Goal: Task Accomplishment & Management: Complete application form

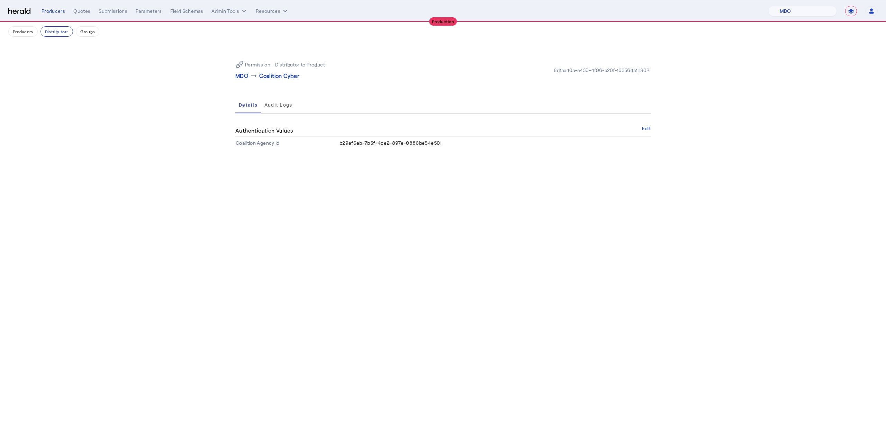
select select "pfm_4d40_mdo"
select select "**********"
click at [769, 19] on nav "**********" at bounding box center [443, 10] width 886 height 21
click at [782, 13] on select "1Fort Affinity Risk Billy BindHQ Bunker CRC Campus Coverage Citadel Fifthwall F…" at bounding box center [803, 11] width 69 height 10
select select "pfm_a9p2_hib_marketplace"
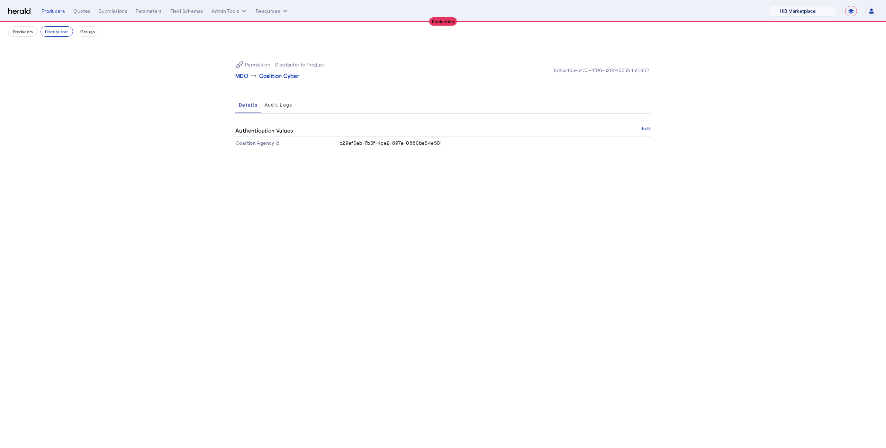
click at [769, 6] on select "1Fort Affinity Risk Billy BindHQ Bunker CRC Campus Coverage Citadel Fifthwall F…" at bounding box center [803, 11] width 69 height 10
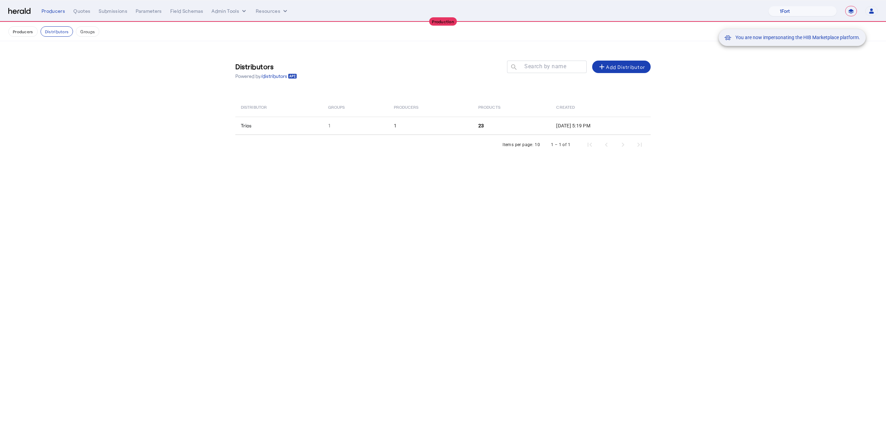
click at [81, 12] on div "You are now impersonating the HIB Marketplace platform." at bounding box center [443, 224] width 886 height 448
click at [81, 12] on div "Quotes" at bounding box center [81, 11] width 17 height 7
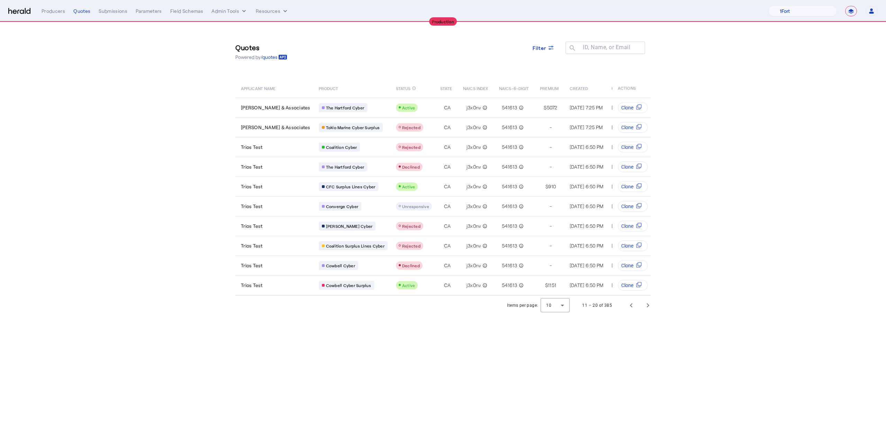
click at [536, 56] on div "Filter" at bounding box center [543, 52] width 33 height 20
click at [537, 49] on span "Filter" at bounding box center [540, 47] width 14 height 7
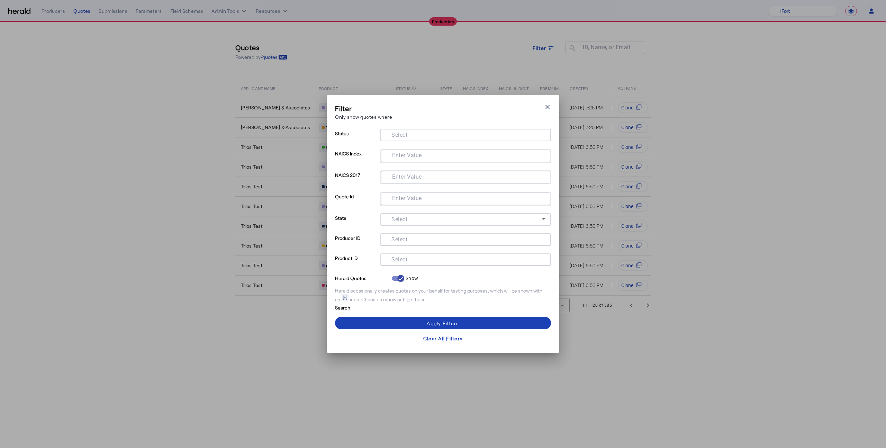
click at [449, 273] on div at bounding box center [466, 270] width 171 height 8
click at [449, 266] on div at bounding box center [466, 270] width 171 height 8
click at [448, 262] on input "Select" at bounding box center [464, 259] width 157 height 8
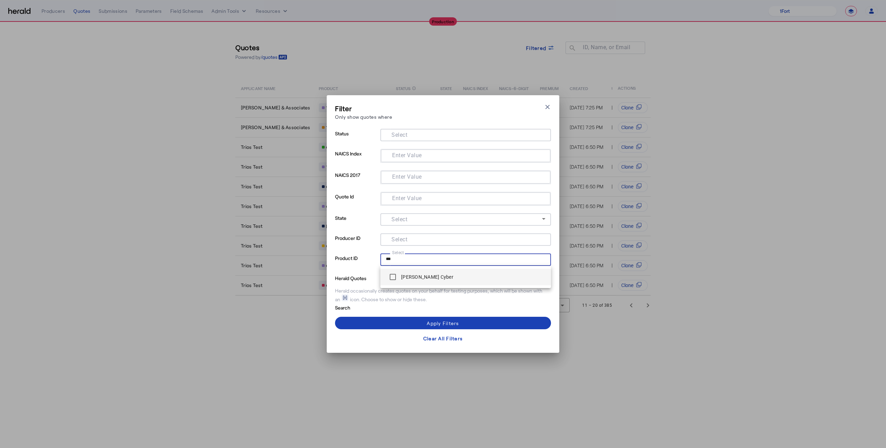
type input "***"
click at [440, 275] on span "[PERSON_NAME] Cyber" at bounding box center [466, 277] width 160 height 14
click at [440, 319] on span at bounding box center [443, 323] width 216 height 17
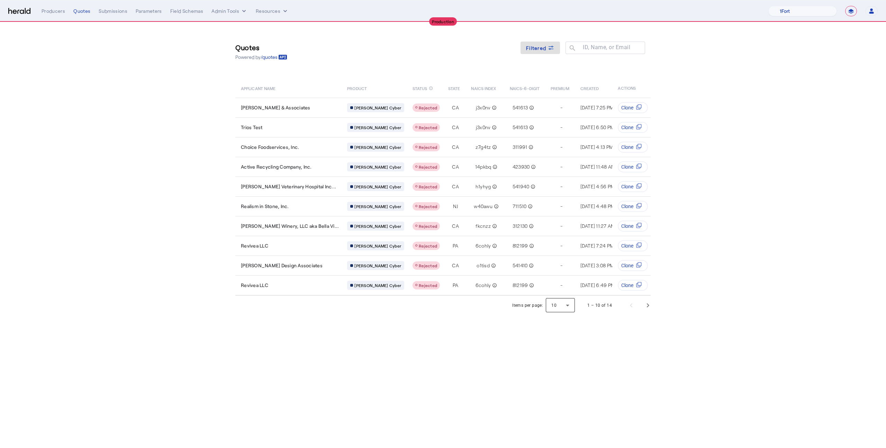
click at [551, 304] on div at bounding box center [560, 305] width 29 height 17
click at [567, 339] on span "25" at bounding box center [561, 340] width 18 height 8
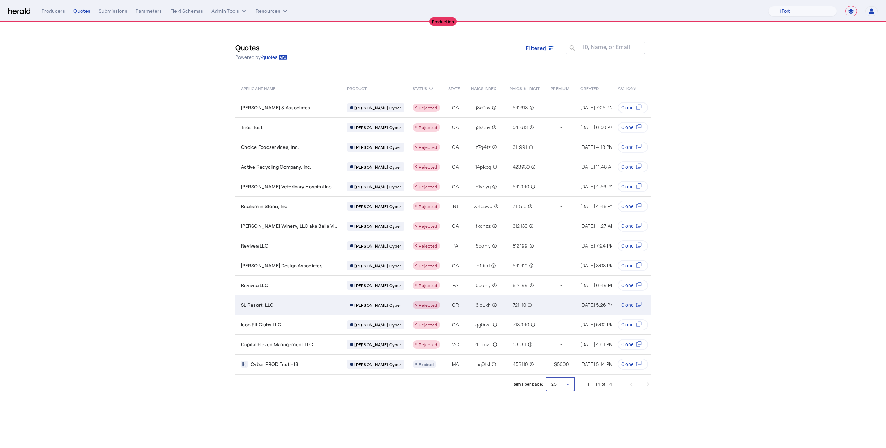
click at [315, 304] on td "SL Resort, LLC" at bounding box center [288, 305] width 106 height 20
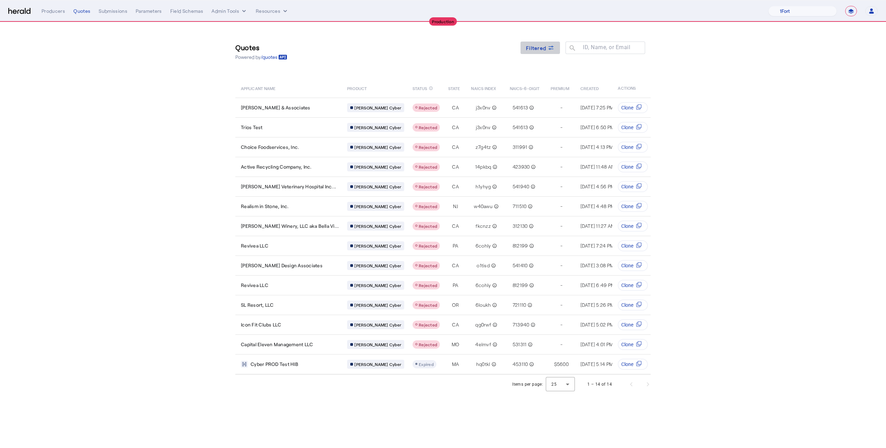
click at [539, 49] on span "Filtered" at bounding box center [536, 47] width 20 height 7
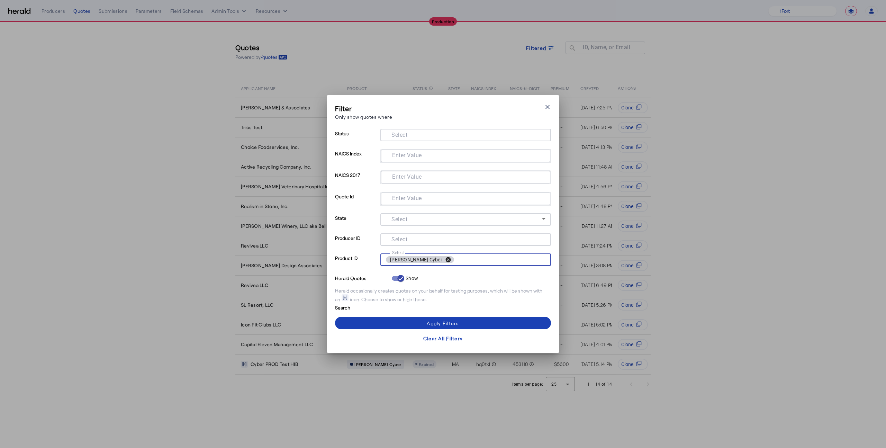
click at [443, 261] on button "cancel" at bounding box center [449, 260] width 12 height 6
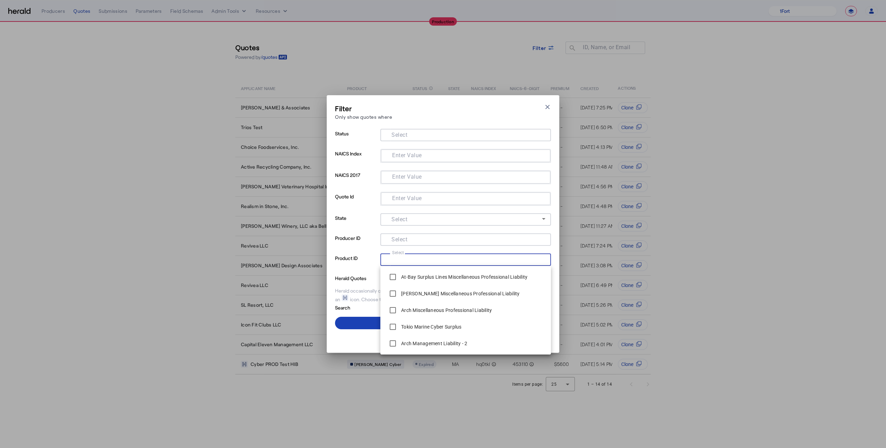
click at [554, 254] on div "Filter Only show quotes where Close modal Status Select NAICS Index Enter Value…" at bounding box center [443, 224] width 233 height 258
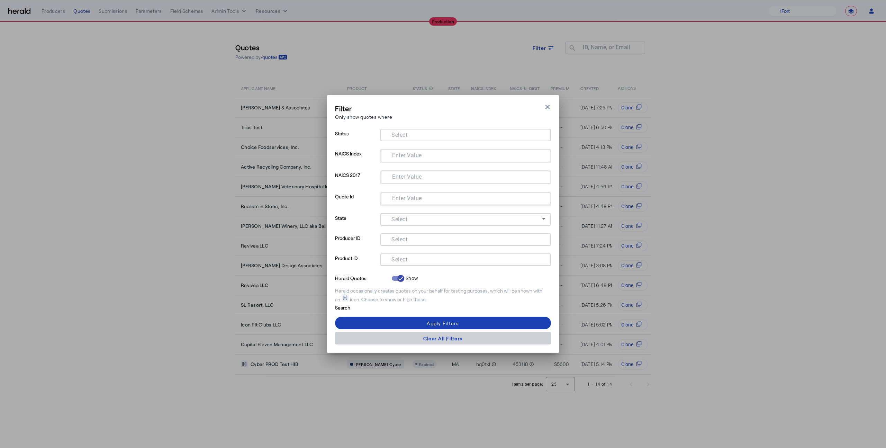
click at [432, 337] on div "Clear All Filters" at bounding box center [442, 338] width 39 height 7
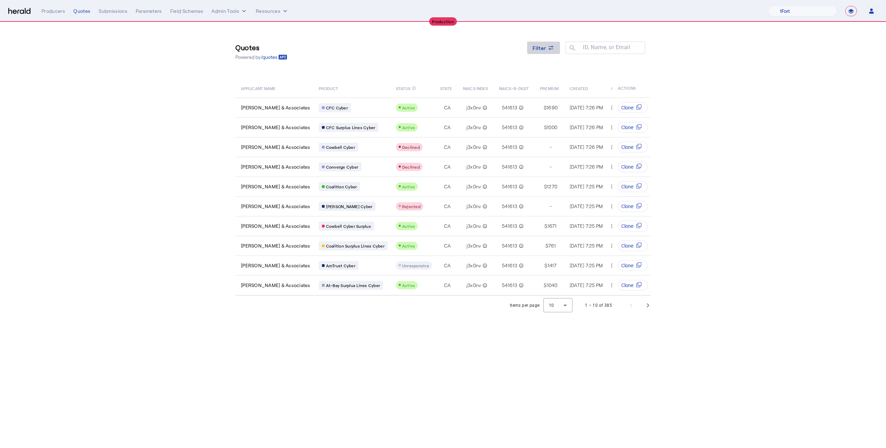
click at [536, 50] on span "Filter" at bounding box center [540, 47] width 14 height 7
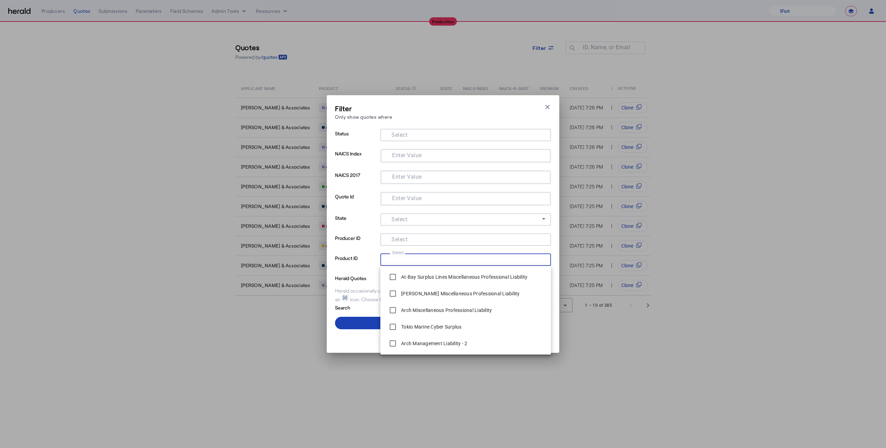
click at [424, 258] on input "Select" at bounding box center [464, 259] width 157 height 8
click at [416, 237] on input "Select" at bounding box center [464, 239] width 157 height 8
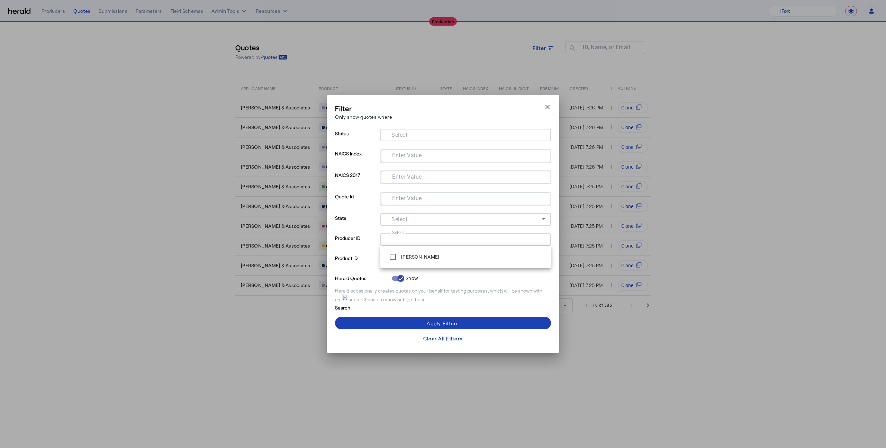
click at [375, 243] on p "Producer ID" at bounding box center [356, 243] width 43 height 20
click at [434, 263] on input "Select" at bounding box center [464, 259] width 157 height 8
type input "***"
click at [424, 280] on label "[PERSON_NAME] Cyber" at bounding box center [427, 277] width 54 height 7
click at [428, 326] on div "Apply Filters" at bounding box center [443, 323] width 32 height 7
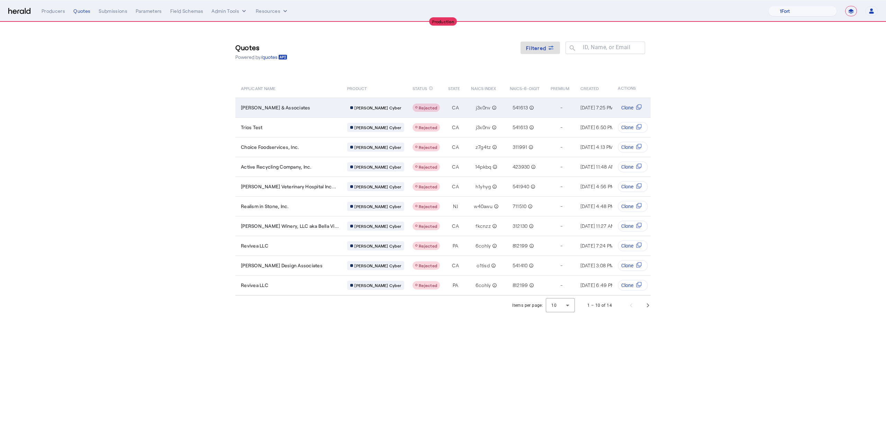
click at [285, 110] on span "[PERSON_NAME] & Associates" at bounding box center [276, 107] width 70 height 7
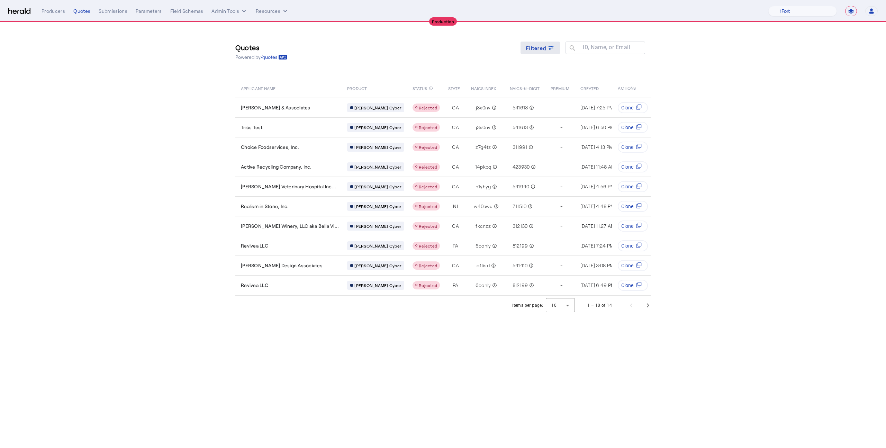
click at [545, 42] on span at bounding box center [540, 47] width 39 height 17
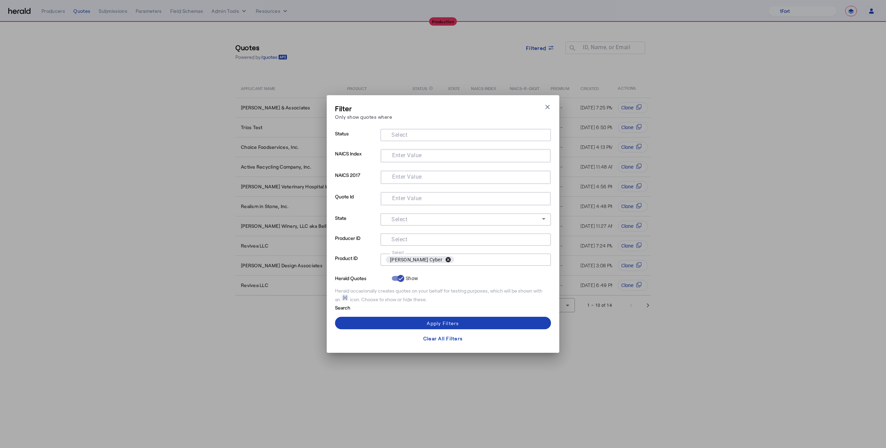
click at [443, 259] on button "cancel" at bounding box center [449, 260] width 12 height 6
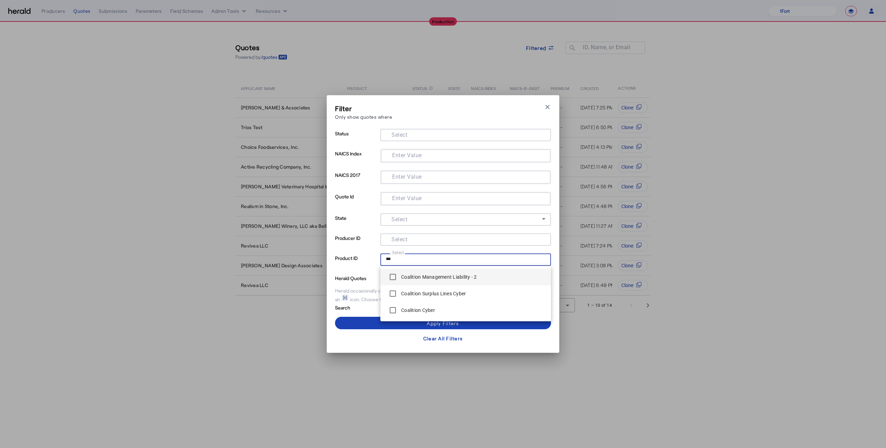
type input "***"
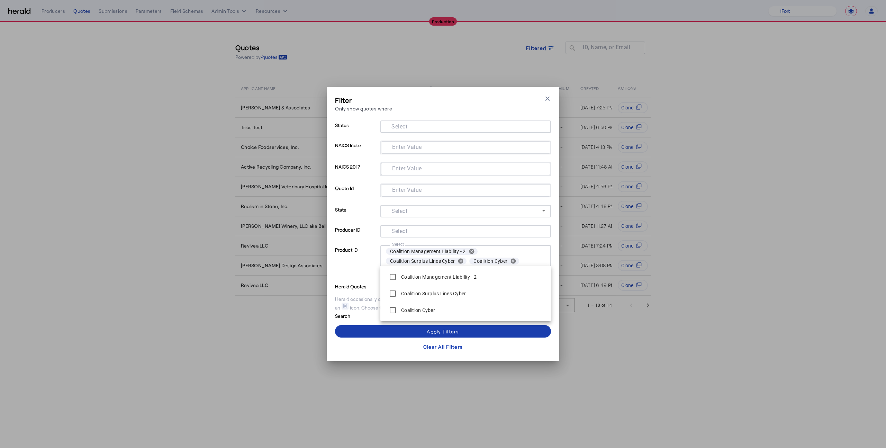
click at [392, 329] on span at bounding box center [443, 331] width 216 height 17
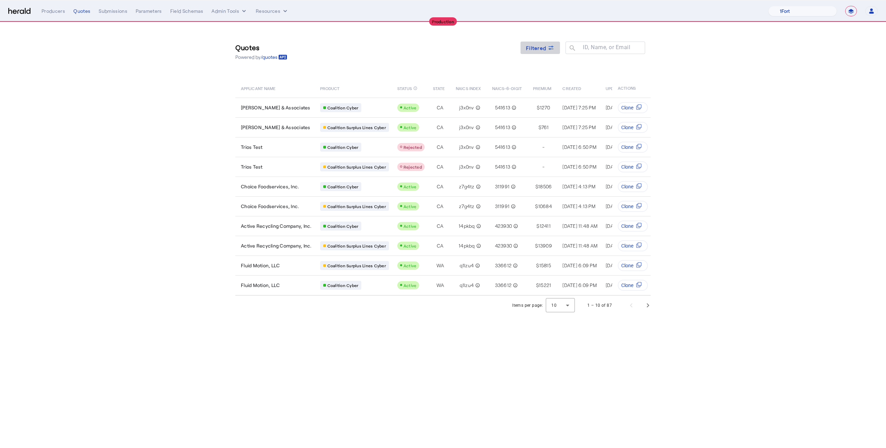
click at [540, 52] on span at bounding box center [540, 47] width 39 height 17
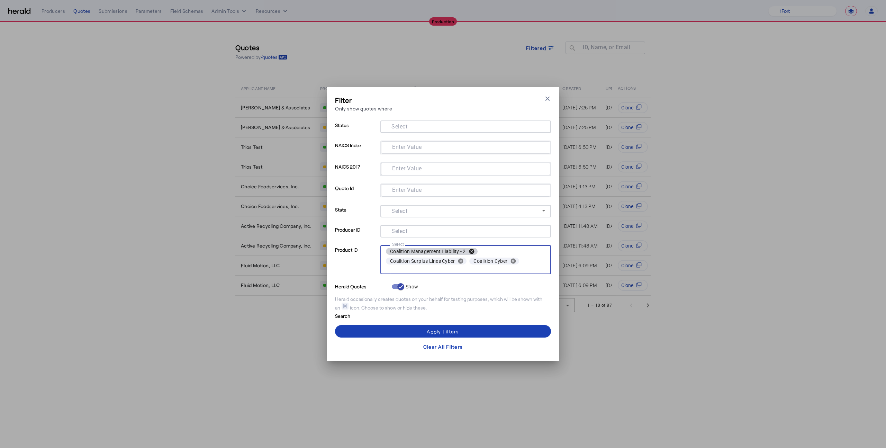
click at [472, 253] on button "cancel" at bounding box center [472, 251] width 12 height 6
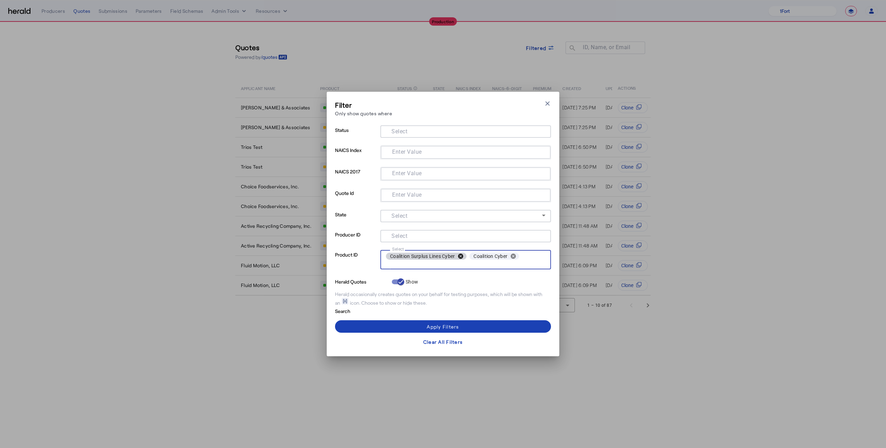
click at [464, 255] on button "cancel" at bounding box center [461, 256] width 12 height 6
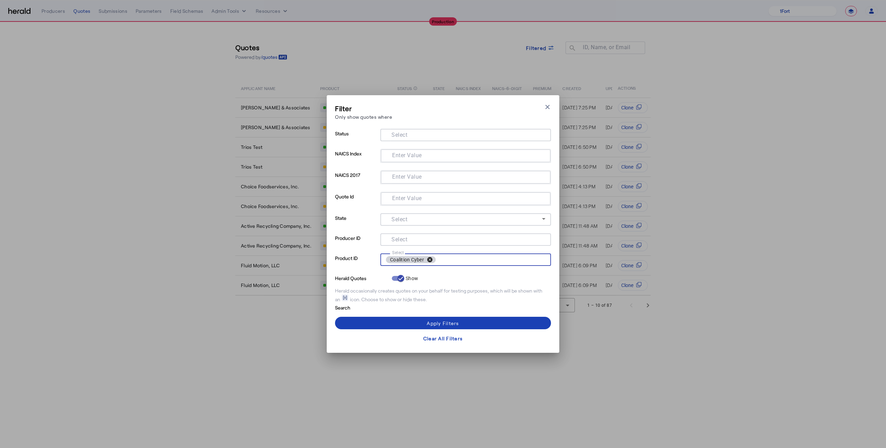
click at [430, 260] on button "cancel" at bounding box center [430, 260] width 12 height 6
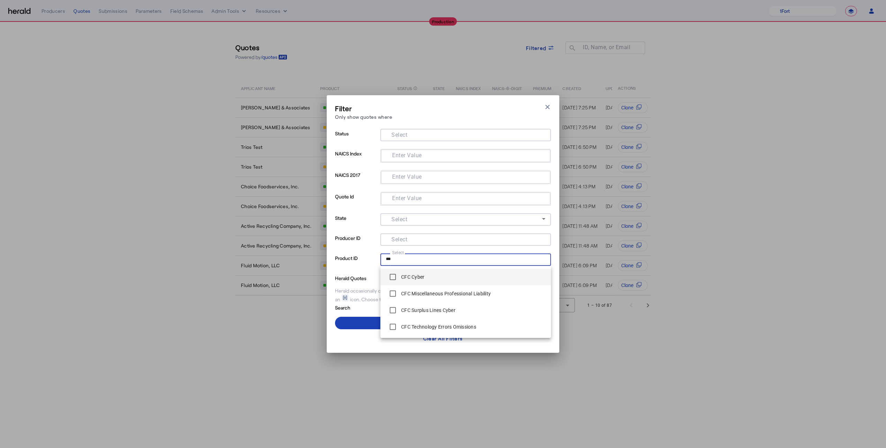
type input "***"
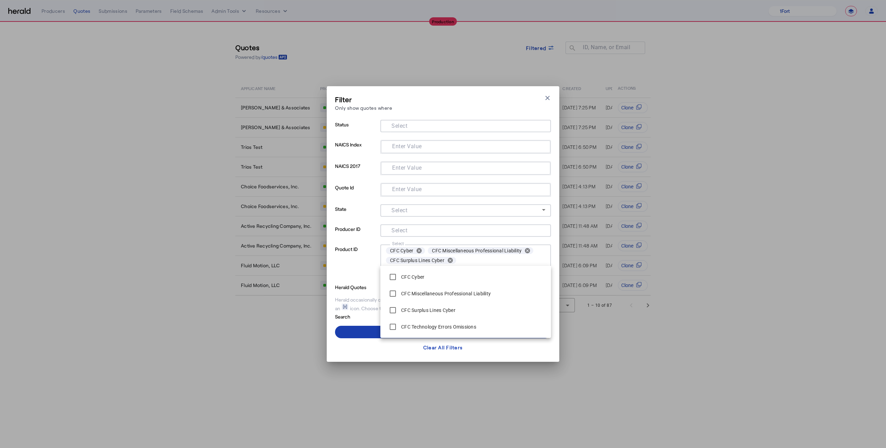
click at [356, 335] on span at bounding box center [443, 332] width 216 height 17
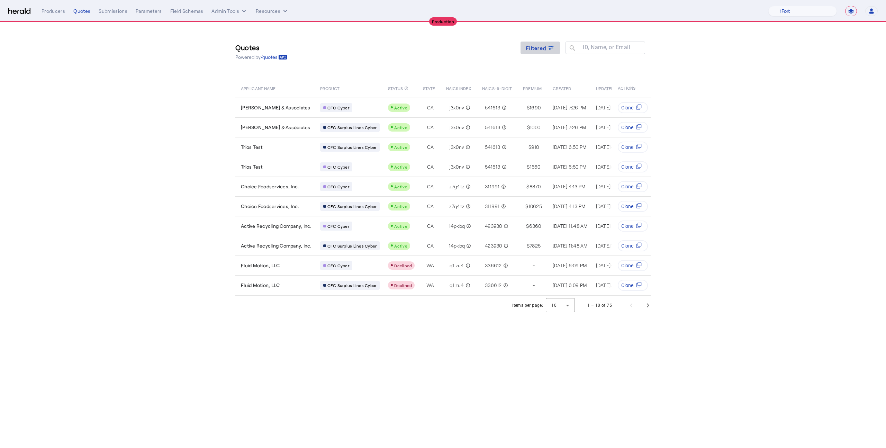
click at [533, 41] on span at bounding box center [540, 47] width 39 height 17
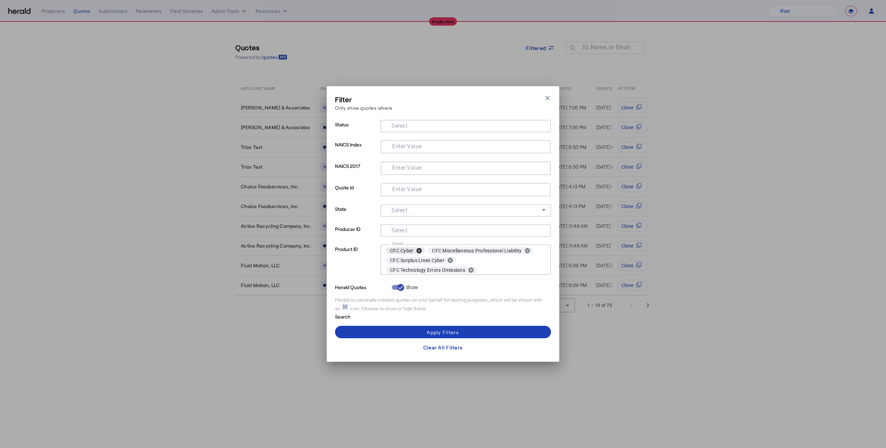
click at [420, 250] on button "cancel" at bounding box center [419, 251] width 12 height 6
click at [420, 250] on span "CFC Miscellaneous Professional Liability" at bounding box center [435, 250] width 90 height 7
click at [486, 250] on button "cancel" at bounding box center [486, 251] width 12 height 6
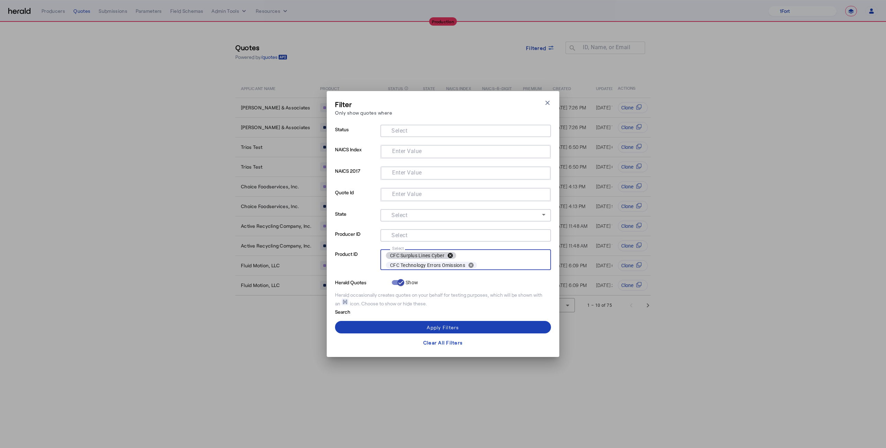
click at [449, 256] on button "cancel" at bounding box center [451, 255] width 12 height 6
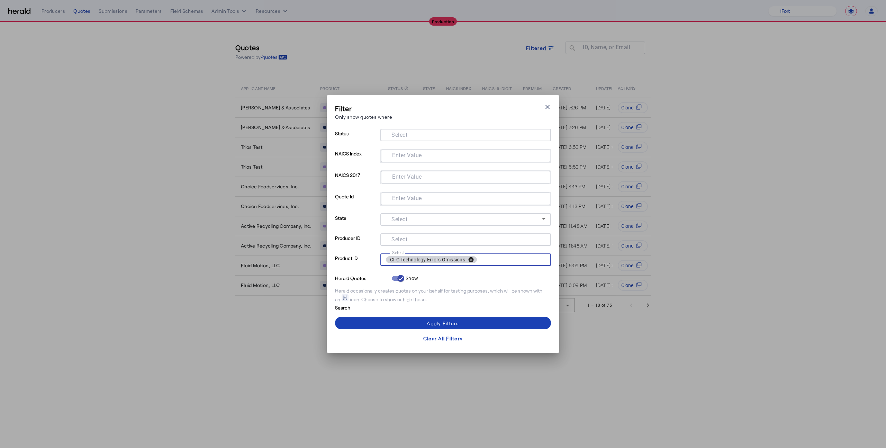
click at [474, 258] on button "cancel" at bounding box center [471, 260] width 12 height 6
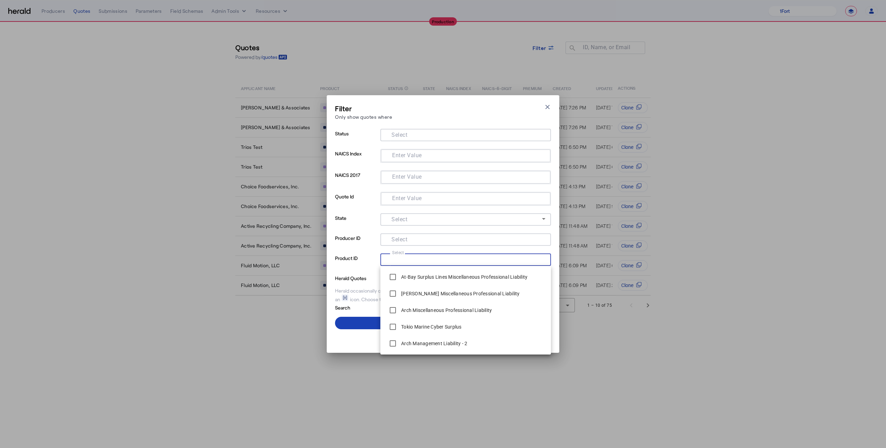
click at [474, 258] on input "Select" at bounding box center [464, 259] width 157 height 8
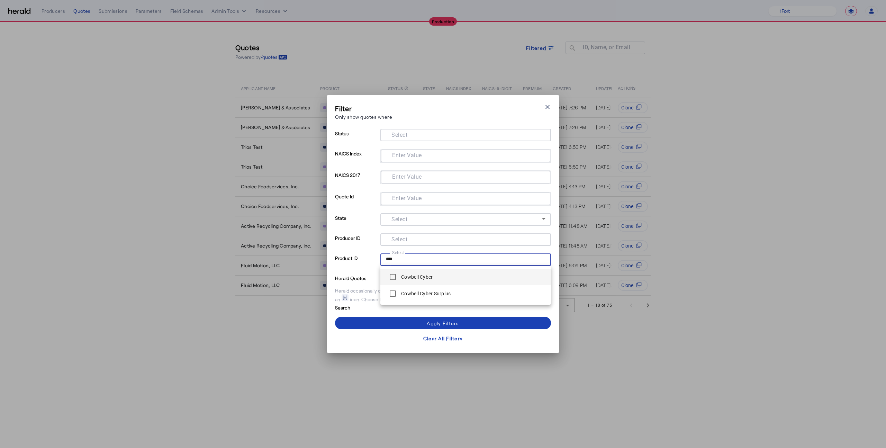
click at [455, 277] on span "Cowbell Cyber" at bounding box center [466, 277] width 160 height 14
click at [465, 261] on input "****" at bounding box center [489, 260] width 107 height 10
type input "*****"
click at [447, 289] on div "Cowbell Cyber Surplus" at bounding box center [418, 294] width 65 height 14
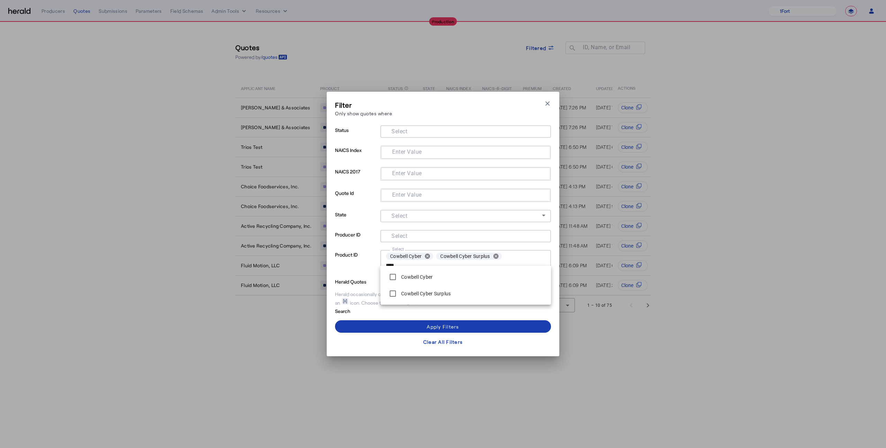
click at [451, 325] on div "Apply Filters" at bounding box center [443, 326] width 32 height 7
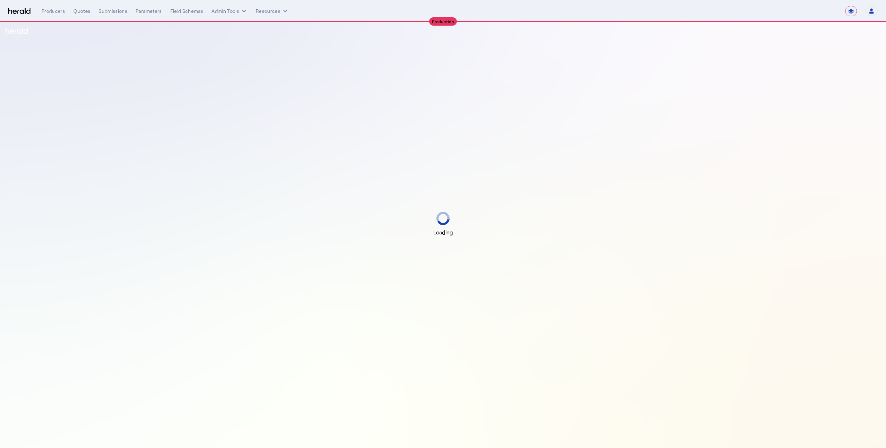
select select "**********"
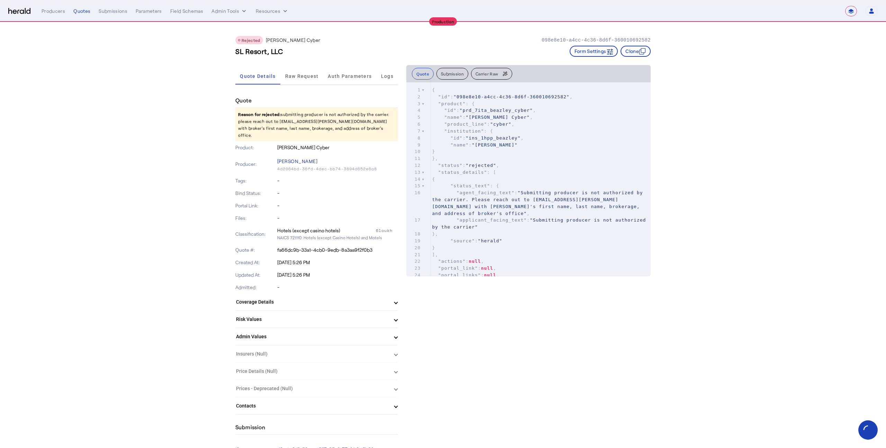
click at [312, 328] on mat-expansion-panel-header "Admin Values" at bounding box center [316, 336] width 163 height 17
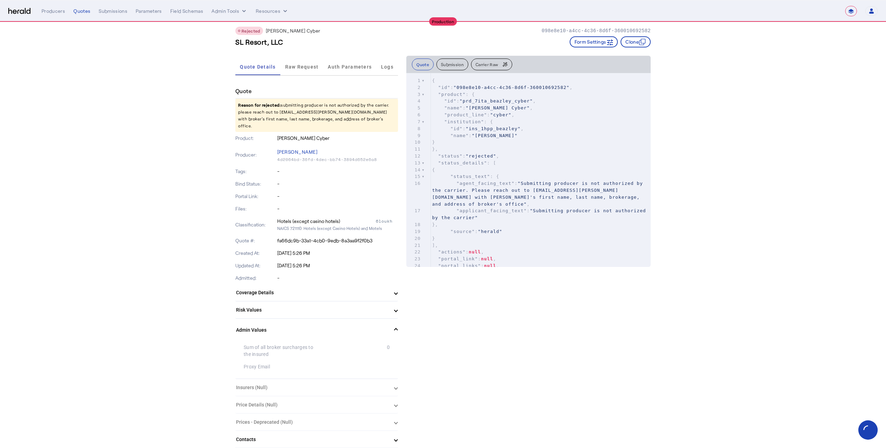
scroll to position [10, 0]
click at [312, 319] on mat-expansion-panel-header "Admin Values" at bounding box center [316, 330] width 163 height 22
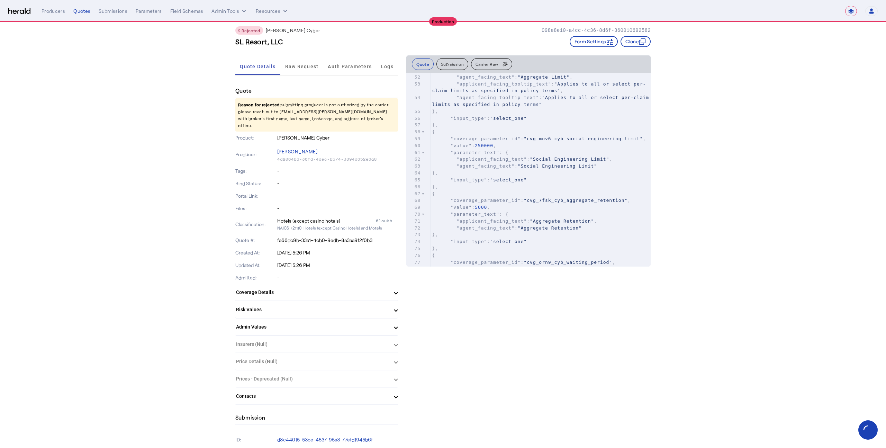
scroll to position [0, 0]
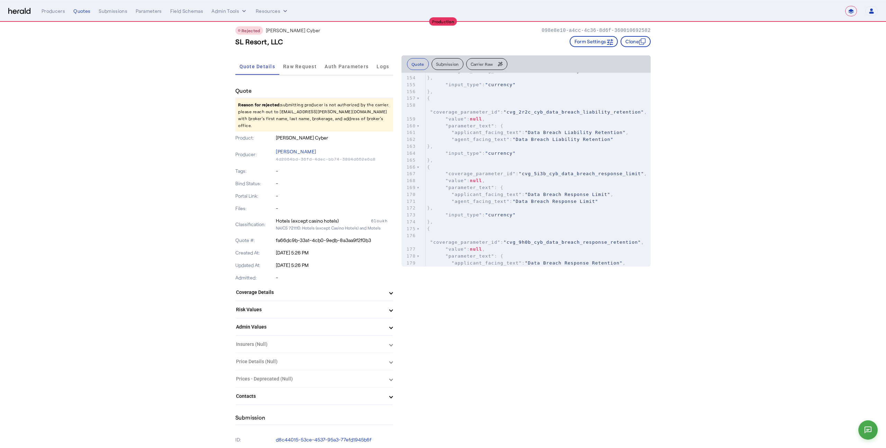
click at [455, 68] on button "Submission" at bounding box center [448, 64] width 32 height 12
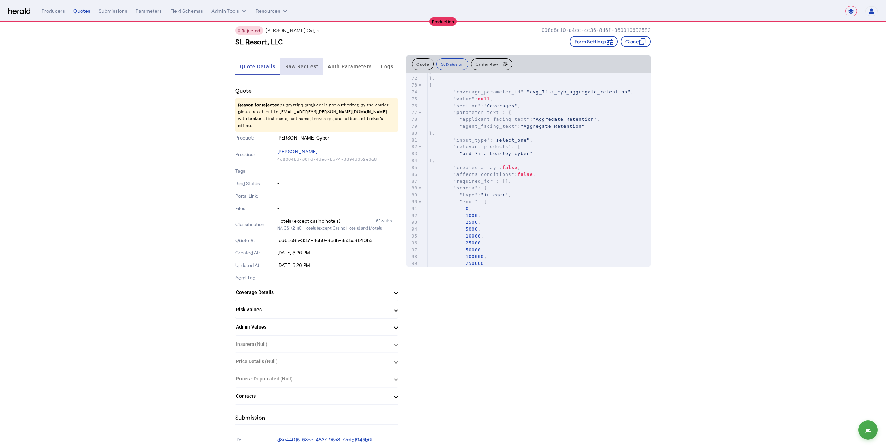
click at [306, 68] on span "Raw Request" at bounding box center [302, 66] width 34 height 5
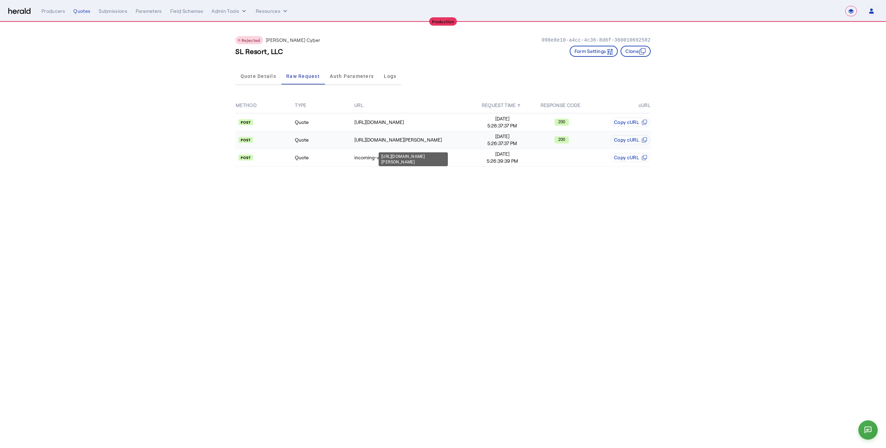
click at [365, 138] on div "https://proxy-prod.heraldapi.com/proxy/beazley/submission" at bounding box center [414, 139] width 118 height 7
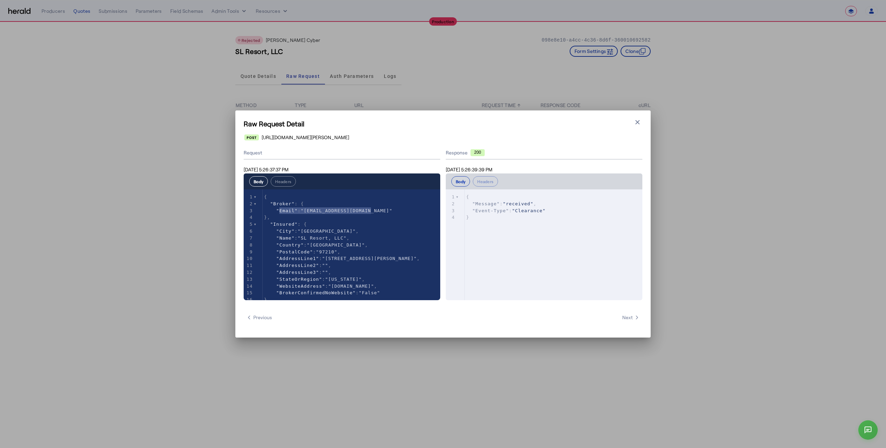
type textarea "**********"
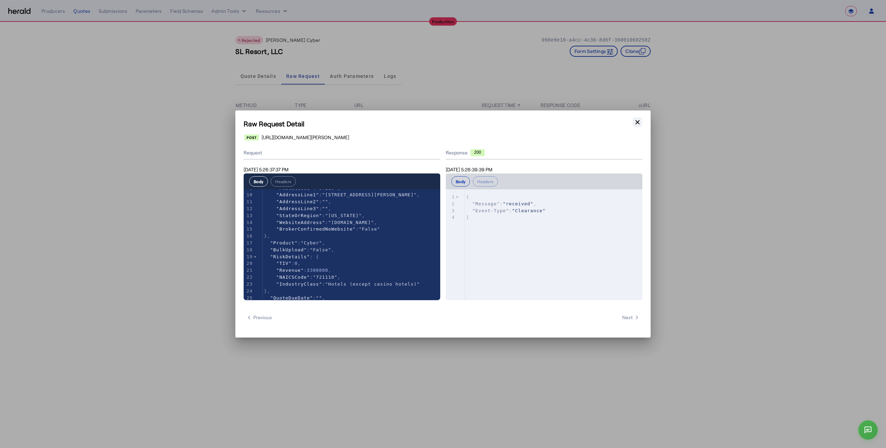
click at [642, 122] on button "Close modal" at bounding box center [638, 122] width 10 height 10
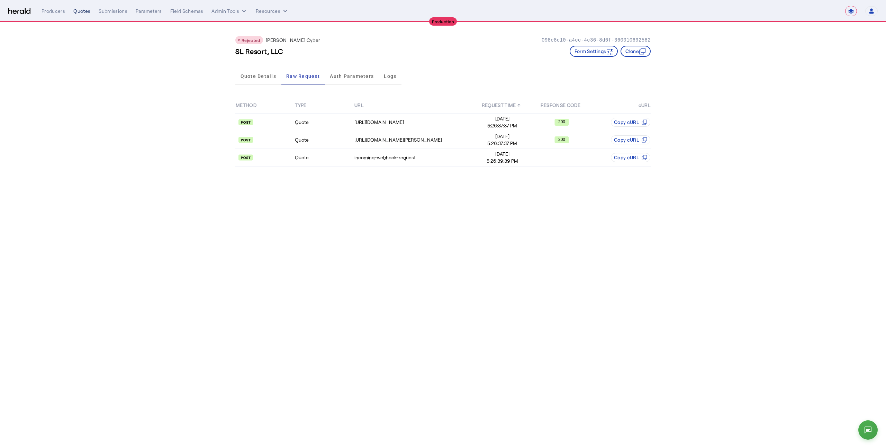
click at [74, 12] on div "Quotes" at bounding box center [81, 11] width 17 height 7
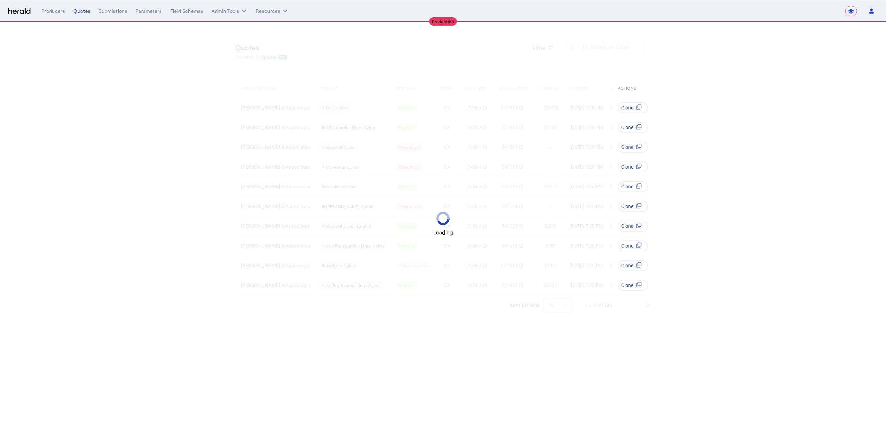
select select "**********"
select select "pfm_a9p2_hib_marketplace"
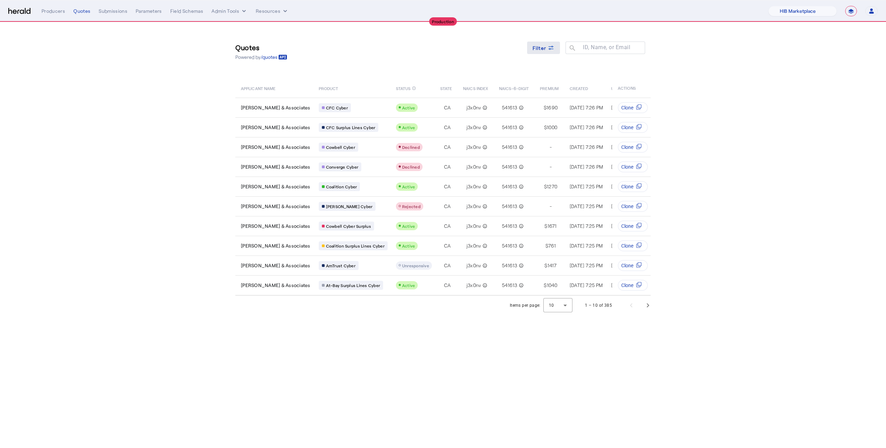
click at [549, 51] on icon at bounding box center [551, 47] width 7 height 7
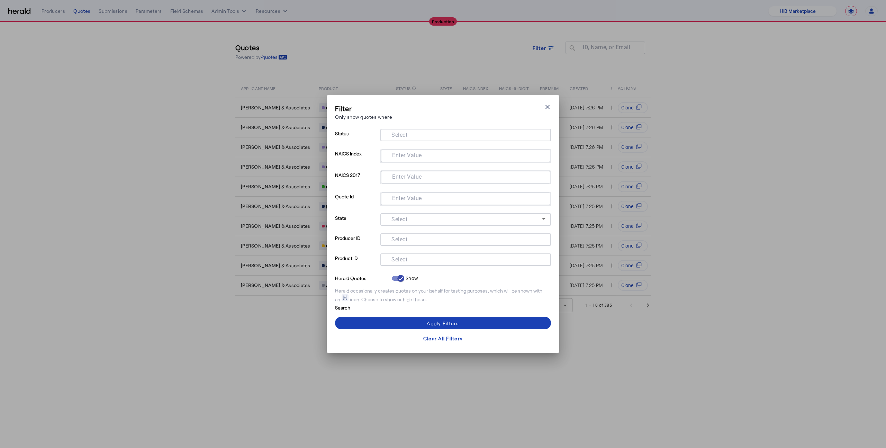
click at [435, 257] on input "Select" at bounding box center [464, 259] width 157 height 8
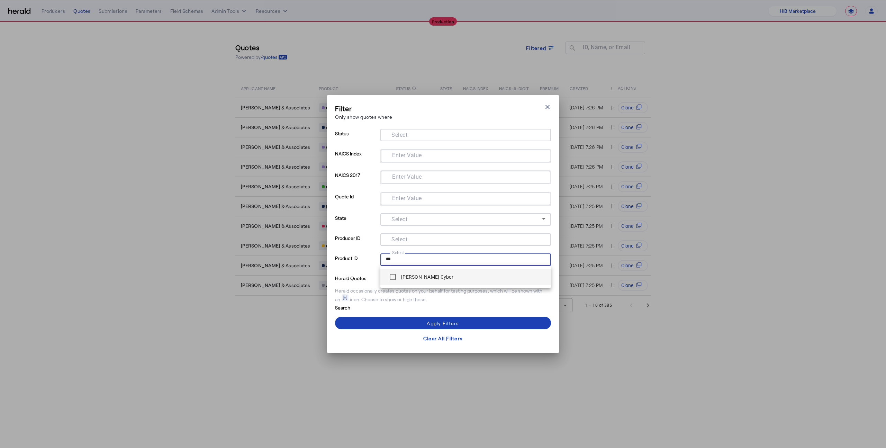
type input "***"
click at [430, 269] on mat-option "[PERSON_NAME] Cyber" at bounding box center [466, 277] width 171 height 17
click at [446, 324] on div "Apply Filters" at bounding box center [443, 323] width 32 height 7
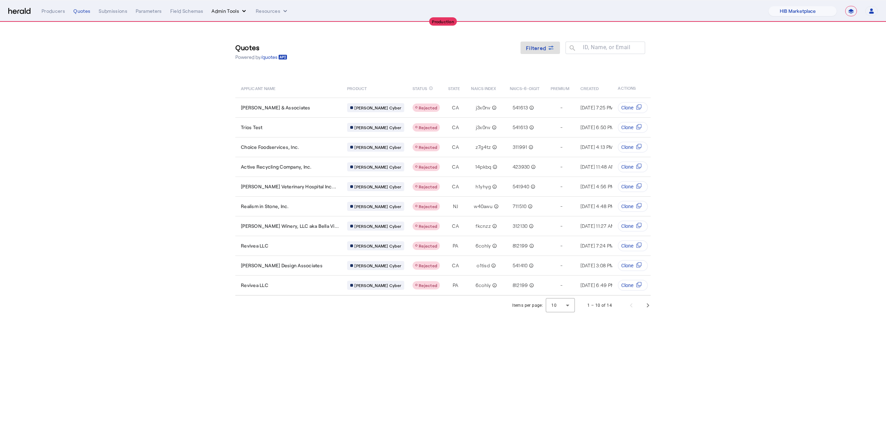
click at [234, 12] on button "Admin Tools" at bounding box center [230, 11] width 36 height 7
click at [267, 9] on div at bounding box center [443, 224] width 886 height 448
click at [267, 9] on button "Resources" at bounding box center [272, 11] width 33 height 7
click at [274, 24] on span "Herald Request Builder" at bounding box center [290, 25] width 59 height 7
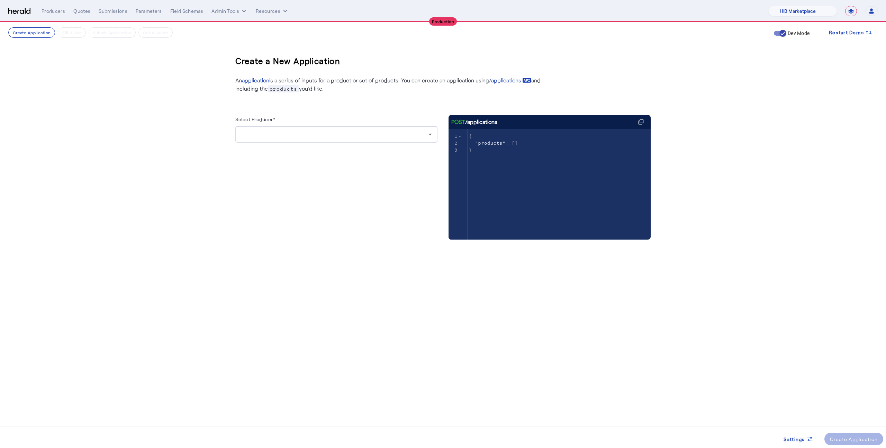
click at [292, 135] on div at bounding box center [335, 134] width 188 height 8
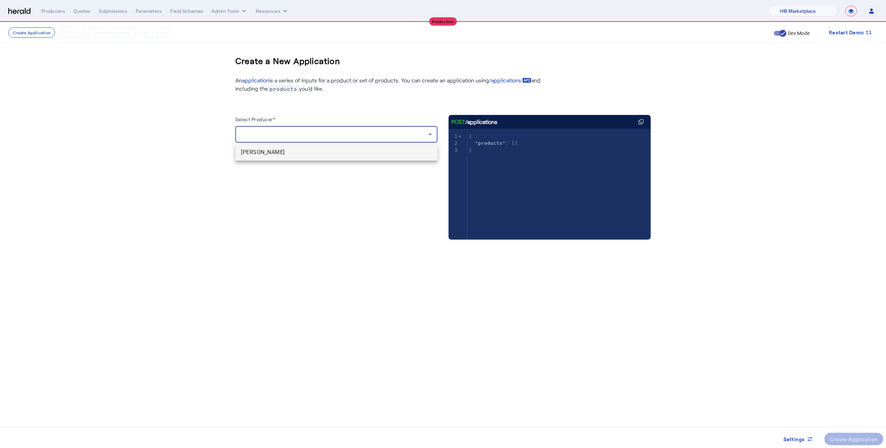
click at [292, 155] on span "[PERSON_NAME]" at bounding box center [336, 152] width 191 height 8
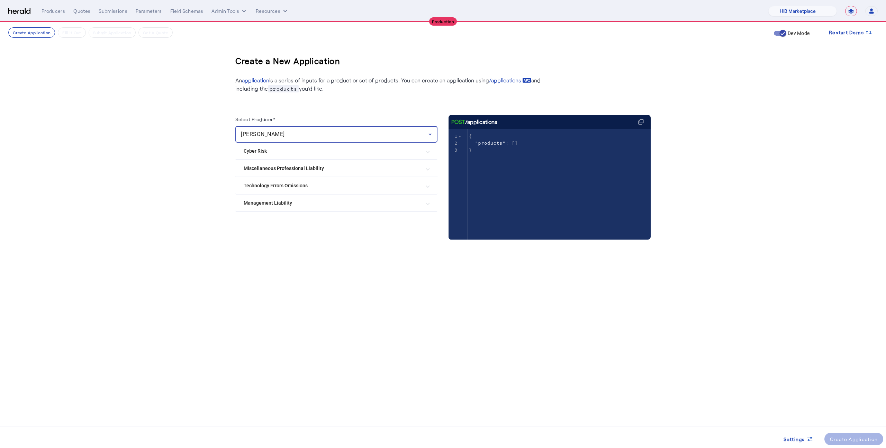
click at [292, 155] on mat-expansion-panel-header "Cyber Risk" at bounding box center [336, 151] width 202 height 17
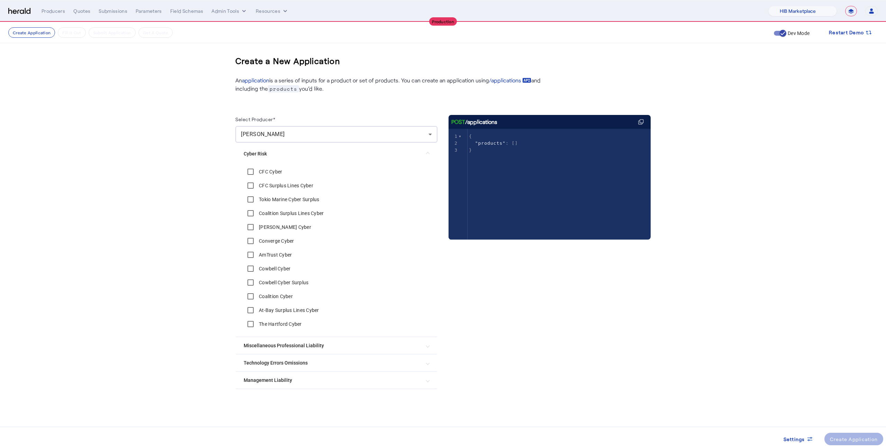
click at [285, 226] on label "[PERSON_NAME] Cyber" at bounding box center [285, 227] width 54 height 7
click at [831, 436] on div "Create Application" at bounding box center [854, 439] width 48 height 7
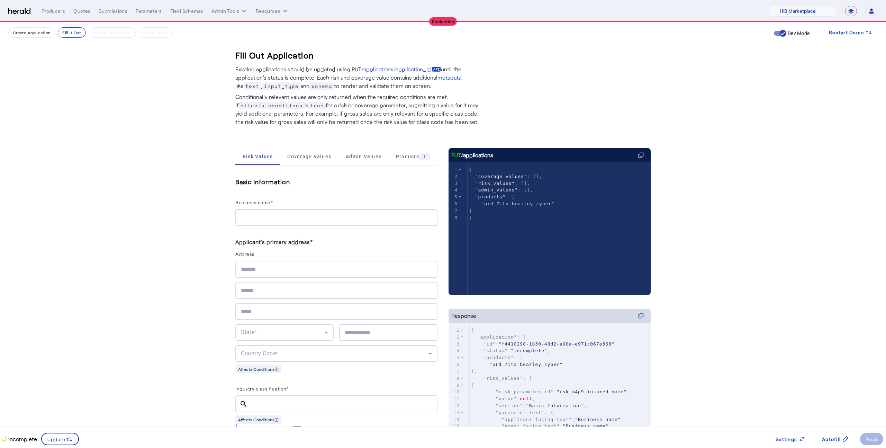
click at [323, 222] on div at bounding box center [336, 217] width 191 height 17
type input "**********"
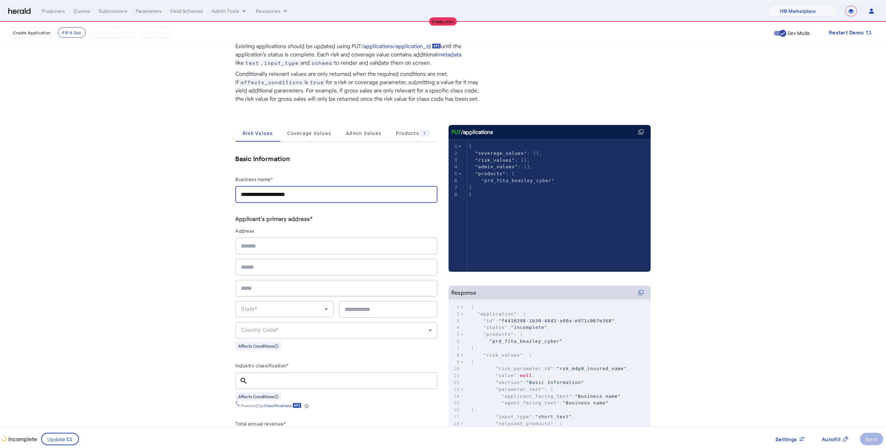
scroll to position [26, 0]
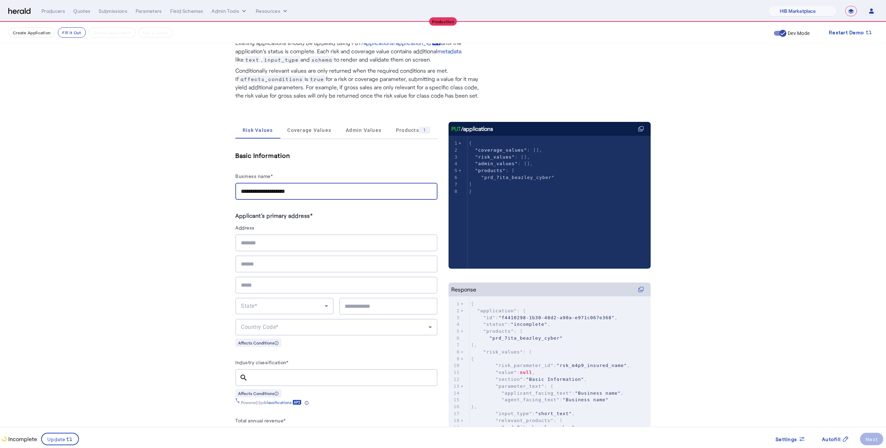
click at [287, 244] on input "text" at bounding box center [336, 243] width 191 height 8
type input "**********"
type input "****"
type input "********"
type input "*****"
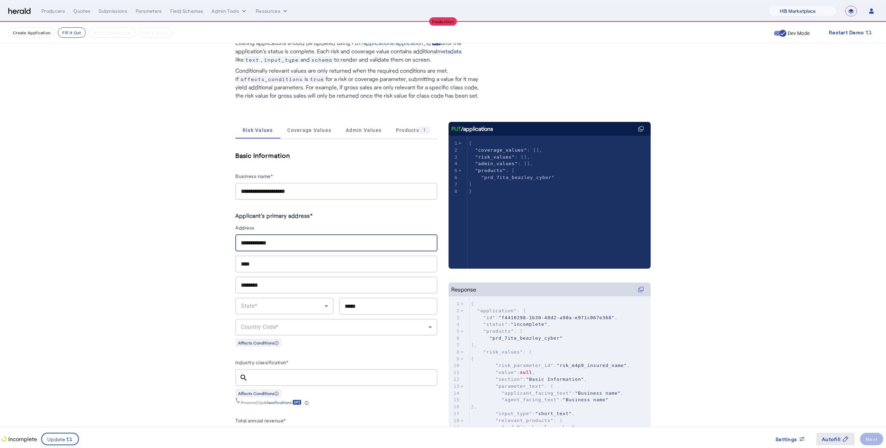
click at [832, 444] on span at bounding box center [836, 439] width 38 height 17
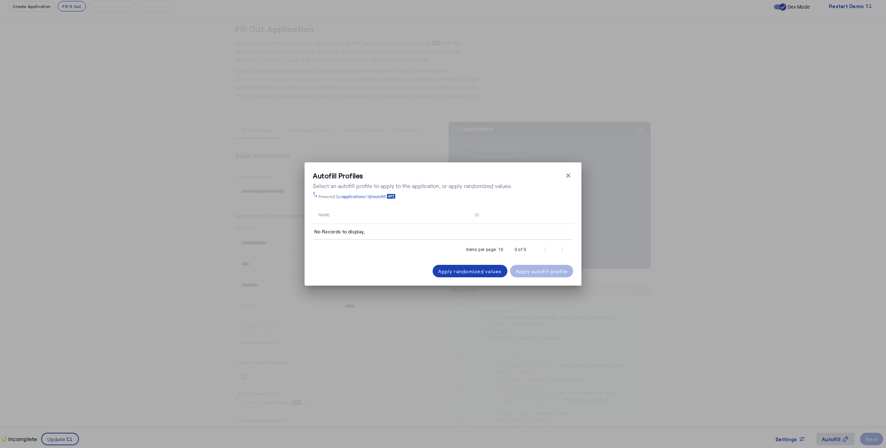
scroll to position [0, 0]
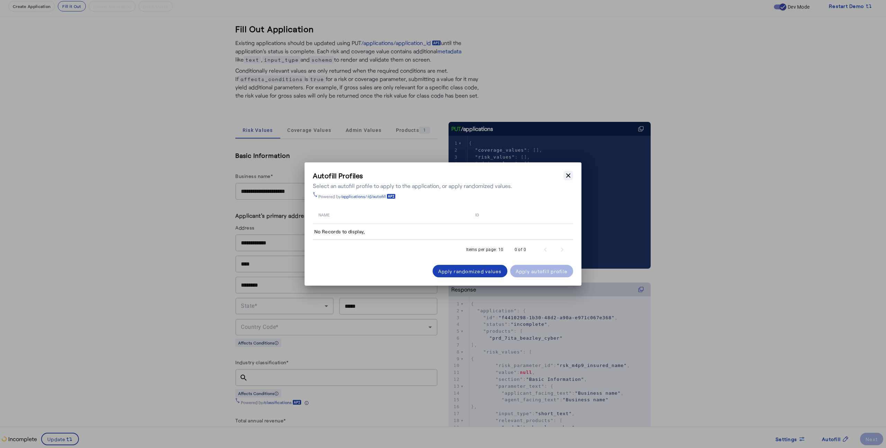
click at [566, 172] on icon "button" at bounding box center [568, 175] width 7 height 7
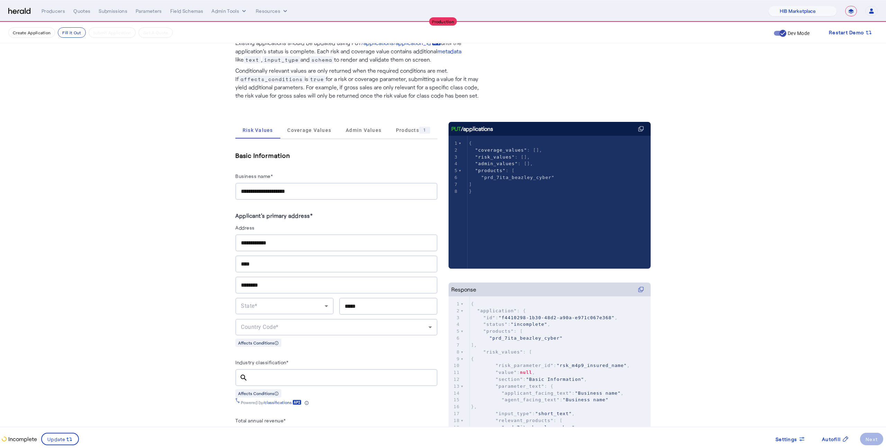
scroll to position [65, 0]
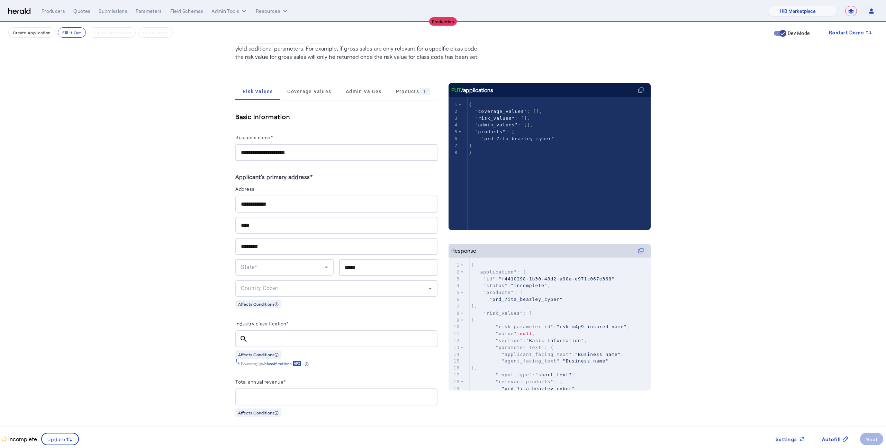
click at [289, 266] on div "State*" at bounding box center [283, 267] width 84 height 8
click at [290, 347] on span "NY" at bounding box center [284, 344] width 87 height 8
click at [354, 288] on div "Country Code*" at bounding box center [335, 288] width 188 height 8
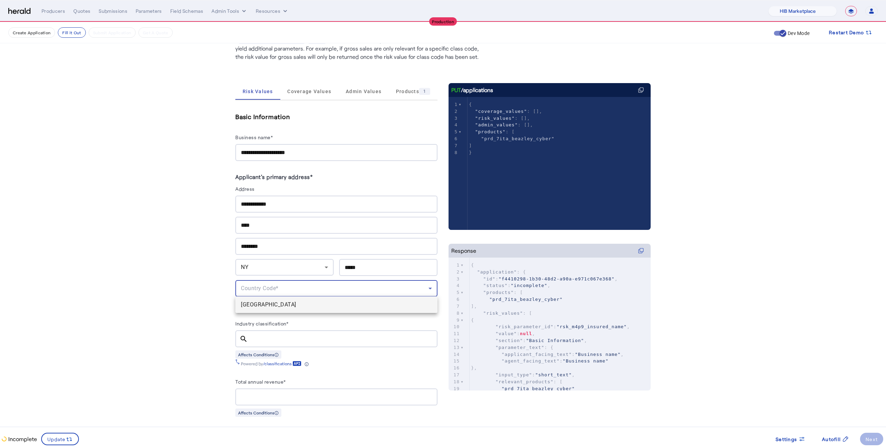
click at [345, 309] on mat-option "[GEOGRAPHIC_DATA]" at bounding box center [336, 304] width 202 height 17
click at [282, 330] on div at bounding box center [342, 338] width 179 height 17
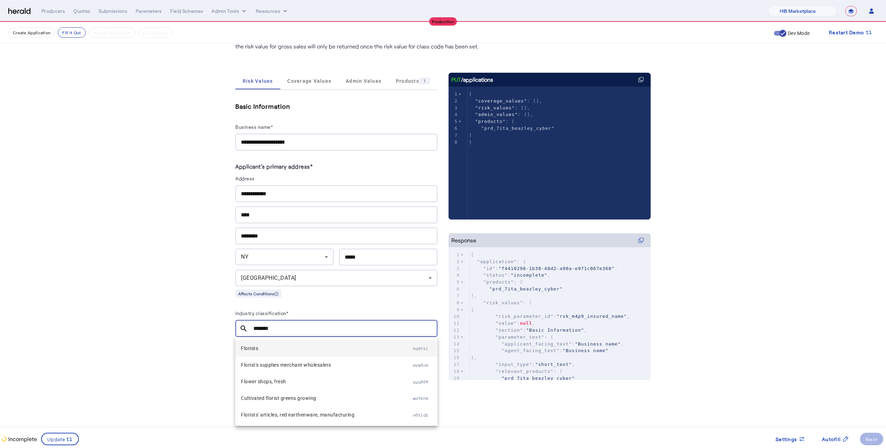
type input "*******"
click at [303, 342] on span "Florists" at bounding box center [327, 346] width 172 height 8
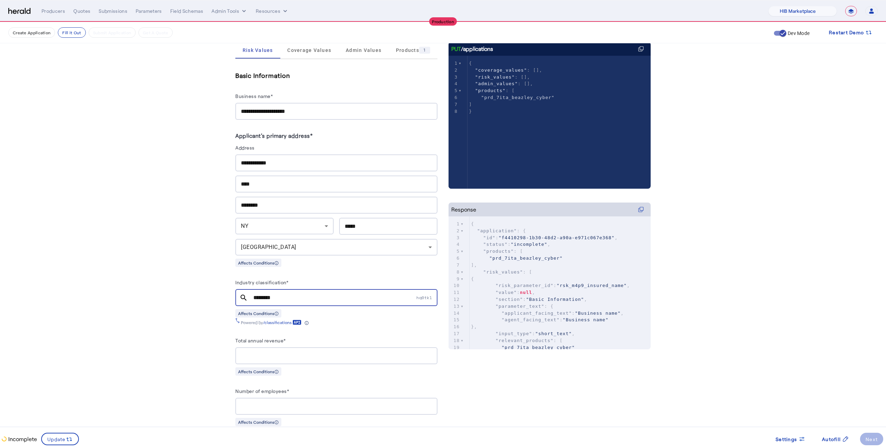
scroll to position [113, 0]
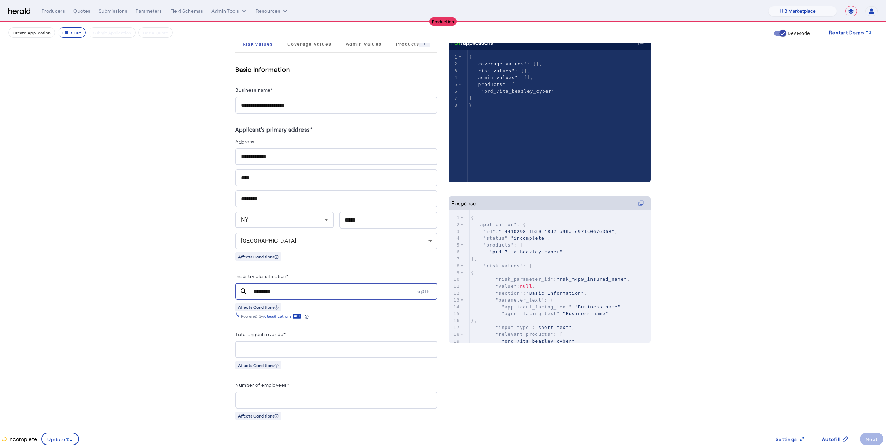
click at [303, 342] on div at bounding box center [336, 349] width 191 height 17
type input "**********"
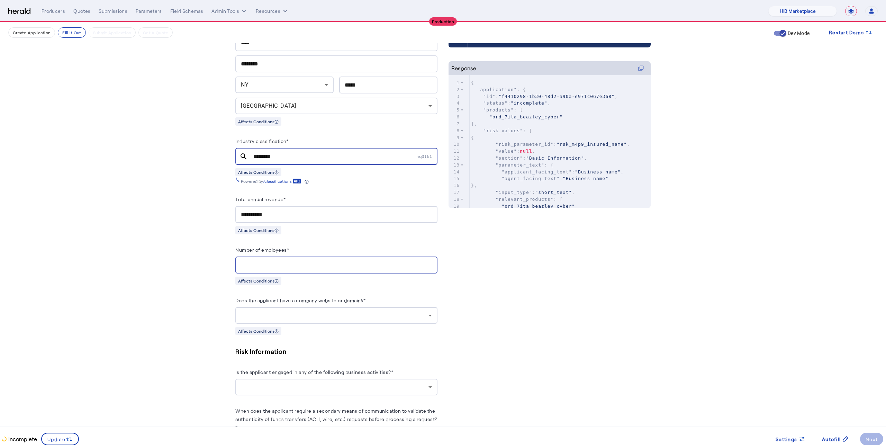
scroll to position [249, 0]
type input "**"
click at [358, 310] on div at bounding box center [335, 314] width 188 height 8
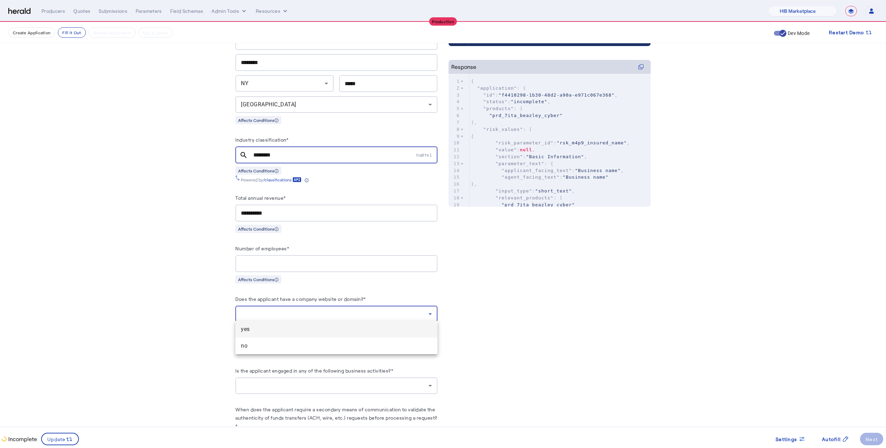
click at [342, 330] on span "yes" at bounding box center [336, 329] width 191 height 8
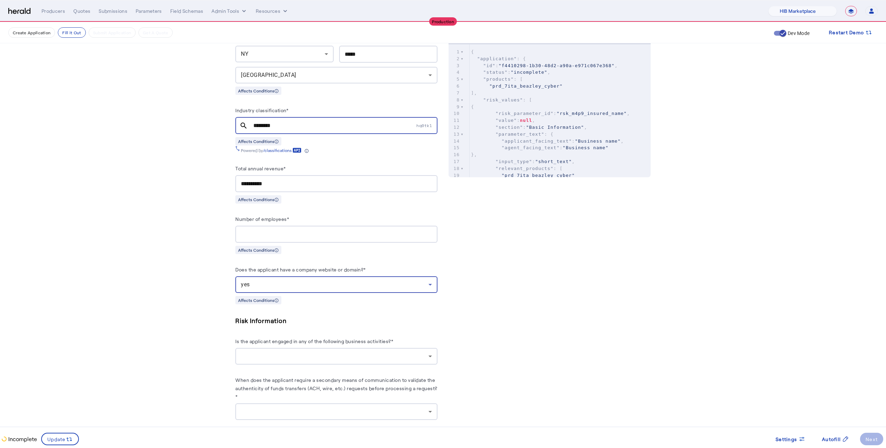
scroll to position [279, 0]
click at [340, 355] on div at bounding box center [335, 355] width 188 height 8
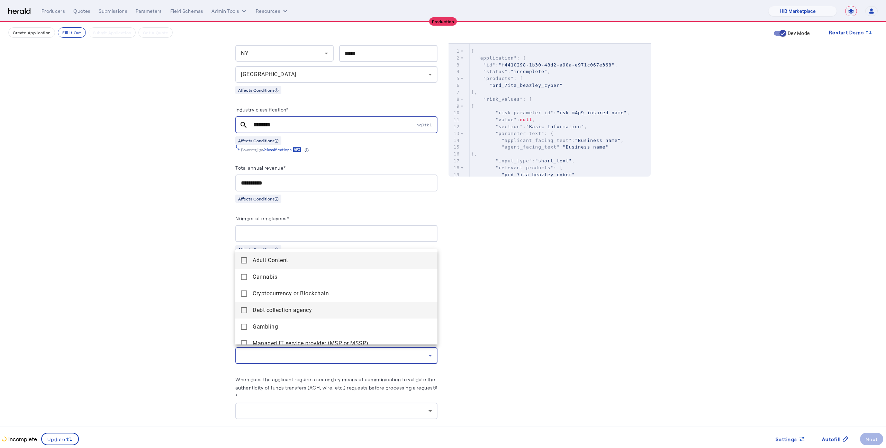
scroll to position [77, 0]
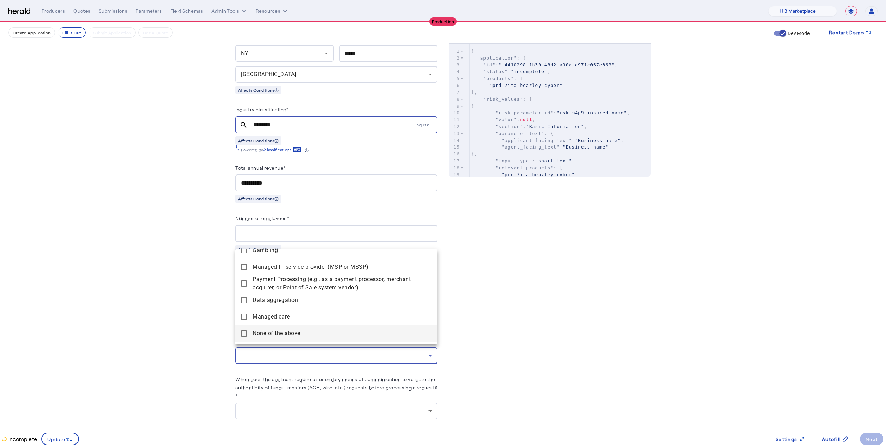
click at [301, 335] on span "None of the above" at bounding box center [342, 333] width 179 height 8
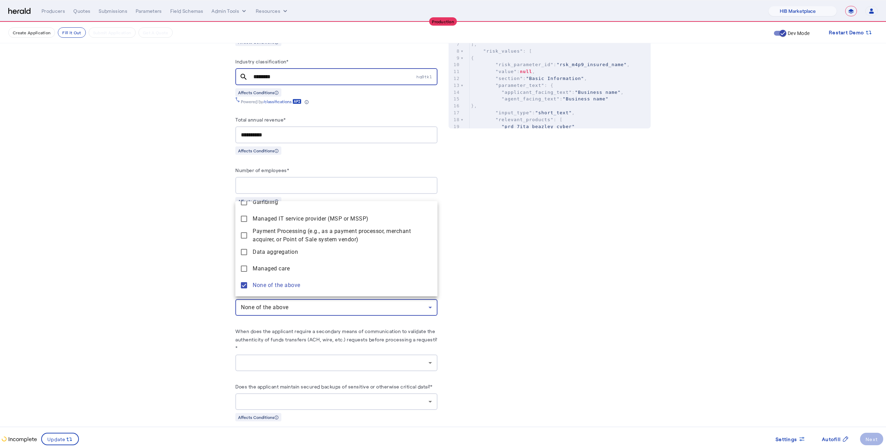
click at [296, 352] on div at bounding box center [443, 224] width 886 height 448
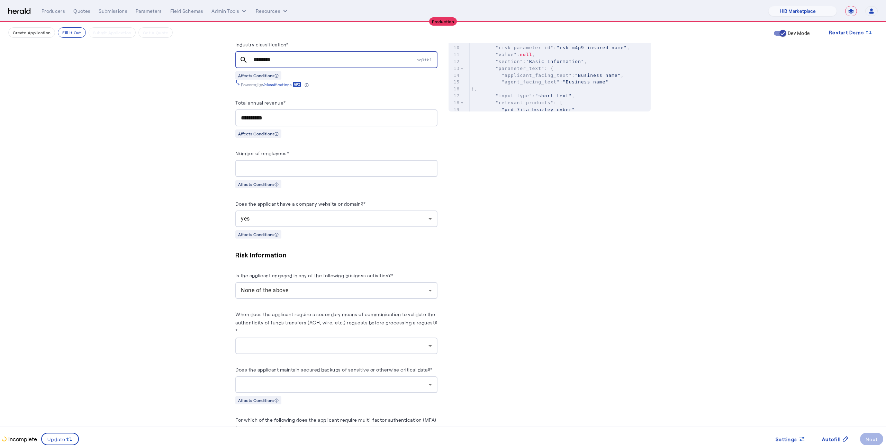
scroll to position [346, 0]
click at [295, 340] on div at bounding box center [335, 344] width 188 height 8
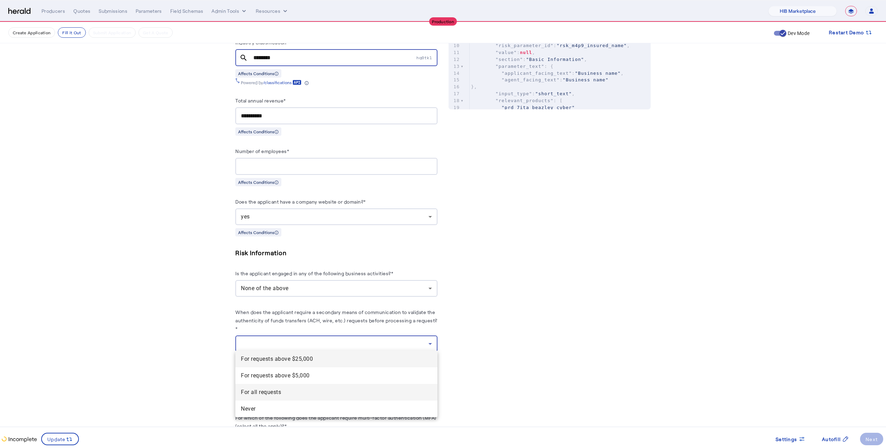
click at [299, 387] on requests "For all requests" at bounding box center [336, 392] width 202 height 17
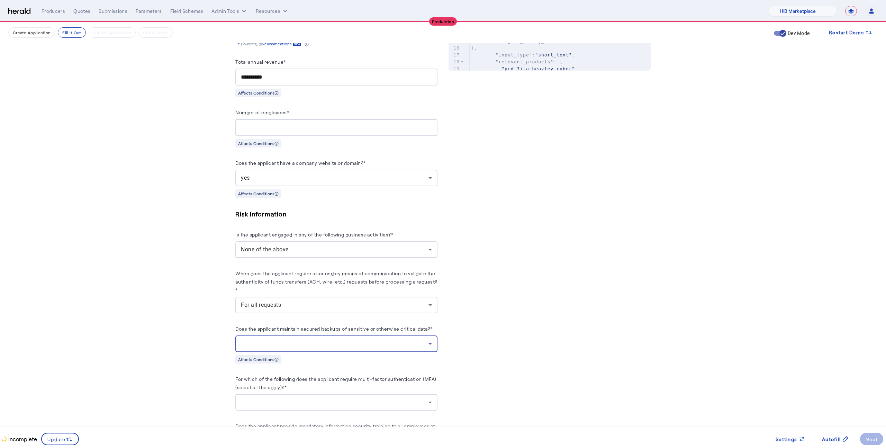
click at [310, 343] on div at bounding box center [335, 344] width 188 height 8
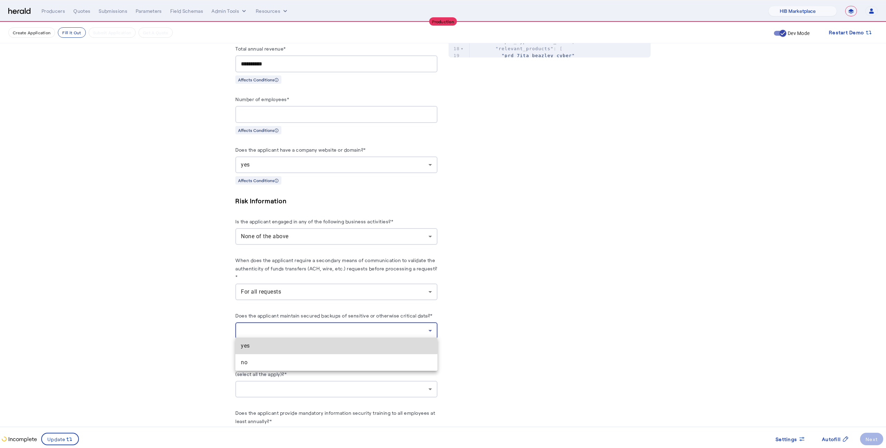
click at [310, 343] on span "yes" at bounding box center [336, 346] width 191 height 8
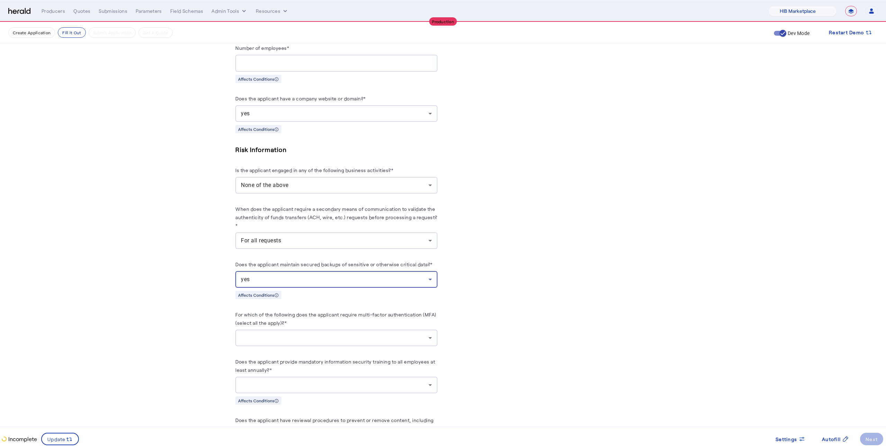
scroll to position [450, 0]
click at [310, 343] on div "**********" at bounding box center [336, 392] width 202 height 1332
click at [311, 333] on div at bounding box center [335, 337] width 188 height 8
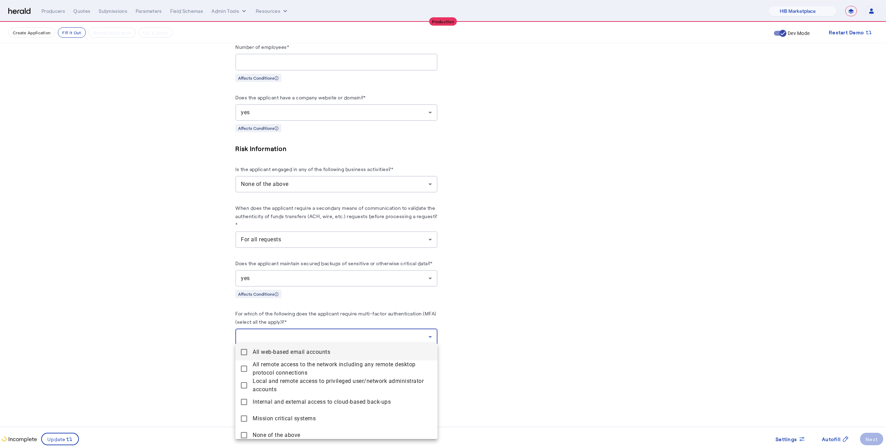
click at [307, 360] on accounts "All web-based email accounts" at bounding box center [336, 352] width 202 height 17
click at [307, 366] on span "All remote access to the network including any remote desktop protocol connecti…" at bounding box center [342, 368] width 179 height 17
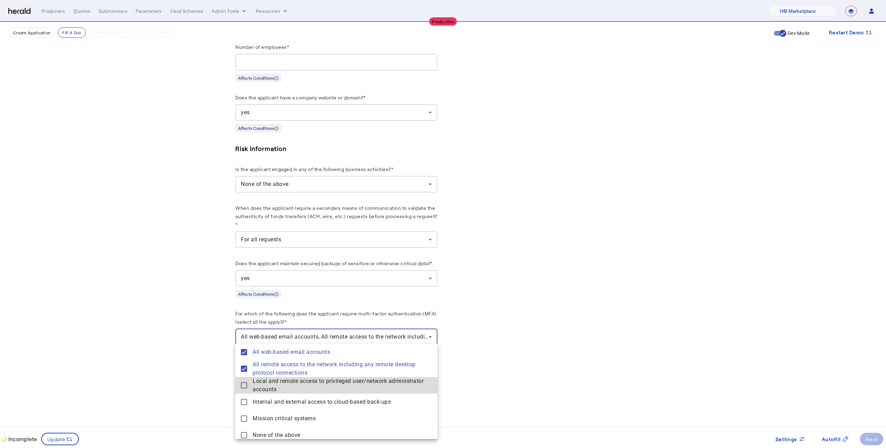
click at [307, 379] on span "Local and remote access to privileged user/network administrator accounts" at bounding box center [342, 385] width 179 height 17
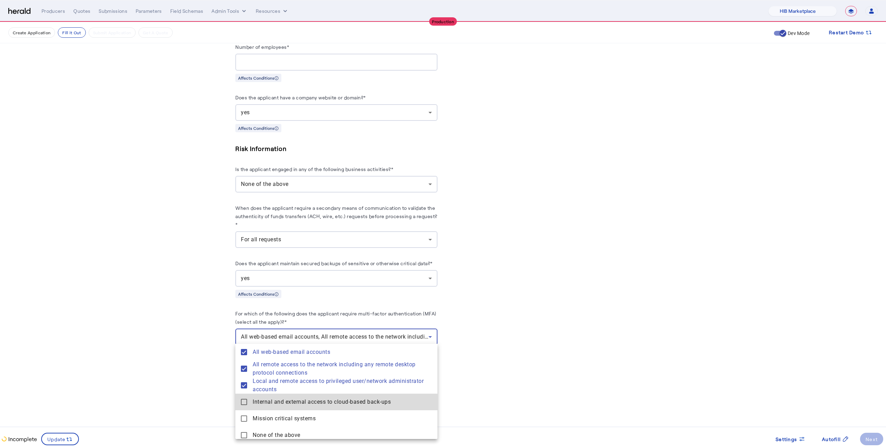
click at [308, 404] on span "Internal and external access to cloud-based back-ups" at bounding box center [342, 402] width 179 height 8
click at [308, 413] on systems "Mission critical systems" at bounding box center [336, 418] width 202 height 17
click at [295, 328] on div at bounding box center [443, 224] width 886 height 448
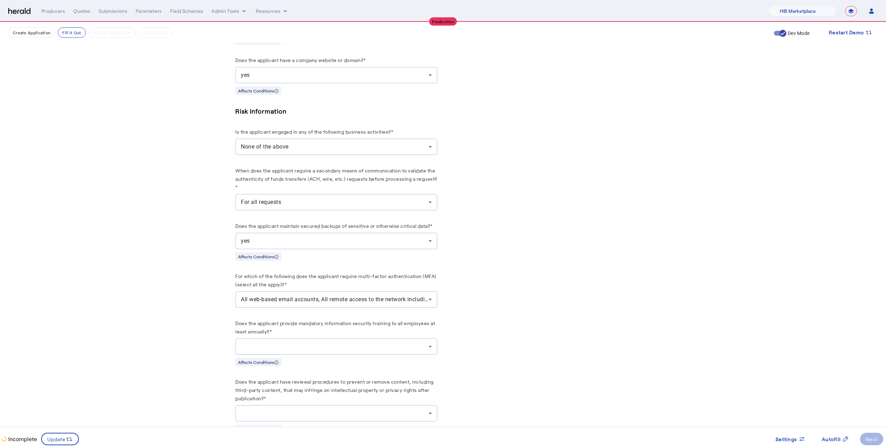
scroll to position [490, 0]
click at [314, 350] on div at bounding box center [336, 345] width 191 height 17
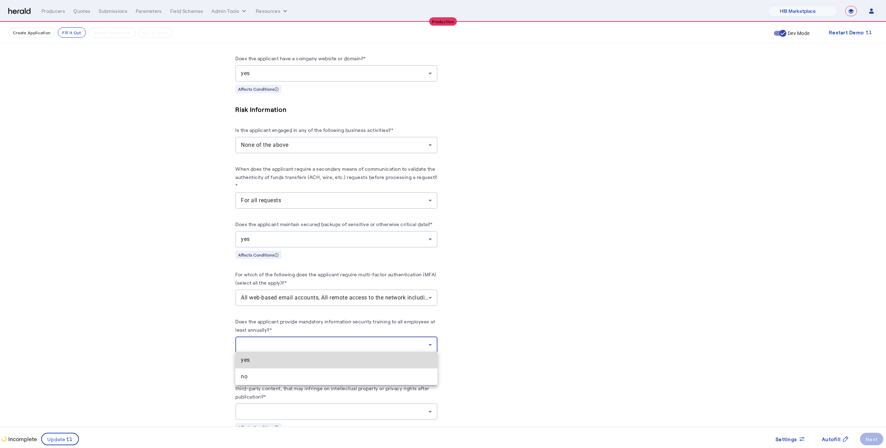
click at [320, 352] on mat-option "yes" at bounding box center [336, 360] width 202 height 17
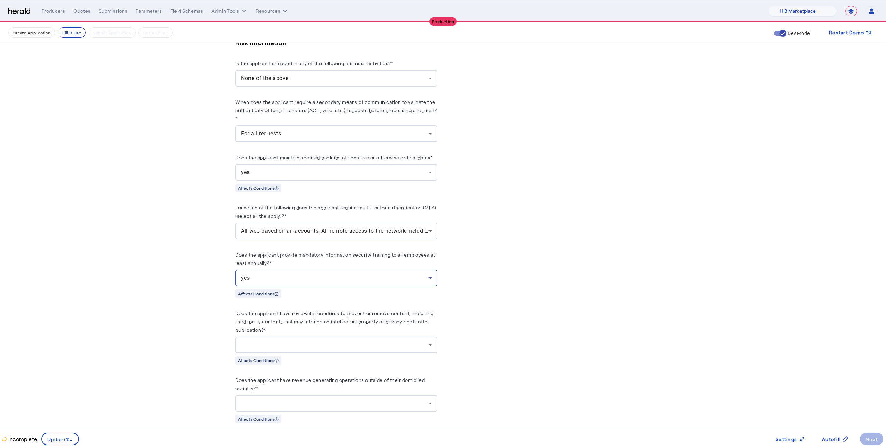
scroll to position [558, 0]
click at [316, 329] on herald-label "Does the applicant have reviewal procedures to prevent or remove content, inclu…" at bounding box center [336, 321] width 202 height 28
click at [319, 339] on div at bounding box center [335, 343] width 188 height 8
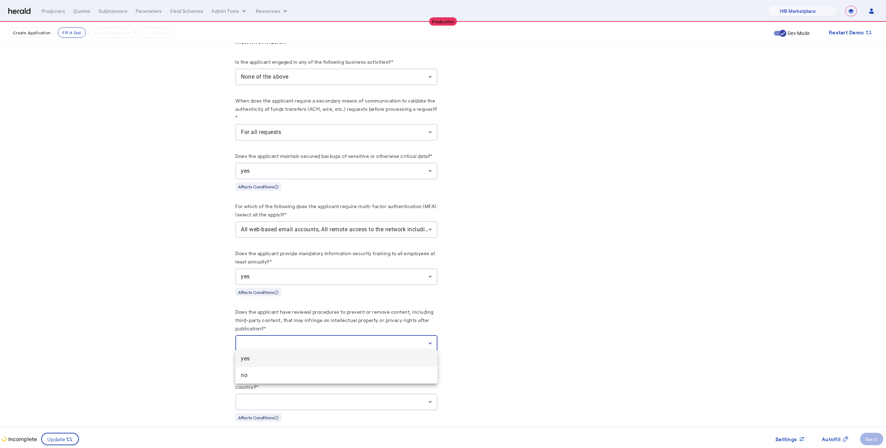
click at [306, 359] on span "yes" at bounding box center [336, 359] width 191 height 8
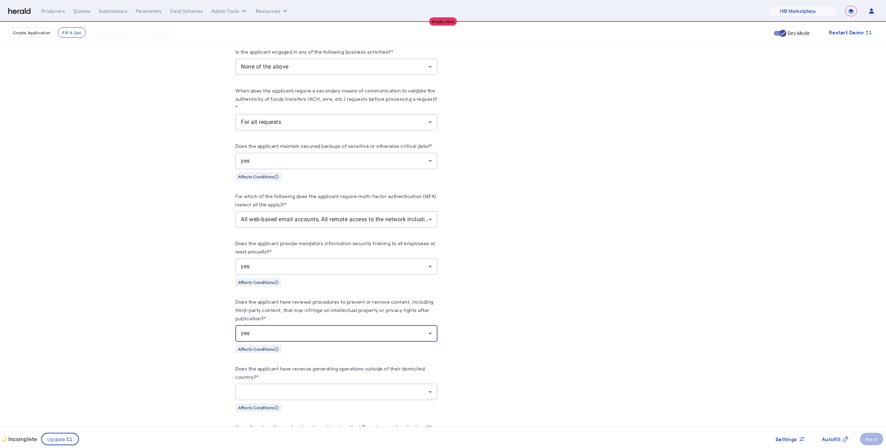
scroll to position [570, 0]
click at [311, 390] on div at bounding box center [335, 389] width 188 height 8
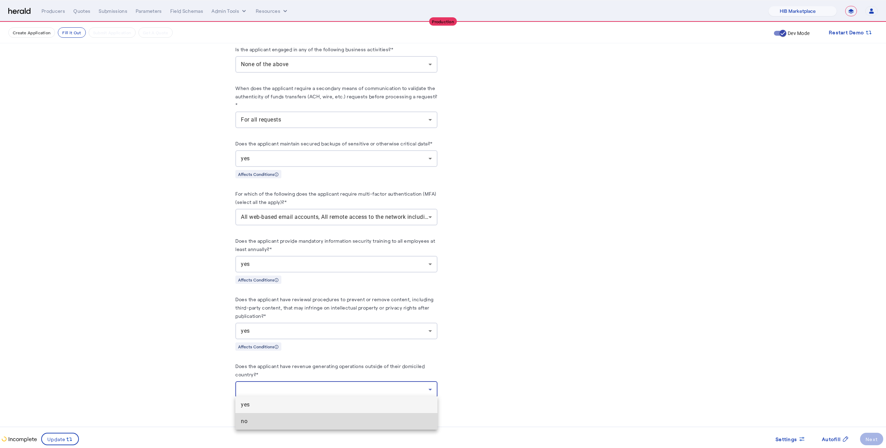
click at [306, 423] on span "no" at bounding box center [336, 421] width 191 height 8
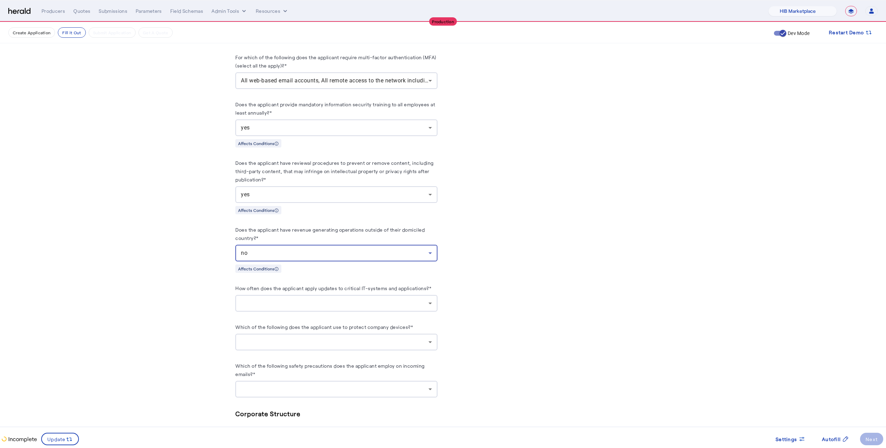
scroll to position [710, 0]
click at [324, 296] on div at bounding box center [335, 300] width 188 height 8
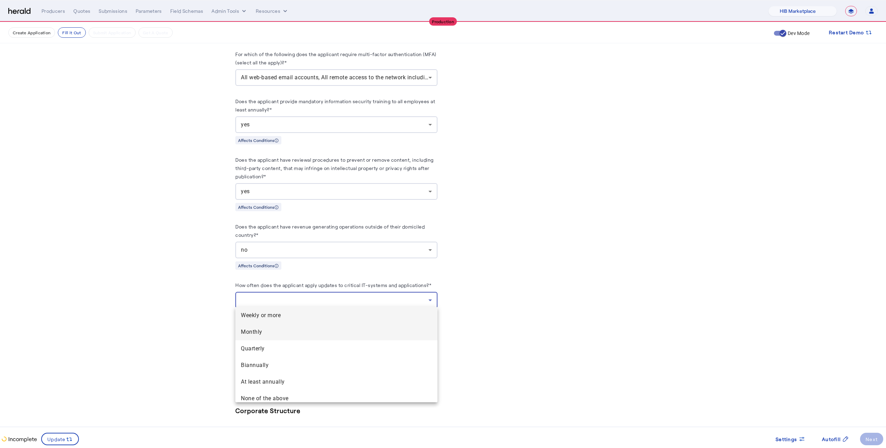
click at [301, 333] on span "Monthly" at bounding box center [336, 332] width 191 height 8
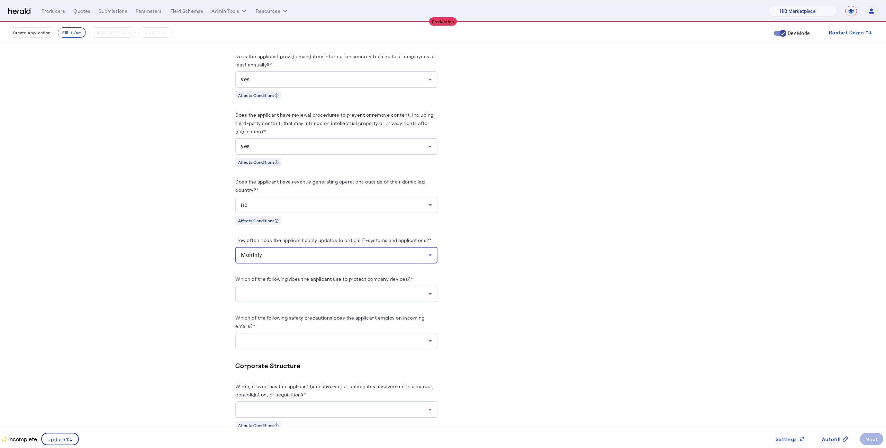
scroll to position [756, 0]
click at [307, 291] on div at bounding box center [335, 292] width 188 height 8
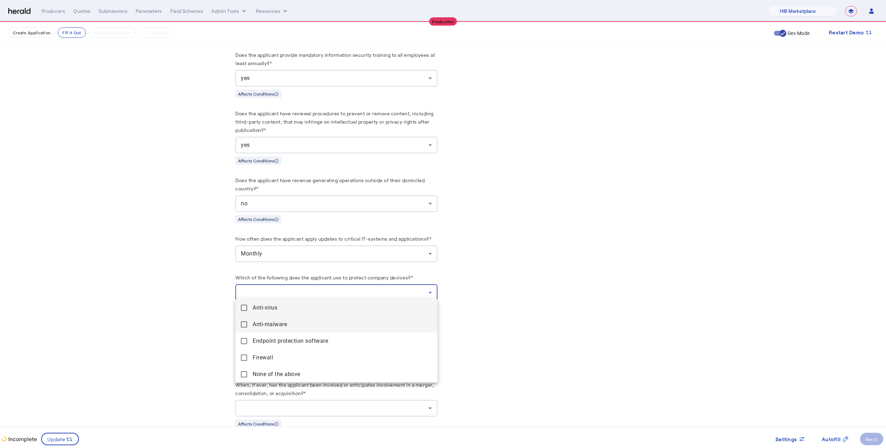
click at [287, 320] on mat-option "Anti-malware" at bounding box center [336, 324] width 202 height 17
click at [287, 319] on mat-option "Anti-malware" at bounding box center [336, 324] width 202 height 17
click at [288, 311] on span "Anti-virus" at bounding box center [342, 308] width 179 height 8
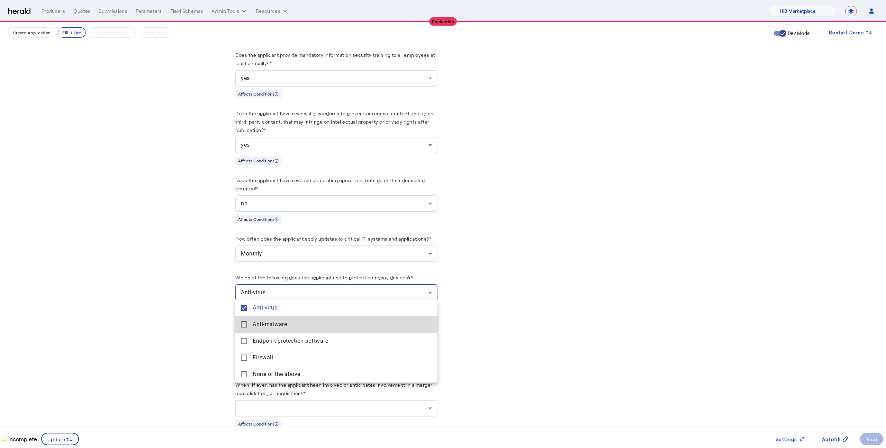
click at [288, 317] on mat-option "Anti-malware" at bounding box center [336, 324] width 202 height 17
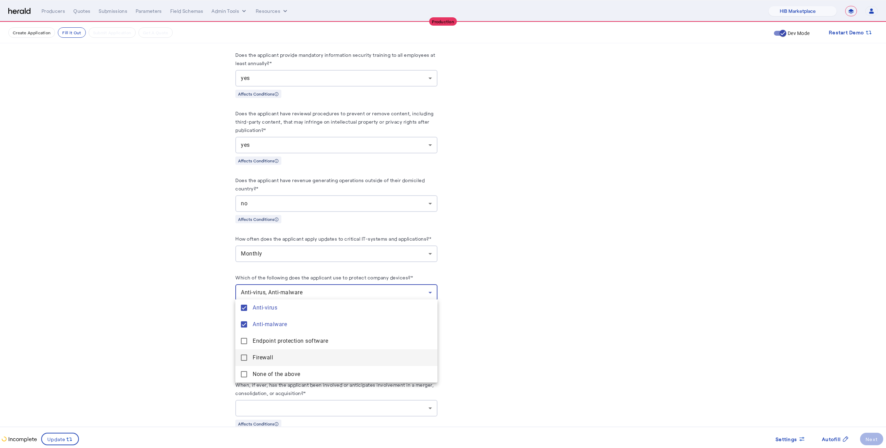
click at [284, 354] on span "Firewall" at bounding box center [342, 358] width 179 height 8
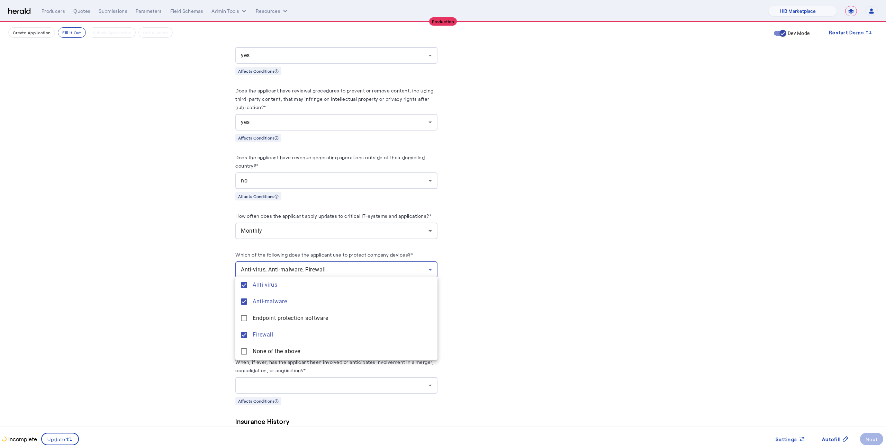
click at [198, 323] on div at bounding box center [443, 224] width 886 height 448
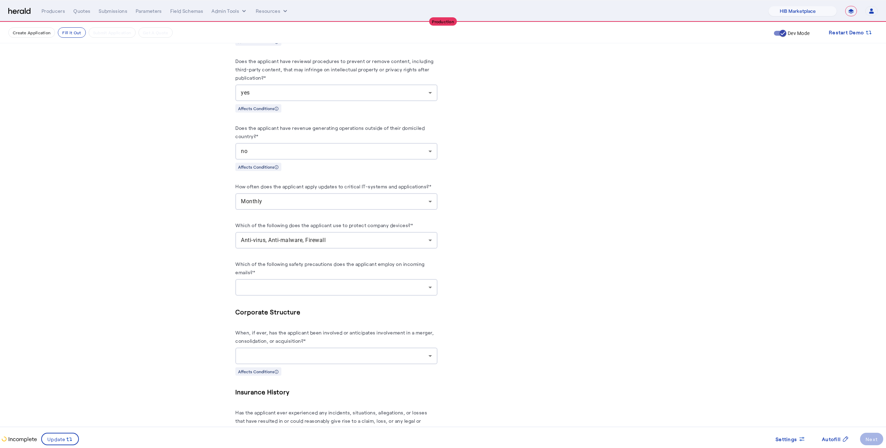
scroll to position [811, 0]
click at [286, 281] on div at bounding box center [335, 285] width 188 height 8
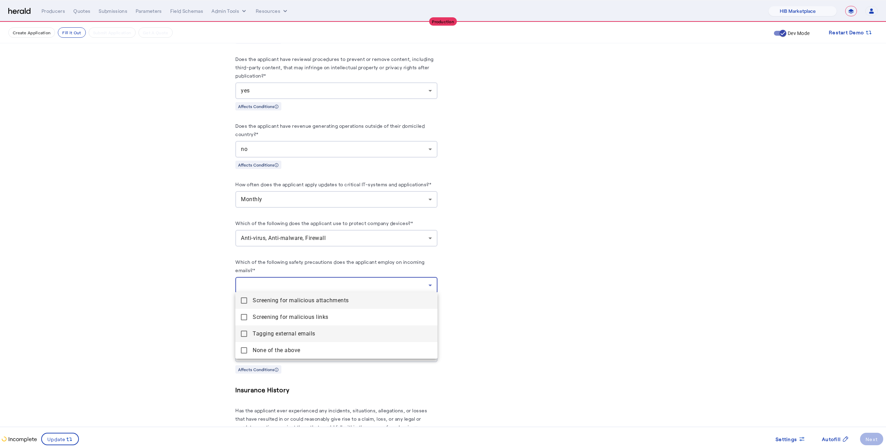
click at [279, 329] on emails "Tagging external emails" at bounding box center [336, 333] width 202 height 17
click at [279, 318] on span "Screening for malicious links" at bounding box center [342, 317] width 179 height 8
click at [279, 304] on span "Screening for malicious attachments" at bounding box center [342, 300] width 179 height 8
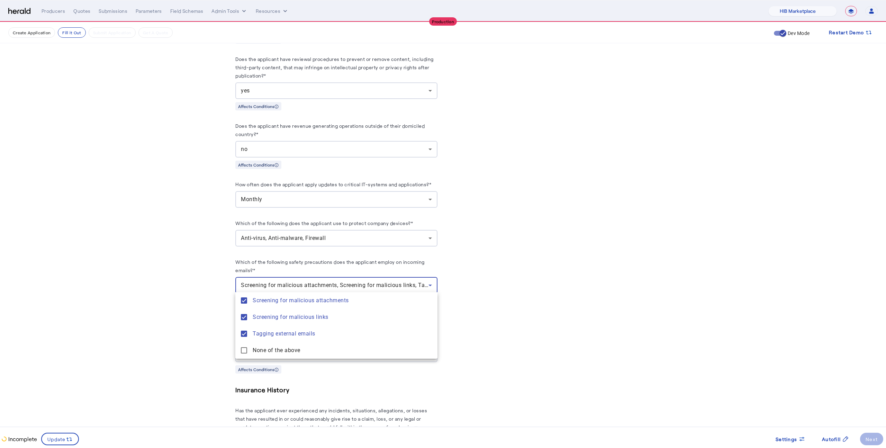
click at [213, 301] on div at bounding box center [443, 224] width 886 height 448
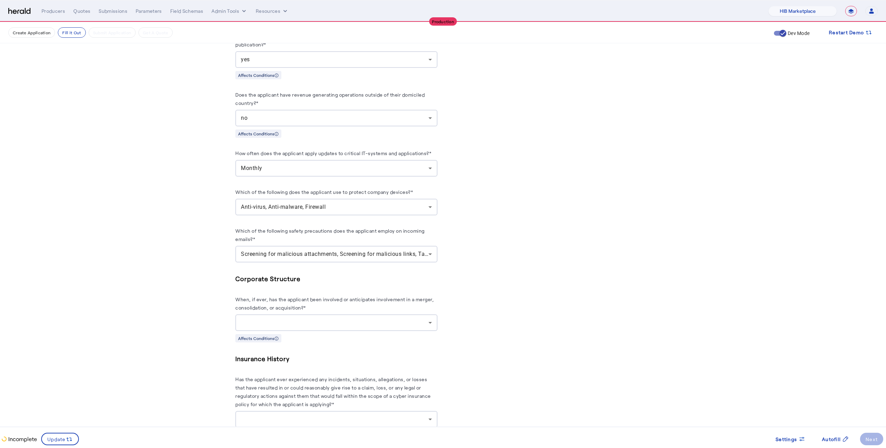
scroll to position [844, 0]
click at [281, 309] on herald-label "When, if ever, has the applicant been involved or anticipates involvement in a …" at bounding box center [336, 302] width 202 height 19
click at [283, 317] on div at bounding box center [335, 320] width 188 height 8
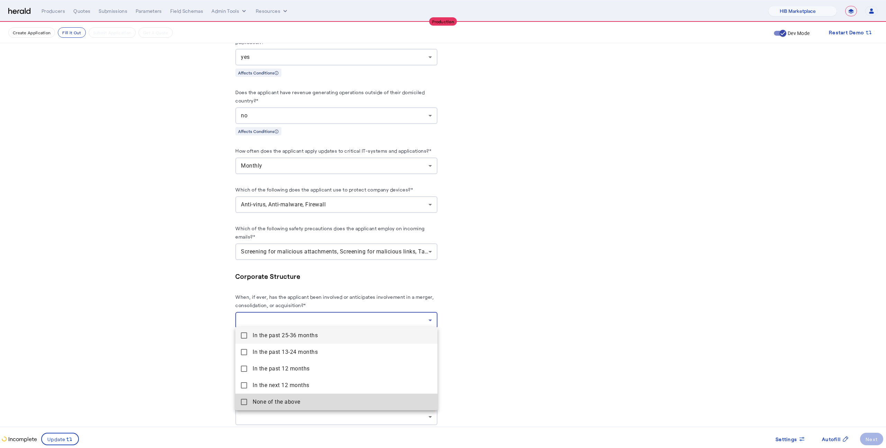
click at [275, 403] on span "None of the above" at bounding box center [342, 402] width 179 height 8
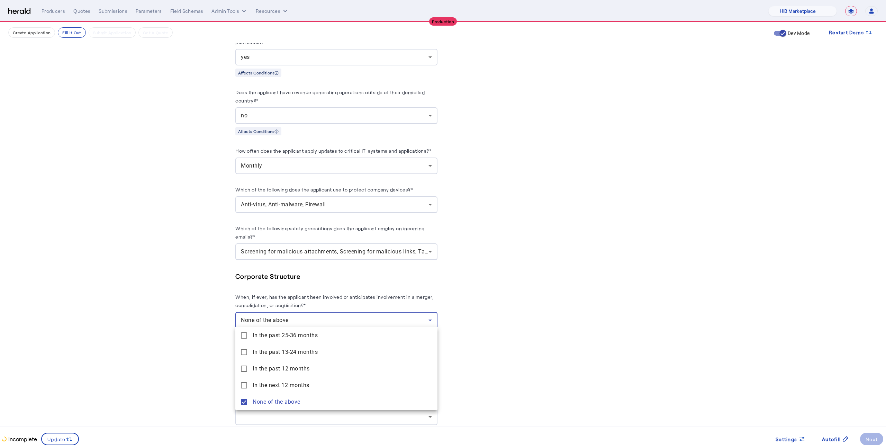
click at [189, 340] on div at bounding box center [443, 224] width 886 height 448
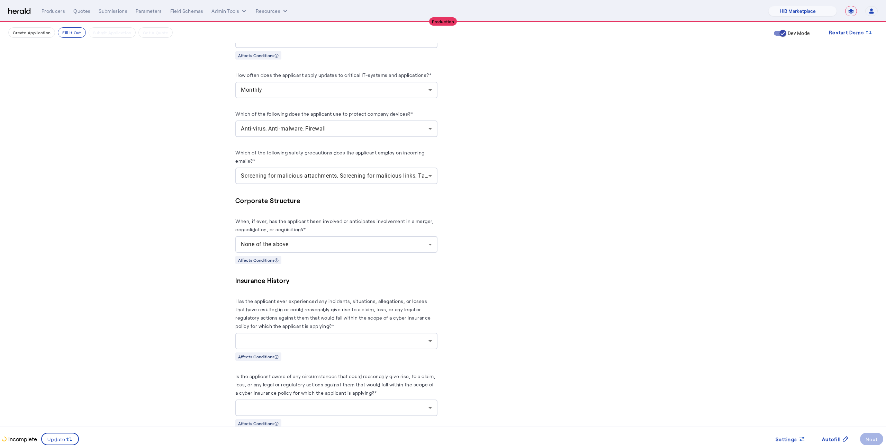
scroll to position [924, 0]
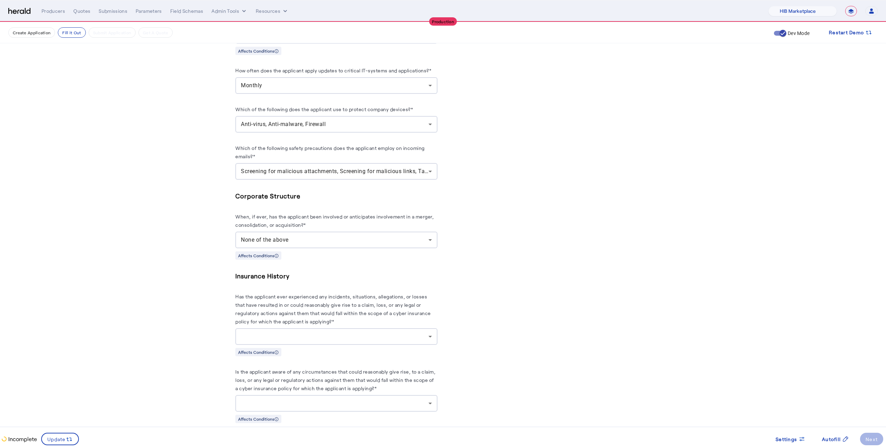
click at [252, 367] on herald-label "Is the applicant aware of any circumstances that could reasonably give rise, to…" at bounding box center [336, 381] width 202 height 28
click at [287, 316] on label "Has the applicant ever experienced any incidents, situations, allegations, or l…" at bounding box center [333, 309] width 196 height 31
click at [285, 333] on div at bounding box center [335, 336] width 188 height 8
click at [266, 376] on mat-option "no" at bounding box center [336, 368] width 202 height 17
click at [276, 390] on herald-label "Is the applicant aware of any circumstances that could reasonably give rise, to…" at bounding box center [336, 381] width 202 height 28
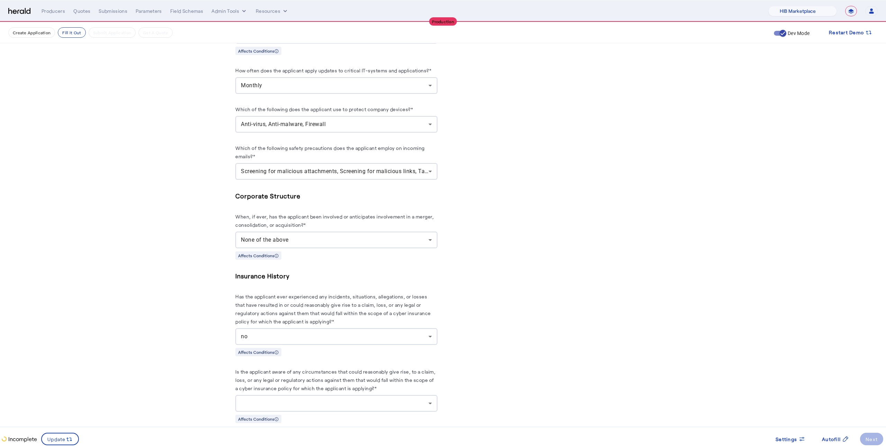
click at [278, 404] on div at bounding box center [335, 403] width 188 height 8
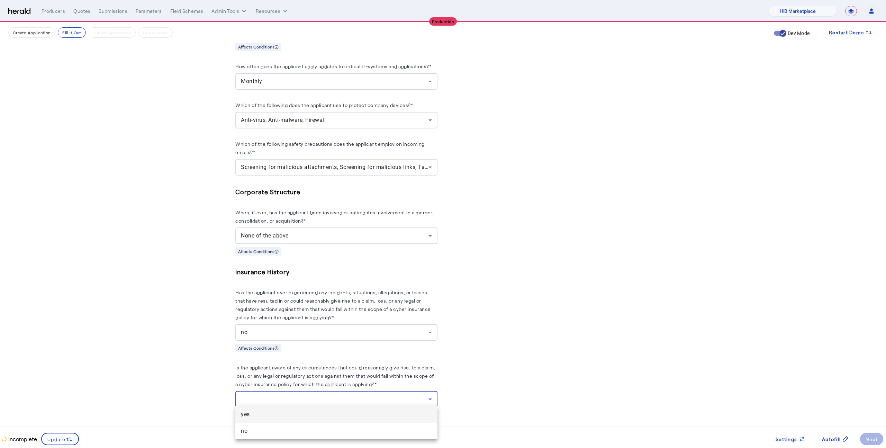
scroll to position [928, 0]
click at [275, 430] on span "no" at bounding box center [336, 432] width 191 height 8
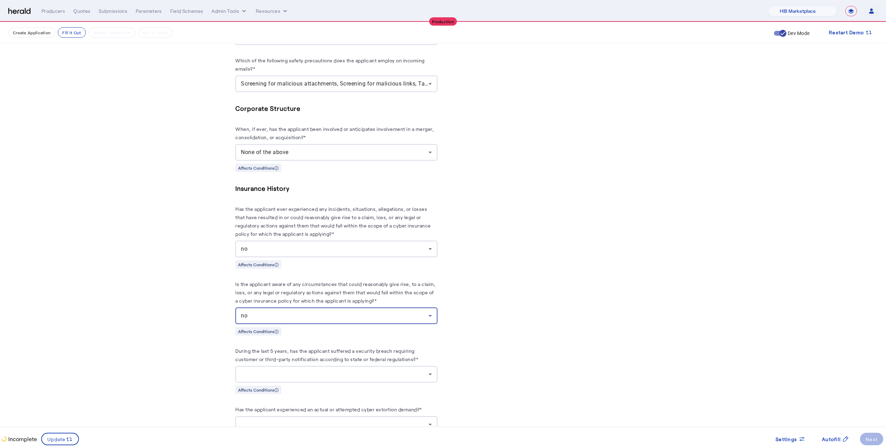
scroll to position [1056, 0]
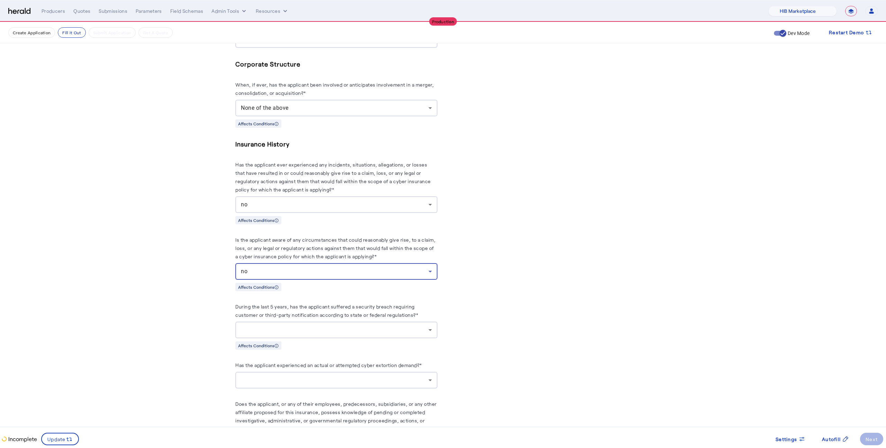
click at [286, 331] on div at bounding box center [336, 330] width 191 height 17
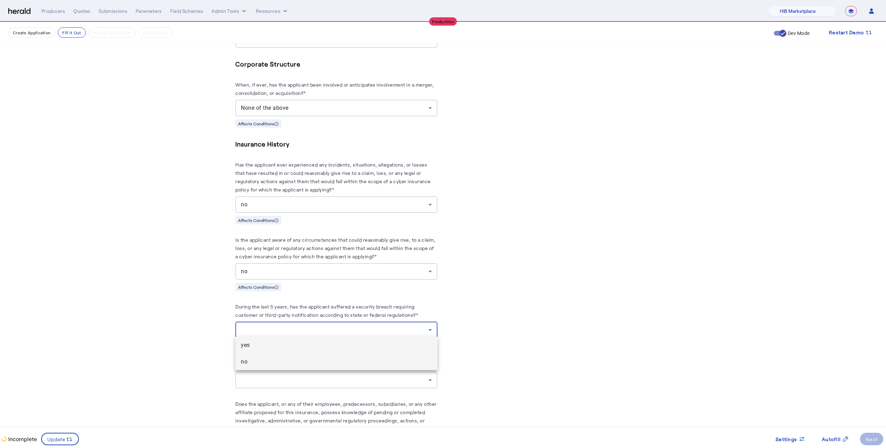
click at [293, 359] on span "no" at bounding box center [336, 362] width 191 height 8
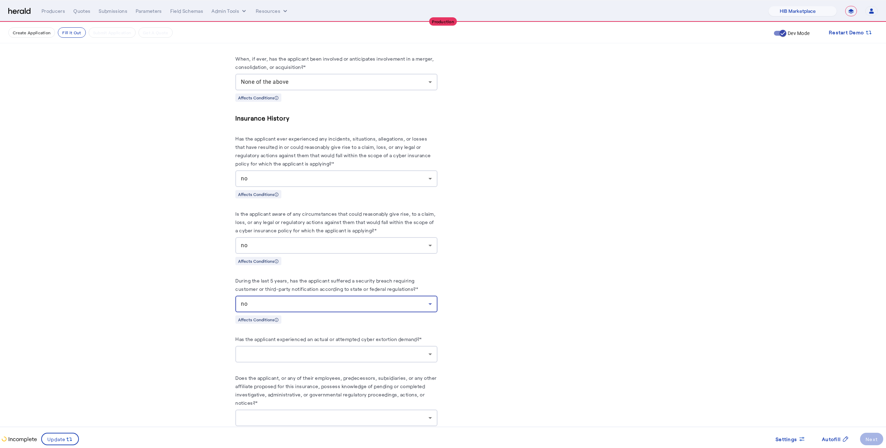
scroll to position [1083, 0]
click at [296, 353] on div at bounding box center [335, 353] width 188 height 8
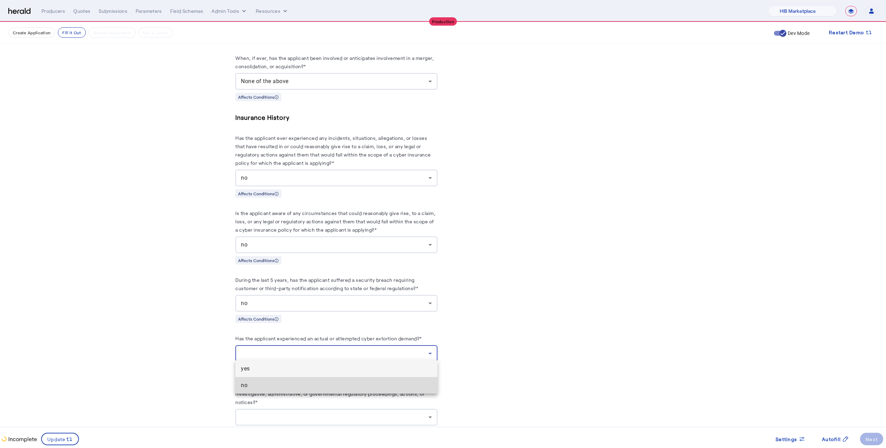
click at [297, 384] on span "no" at bounding box center [336, 385] width 191 height 8
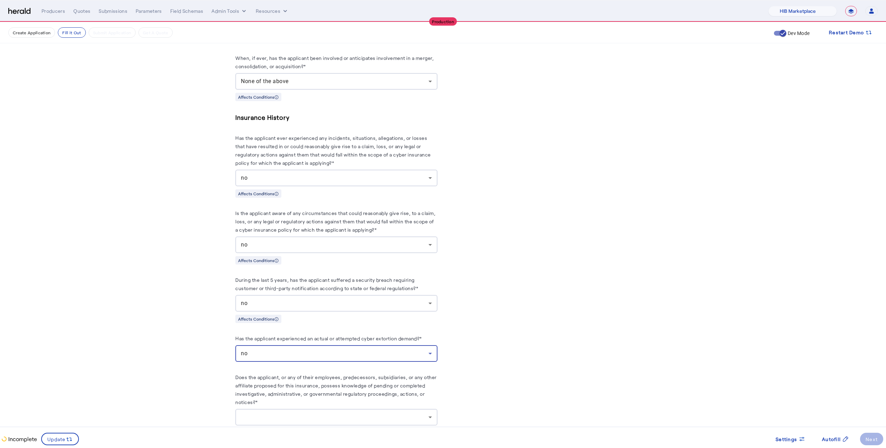
scroll to position [1097, 0]
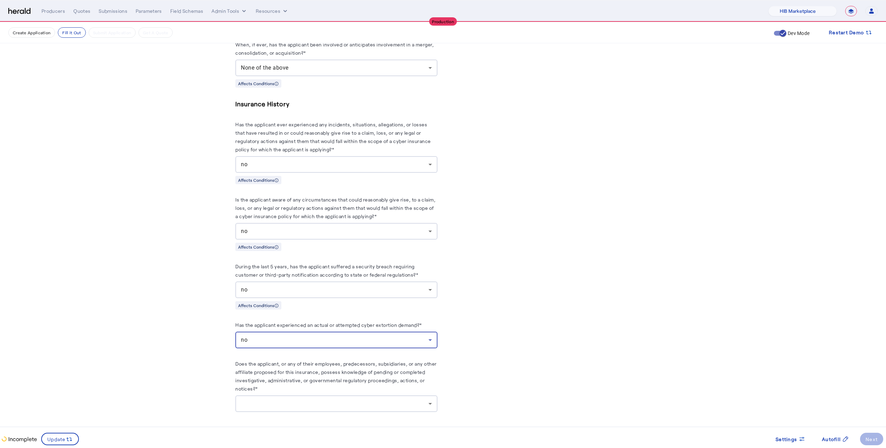
click at [297, 401] on div at bounding box center [335, 404] width 188 height 8
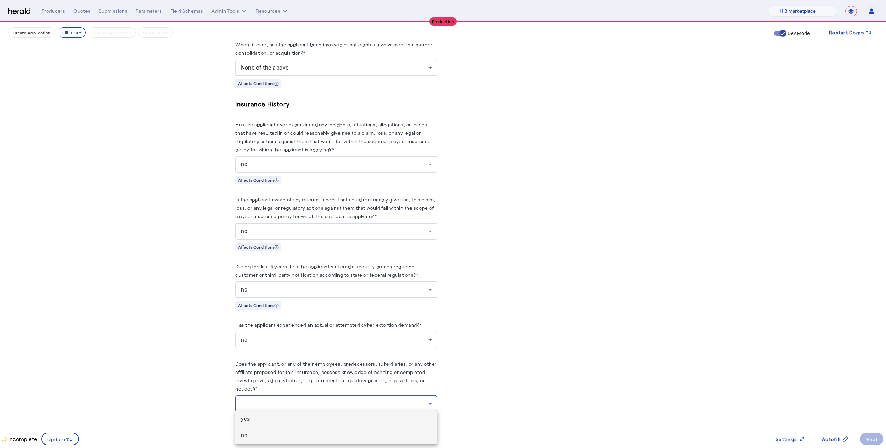
click at [283, 441] on mat-option "no" at bounding box center [336, 435] width 202 height 17
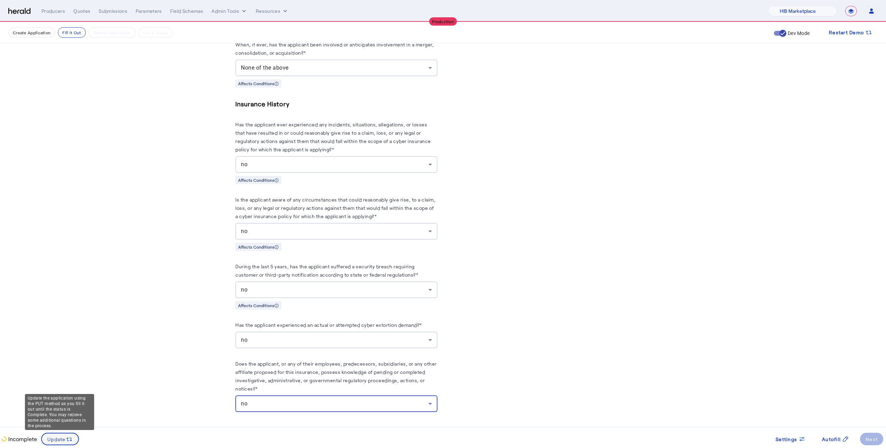
click at [64, 434] on span at bounding box center [60, 439] width 36 height 17
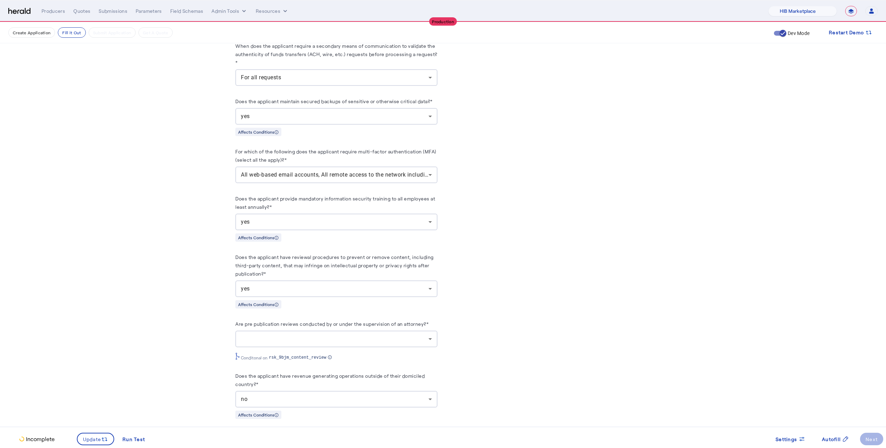
scroll to position [676, 0]
click at [281, 333] on div at bounding box center [335, 337] width 188 height 8
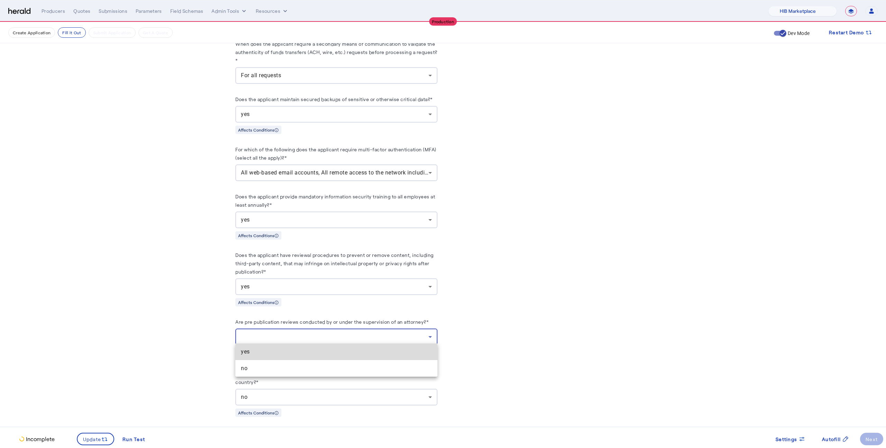
click at [284, 353] on span "yes" at bounding box center [336, 352] width 191 height 8
click at [174, 335] on fill-application-step "**********" at bounding box center [443, 166] width 886 height 1638
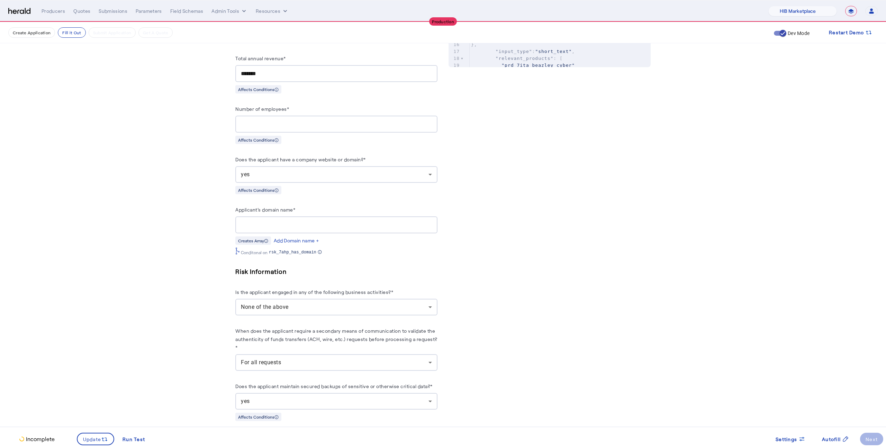
scroll to position [381, 0]
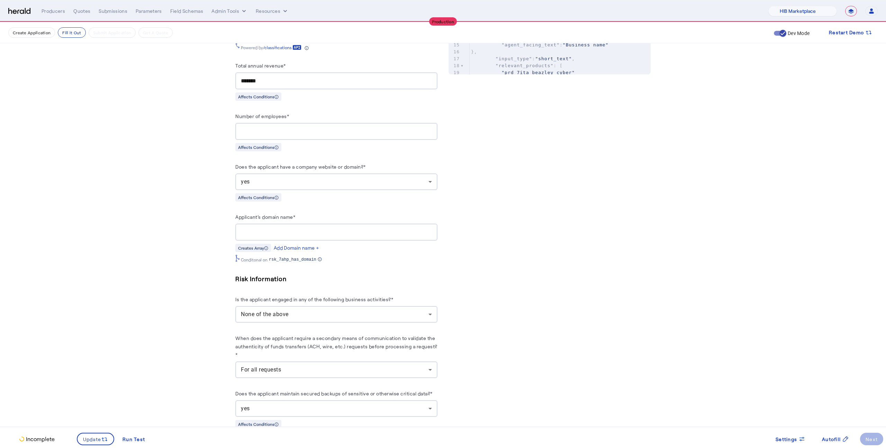
click at [279, 233] on div at bounding box center [336, 232] width 191 height 17
type input "**********"
click at [105, 435] on svg-icon at bounding box center [104, 439] width 7 height 8
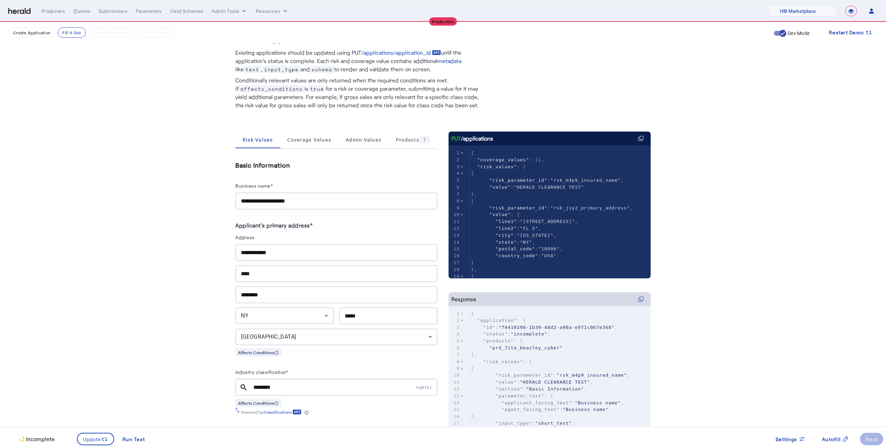
scroll to position [17, 0]
click at [315, 137] on span "Coverage Values" at bounding box center [309, 139] width 44 height 5
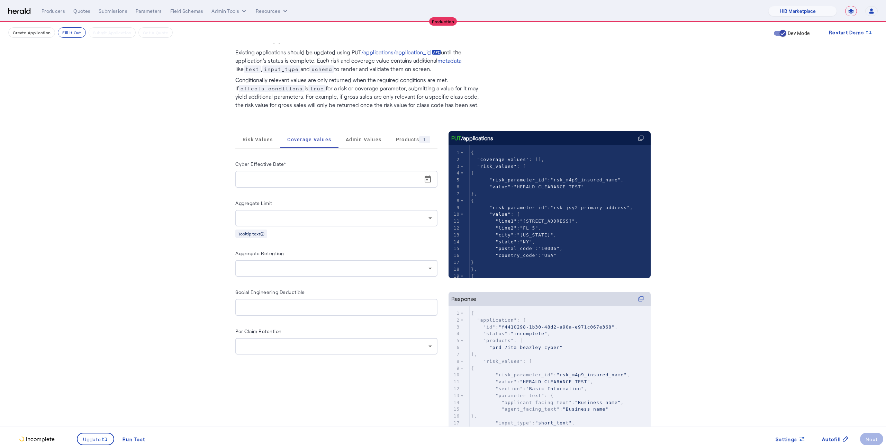
click at [418, 171] on div at bounding box center [338, 179] width 195 height 17
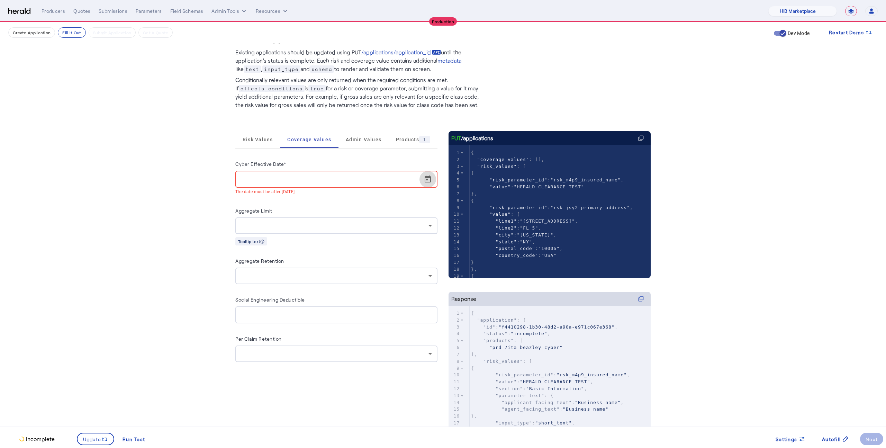
click at [422, 176] on span "Open calendar" at bounding box center [428, 179] width 17 height 17
click at [262, 274] on span "15" at bounding box center [259, 272] width 12 height 12
type input "**********"
click at [198, 263] on fill-application-step "**********" at bounding box center [443, 242] width 886 height 475
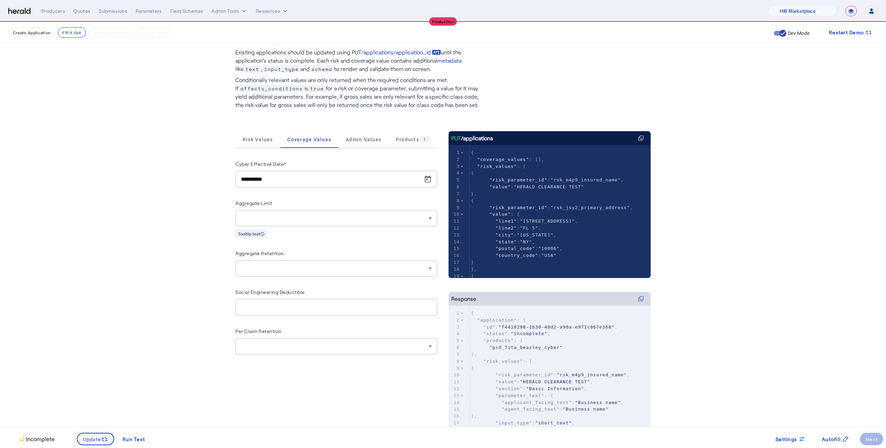
click at [105, 434] on span at bounding box center [96, 439] width 36 height 17
click at [264, 141] on span "Risk Values" at bounding box center [258, 139] width 30 height 5
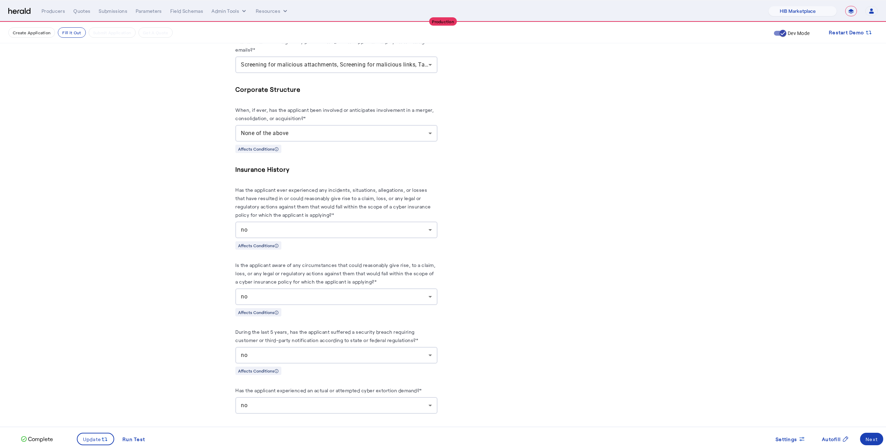
scroll to position [1175, 0]
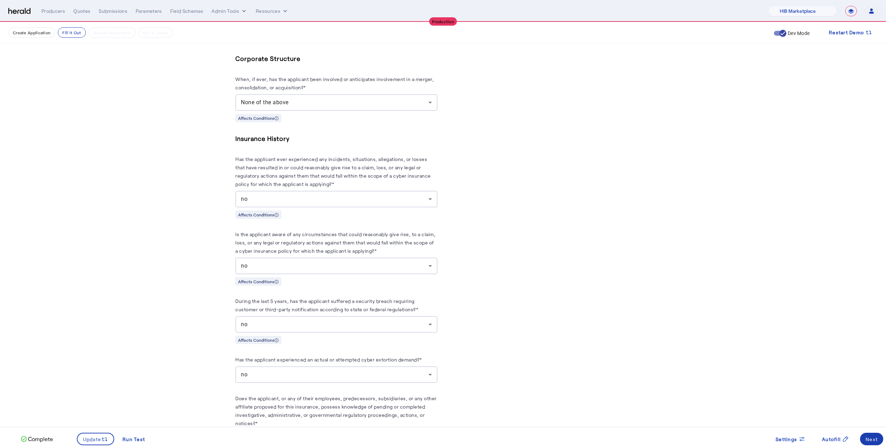
click at [872, 435] on span at bounding box center [871, 439] width 23 height 17
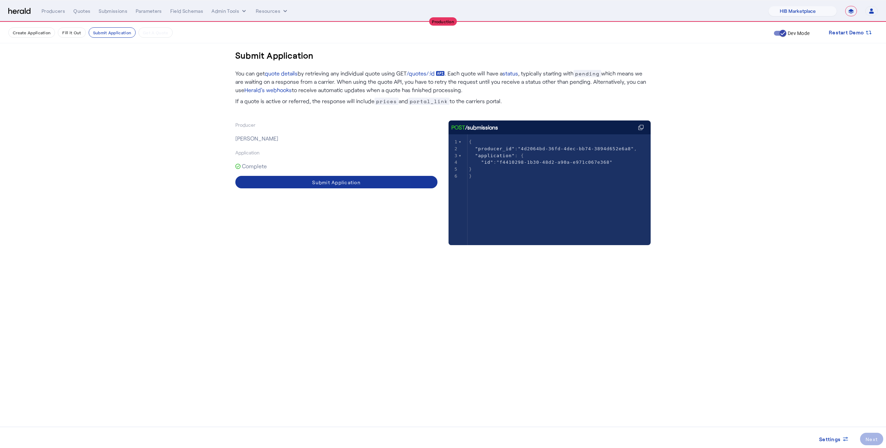
click at [368, 183] on span at bounding box center [336, 182] width 202 height 17
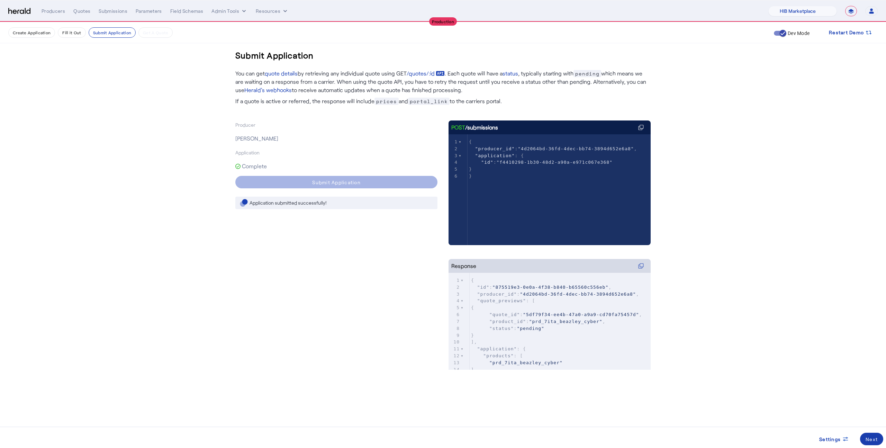
click at [867, 438] on div "Next" at bounding box center [872, 439] width 12 height 7
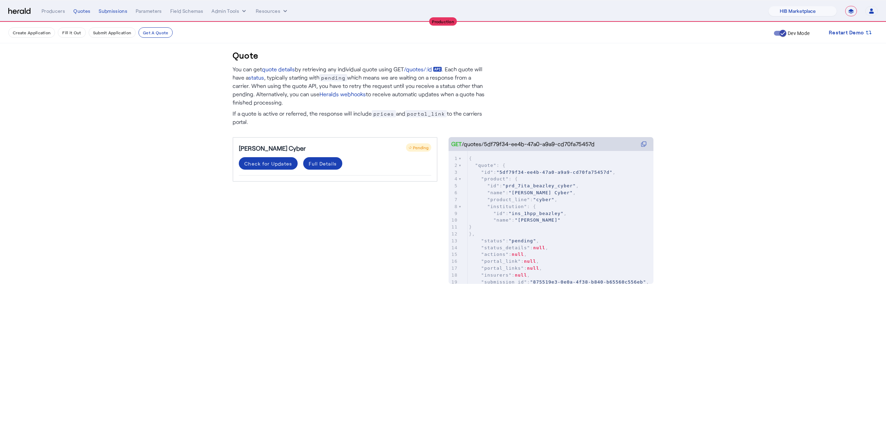
click at [71, 15] on div "**********" at bounding box center [460, 11] width 837 height 10
click at [82, 9] on div "Quotes" at bounding box center [81, 11] width 17 height 7
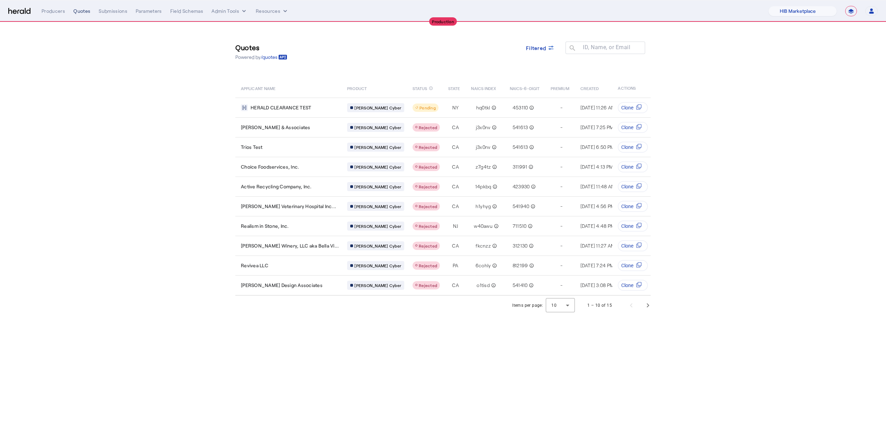
click at [81, 10] on div "Quotes" at bounding box center [81, 11] width 17 height 7
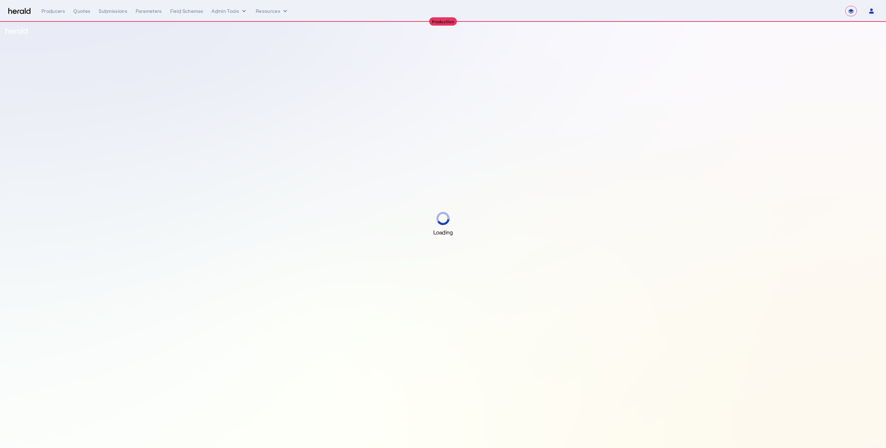
select select "**********"
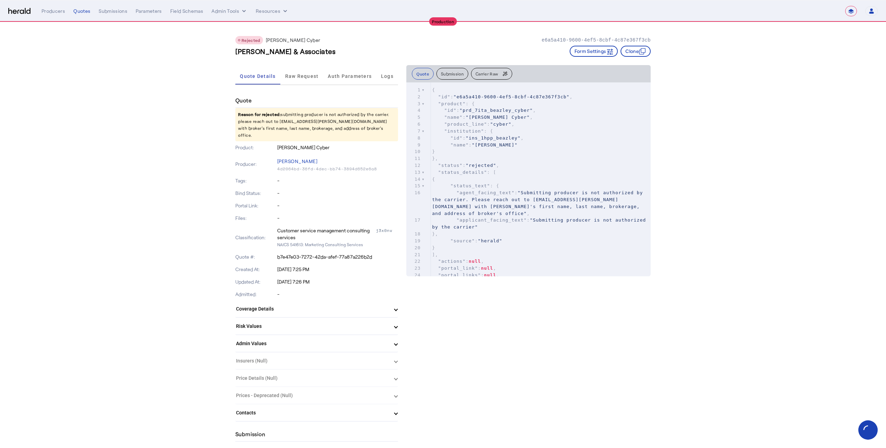
click at [492, 71] on button "Carrier Raw" at bounding box center [491, 74] width 41 height 12
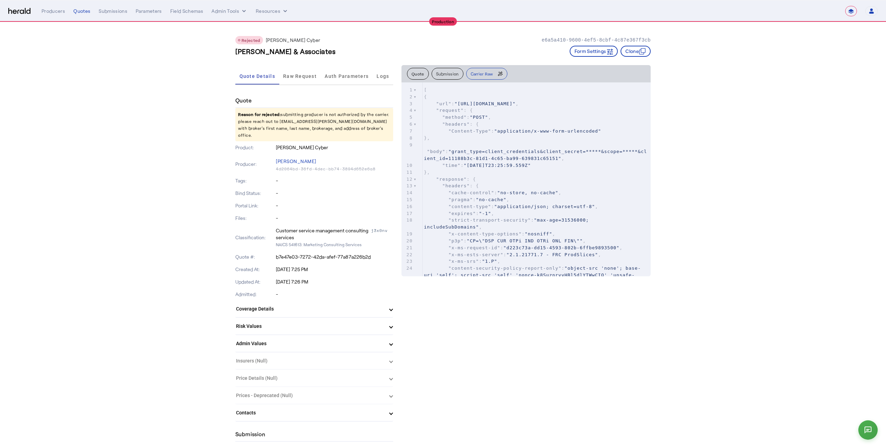
click at [511, 153] on pre ""body" : "grant_type=client_credentials&client_secret=*****&scope=*****&client_…" at bounding box center [537, 152] width 228 height 20
type input "***"
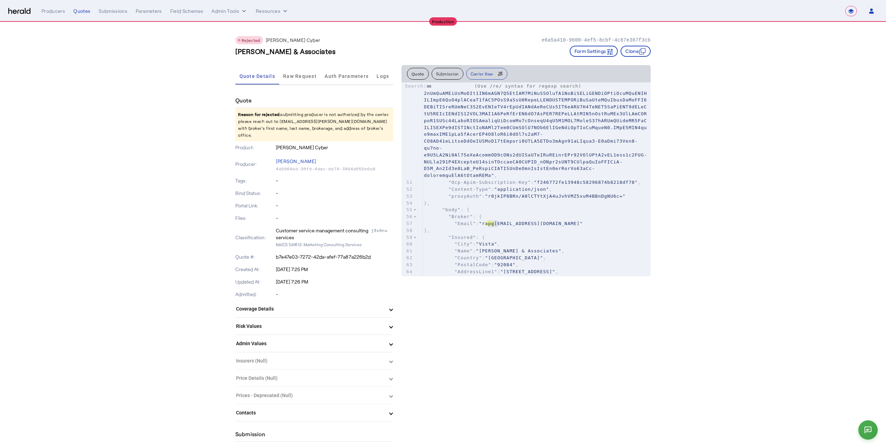
scroll to position [492, 0]
click at [524, 224] on div "40 "status_code" : 200 , 41 "time" : "2025-09-12T23:25:59.984Z" 42 }, 43 "type"…" at bounding box center [537, 153] width 228 height 377
type textarea "*********"
click at [524, 224] on span ""rapgar@heffgroup.com"" at bounding box center [525, 222] width 92 height 5
type textarea "**********"
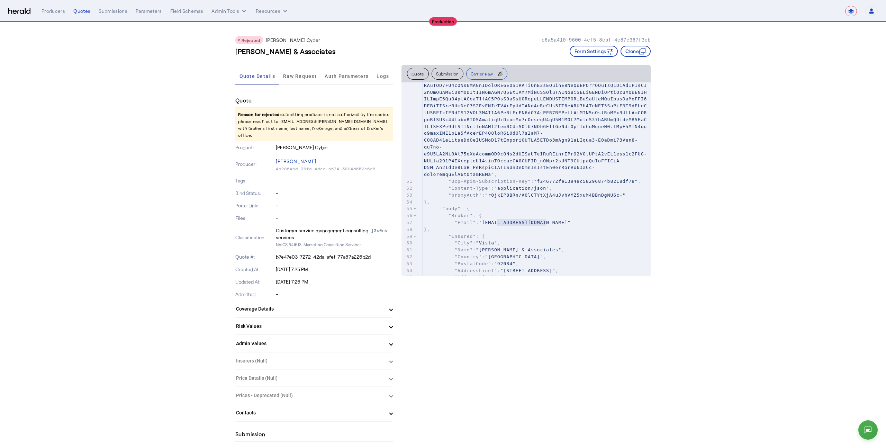
drag, startPoint x: 546, startPoint y: 222, endPoint x: 496, endPoint y: 221, distance: 49.9
click at [496, 221] on span ""rapgar@heffgroup.com"" at bounding box center [525, 222] width 92 height 5
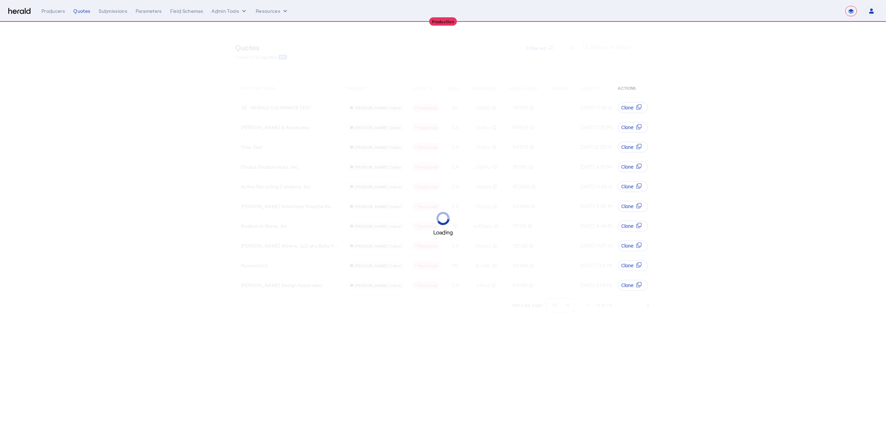
select select "**********"
select select "pfm_a9p2_hib_marketplace"
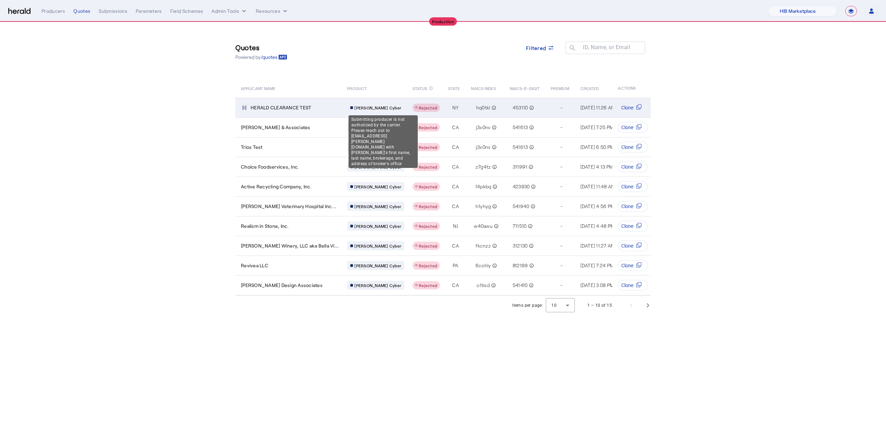
click at [419, 108] on span "Rejected" at bounding box center [428, 107] width 18 height 5
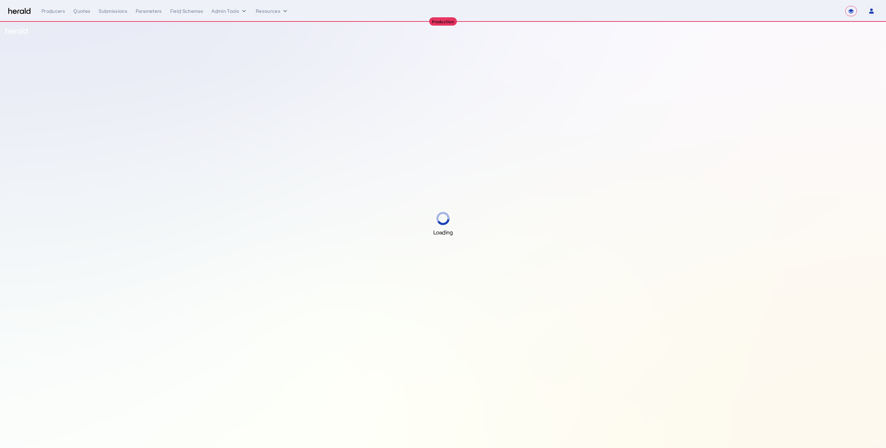
select select "**********"
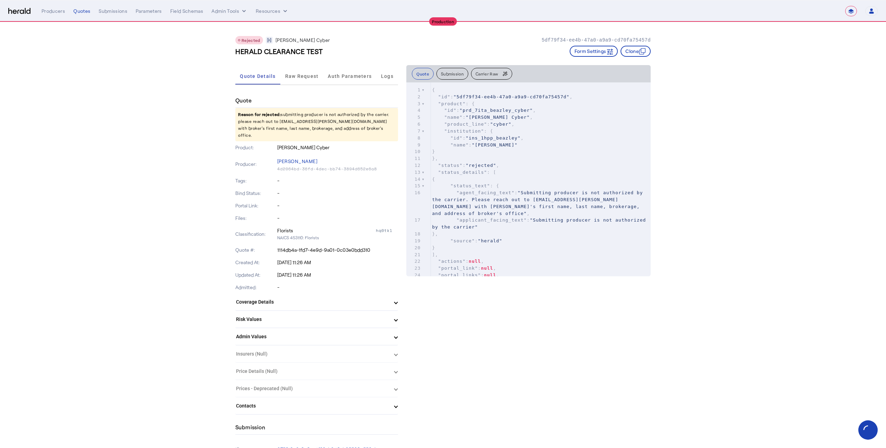
click at [482, 75] on span "Carrier Raw" at bounding box center [487, 74] width 23 height 4
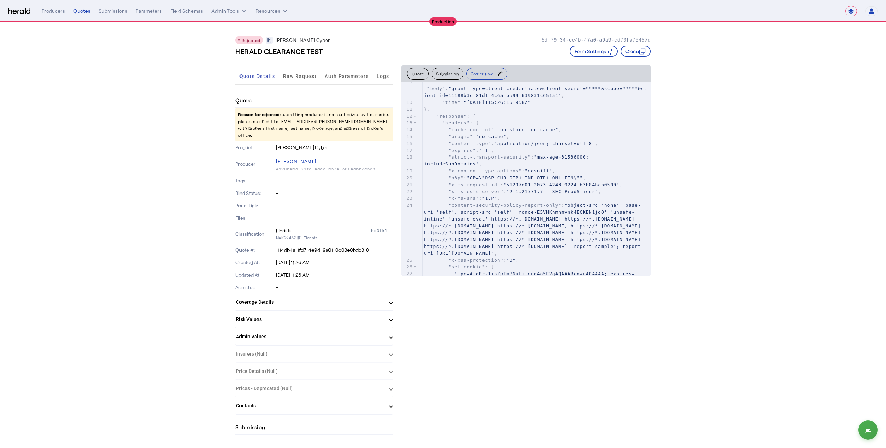
scroll to position [65, 0]
click at [534, 186] on pre ""x-ms-request-id" : "51297e01-2073-4243-9224-b3b84bab0500" ," at bounding box center [537, 182] width 228 height 7
type input "******"
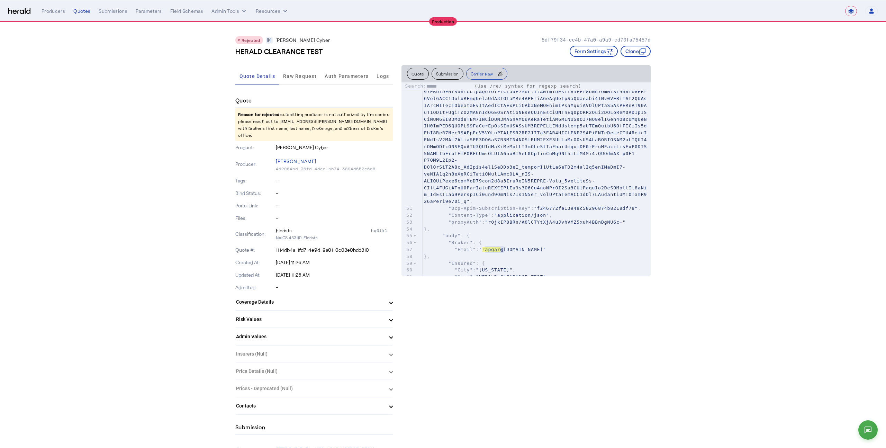
scroll to position [471, 0]
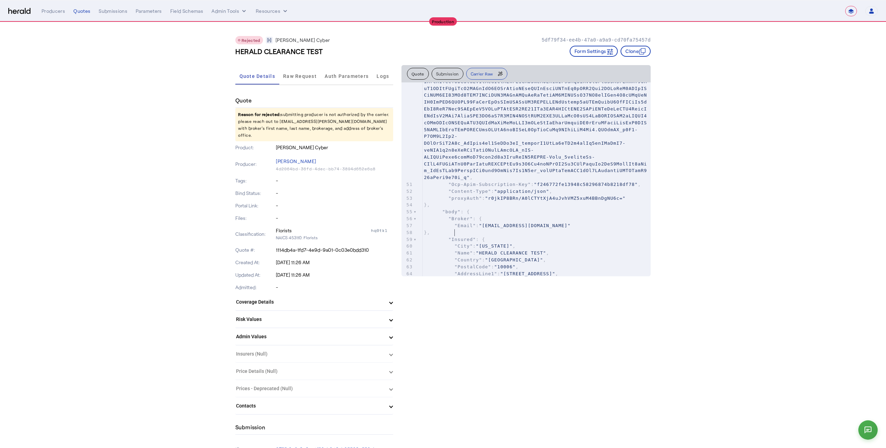
click at [501, 231] on pre "}," at bounding box center [537, 232] width 228 height 7
type textarea "**"
click at [501, 231] on pre "}," at bounding box center [537, 232] width 228 height 7
click at [57, 8] on div "Producers" at bounding box center [54, 11] width 24 height 7
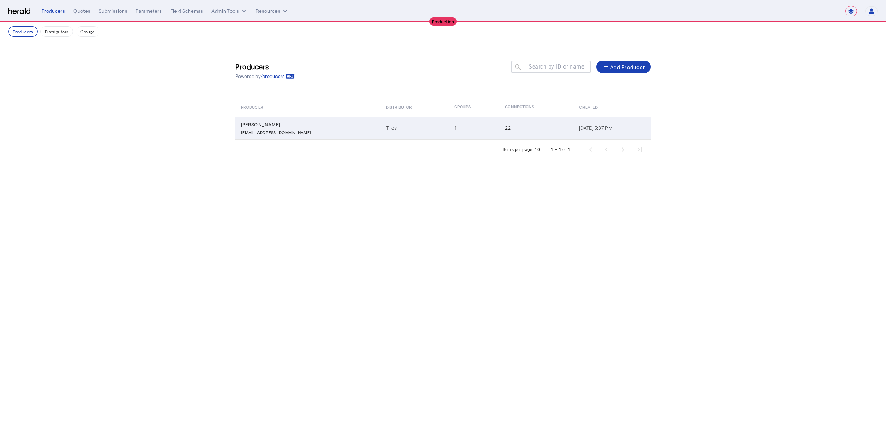
click at [381, 129] on td "Trios" at bounding box center [415, 128] width 68 height 23
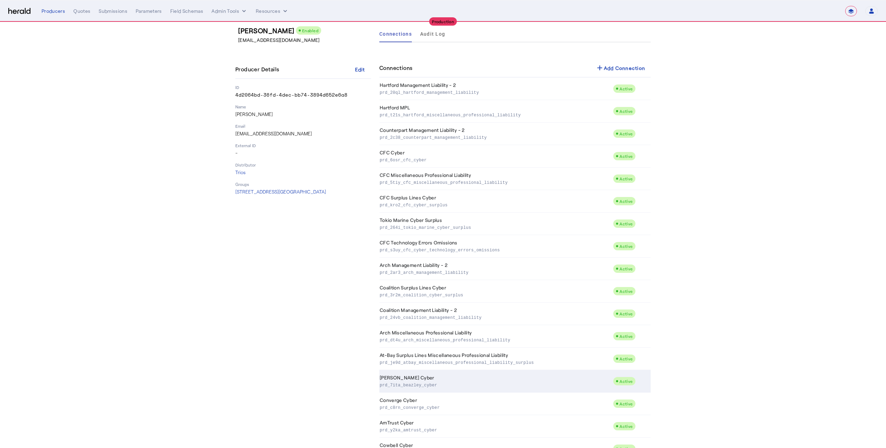
click at [453, 388] on td "Beazley Cyber prd_7ita_beazley_cyber" at bounding box center [496, 381] width 234 height 23
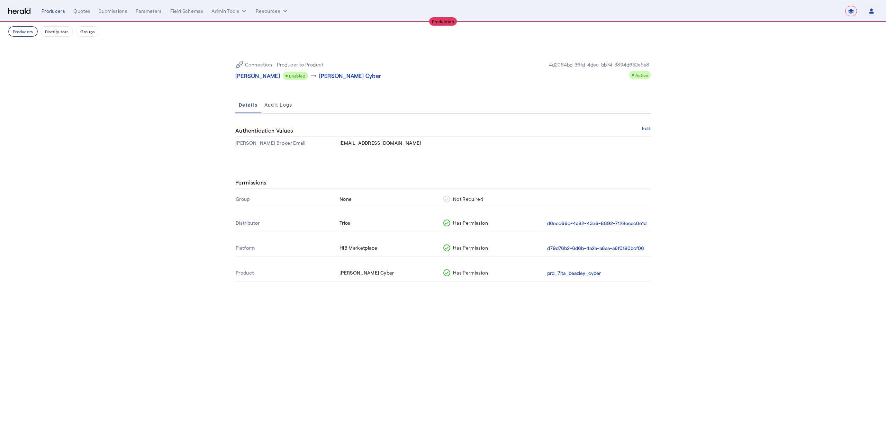
click at [643, 138] on td "rapgar@heffgroup.com" at bounding box center [495, 143] width 312 height 12
click at [646, 128] on button "Edit" at bounding box center [646, 128] width 9 height 4
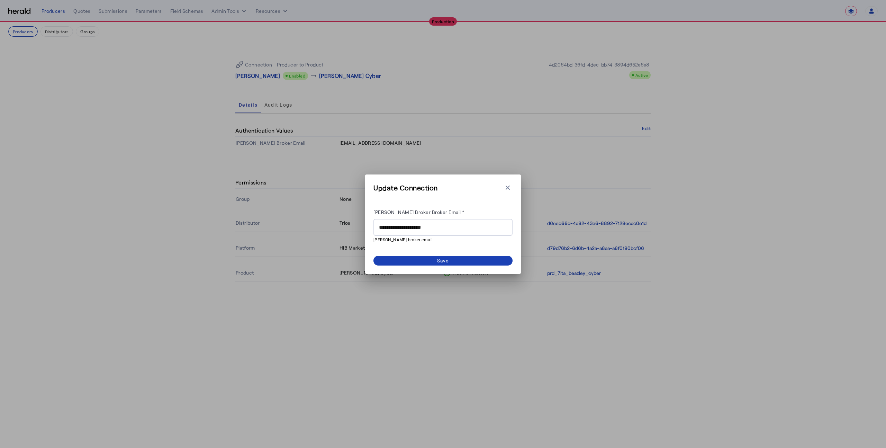
click at [394, 231] on input "**********" at bounding box center [443, 227] width 128 height 8
paste input "*******"
drag, startPoint x: 399, startPoint y: 226, endPoint x: 373, endPoint y: 226, distance: 25.3
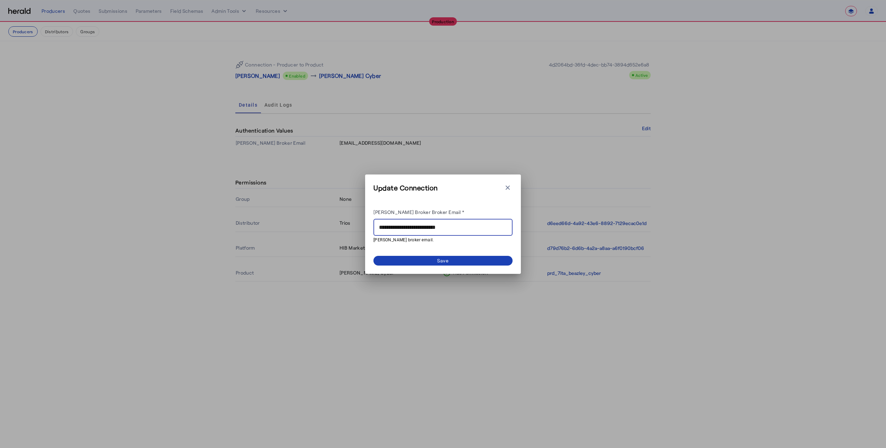
click at [374, 226] on div "**********" at bounding box center [443, 227] width 139 height 17
type input "**********"
click at [431, 258] on span at bounding box center [443, 261] width 139 height 10
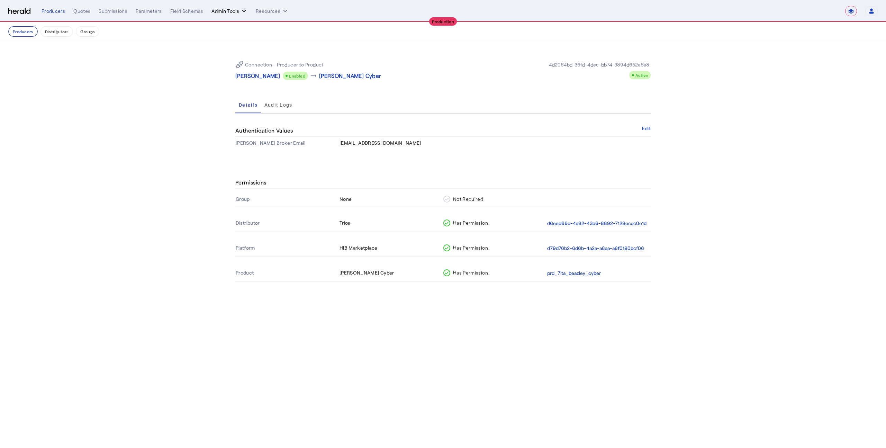
click at [234, 12] on button "Admin Tools" at bounding box center [230, 11] width 36 height 7
click at [274, 6] on div at bounding box center [443, 224] width 886 height 448
click at [88, 11] on div "Quotes" at bounding box center [81, 11] width 17 height 7
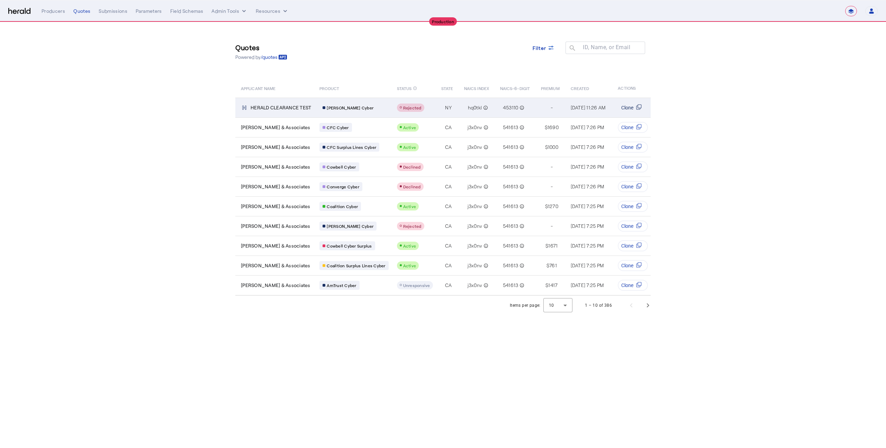
click at [631, 109] on span "Clone" at bounding box center [628, 107] width 12 height 7
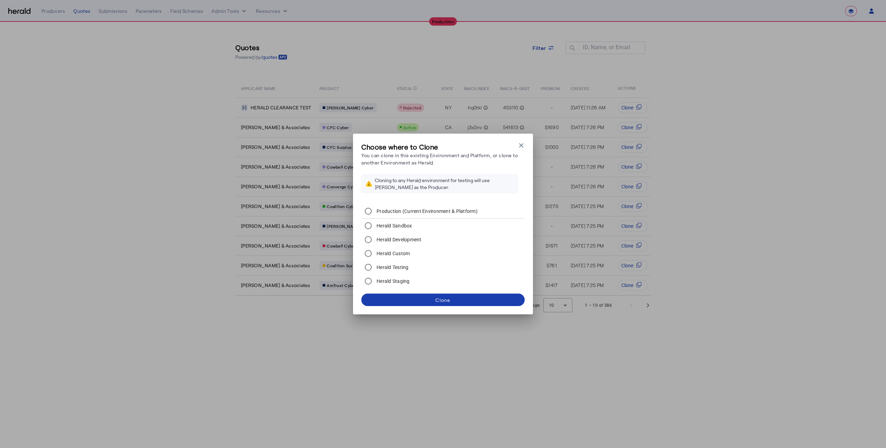
click at [420, 302] on span at bounding box center [442, 300] width 163 height 17
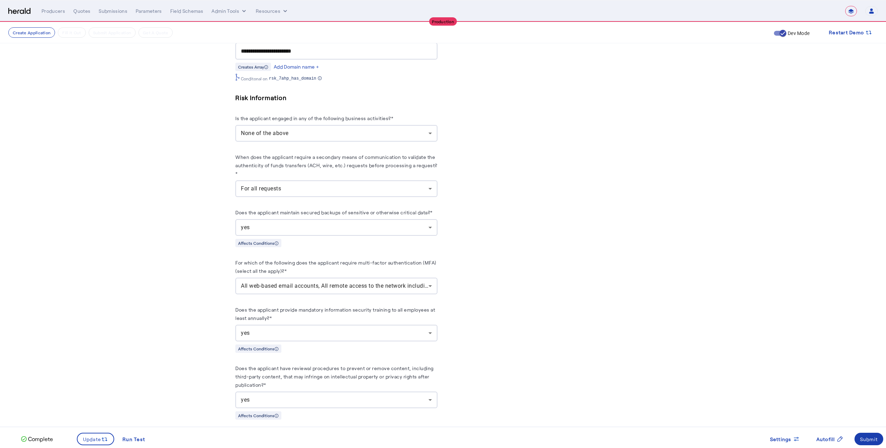
click at [868, 434] on span at bounding box center [869, 439] width 29 height 17
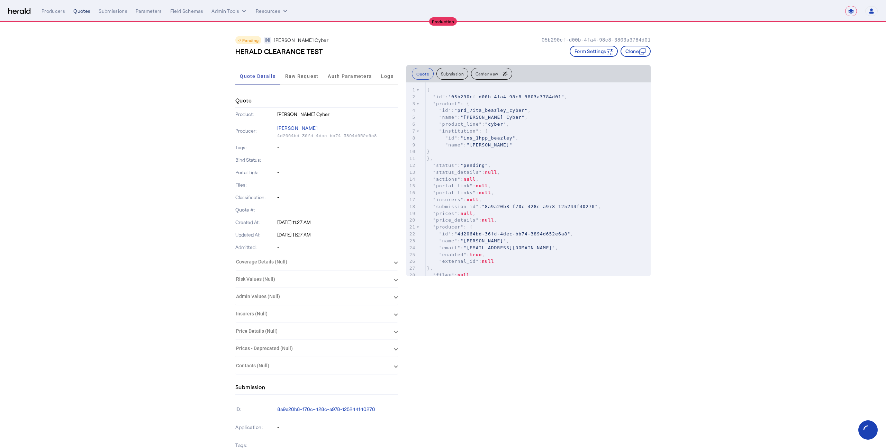
click at [78, 9] on div "Quotes" at bounding box center [81, 11] width 17 height 7
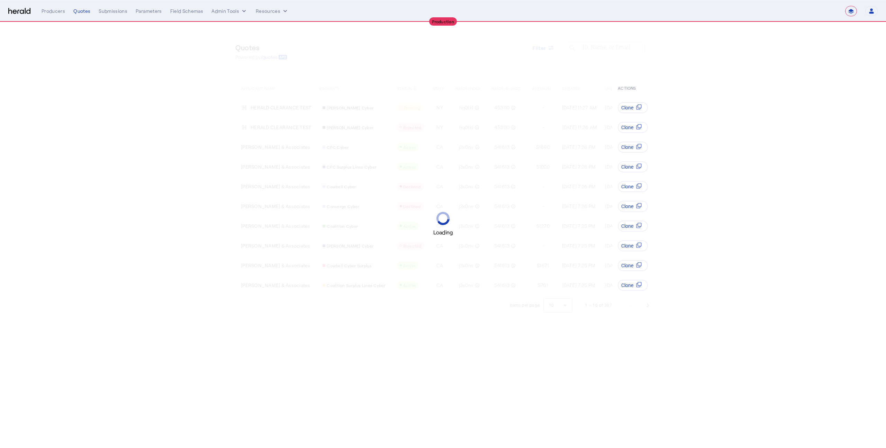
select select "**********"
select select "pfm_a9p2_hib_marketplace"
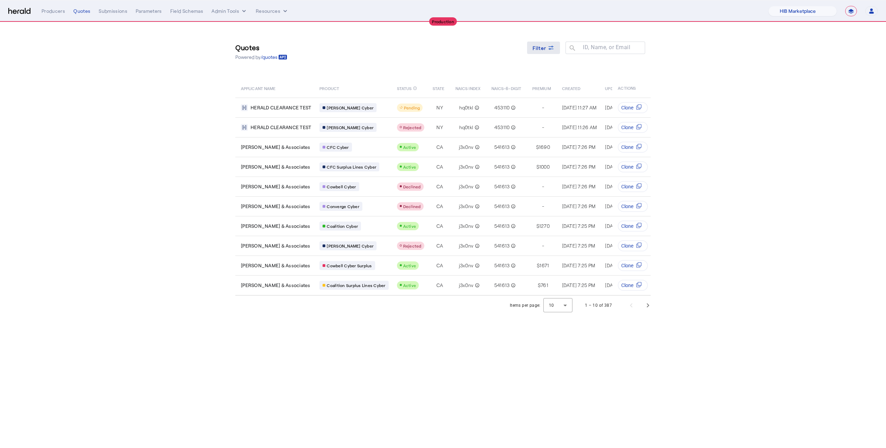
click at [547, 53] on span at bounding box center [543, 47] width 33 height 17
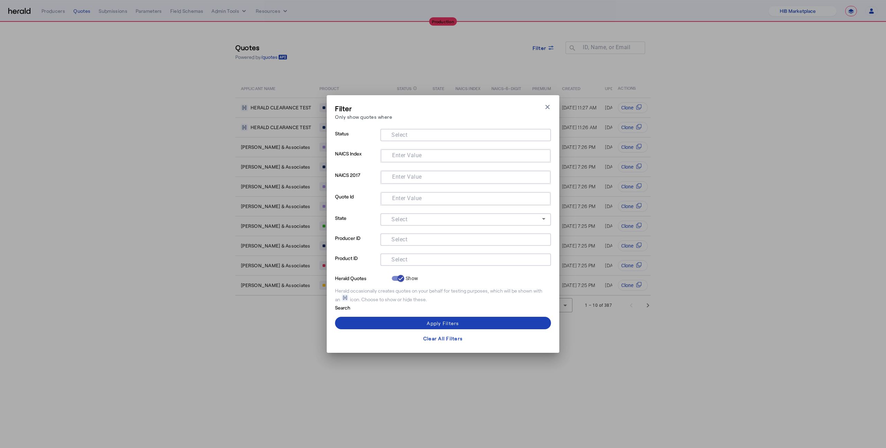
click at [402, 265] on div at bounding box center [466, 259] width 160 height 12
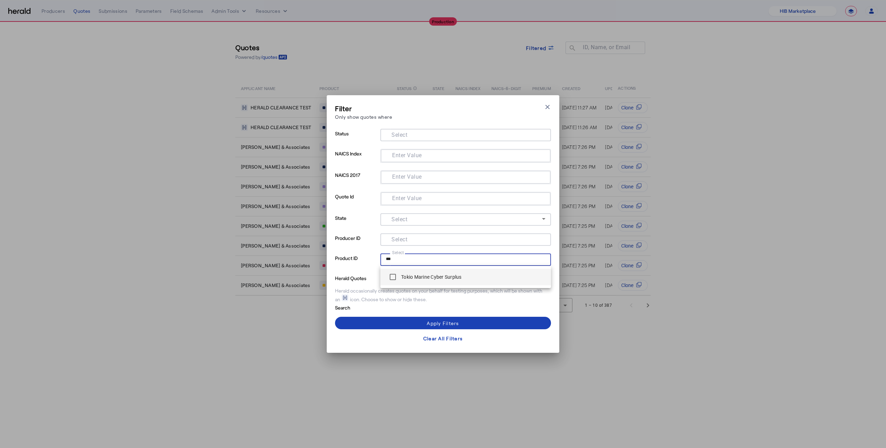
type input "***"
click at [429, 278] on label "Tokio Marine Cyber Surplus" at bounding box center [431, 277] width 62 height 7
click at [436, 325] on div "Apply Filters" at bounding box center [443, 323] width 32 height 7
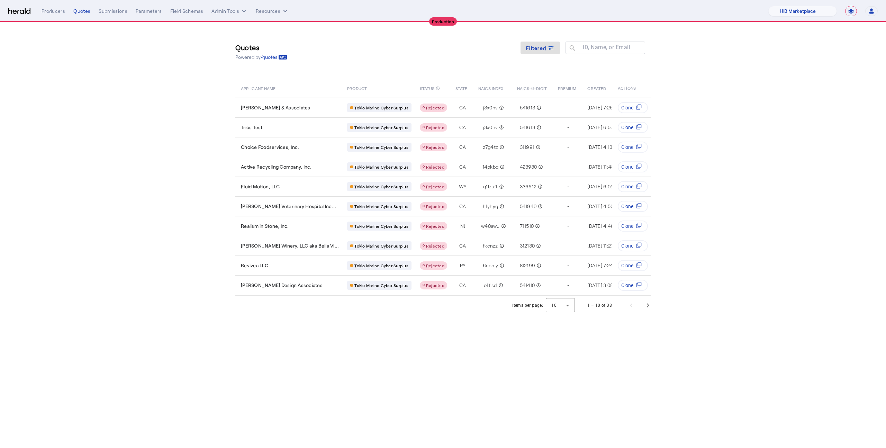
click at [543, 32] on div "Quotes Powered by /quotes Filtered ID, Name, or Email search APPLICANT NAME PRO…" at bounding box center [443, 159] width 443 height 274
click at [541, 41] on span at bounding box center [540, 47] width 39 height 17
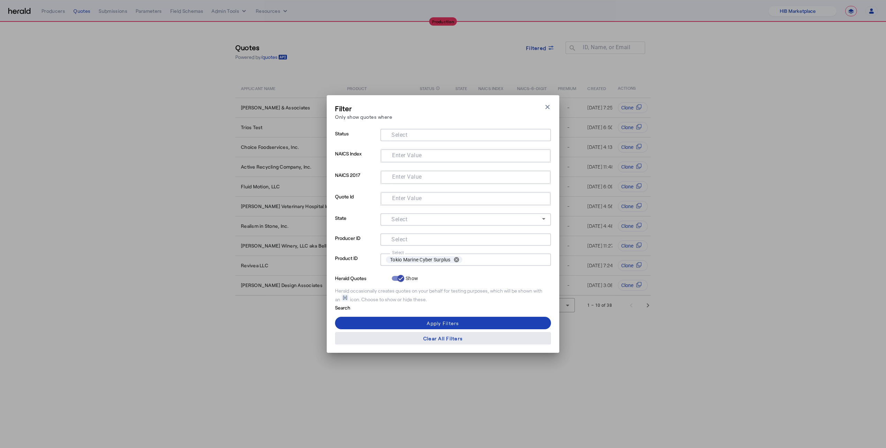
click at [450, 340] on div "Clear All Filters" at bounding box center [442, 338] width 39 height 7
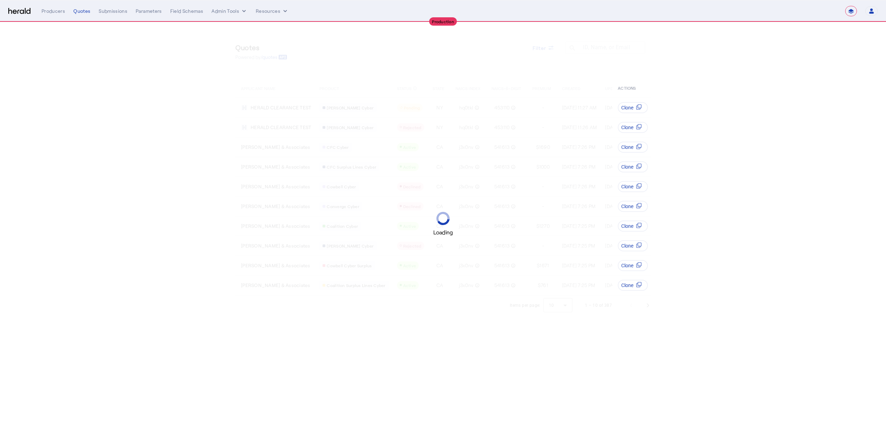
select select "**********"
select select "pfm_a9p2_hib_marketplace"
select select "**********"
select select "pfm_a9p2_hib_marketplace"
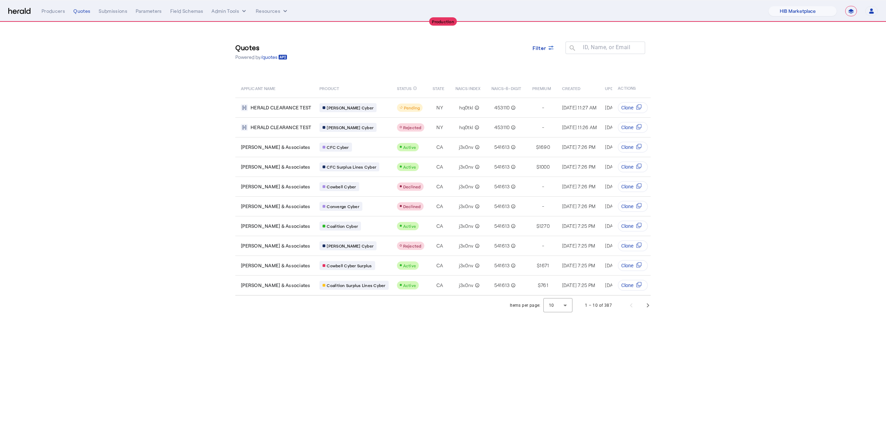
click at [550, 63] on div "Quotes Powered by /quotes Filter ID, Name, or Email search" at bounding box center [442, 51] width 415 height 31
click at [543, 48] on span "Filter" at bounding box center [540, 47] width 14 height 7
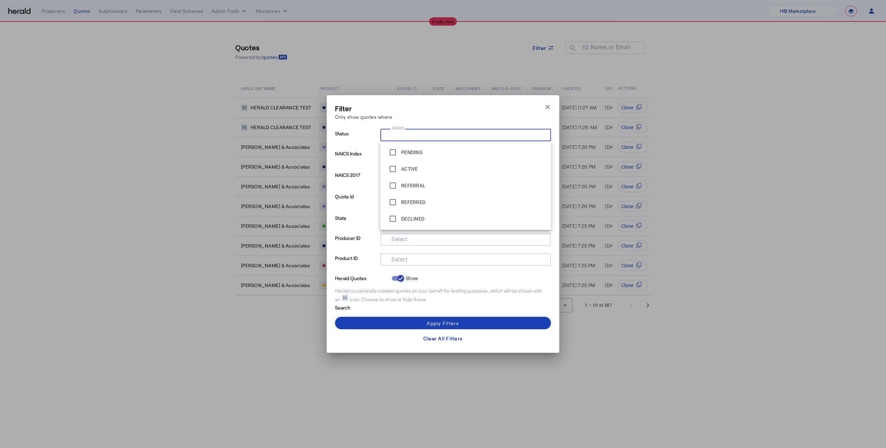
click at [428, 132] on input "Select" at bounding box center [464, 134] width 157 height 8
type input "**"
click at [413, 202] on label "REJECTED" at bounding box center [412, 202] width 25 height 7
click at [404, 323] on span at bounding box center [443, 323] width 216 height 17
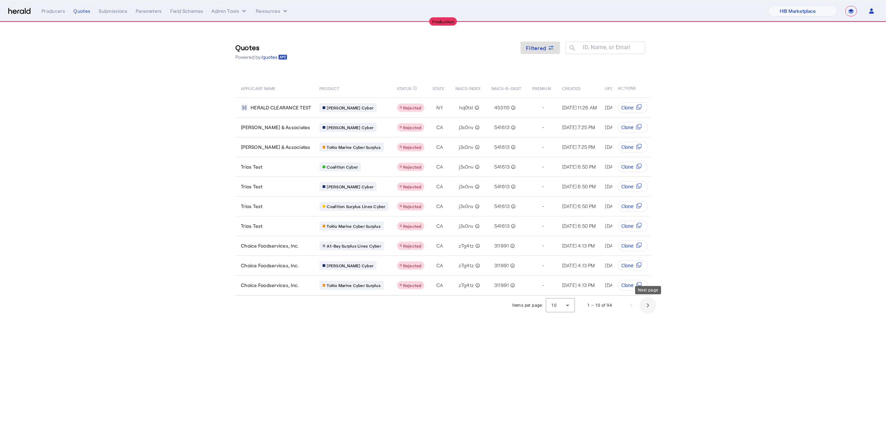
click at [644, 307] on span "Next page" at bounding box center [648, 305] width 17 height 17
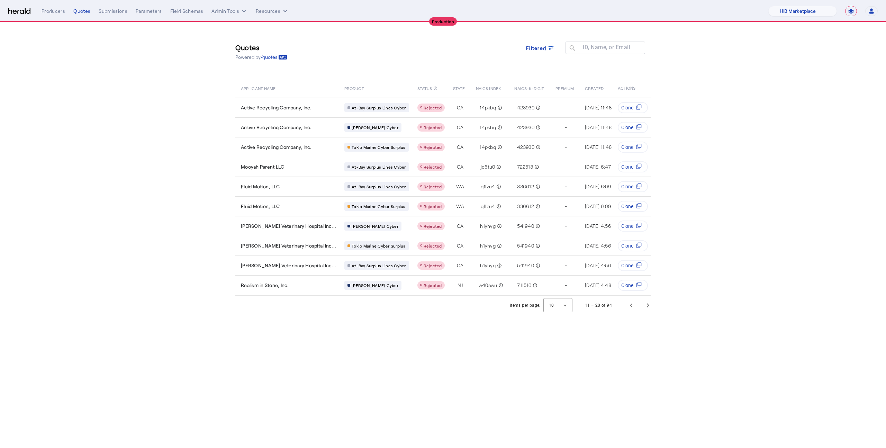
click at [87, 17] on nav "**********" at bounding box center [443, 10] width 886 height 21
click at [543, 57] on div "Filtered" at bounding box center [540, 52] width 39 height 20
click at [540, 51] on span "Filtered" at bounding box center [536, 47] width 20 height 7
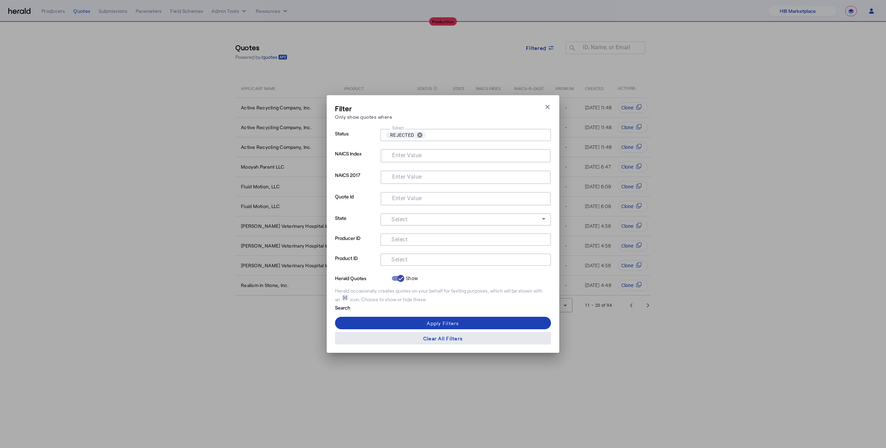
click at [443, 340] on div "Clear All Filters" at bounding box center [442, 338] width 39 height 7
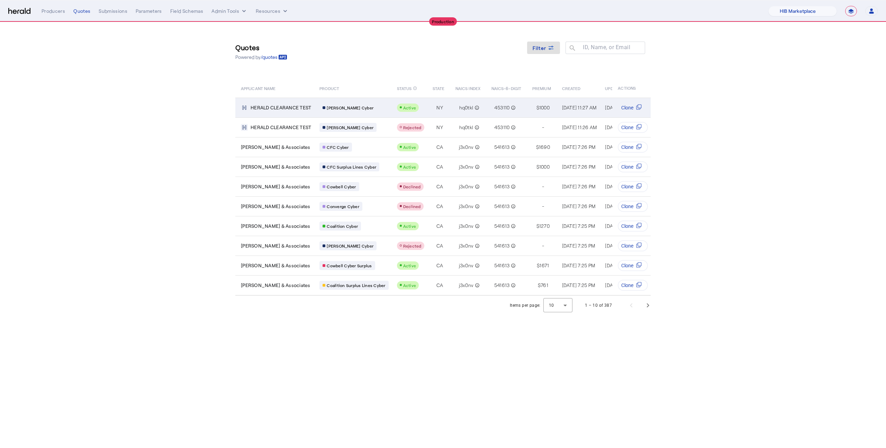
click at [349, 105] on span "[PERSON_NAME] Cyber" at bounding box center [350, 108] width 47 height 6
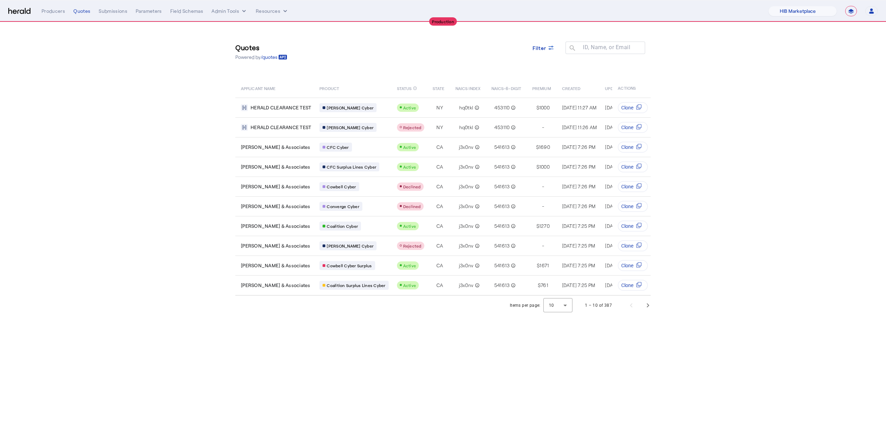
click at [50, 15] on div "**********" at bounding box center [460, 11] width 837 height 10
click at [52, 9] on div "Producers" at bounding box center [54, 11] width 24 height 7
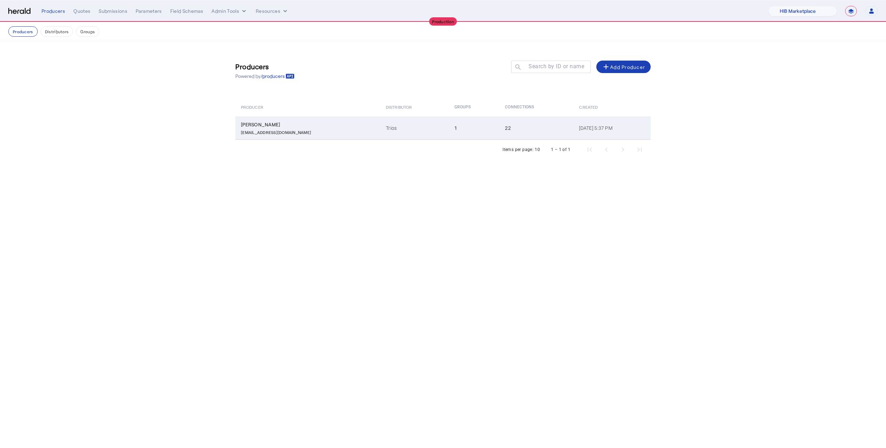
click at [327, 135] on td "Ryan Apgar rapgar@trios-ins.com" at bounding box center [307, 128] width 145 height 23
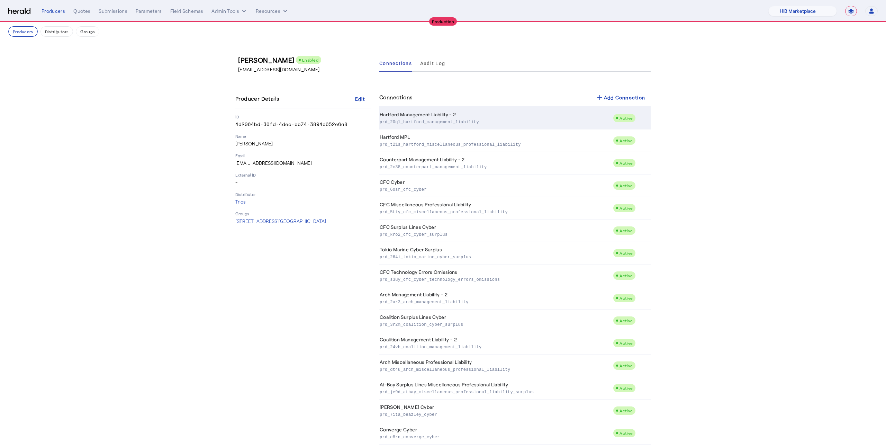
click at [426, 114] on td "Hartford Management Liability - 2 prd_20ql_hartford_management_liability" at bounding box center [496, 118] width 234 height 23
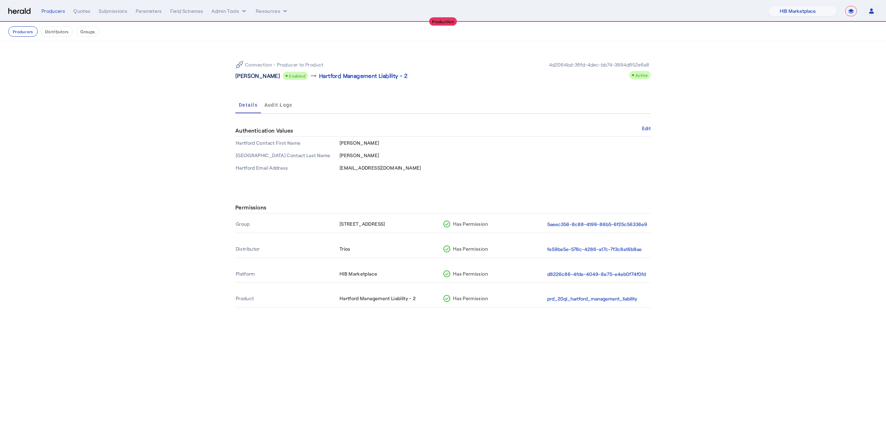
click at [256, 76] on p "Ryan Apgar" at bounding box center [257, 76] width 45 height 8
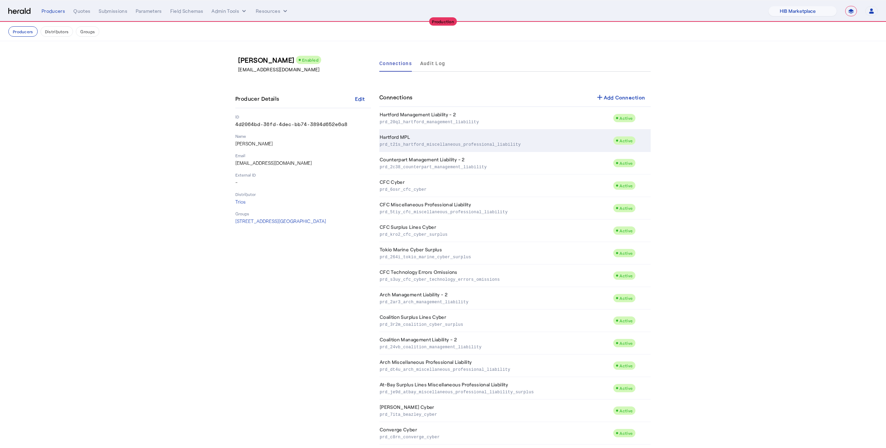
click at [410, 145] on p "prd_t21s_hartford_miscellaneous_professional_liability" at bounding box center [495, 144] width 231 height 7
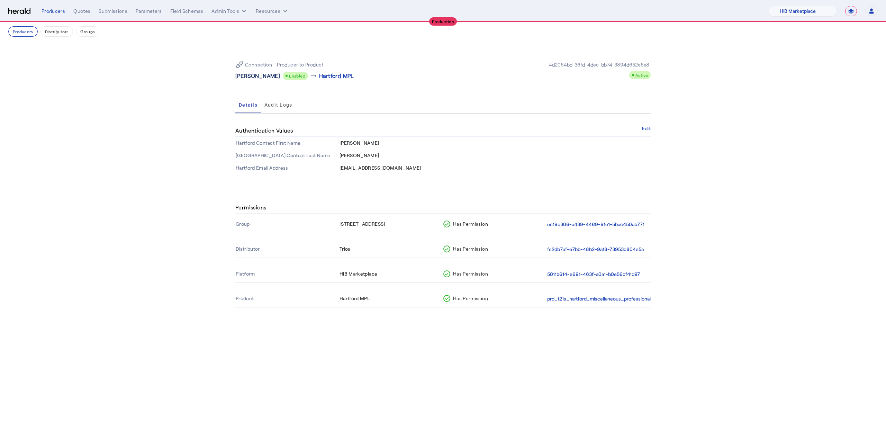
click at [241, 78] on p "Ryan Apgar" at bounding box center [257, 76] width 45 height 8
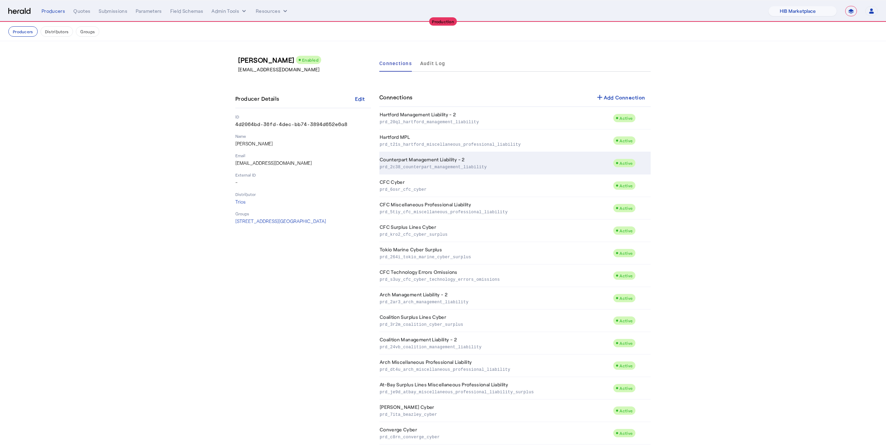
click at [394, 168] on p "prd_2c38_counterpart_management_liability" at bounding box center [495, 166] width 231 height 7
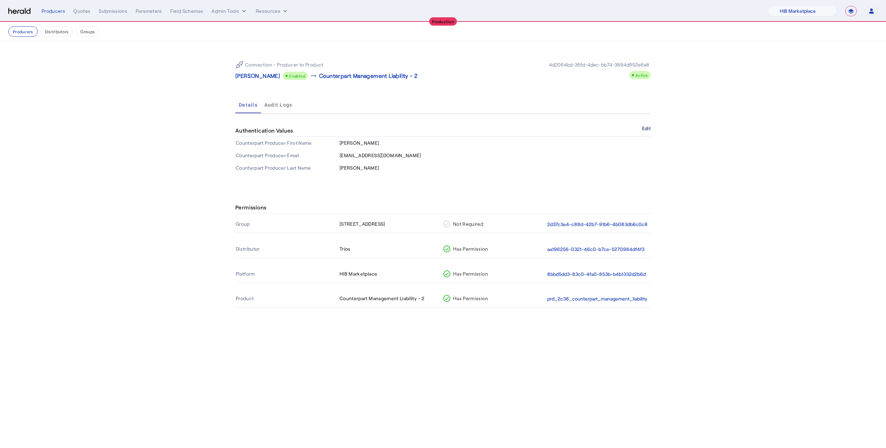
click at [649, 126] on button "Edit" at bounding box center [646, 128] width 9 height 4
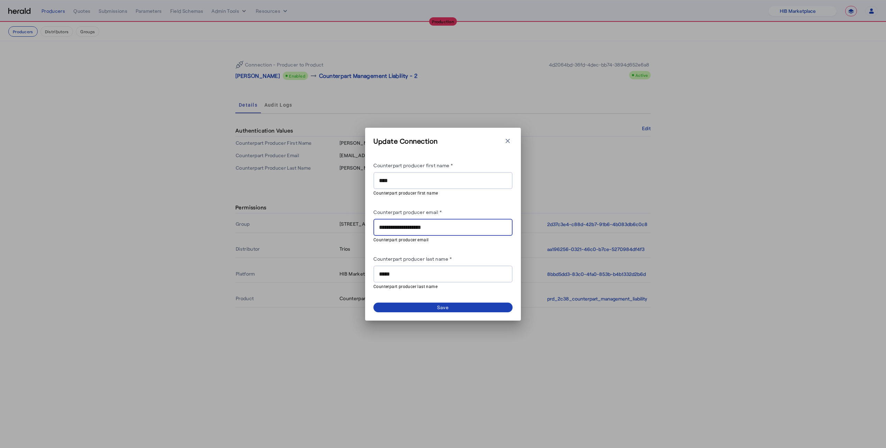
drag, startPoint x: 427, startPoint y: 227, endPoint x: 401, endPoint y: 227, distance: 25.3
click at [401, 227] on input "**********" at bounding box center [443, 227] width 128 height 8
type input "**********"
click at [424, 305] on span at bounding box center [443, 308] width 139 height 10
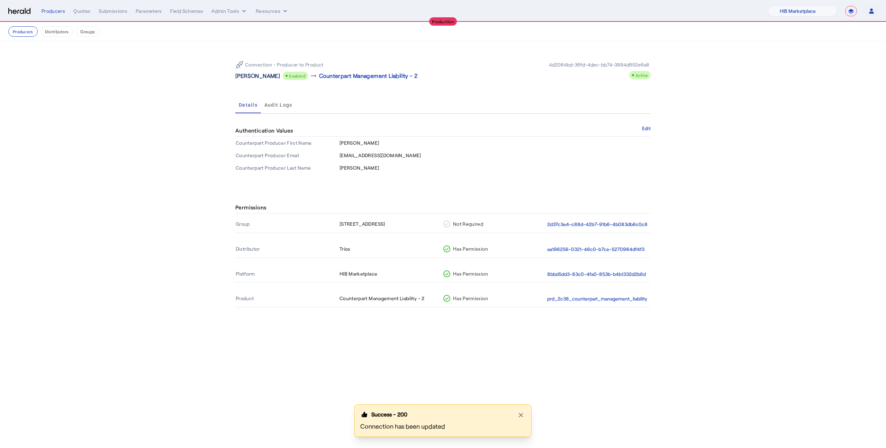
click at [243, 73] on p "Ryan Apgar" at bounding box center [257, 76] width 45 height 8
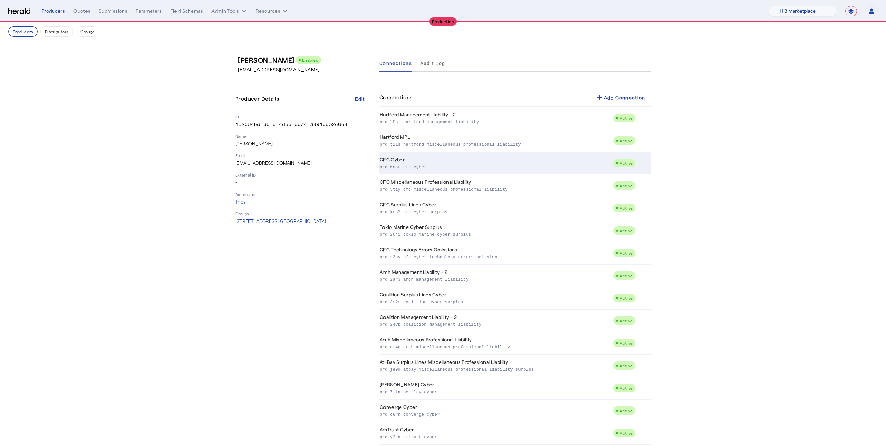
click at [449, 163] on p "prd_6osr_cfc_cyber" at bounding box center [495, 166] width 231 height 7
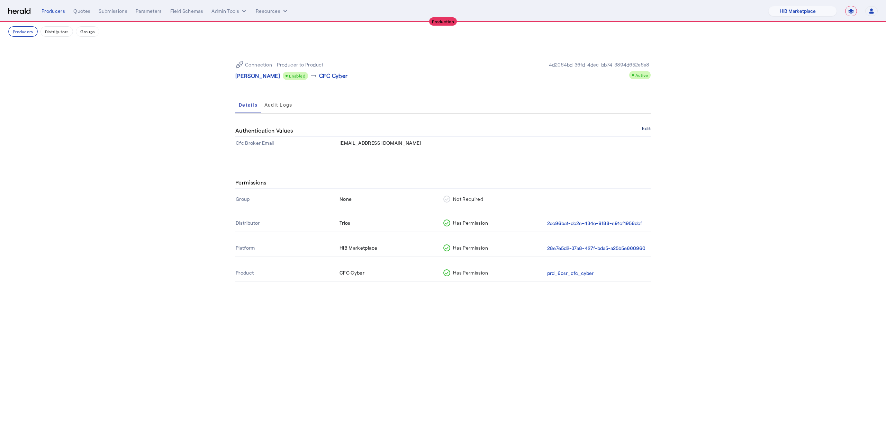
click at [648, 127] on button "Edit" at bounding box center [646, 128] width 9 height 4
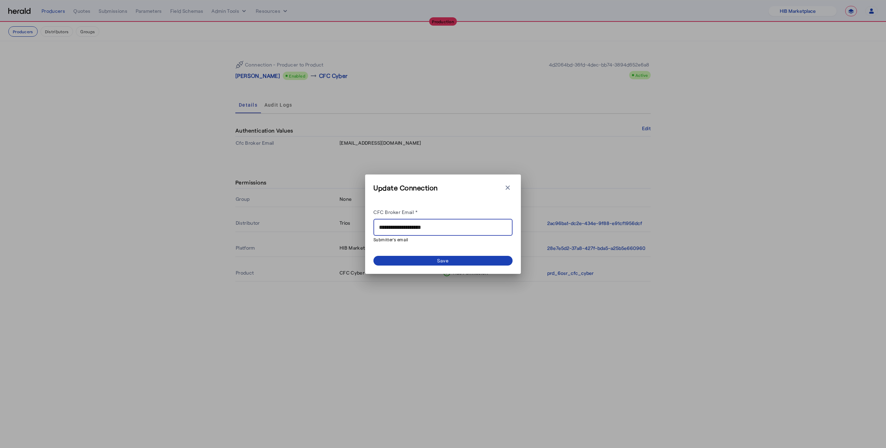
drag, startPoint x: 426, startPoint y: 227, endPoint x: 402, endPoint y: 227, distance: 24.2
click at [402, 227] on input "**********" at bounding box center [443, 227] width 128 height 8
type input "**********"
click at [431, 256] on span at bounding box center [443, 261] width 139 height 10
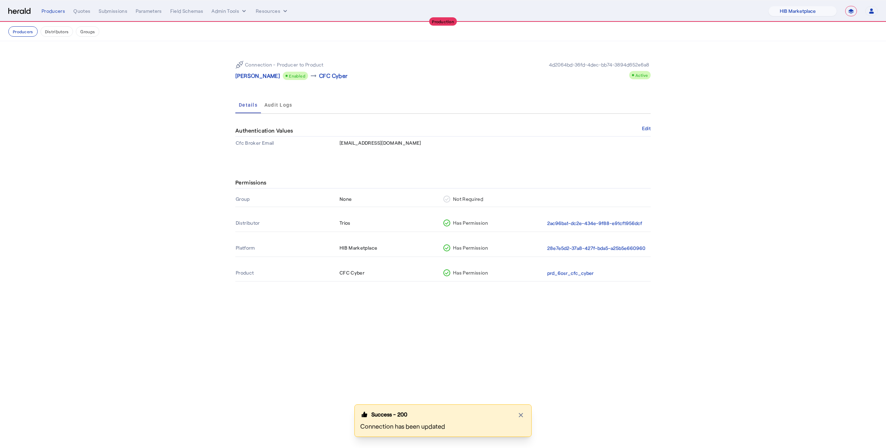
click at [252, 77] on p "Ryan Apgar" at bounding box center [257, 76] width 45 height 8
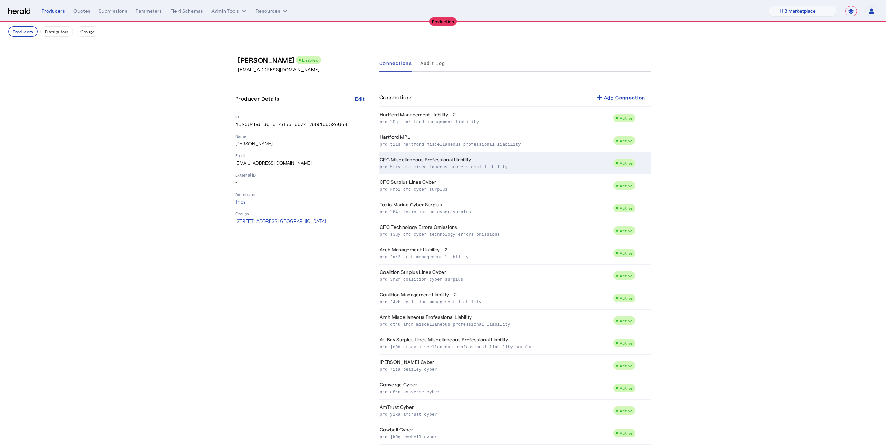
click at [473, 164] on p "prd_5tiy_cfc_miscellaneous_professional_liability" at bounding box center [495, 166] width 231 height 7
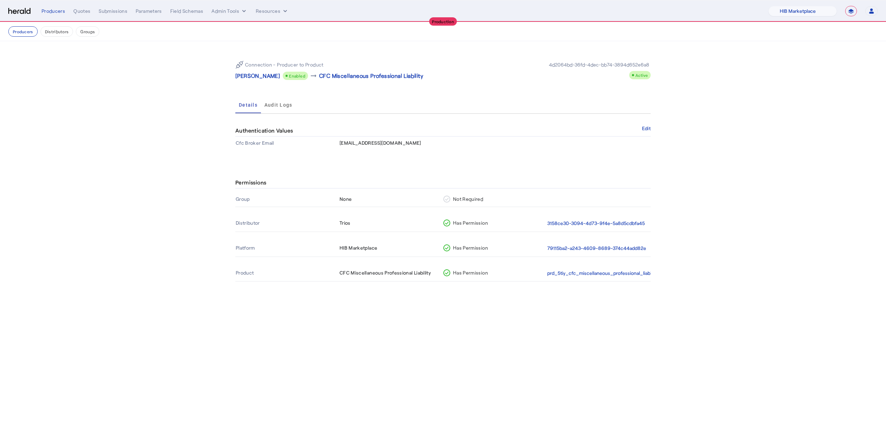
click at [640, 129] on div "Authentication Values Edit" at bounding box center [442, 131] width 415 height 12
click at [646, 129] on button "Edit" at bounding box center [646, 128] width 9 height 4
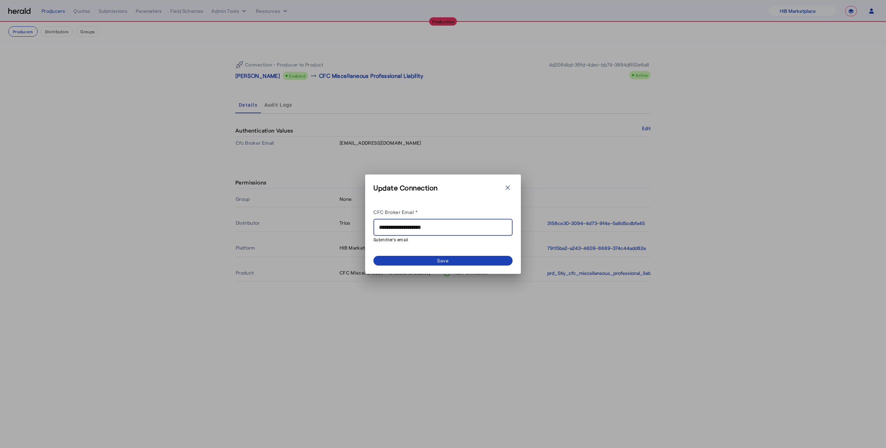
drag, startPoint x: 426, startPoint y: 227, endPoint x: 400, endPoint y: 227, distance: 25.6
click at [400, 227] on input "**********" at bounding box center [443, 227] width 128 height 8
type input "**********"
click at [436, 260] on span at bounding box center [443, 261] width 139 height 10
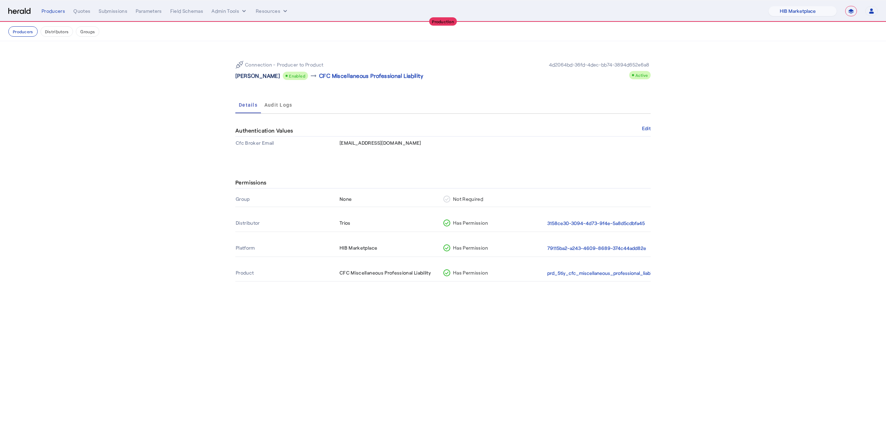
click at [249, 77] on p "Ryan Apgar" at bounding box center [257, 76] width 45 height 8
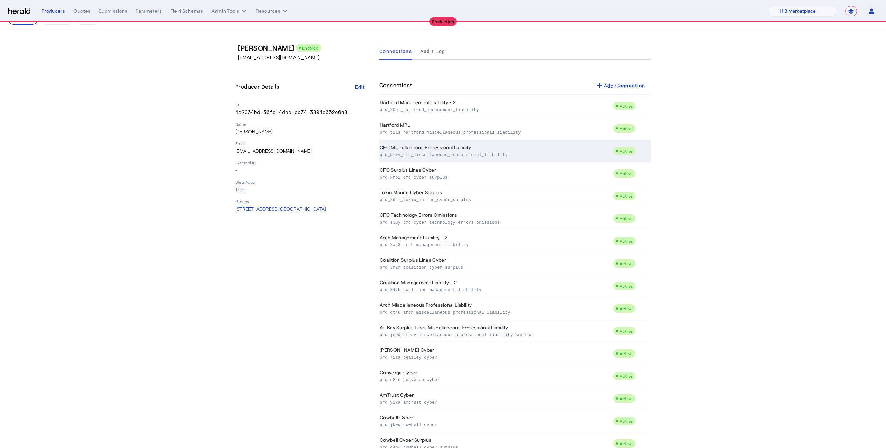
scroll to position [12, 0]
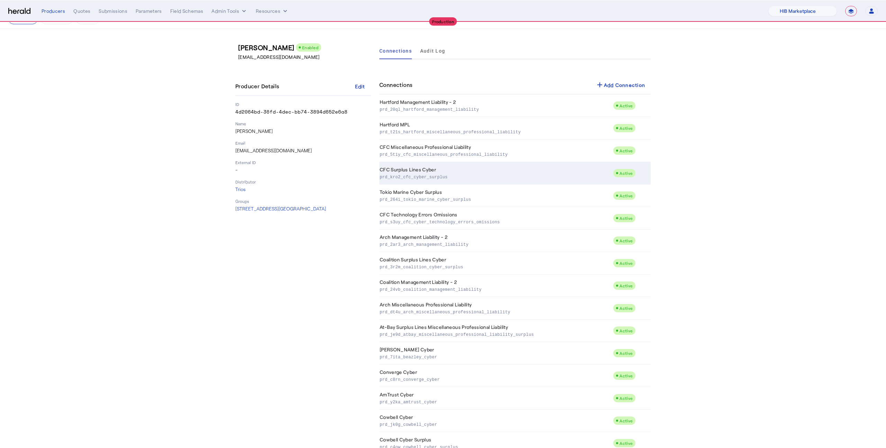
click at [439, 173] on p "prd_kro2_cfc_cyber_surplus" at bounding box center [495, 176] width 231 height 7
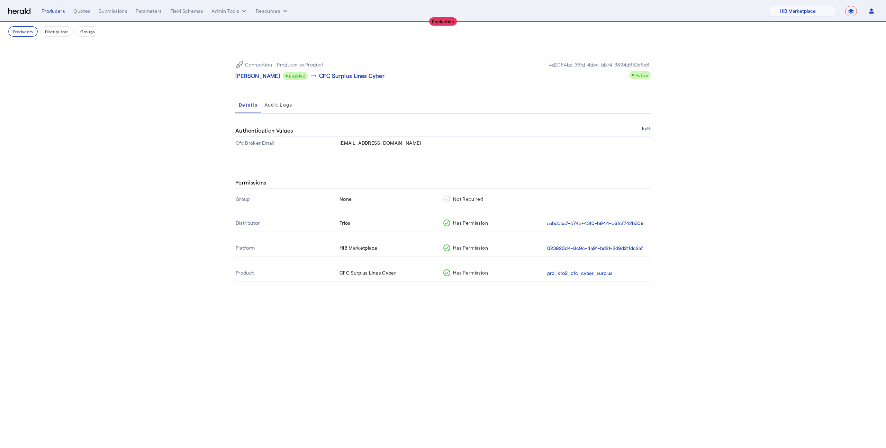
click at [644, 128] on button "Edit" at bounding box center [646, 128] width 9 height 4
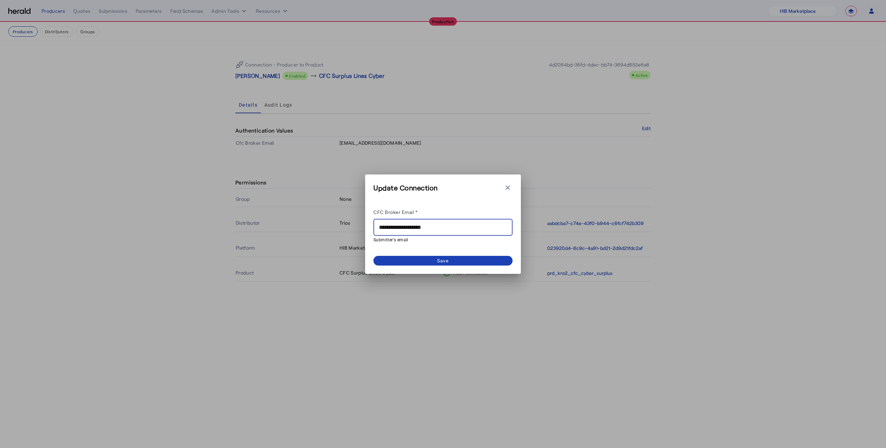
drag, startPoint x: 426, startPoint y: 227, endPoint x: 403, endPoint y: 227, distance: 23.5
click at [403, 227] on input "**********" at bounding box center [443, 227] width 128 height 8
type input "**********"
click at [418, 255] on div "**********" at bounding box center [443, 231] width 139 height 69
click at [417, 261] on span at bounding box center [443, 261] width 139 height 10
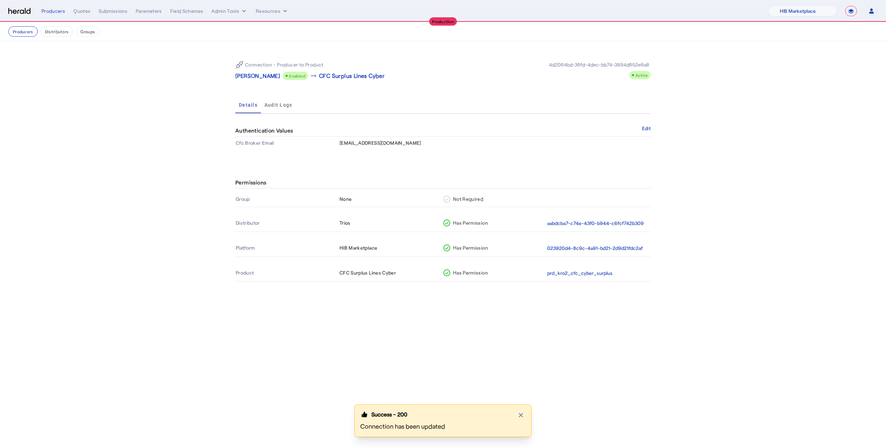
click at [250, 78] on p "Ryan Apgar" at bounding box center [257, 76] width 45 height 8
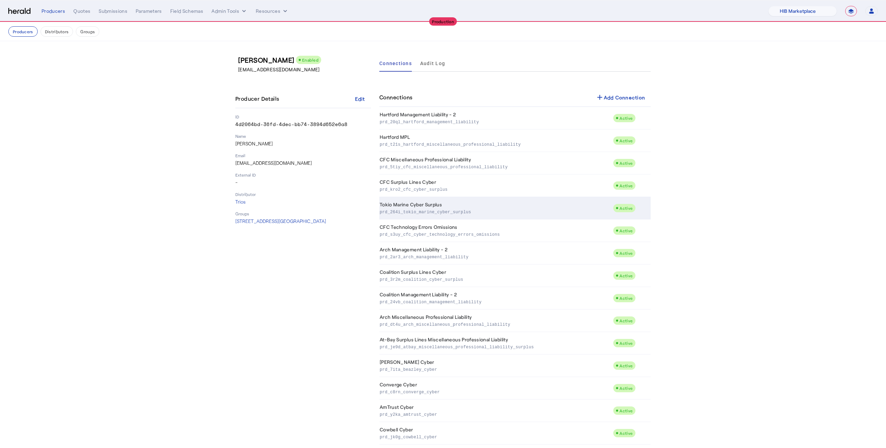
click at [470, 213] on p "prd_264i_tokio_marine_cyber_surplus" at bounding box center [495, 211] width 231 height 7
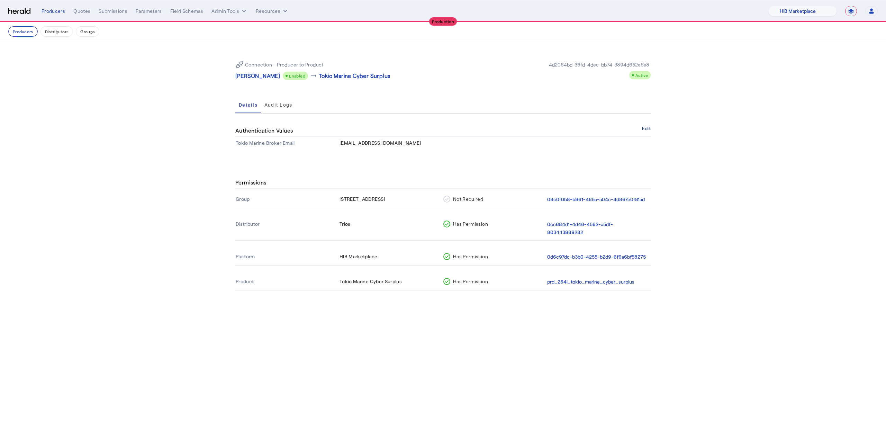
click at [644, 128] on button "Edit" at bounding box center [646, 128] width 9 height 4
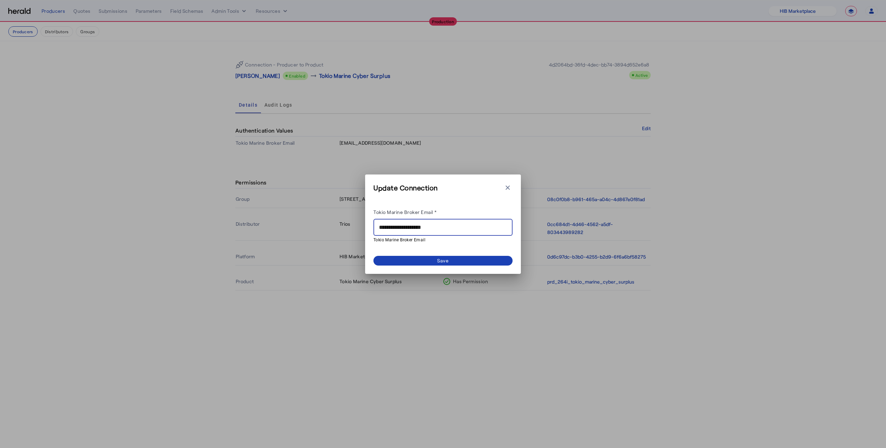
drag, startPoint x: 427, startPoint y: 226, endPoint x: 402, endPoint y: 228, distance: 24.6
click at [402, 228] on input "**********" at bounding box center [443, 227] width 128 height 8
type input "**********"
click at [408, 261] on span at bounding box center [443, 261] width 139 height 10
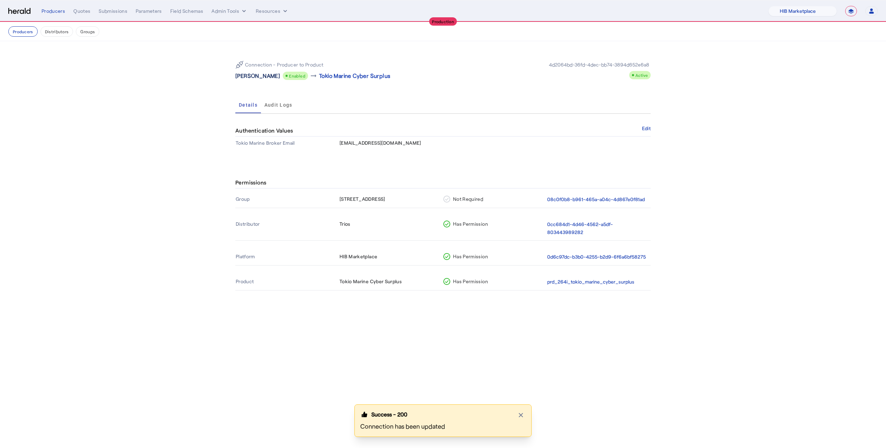
click at [253, 78] on p "Ryan Apgar" at bounding box center [257, 76] width 45 height 8
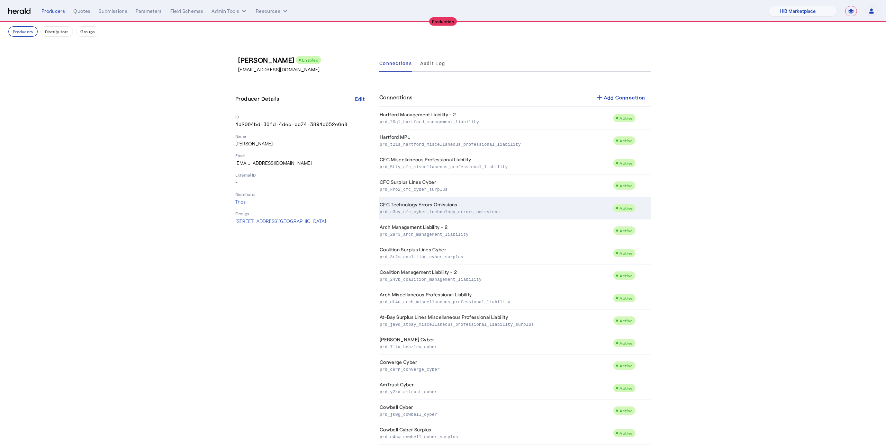
click at [493, 205] on td "CFC Technology Errors Omissions prd_s3uy_cfc_cyber_technology_errors_omissions" at bounding box center [496, 208] width 234 height 23
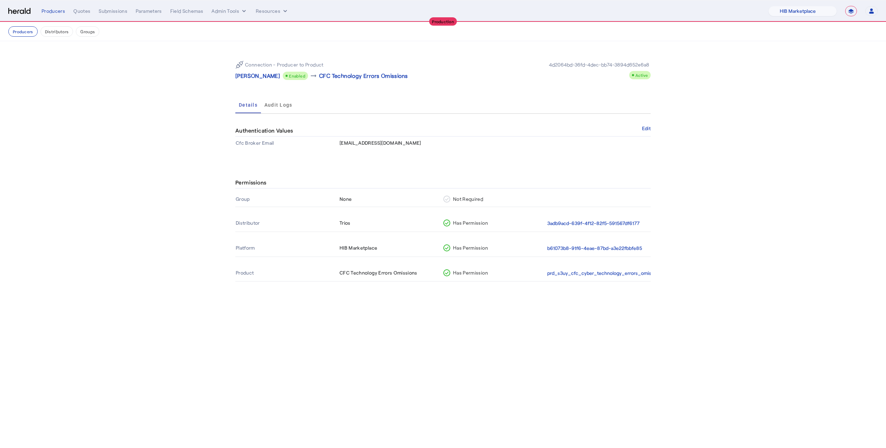
click at [640, 131] on div "Authentication Values Edit" at bounding box center [442, 131] width 415 height 12
click at [641, 128] on div "Authentication Values Edit" at bounding box center [442, 131] width 415 height 12
click at [645, 130] on button "Edit" at bounding box center [646, 128] width 9 height 4
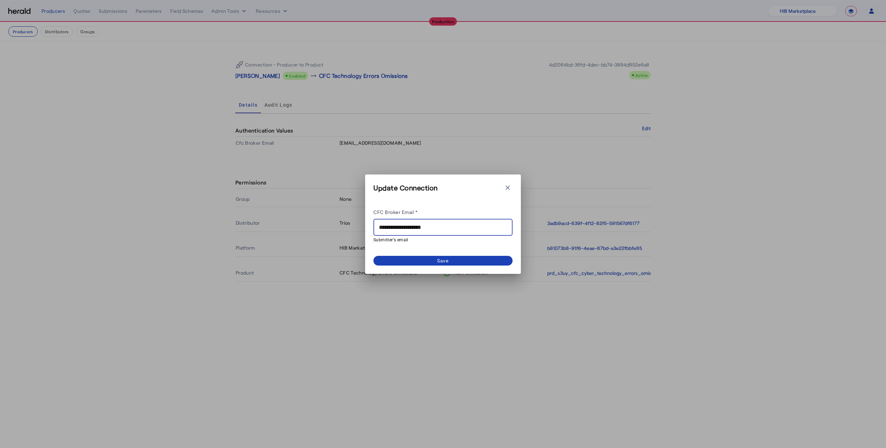
drag, startPoint x: 426, startPoint y: 227, endPoint x: 402, endPoint y: 226, distance: 24.6
click at [402, 226] on input "**********" at bounding box center [443, 227] width 128 height 8
type input "**********"
click at [418, 262] on span at bounding box center [443, 261] width 139 height 10
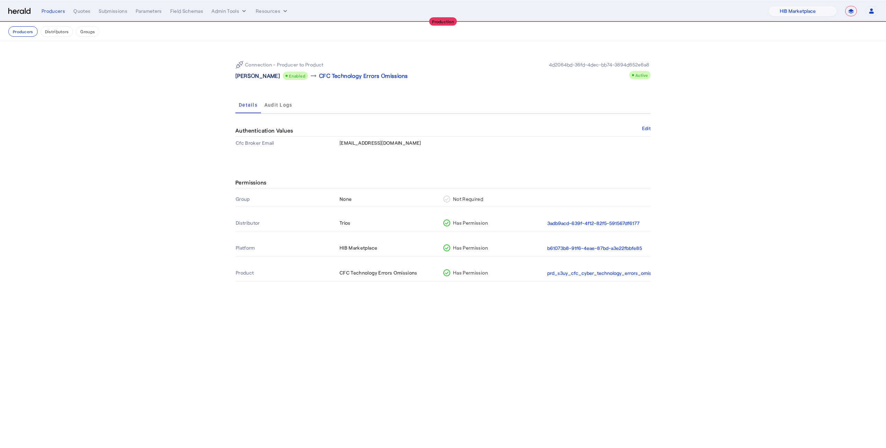
click at [253, 77] on p "Ryan Apgar" at bounding box center [257, 76] width 45 height 8
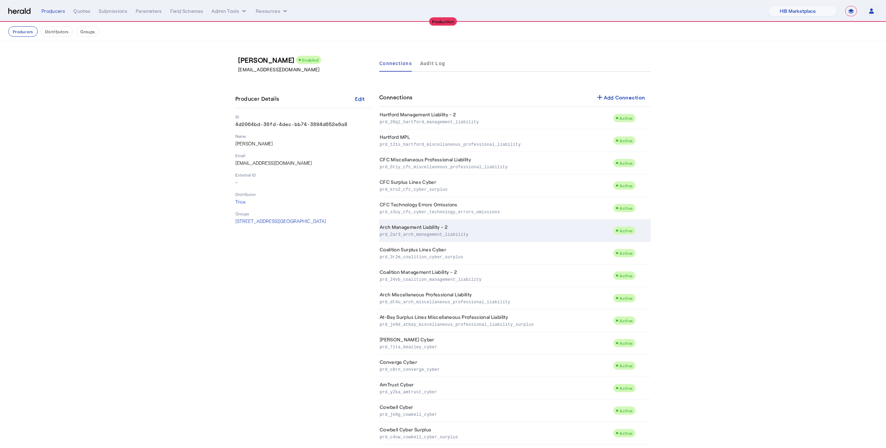
click at [448, 229] on td "Arch Management Liability - 2 prd_2ar3_arch_management_liability" at bounding box center [496, 231] width 234 height 23
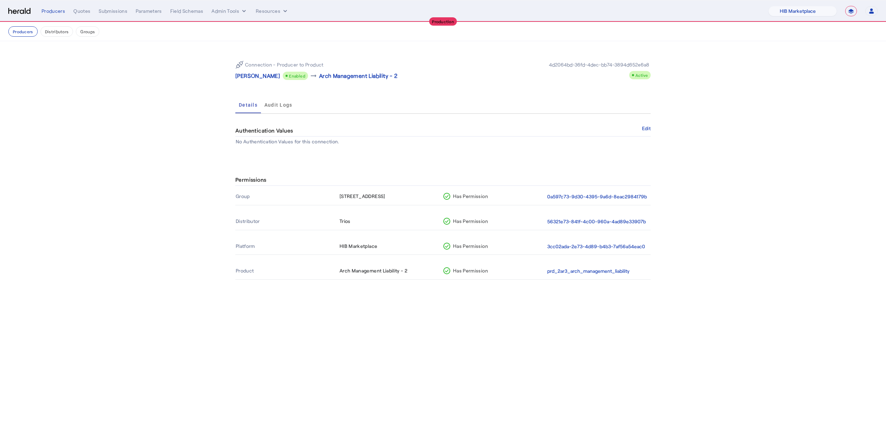
click at [250, 82] on div "Connection - Producer to Product Ryan Apgar Enabled arrow_right_alt Arch Manage…" at bounding box center [442, 70] width 415 height 30
click at [250, 76] on p "Ryan Apgar" at bounding box center [257, 76] width 45 height 8
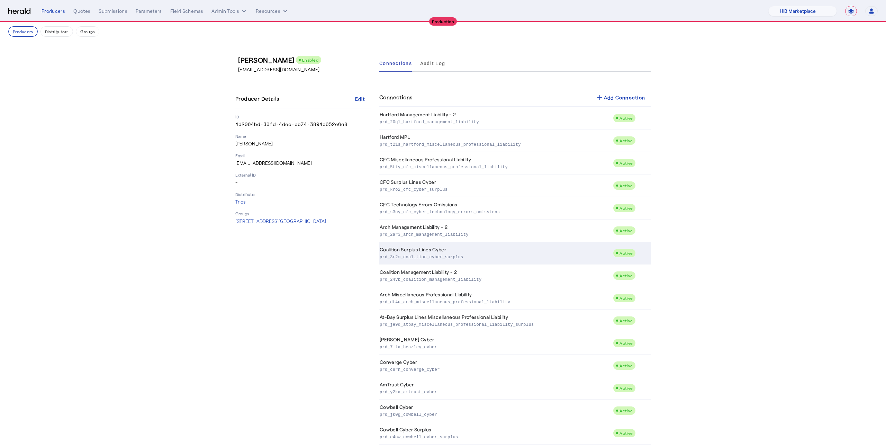
click at [463, 256] on p "prd_3r2m_coalition_cyber_surplus" at bounding box center [495, 256] width 231 height 7
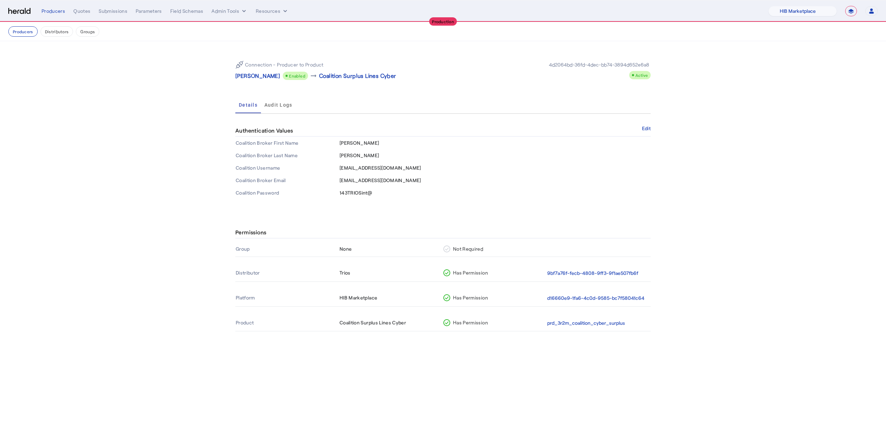
click at [646, 123] on mat-tab-group "Details Audit Logs Authentication Values Edit Coalition Broker First Name Ryan …" at bounding box center [442, 148] width 415 height 102
click at [646, 126] on button "Edit" at bounding box center [646, 128] width 9 height 4
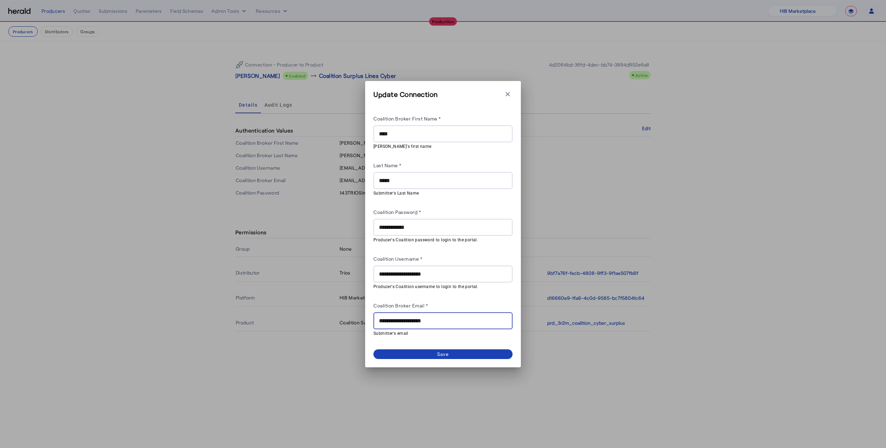
drag, startPoint x: 426, startPoint y: 320, endPoint x: 402, endPoint y: 320, distance: 24.2
click at [402, 320] on input "**********" at bounding box center [443, 321] width 128 height 8
type input "**********"
click at [435, 354] on span at bounding box center [443, 354] width 139 height 10
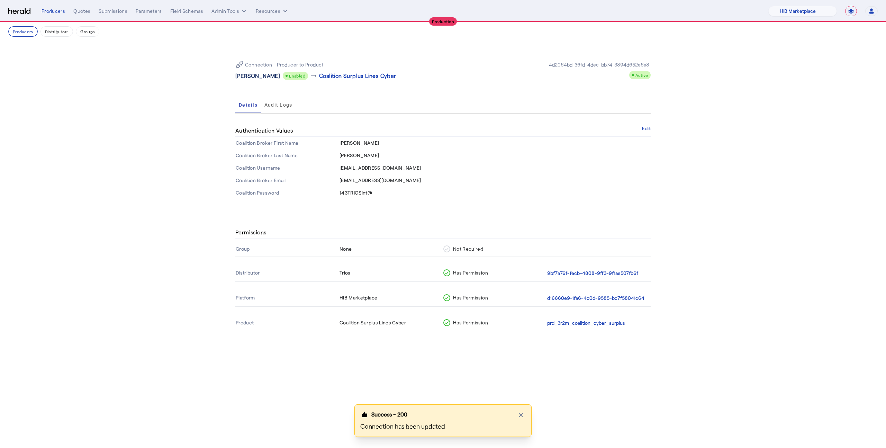
click at [253, 75] on p "Ryan Apgar" at bounding box center [257, 76] width 45 height 8
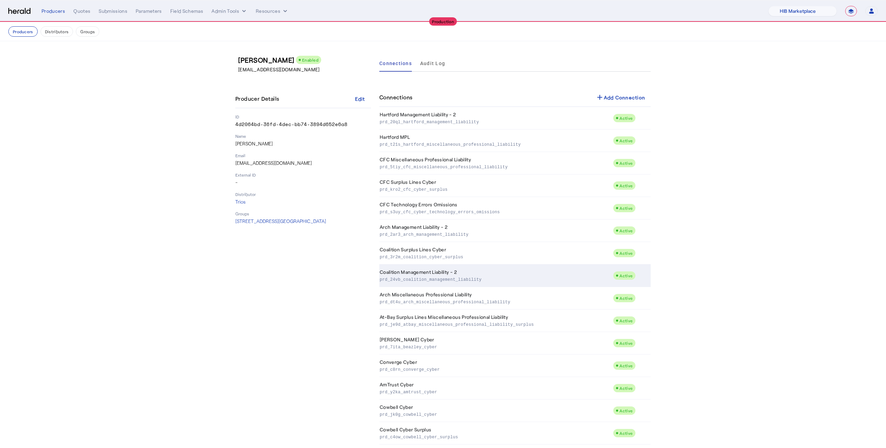
click at [459, 271] on td "Coalition Management Liability - 2 prd_24vb_coalition_management_liability" at bounding box center [496, 276] width 234 height 23
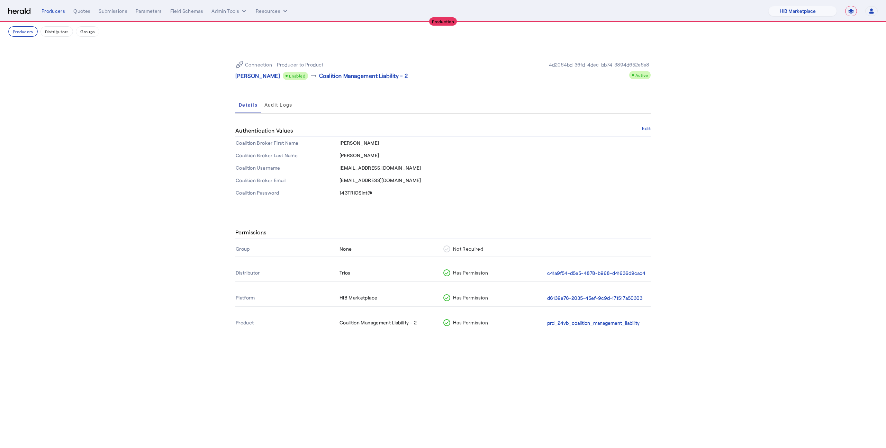
click at [640, 126] on div "Authentication Values Edit" at bounding box center [442, 131] width 415 height 12
click at [645, 128] on button "Edit" at bounding box center [646, 128] width 9 height 4
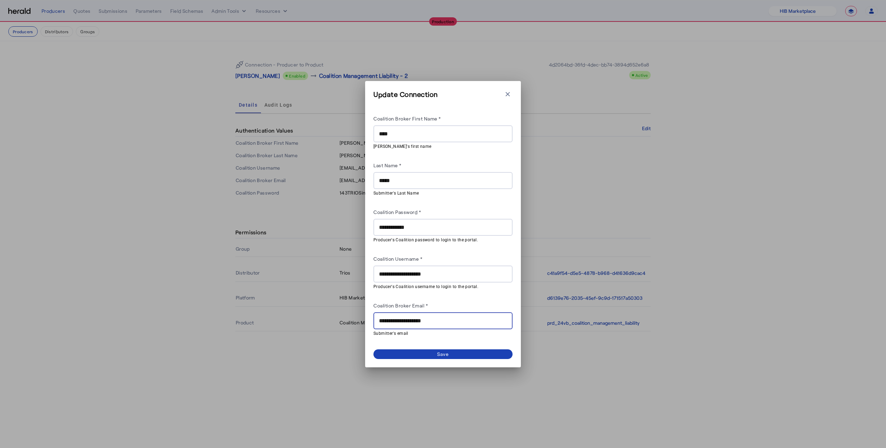
drag, startPoint x: 427, startPoint y: 319, endPoint x: 402, endPoint y: 320, distance: 24.6
click at [402, 320] on input "**********" at bounding box center [443, 321] width 128 height 8
type input "**********"
click at [428, 354] on span at bounding box center [443, 354] width 139 height 10
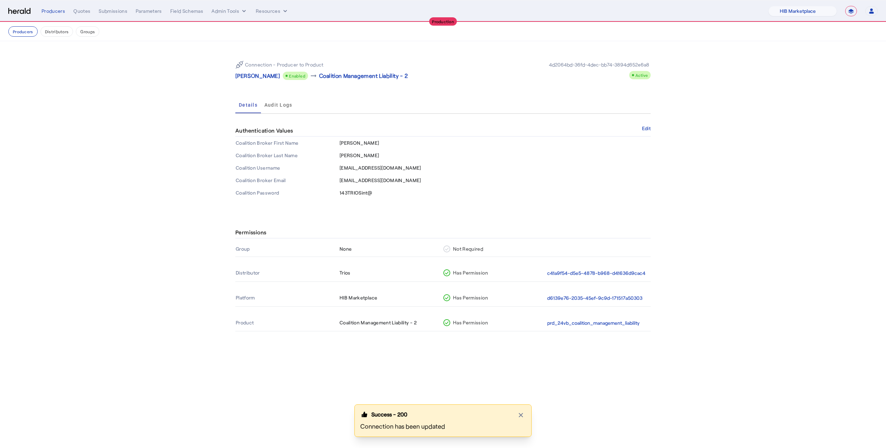
click at [256, 83] on div "Connection - Producer to Product Ryan Apgar Enabled arrow_right_alt Coalition M…" at bounding box center [442, 70] width 415 height 30
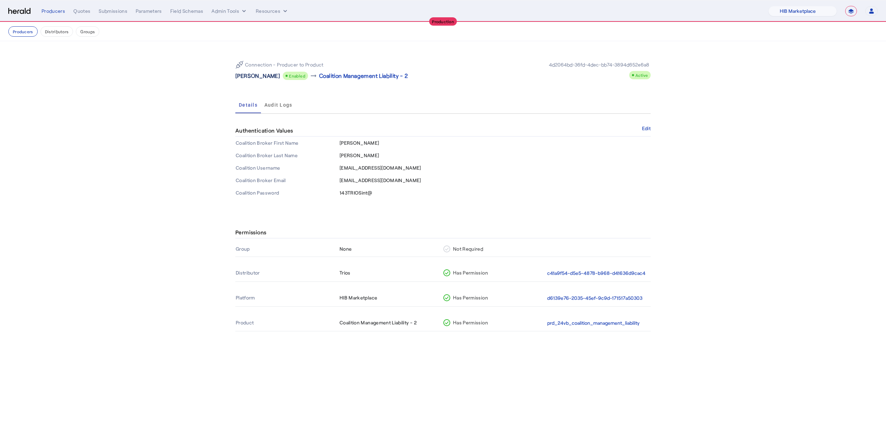
click at [255, 75] on p "Ryan Apgar" at bounding box center [257, 76] width 45 height 8
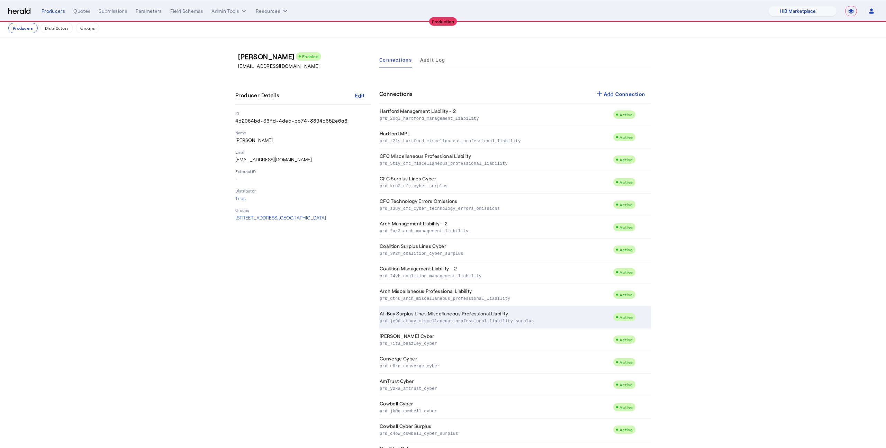
scroll to position [4, 0]
click at [439, 316] on td "At-Bay Surplus Lines Miscellaneous Professional Liability prd_je9d_atbay_miscel…" at bounding box center [496, 317] width 234 height 23
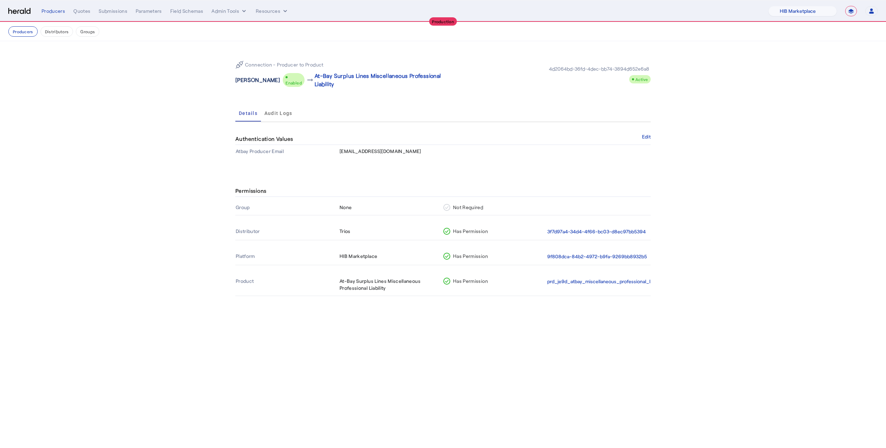
click at [244, 83] on p "Ryan Apgar" at bounding box center [257, 80] width 45 height 8
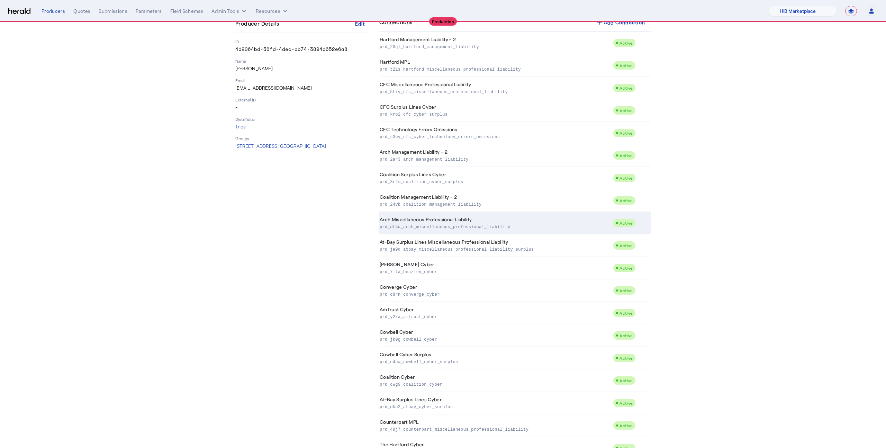
scroll to position [81, 0]
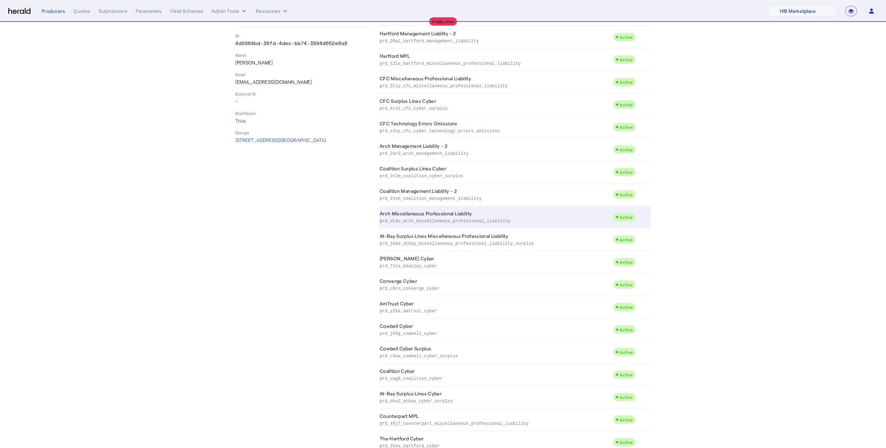
click at [439, 282] on td "Converge Cyber prd_c8rn_converge_cyber" at bounding box center [496, 285] width 234 height 23
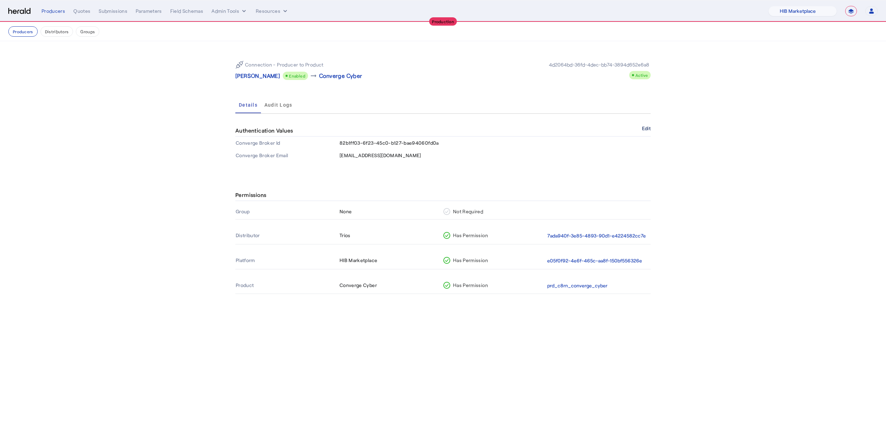
click at [647, 129] on button "Edit" at bounding box center [646, 128] width 9 height 4
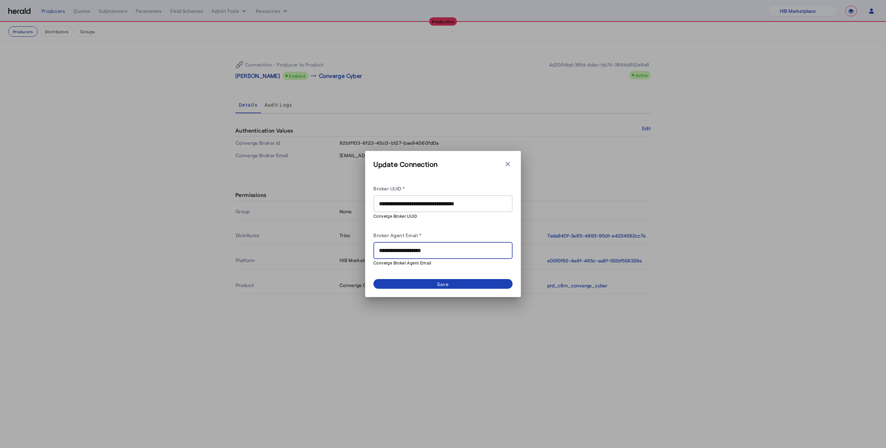
drag, startPoint x: 426, startPoint y: 249, endPoint x: 403, endPoint y: 248, distance: 23.3
click at [403, 248] on input "**********" at bounding box center [443, 251] width 128 height 8
type input "**********"
click at [418, 282] on span at bounding box center [443, 284] width 139 height 10
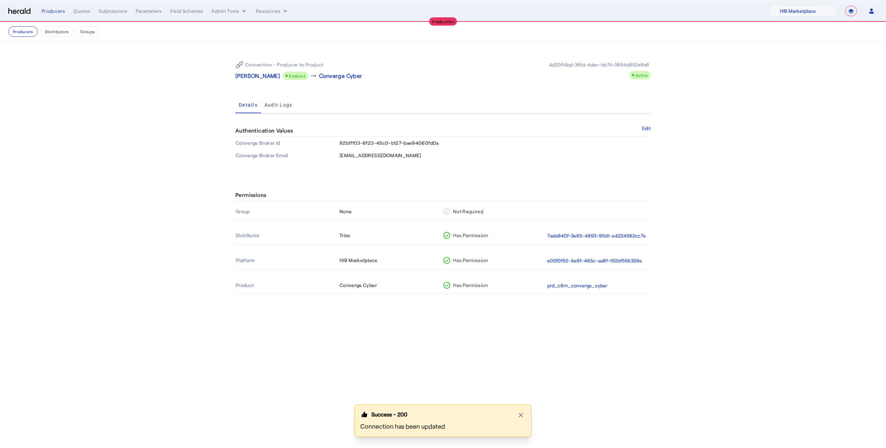
click at [249, 74] on p "Ryan Apgar" at bounding box center [257, 76] width 45 height 8
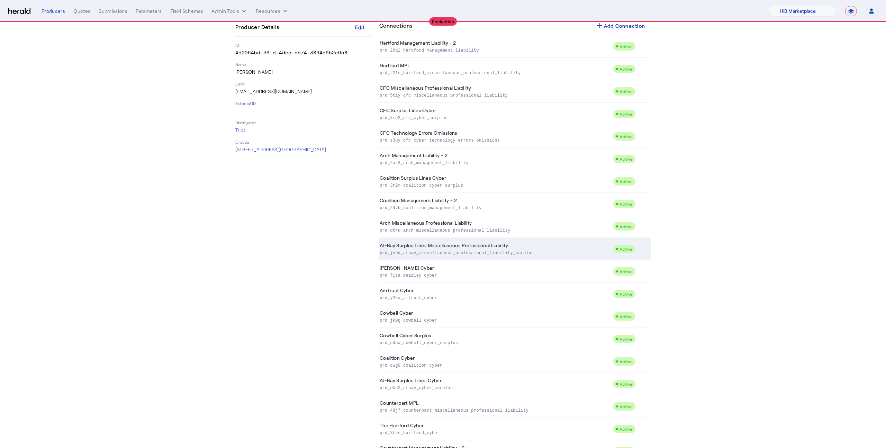
scroll to position [87, 0]
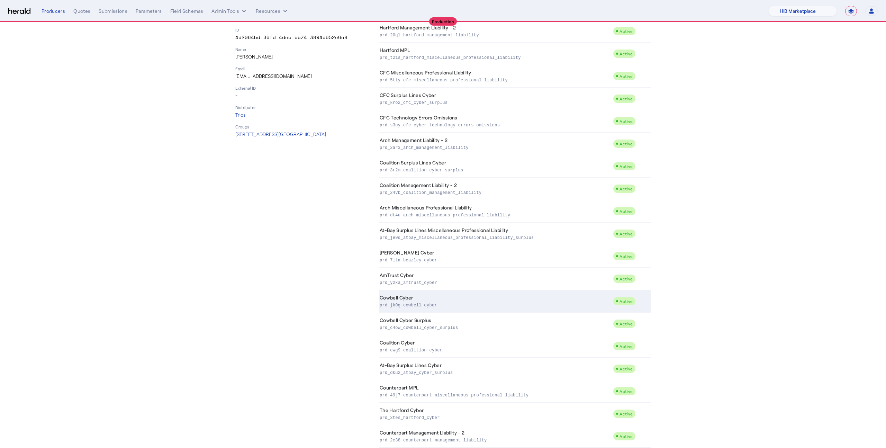
click at [498, 304] on p "prd_jk0g_cowbell_cyber" at bounding box center [495, 304] width 231 height 7
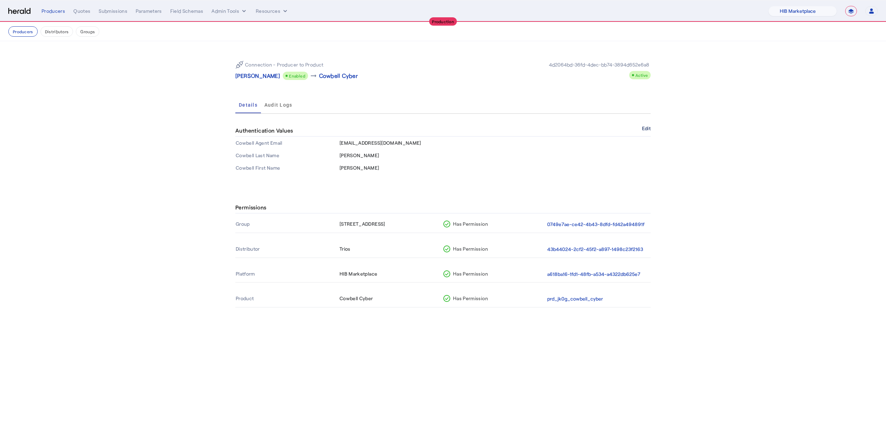
click at [643, 126] on button "Edit" at bounding box center [646, 128] width 9 height 4
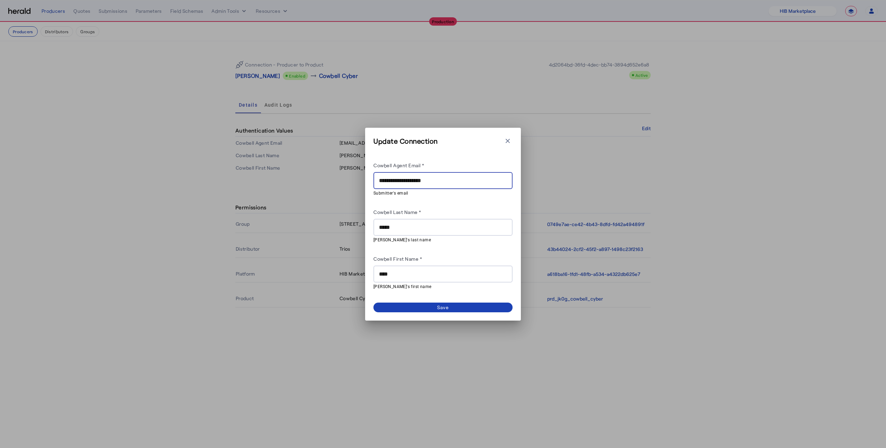
drag, startPoint x: 427, startPoint y: 181, endPoint x: 400, endPoint y: 180, distance: 26.7
click at [400, 180] on input "**********" at bounding box center [443, 181] width 128 height 8
type input "**********"
click at [435, 308] on span at bounding box center [443, 308] width 139 height 10
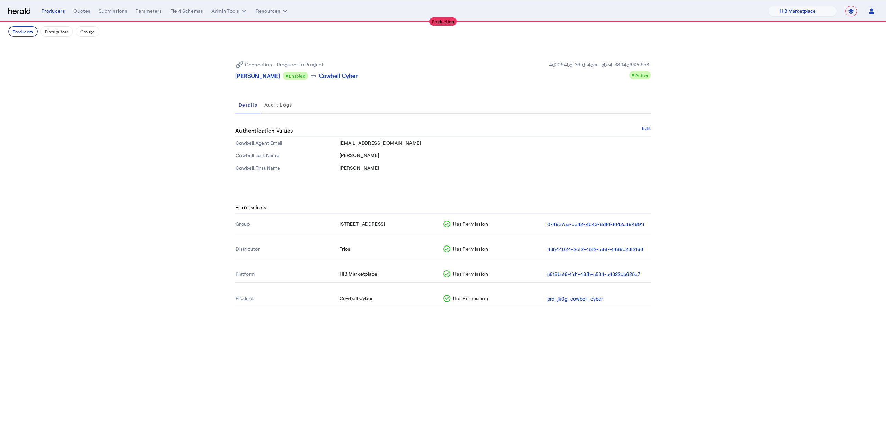
click at [258, 81] on div "Connection - Producer to Product Ryan Apgar Enabled arrow_right_alt Cowbell Cyb…" at bounding box center [442, 70] width 415 height 30
click at [258, 77] on p "Ryan Apgar" at bounding box center [257, 76] width 45 height 8
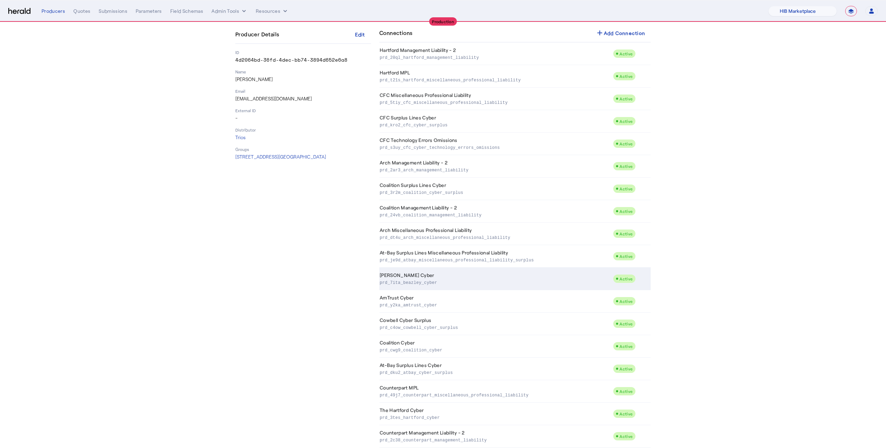
scroll to position [69, 0]
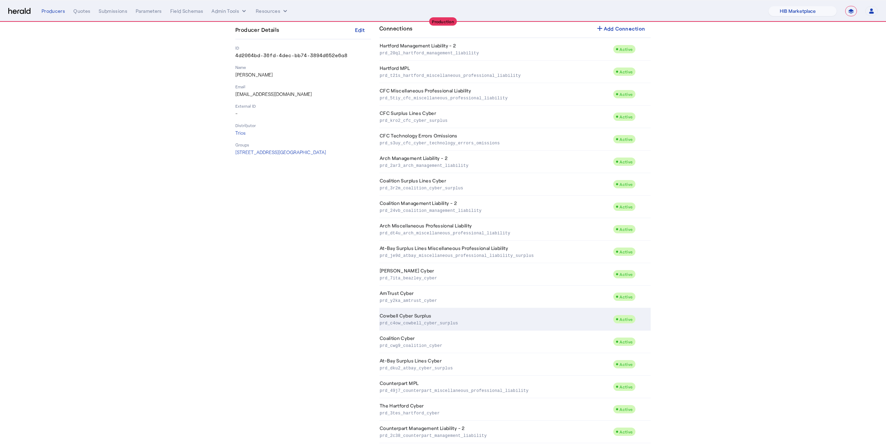
click at [522, 327] on td "Cowbell Cyber Surplus prd_c4ow_cowbell_cyber_surplus" at bounding box center [496, 319] width 234 height 23
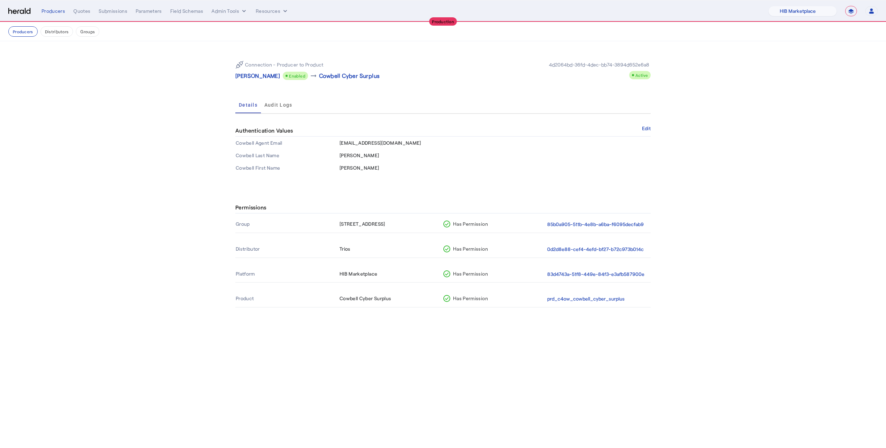
click at [641, 128] on div "Authentication Values Edit" at bounding box center [442, 131] width 415 height 12
click at [647, 130] on button "Edit" at bounding box center [646, 128] width 9 height 4
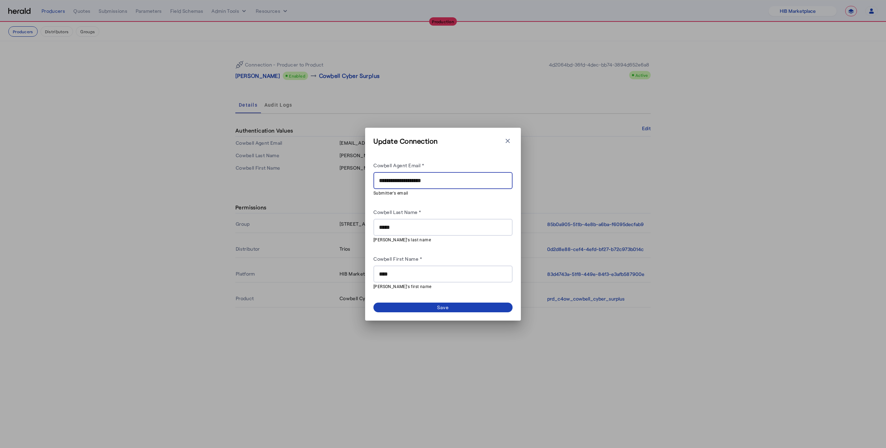
drag, startPoint x: 427, startPoint y: 181, endPoint x: 402, endPoint y: 181, distance: 24.9
click at [402, 181] on input "**********" at bounding box center [443, 181] width 128 height 8
type input "**********"
click at [468, 310] on span at bounding box center [443, 308] width 139 height 10
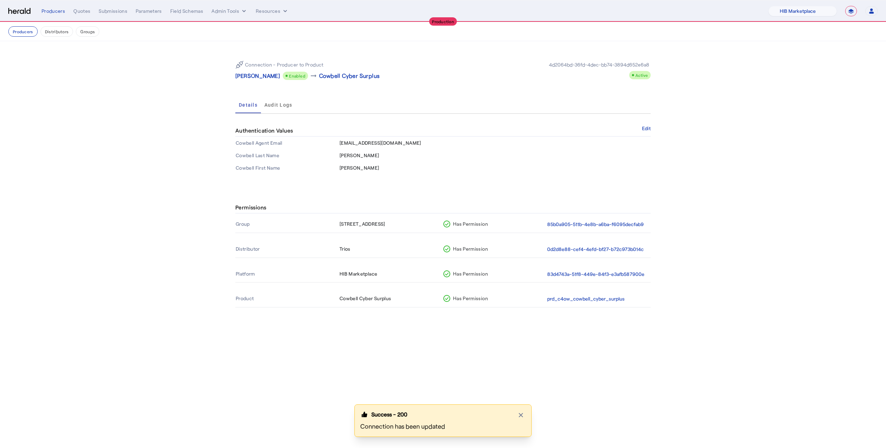
click at [253, 81] on div "Connection - Producer to Product Ryan Apgar Enabled arrow_right_alt Cowbell Cyb…" at bounding box center [442, 70] width 415 height 30
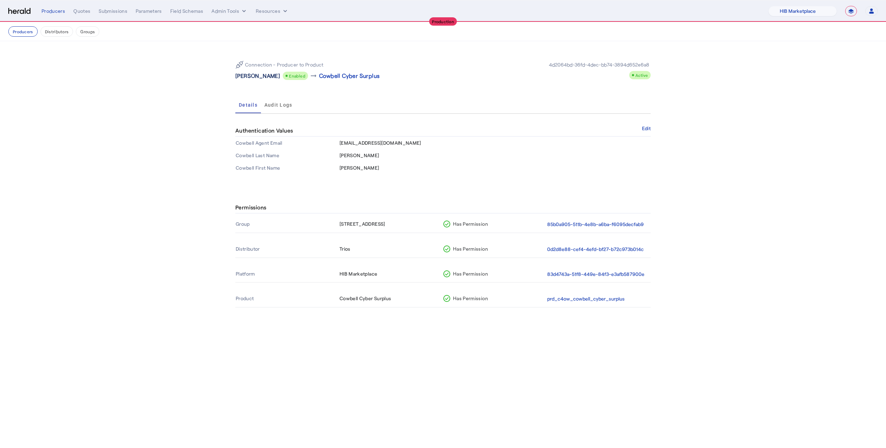
click at [252, 77] on p "Ryan Apgar" at bounding box center [257, 76] width 45 height 8
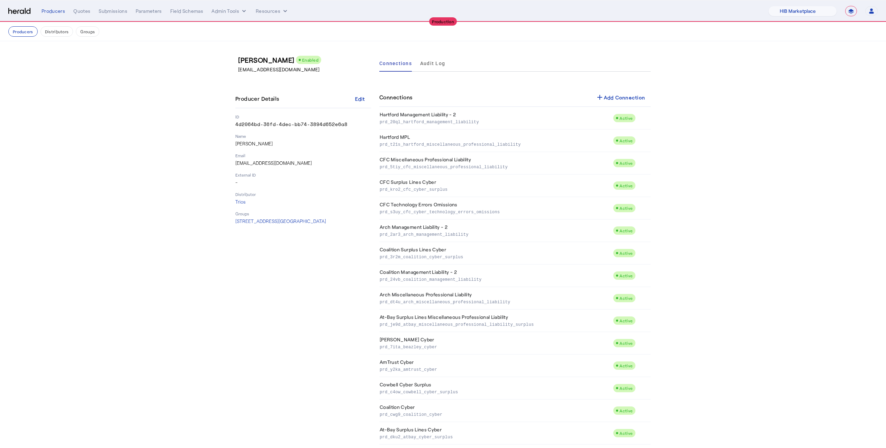
drag, startPoint x: 346, startPoint y: 126, endPoint x: 232, endPoint y: 128, distance: 113.9
click at [232, 128] on div "Ryan Apgar Enabled rapgar@trios-ins.com Producer Details Edit ID 4d2064bd-36fd-…" at bounding box center [443, 328] width 443 height 575
click at [339, 123] on p "4d2064bd-36fd-4dec-bb74-3894d652e6a8" at bounding box center [303, 124] width 136 height 7
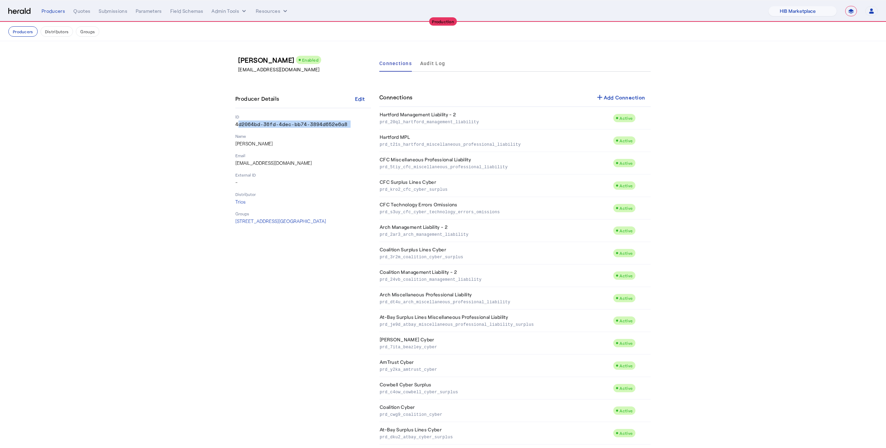
copy p "4d2064bd-36fd-4dec-bb74-3894d652e6a8"
click at [30, 35] on button "Producers" at bounding box center [22, 31] width 29 height 10
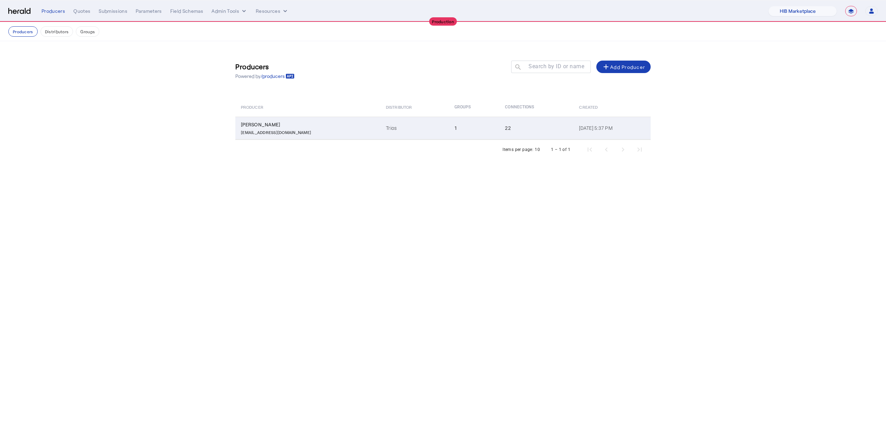
click at [500, 117] on td "22" at bounding box center [537, 128] width 74 height 23
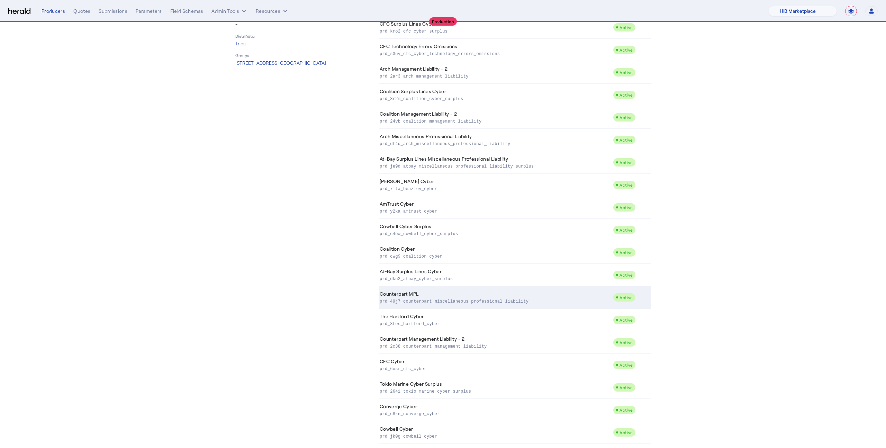
scroll to position [154, 0]
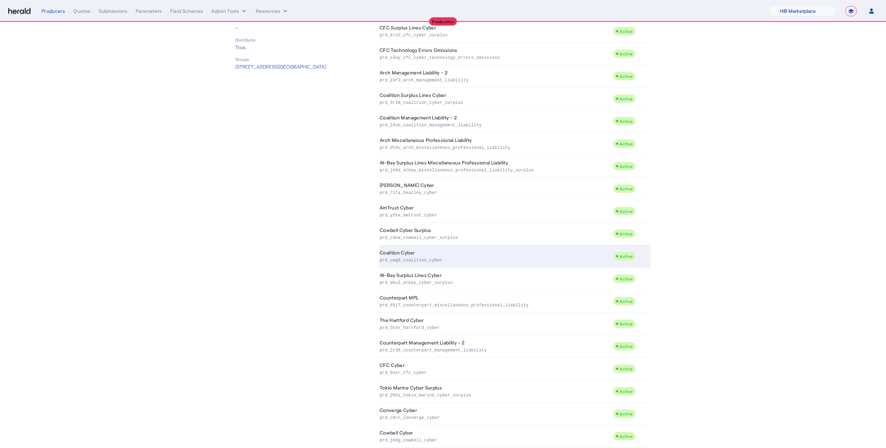
click at [413, 256] on td "Coalition Cyber prd_cwg9_coalition_cyber" at bounding box center [496, 256] width 234 height 23
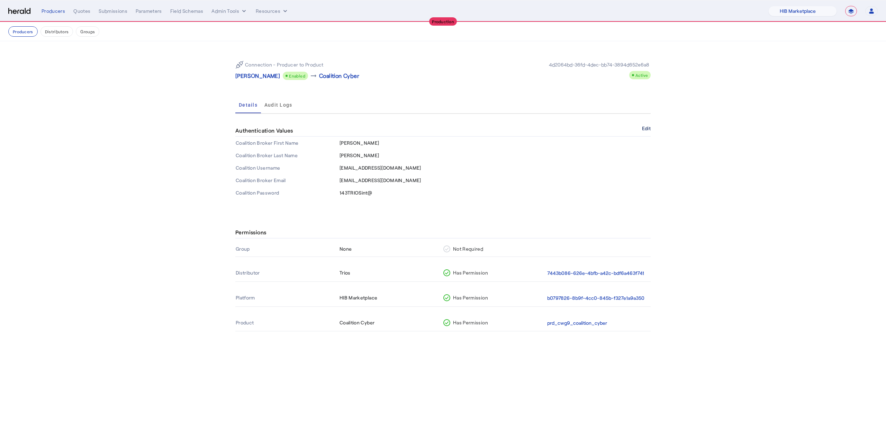
click at [646, 126] on button "Edit" at bounding box center [646, 128] width 9 height 4
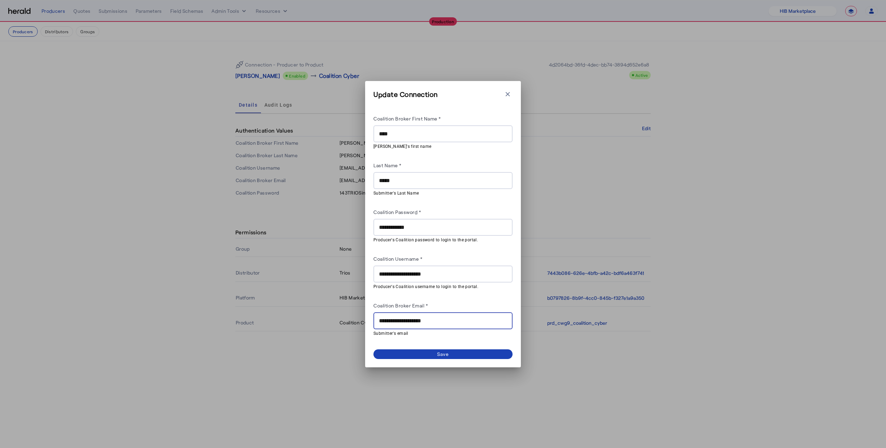
drag, startPoint x: 427, startPoint y: 321, endPoint x: 400, endPoint y: 318, distance: 27.9
click at [400, 318] on input "**********" at bounding box center [443, 321] width 128 height 8
type input "**********"
click at [420, 347] on dynamic-form-builder-v2 "**********" at bounding box center [443, 225] width 139 height 245
click at [422, 351] on span at bounding box center [443, 354] width 139 height 10
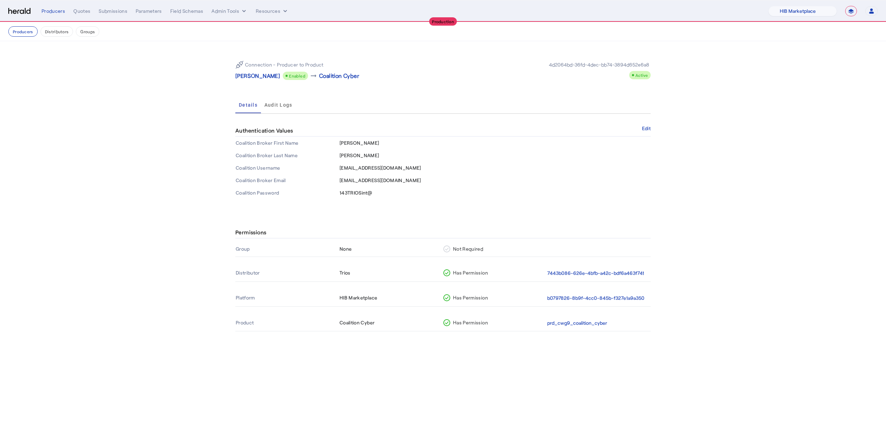
click at [29, 9] on img at bounding box center [19, 11] width 22 height 7
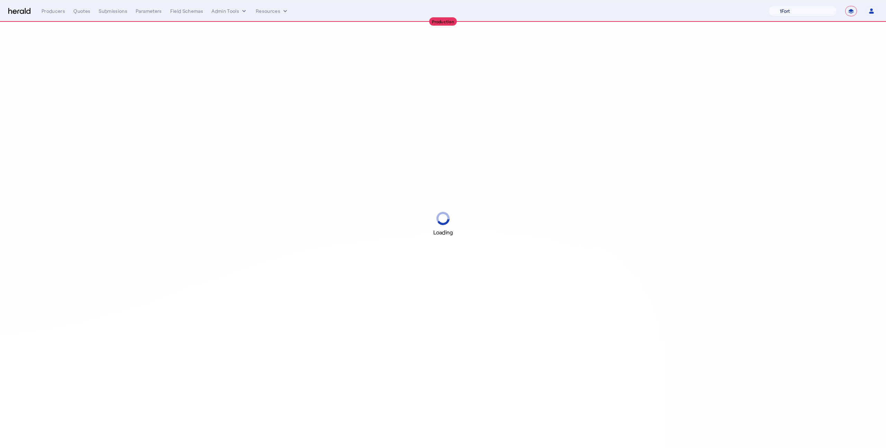
click at [787, 10] on select "1Fort Affinity Risk Billy BindHQ Bunker CRC Campus Coverage Citadel Fifthwall F…" at bounding box center [803, 11] width 69 height 10
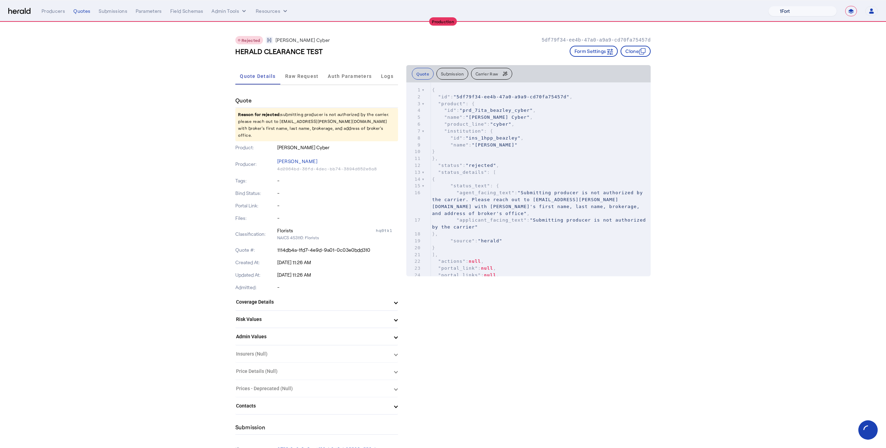
select select "pfm_lx2v_founder_shield"
click at [769, 6] on select "1Fort Affinity Risk Billy BindHQ Bunker CRC Campus Coverage Citadel Fifthwall F…" at bounding box center [803, 11] width 69 height 10
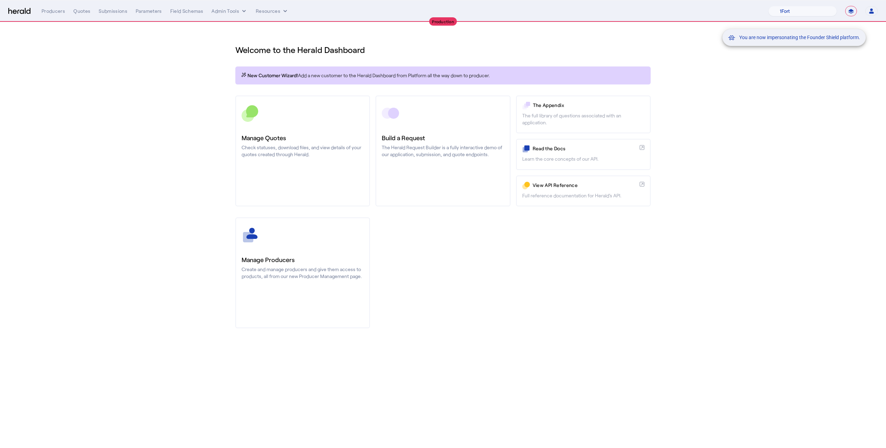
click at [319, 148] on div "You are now impersonating the Founder Shield platform." at bounding box center [443, 224] width 886 height 448
click at [311, 146] on div "You are now impersonating the Founder Shield platform." at bounding box center [443, 224] width 886 height 448
click at [311, 146] on p "Check statuses, download files, and view details of your quotes created through…" at bounding box center [303, 151] width 122 height 14
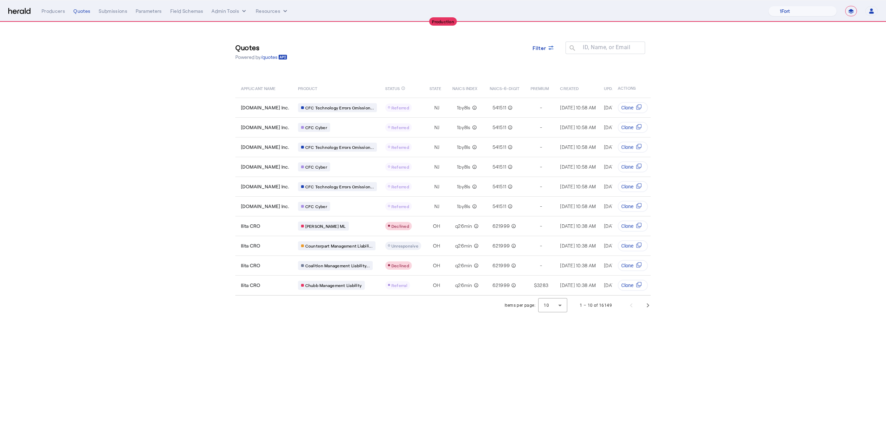
click at [850, 14] on select "**********" at bounding box center [852, 11] width 12 height 10
select select "*******"
click at [846, 6] on select "**********" at bounding box center [852, 11] width 12 height 10
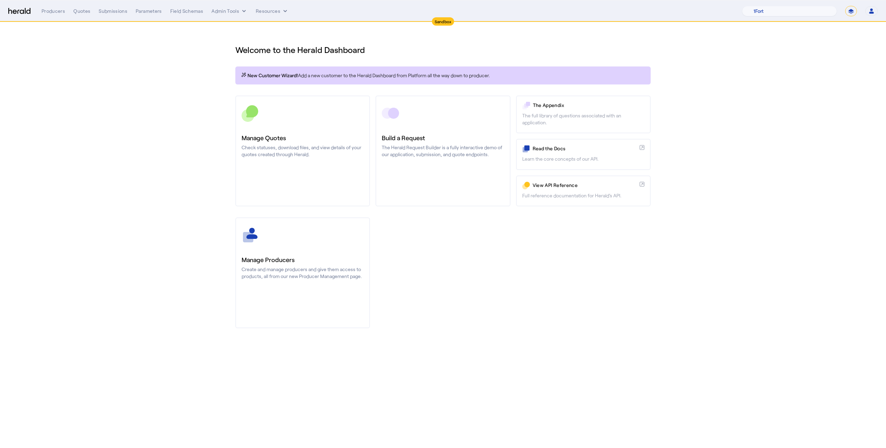
click at [292, 169] on link "Manage Quotes Check statuses, download files, and view details of your quotes c…" at bounding box center [302, 151] width 135 height 111
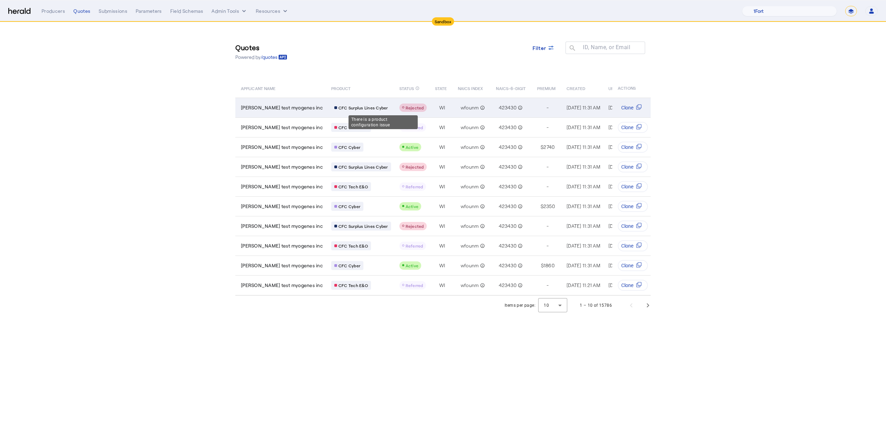
click at [406, 106] on span "Rejected" at bounding box center [415, 107] width 18 height 5
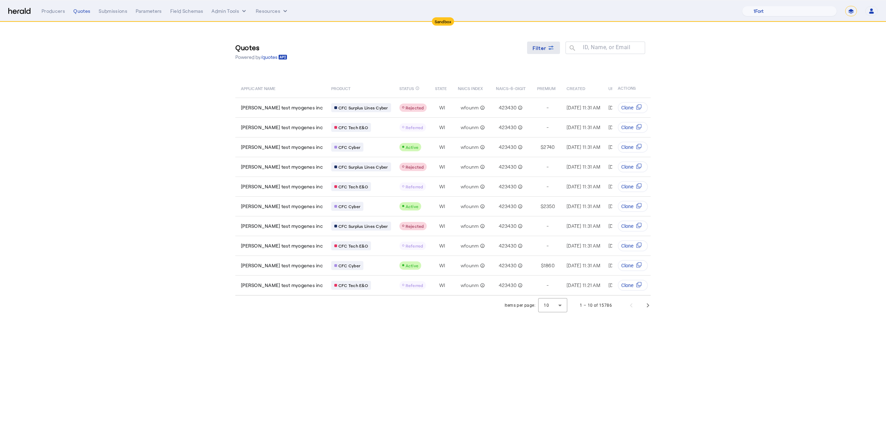
click at [549, 42] on span at bounding box center [543, 47] width 33 height 17
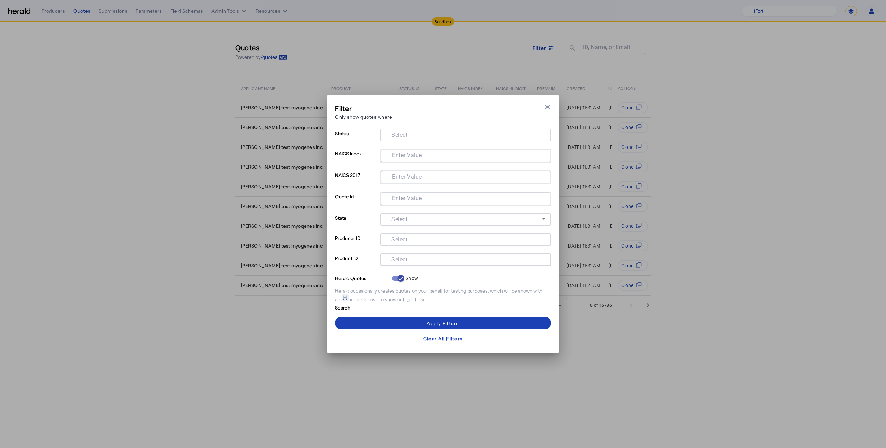
click at [423, 267] on div at bounding box center [466, 270] width 171 height 8
click at [422, 263] on div at bounding box center [466, 259] width 160 height 12
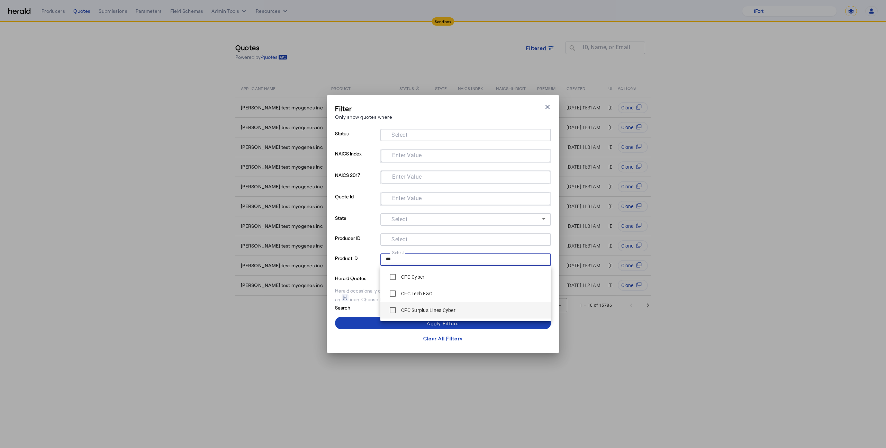
type input "***"
click at [422, 309] on label "CFC Surplus Lines Cyber" at bounding box center [428, 310] width 56 height 7
click at [369, 320] on span at bounding box center [443, 323] width 216 height 17
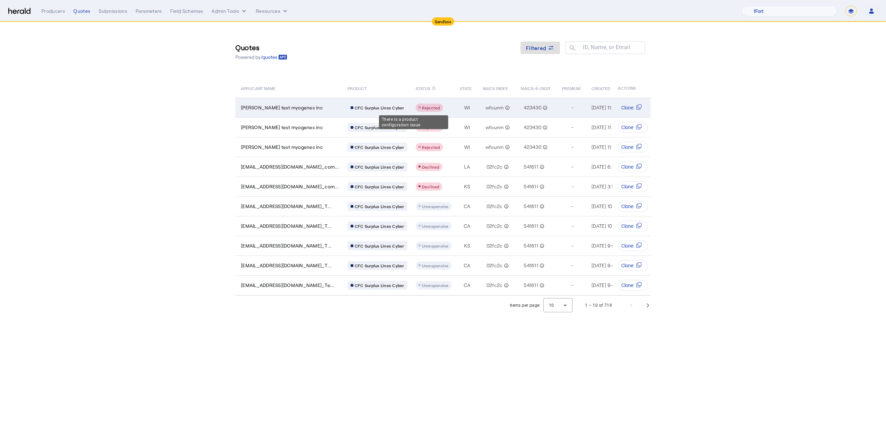
click at [422, 109] on span "Rejected" at bounding box center [431, 107] width 18 height 5
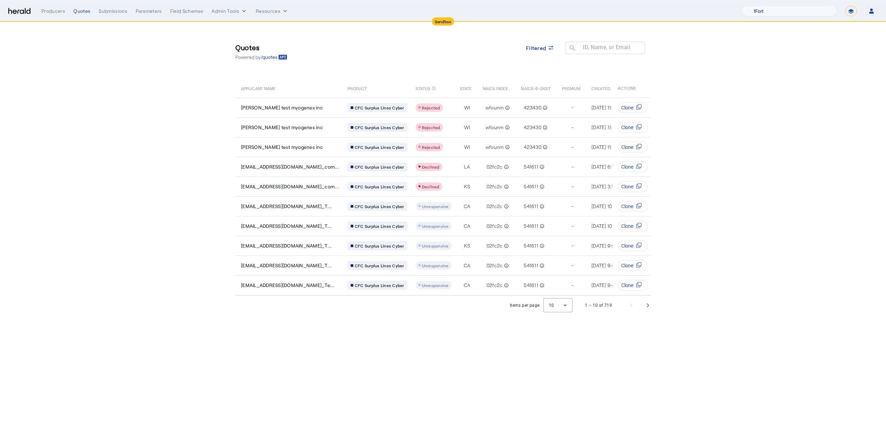
click at [59, 15] on div "Producers Quotes Submissions Parameters Field Schemas Admin Tools Resources 1Fo…" at bounding box center [460, 11] width 837 height 10
click at [55, 13] on div "Producers" at bounding box center [54, 11] width 24 height 7
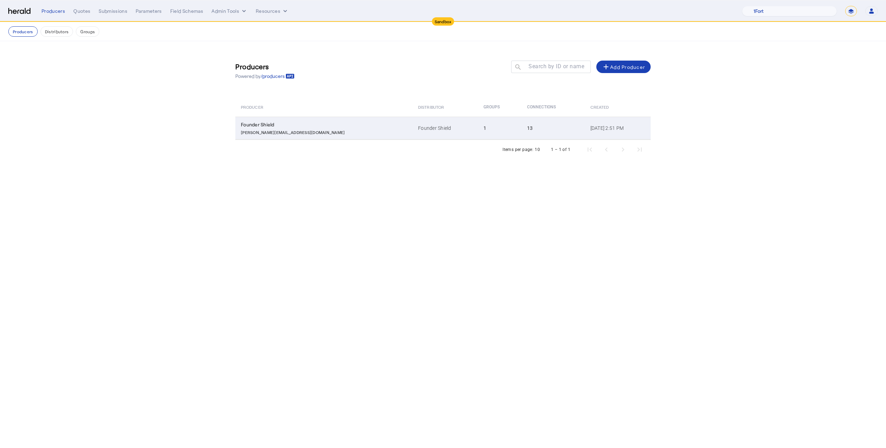
click at [413, 133] on td "Founder Shield" at bounding box center [445, 128] width 65 height 23
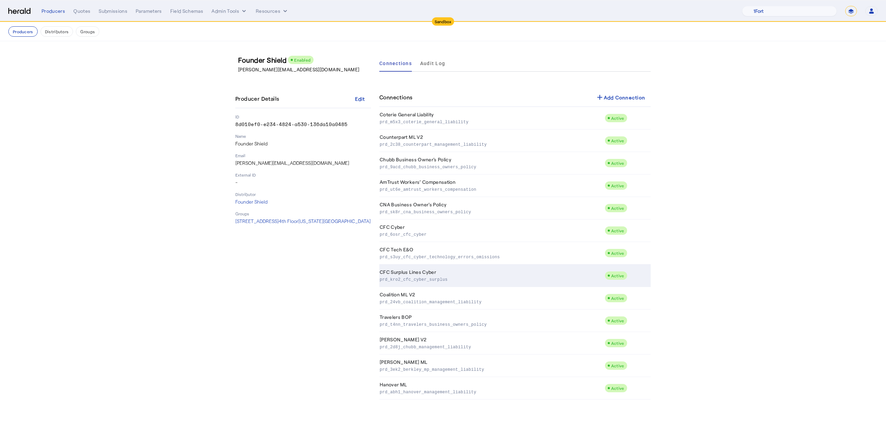
click at [438, 276] on p "prd_kro2_cfc_cyber_surplus" at bounding box center [491, 279] width 222 height 7
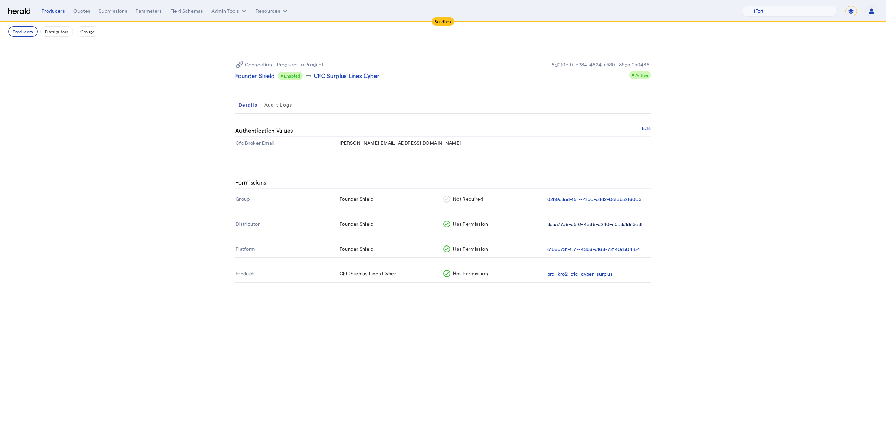
click at [582, 228] on button "3a5a77c9-a5f6-4e88-a240-e0a3a1dc3e3f" at bounding box center [595, 225] width 96 height 8
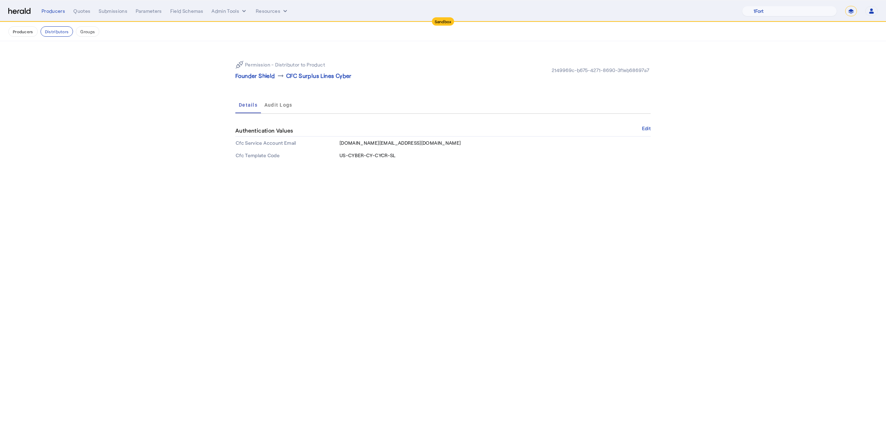
click at [647, 130] on button "Edit" at bounding box center [646, 128] width 9 height 4
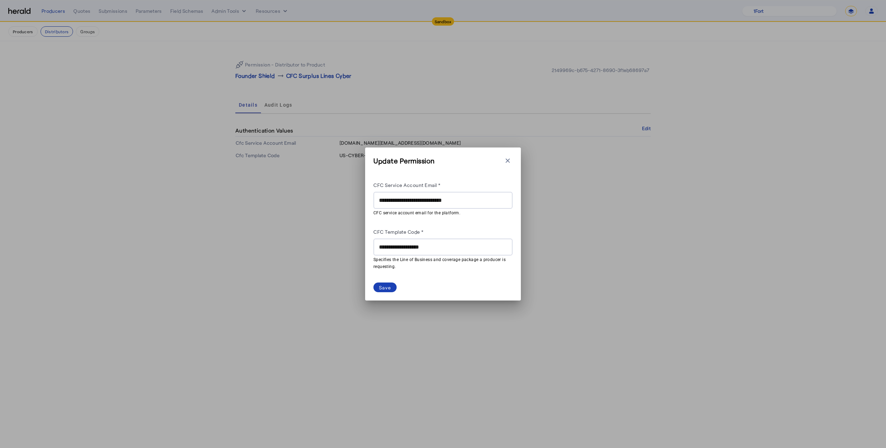
click at [434, 252] on div "**********" at bounding box center [443, 247] width 128 height 17
drag, startPoint x: 453, startPoint y: 244, endPoint x: 355, endPoint y: 237, distance: 98.6
click at [355, 237] on div "**********" at bounding box center [443, 224] width 886 height 448
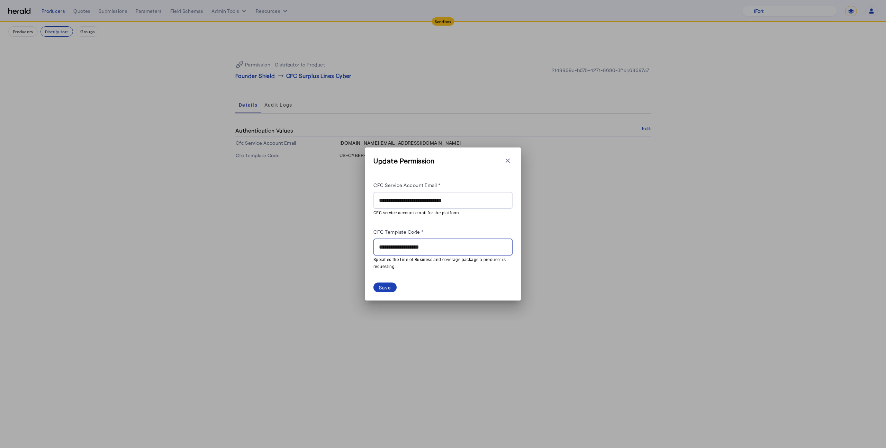
paste input "text"
type input "**********"
click at [390, 287] on div "Save" at bounding box center [385, 287] width 12 height 7
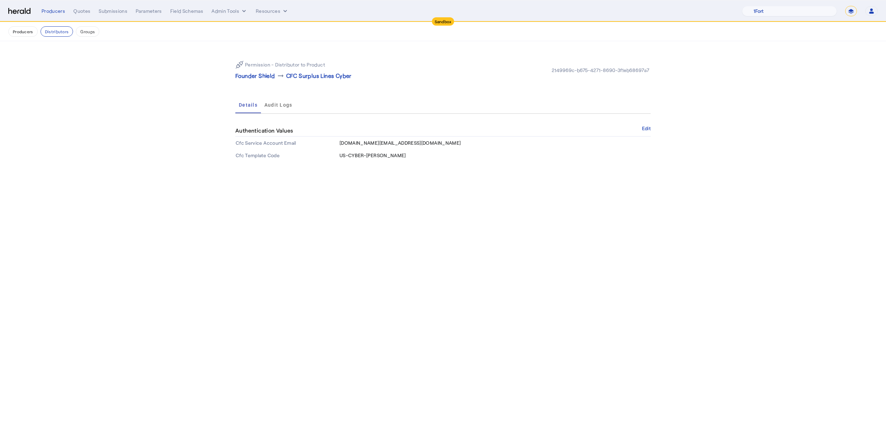
click at [234, 19] on nav "Sandbox Menu Producers Quotes Submissions Parameters Field Schemas Admin Tools …" at bounding box center [443, 10] width 886 height 21
click at [234, 16] on div "Producers Quotes Submissions Parameters Field Schemas Admin Tools Resources 1Fo…" at bounding box center [460, 11] width 837 height 10
click at [235, 11] on button "Admin Tools" at bounding box center [230, 11] width 36 height 7
click at [277, 11] on div at bounding box center [443, 224] width 886 height 448
click at [277, 11] on button "Resources" at bounding box center [272, 11] width 33 height 7
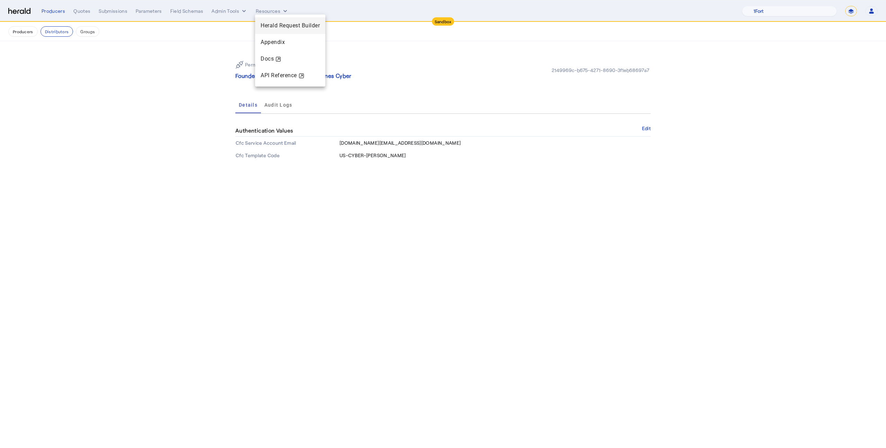
click at [279, 21] on span "Herald Request Builder" at bounding box center [290, 25] width 59 height 8
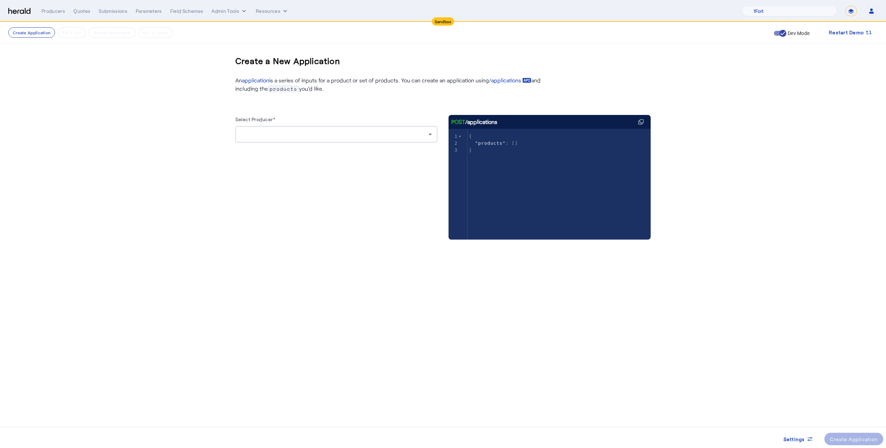
click at [298, 135] on div at bounding box center [335, 134] width 188 height 8
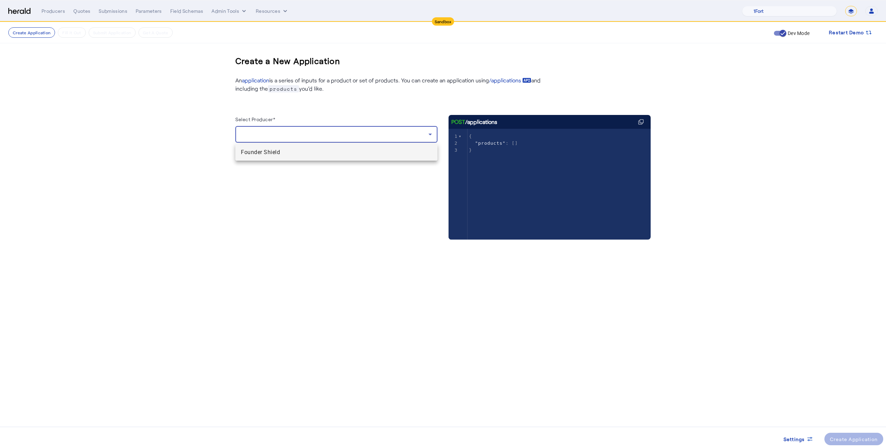
click at [292, 164] on div at bounding box center [443, 224] width 886 height 448
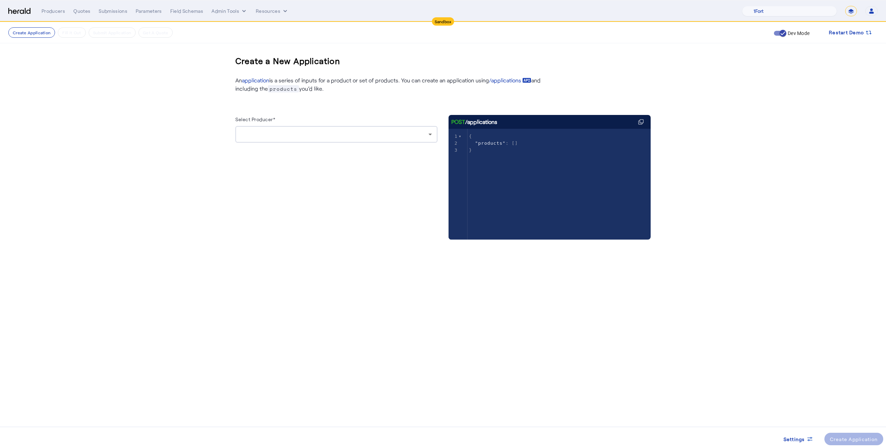
click at [292, 160] on div "Select Producer*" at bounding box center [336, 184] width 202 height 138
click at [293, 136] on div at bounding box center [335, 134] width 188 height 8
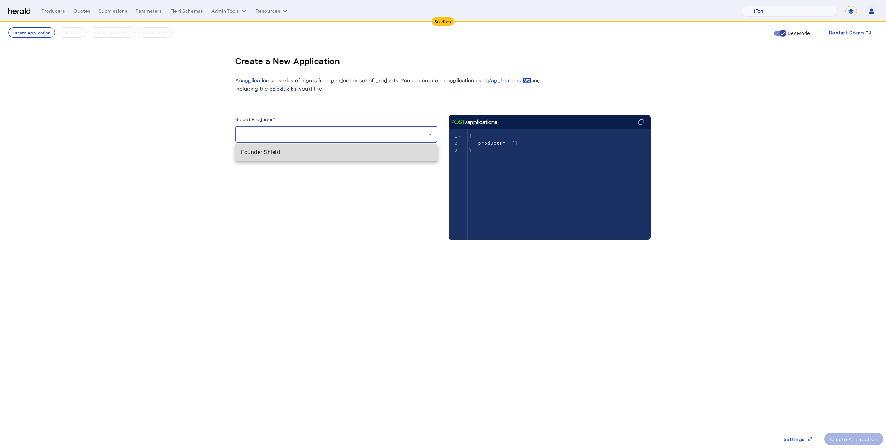
click at [293, 144] on mat-option "Founder Shield" at bounding box center [336, 152] width 202 height 17
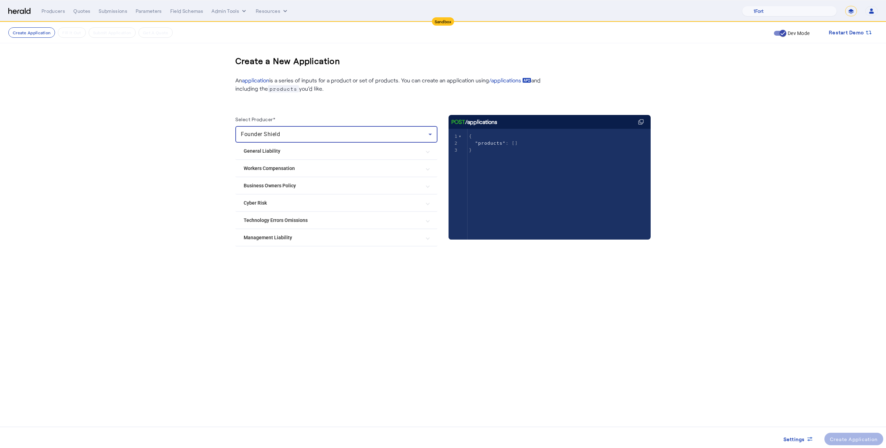
click at [291, 204] on Risk "Cyber Risk" at bounding box center [332, 202] width 177 height 7
click at [271, 232] on div "CFC Surplus Lines Cyber" at bounding box center [279, 238] width 70 height 14
click at [272, 237] on label "CFC Surplus Lines Cyber" at bounding box center [286, 237] width 56 height 7
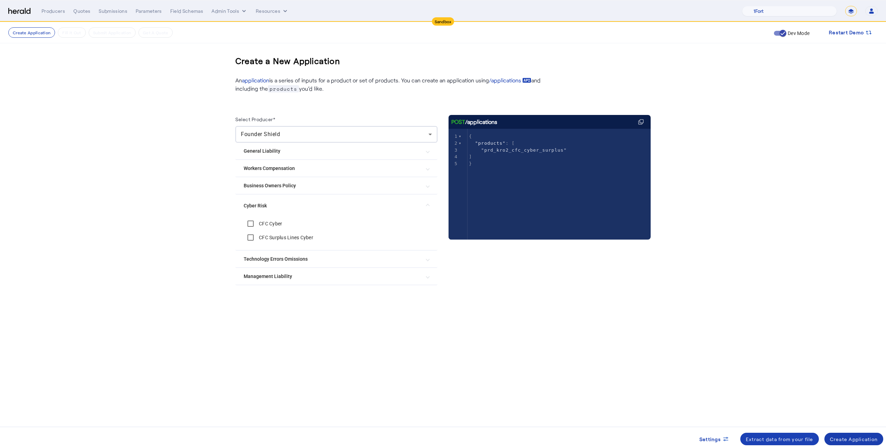
click at [852, 442] on div "Create Application" at bounding box center [854, 439] width 48 height 7
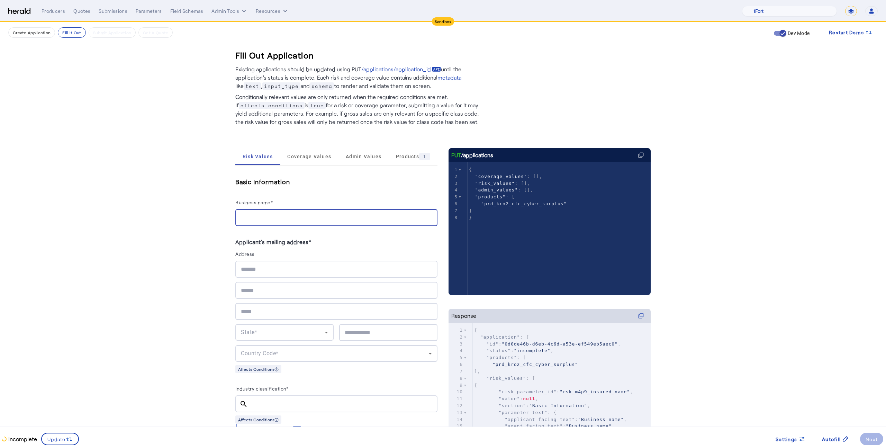
click at [252, 214] on input "Business name*" at bounding box center [336, 218] width 191 height 8
type input "**********"
type input "****"
type input "********"
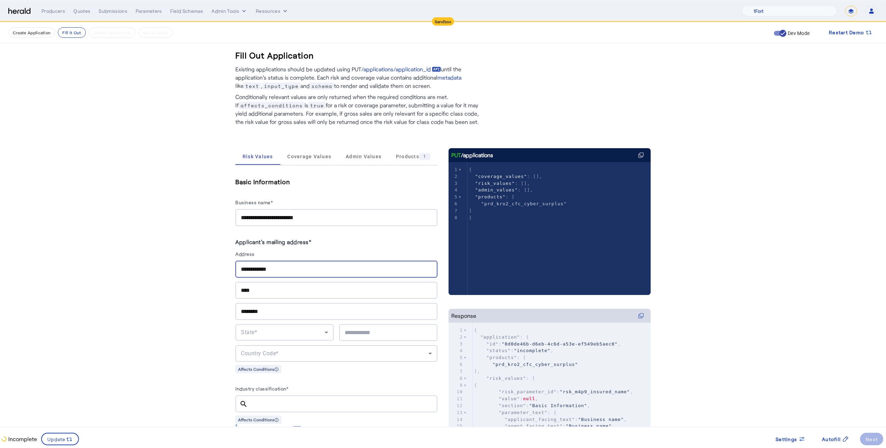
type input "*****"
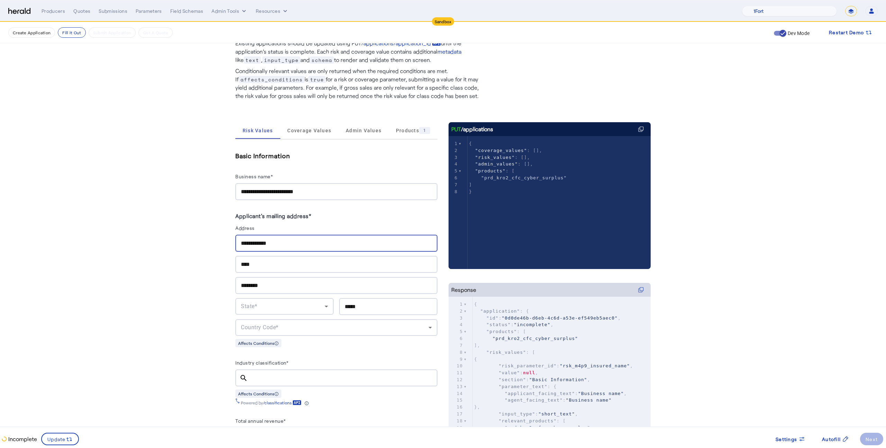
scroll to position [27, 0]
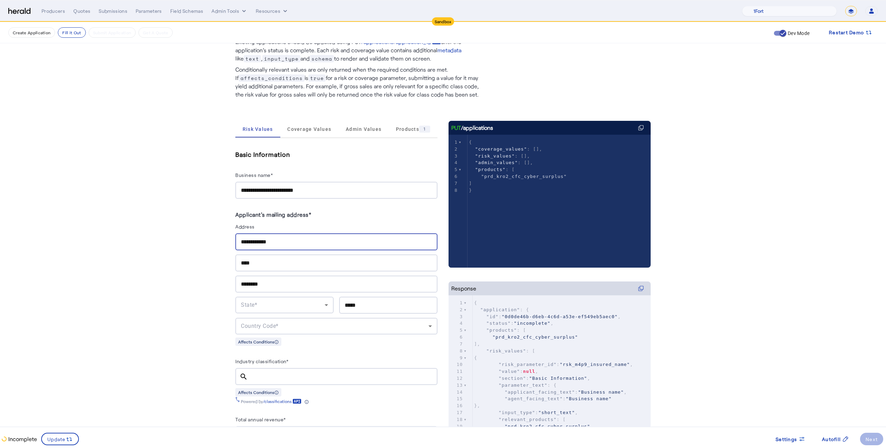
click at [288, 304] on div "State*" at bounding box center [283, 305] width 84 height 8
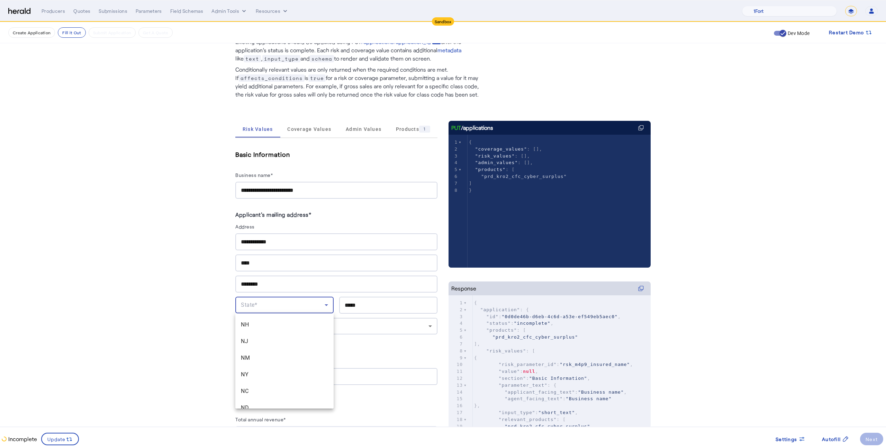
scroll to position [487, 0]
click at [279, 361] on mat-option "NY" at bounding box center [284, 366] width 98 height 17
click at [321, 324] on div "Country Code*" at bounding box center [335, 326] width 188 height 8
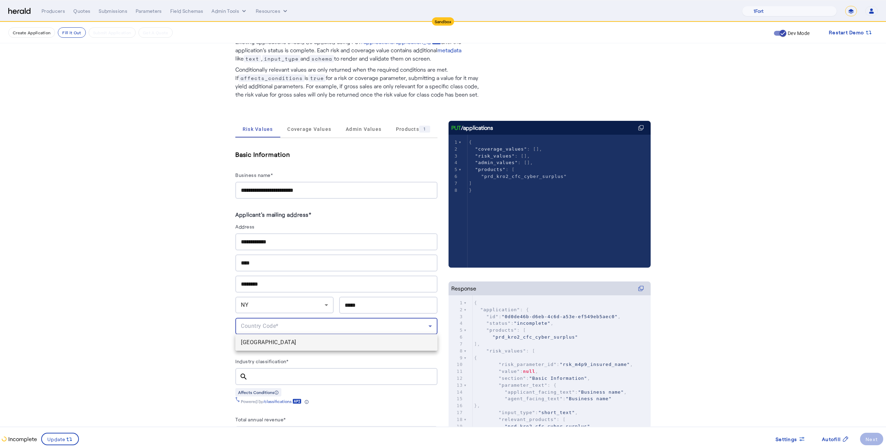
click at [318, 342] on span "[GEOGRAPHIC_DATA]" at bounding box center [336, 342] width 191 height 8
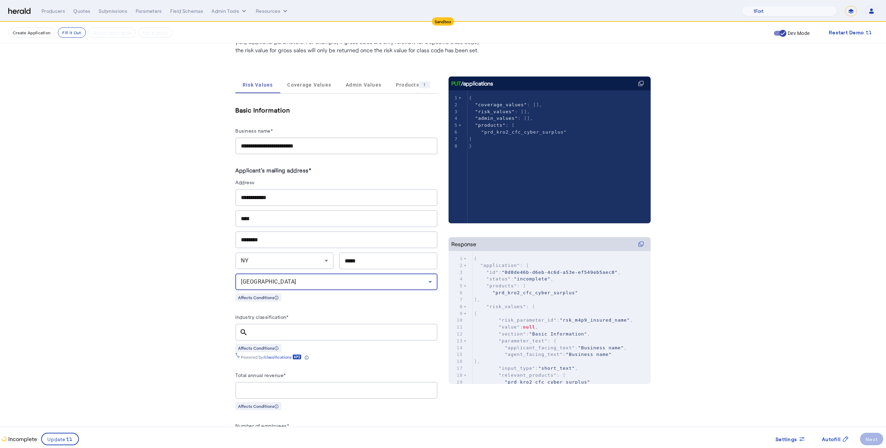
scroll to position [88, 0]
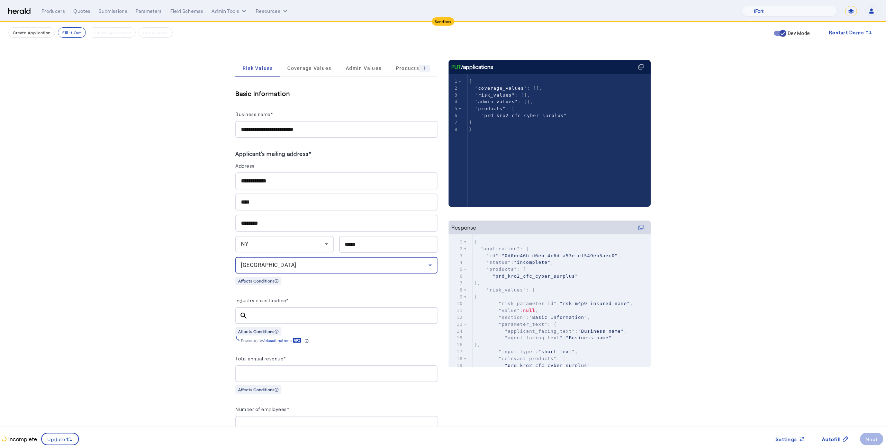
click at [321, 314] on input "Industry classification*" at bounding box center [342, 316] width 179 height 8
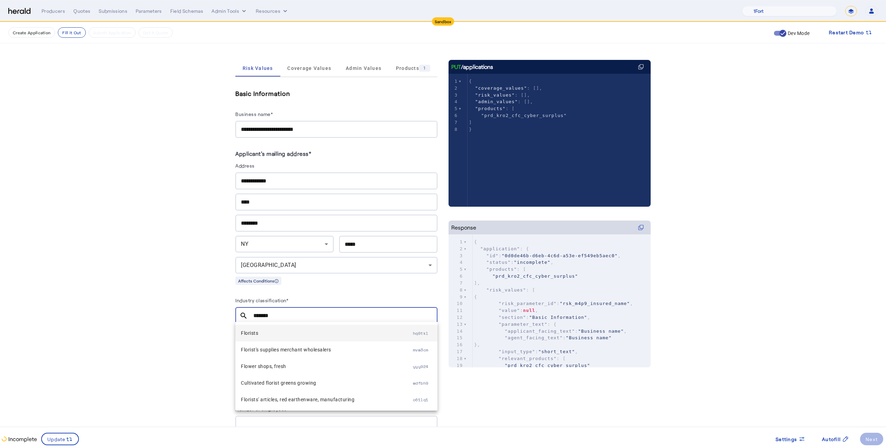
type input "*******"
click at [329, 330] on span "Florists" at bounding box center [327, 333] width 172 height 8
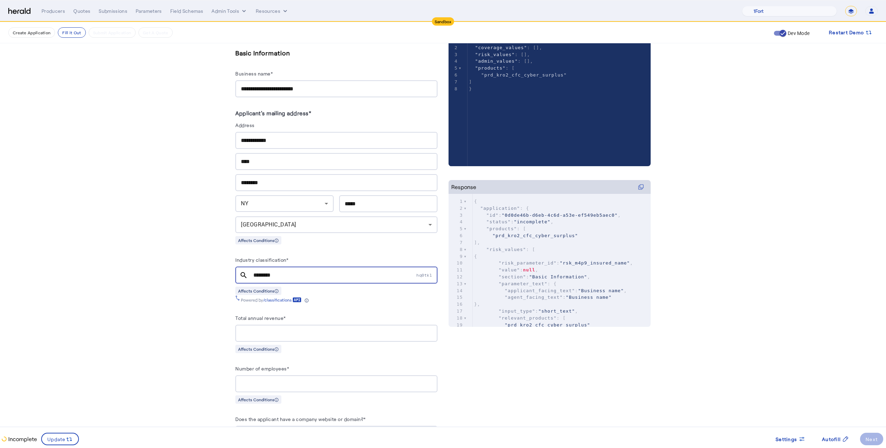
scroll to position [130, 0]
click at [329, 330] on input "Total annual revenue*" at bounding box center [336, 332] width 191 height 8
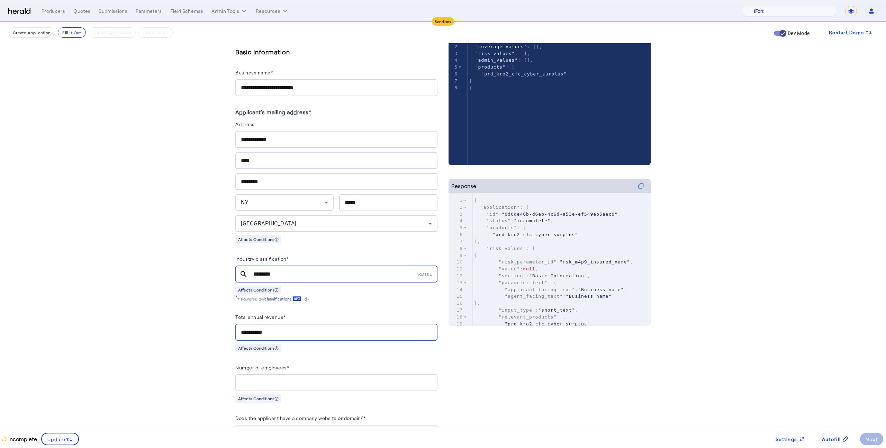
type input "**********"
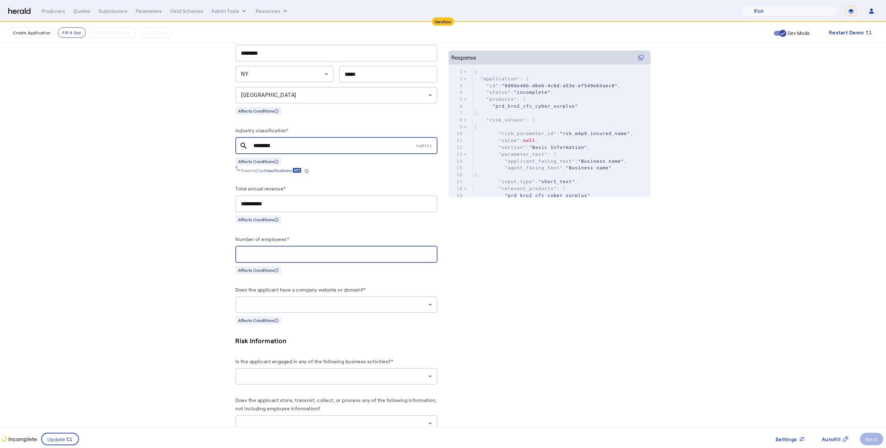
scroll to position [261, 0]
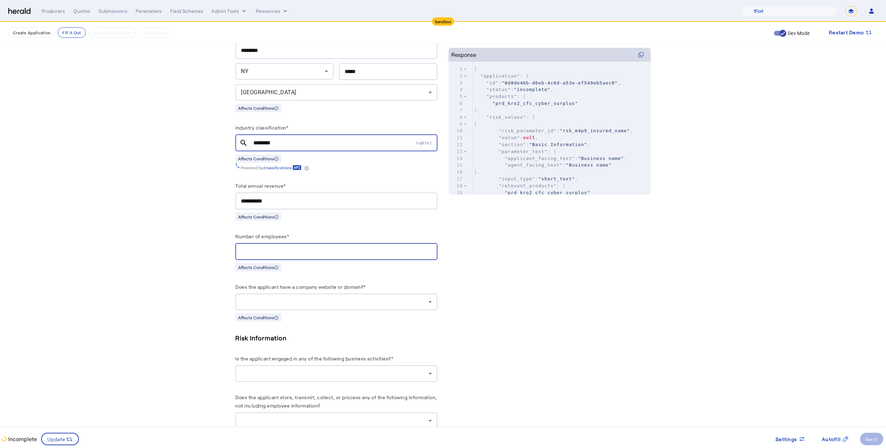
type input "**"
click at [346, 301] on div at bounding box center [335, 302] width 188 height 8
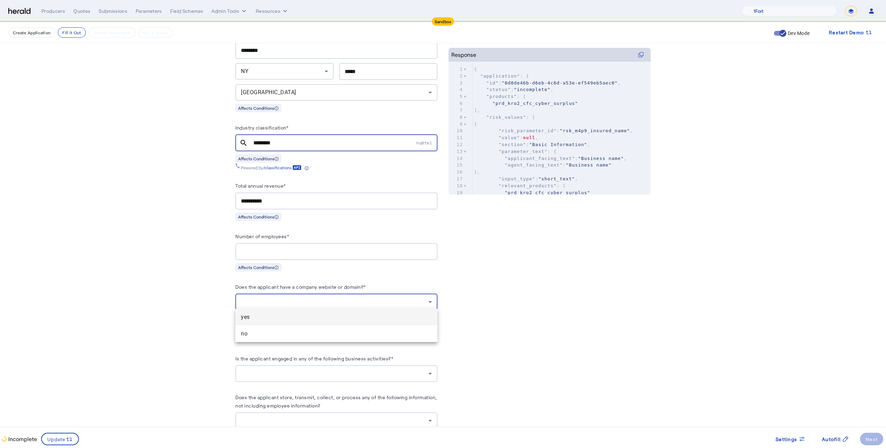
click at [340, 315] on span "yes" at bounding box center [336, 317] width 191 height 8
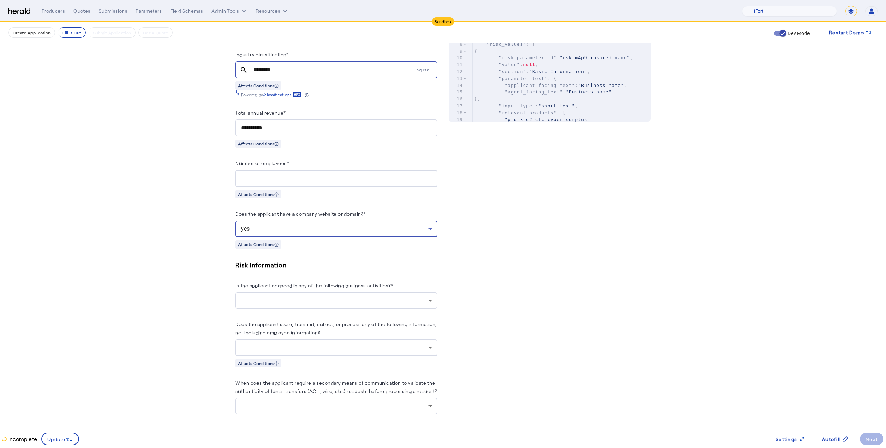
scroll to position [339, 0]
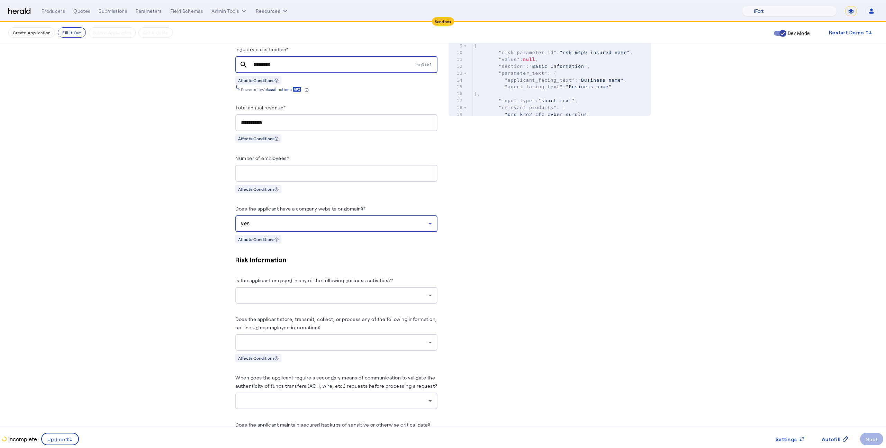
click at [348, 296] on div at bounding box center [335, 295] width 188 height 8
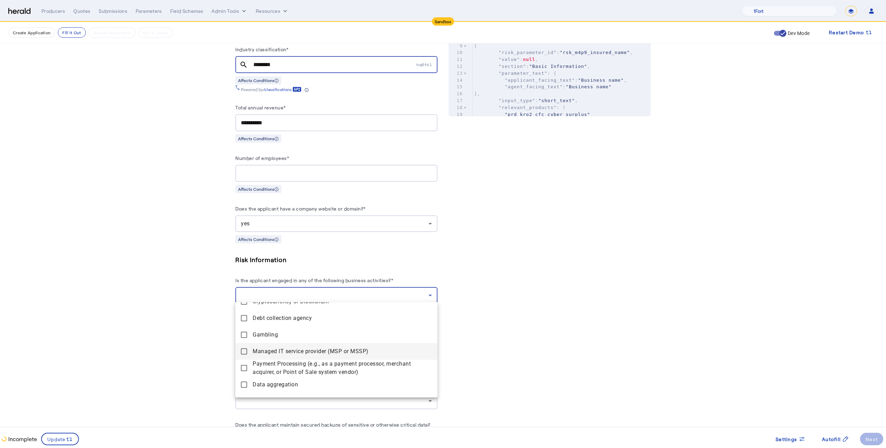
scroll to position [71, 0]
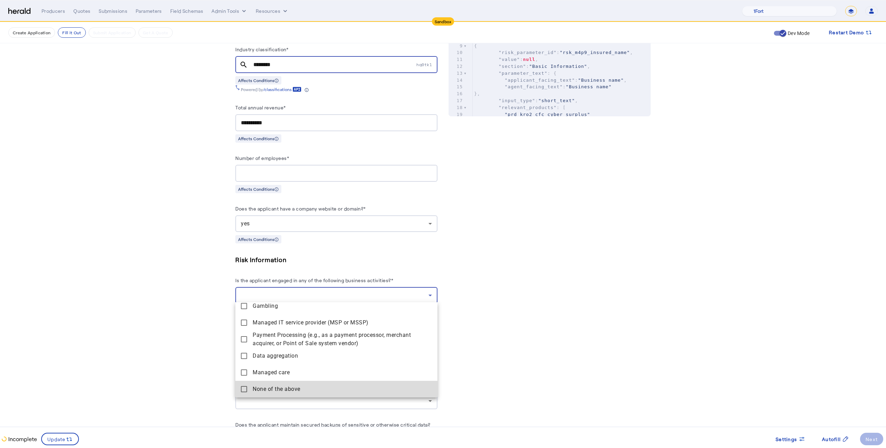
click at [324, 390] on span "None of the above" at bounding box center [342, 389] width 179 height 8
click at [140, 360] on div at bounding box center [443, 224] width 886 height 448
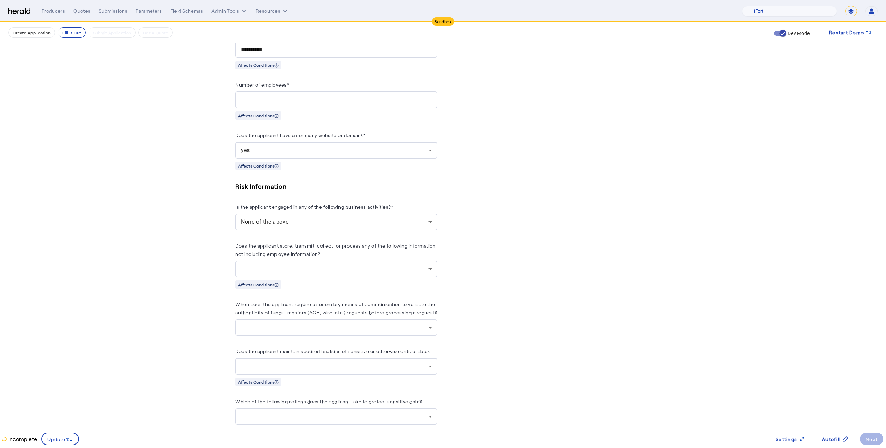
scroll to position [413, 0]
click at [325, 247] on herald-label "Does the applicant store, transmit, collect, or process any of the following in…" at bounding box center [336, 250] width 202 height 19
click at [324, 270] on div at bounding box center [336, 268] width 191 height 17
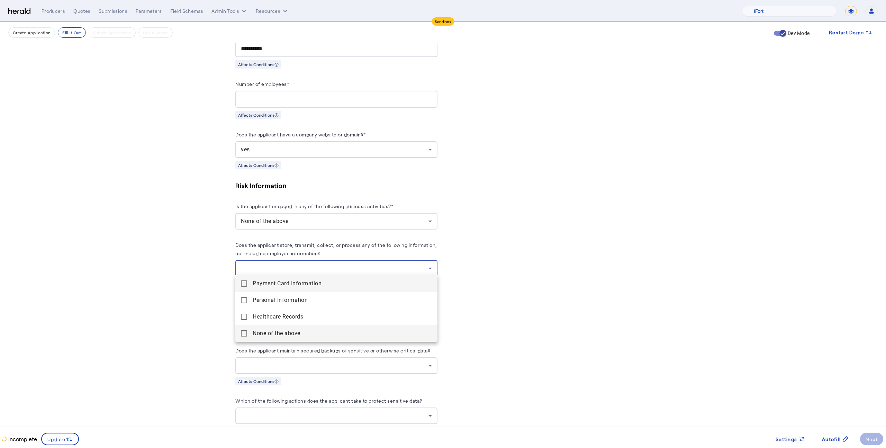
click at [307, 341] on above "None of the above" at bounding box center [336, 333] width 202 height 17
click at [138, 302] on div at bounding box center [443, 224] width 886 height 448
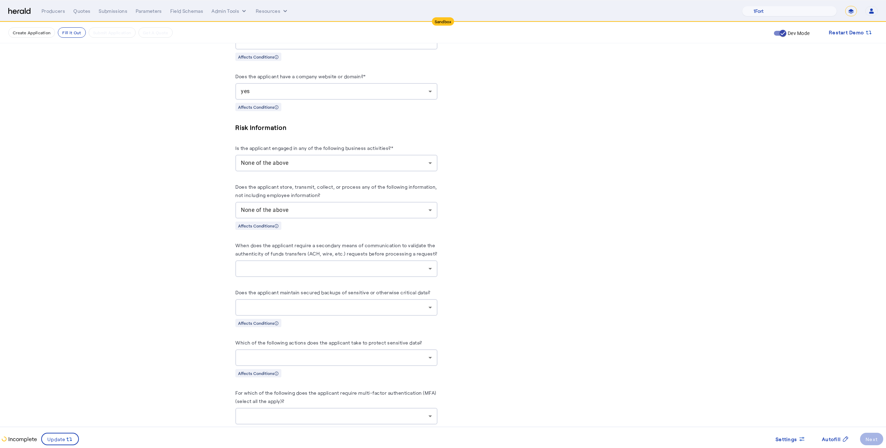
scroll to position [473, 0]
click at [312, 273] on div at bounding box center [336, 267] width 191 height 17
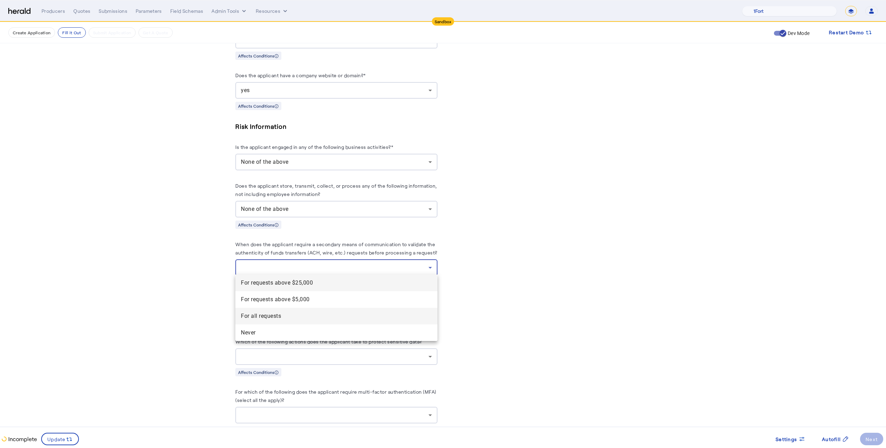
click at [291, 311] on requests "For all requests" at bounding box center [336, 316] width 202 height 17
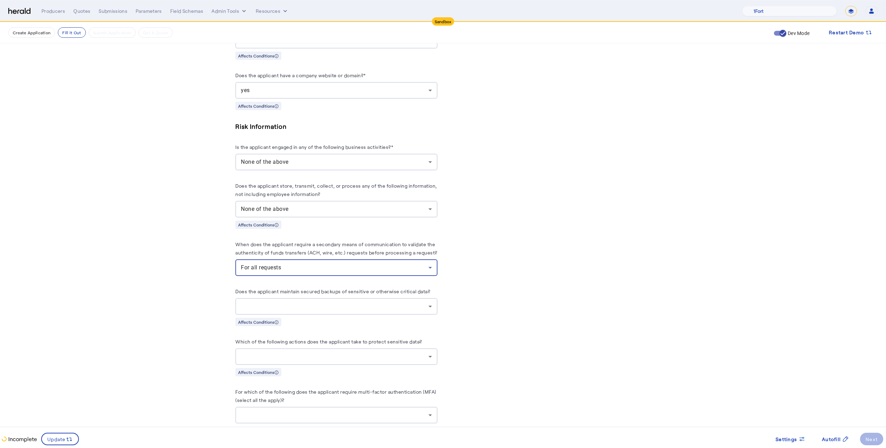
click at [291, 311] on div at bounding box center [336, 306] width 191 height 17
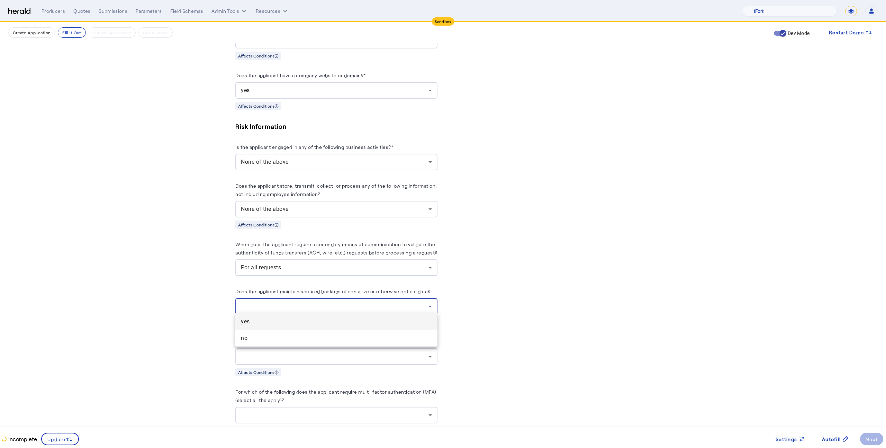
click at [283, 327] on mat-option "yes" at bounding box center [336, 321] width 202 height 17
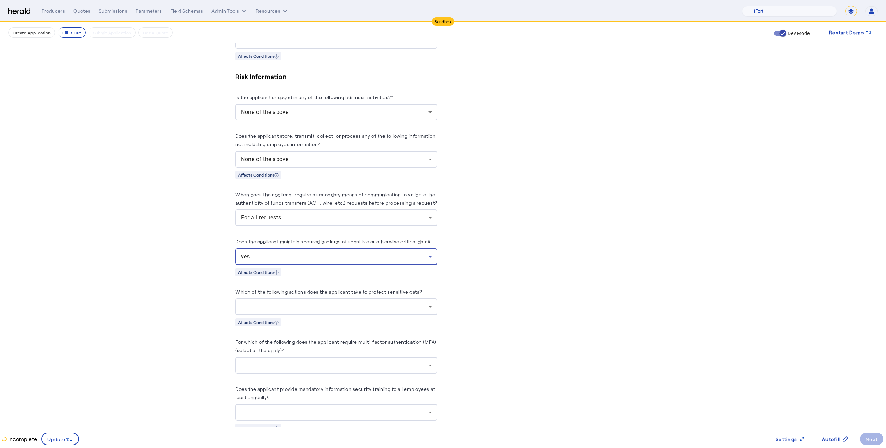
scroll to position [524, 0]
click at [301, 305] on div at bounding box center [335, 305] width 188 height 8
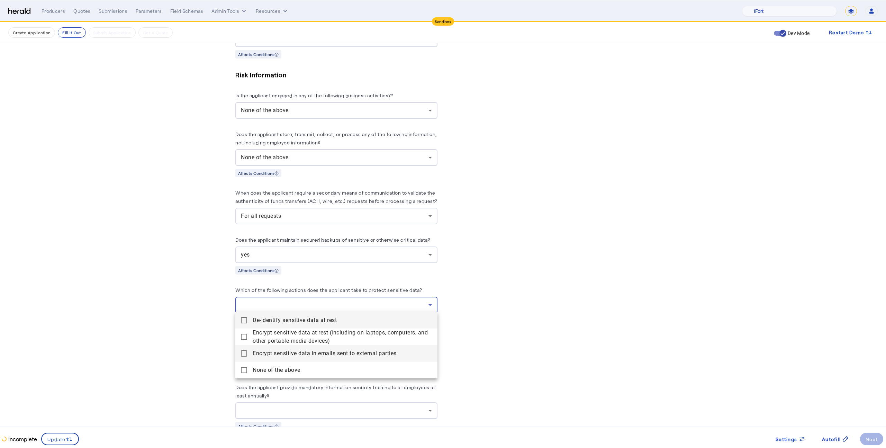
click at [278, 361] on parties "Encrypt sensitive data in emails sent to external parties" at bounding box center [336, 353] width 202 height 17
click at [278, 339] on span "Encrypt sensitive data at rest (including on laptops, computers, and other port…" at bounding box center [342, 337] width 179 height 17
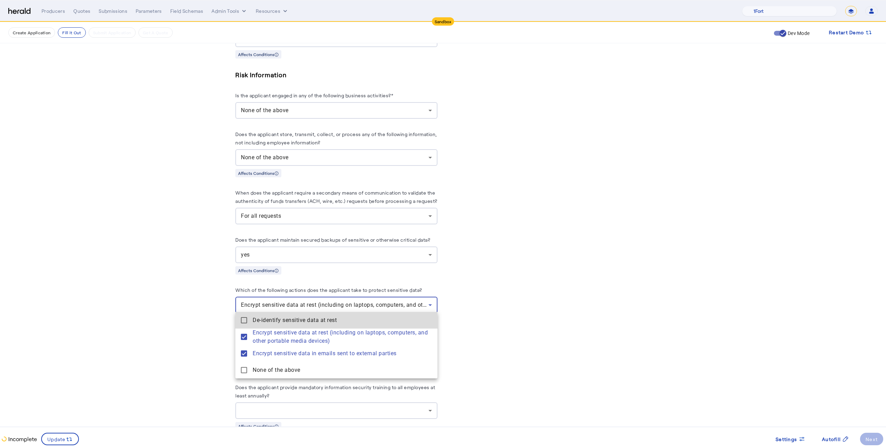
click at [278, 320] on span "De-identify sensitive data at rest" at bounding box center [342, 320] width 179 height 8
click at [303, 299] on div at bounding box center [443, 224] width 886 height 448
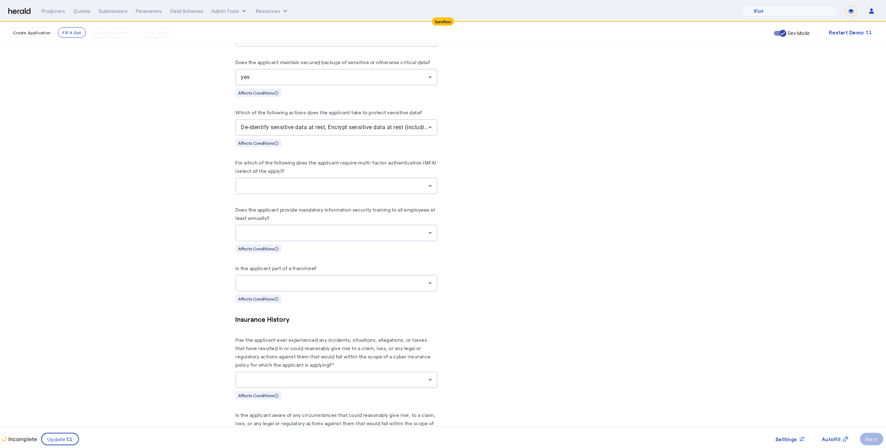
scroll to position [756, 0]
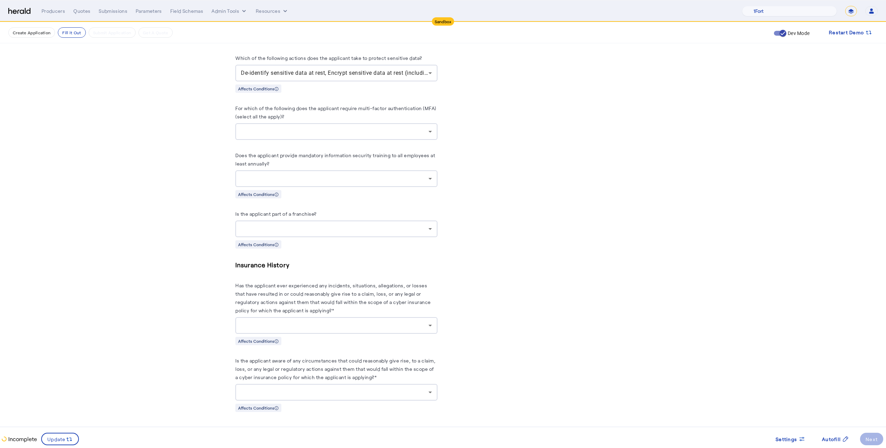
click at [302, 317] on div at bounding box center [336, 325] width 191 height 17
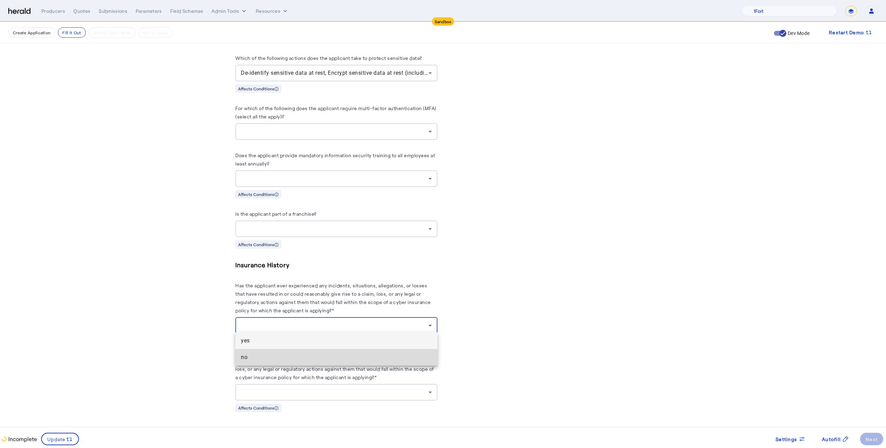
click at [298, 359] on span "no" at bounding box center [336, 357] width 191 height 8
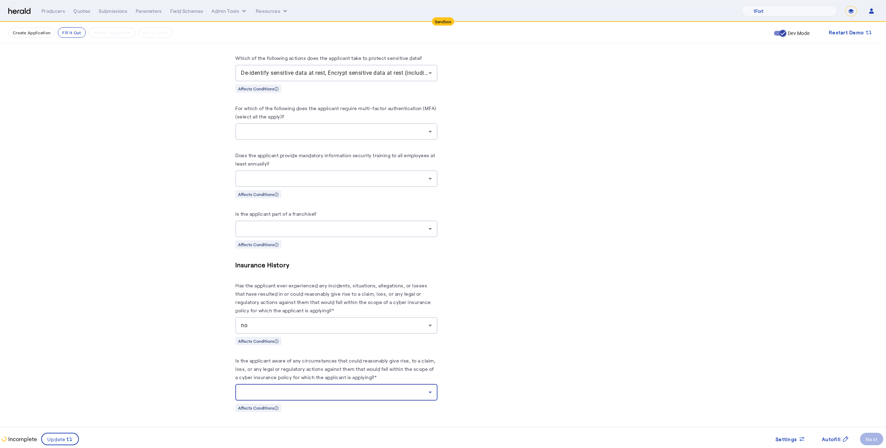
click at [293, 392] on div at bounding box center [335, 392] width 188 height 8
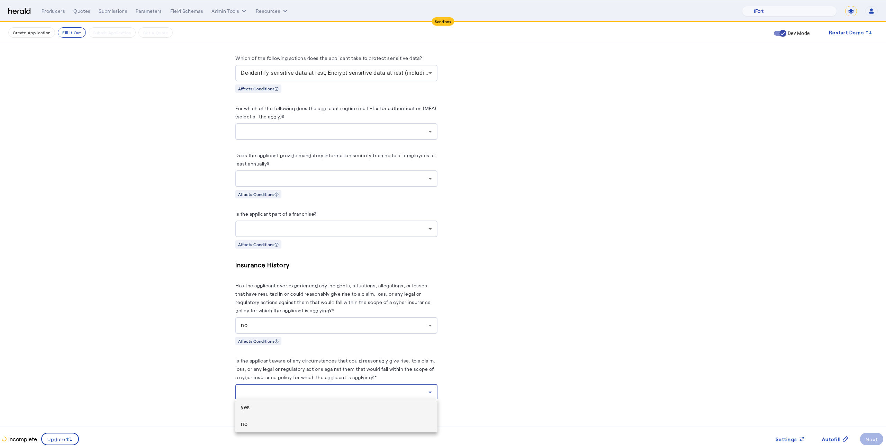
click at [300, 427] on span "no" at bounding box center [336, 424] width 191 height 8
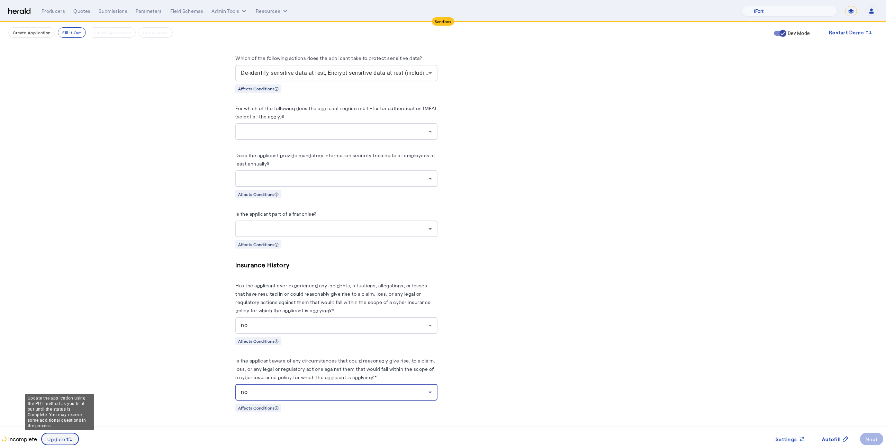
click at [66, 443] on icon at bounding box center [69, 439] width 7 height 7
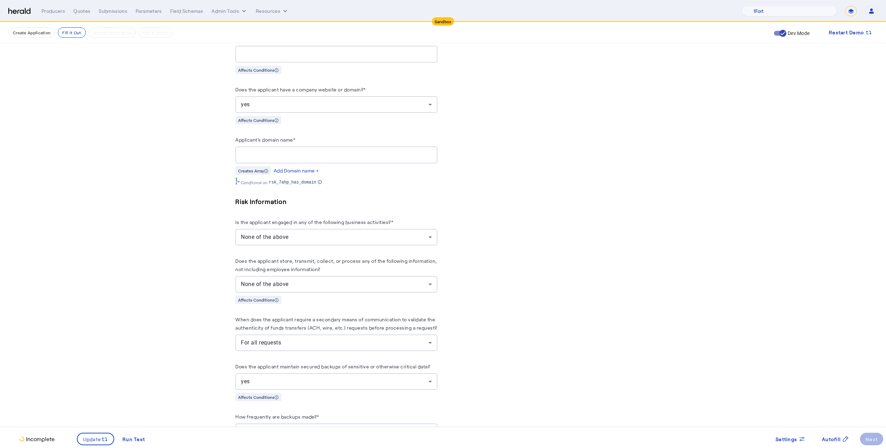
scroll to position [454, 0]
click at [340, 144] on div "Applicant's domain name*" at bounding box center [336, 145] width 202 height 11
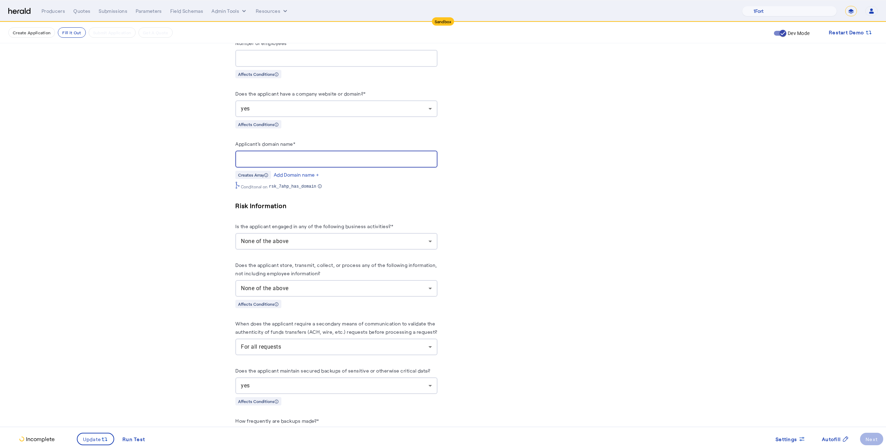
click at [340, 156] on input "Applicant's domain name*" at bounding box center [336, 159] width 191 height 8
type input "**********"
click at [177, 234] on fill-application-step "**********" at bounding box center [443, 217] width 886 height 1298
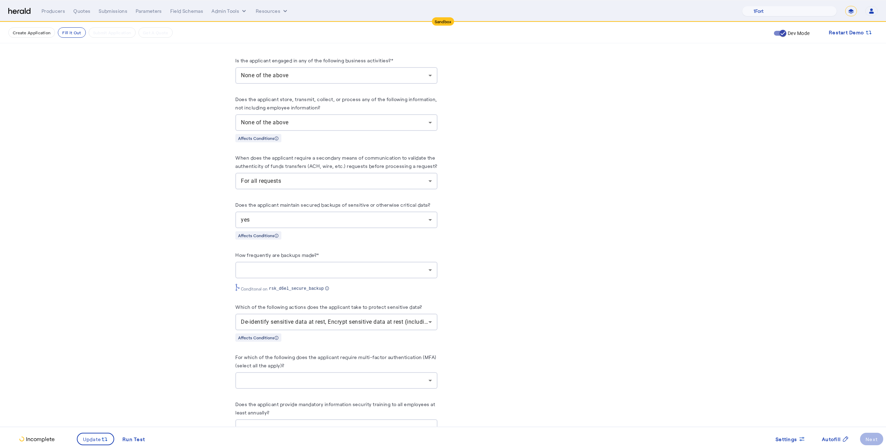
scroll to position [621, 0]
click at [295, 265] on div at bounding box center [335, 269] width 188 height 8
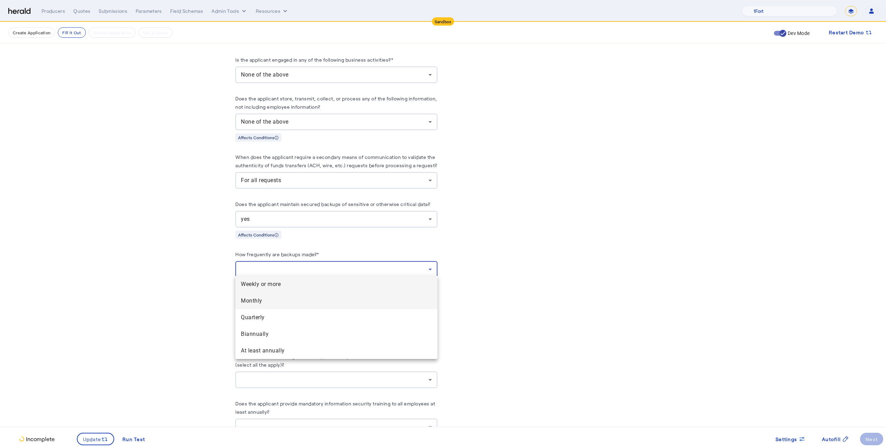
click at [291, 300] on span "Monthly" at bounding box center [336, 301] width 191 height 8
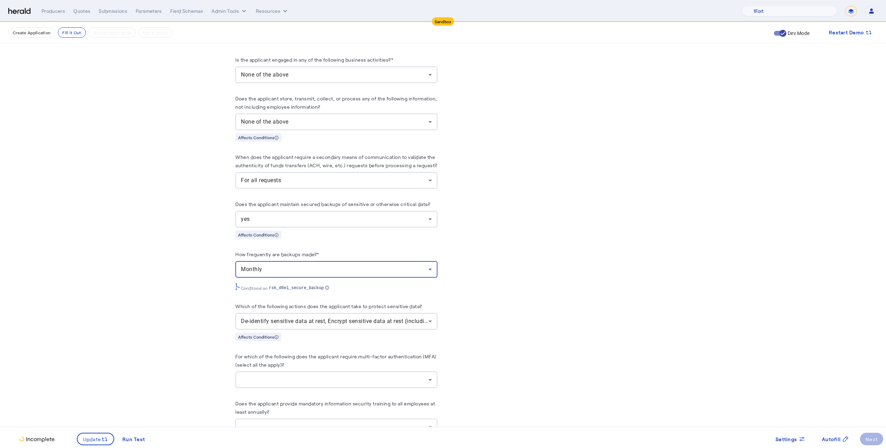
click at [176, 307] on fill-application-step "**********" at bounding box center [443, 50] width 886 height 1298
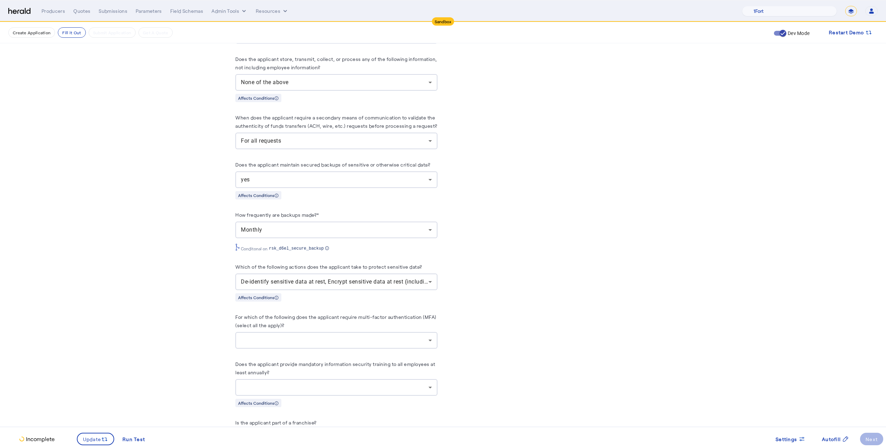
scroll to position [663, 0]
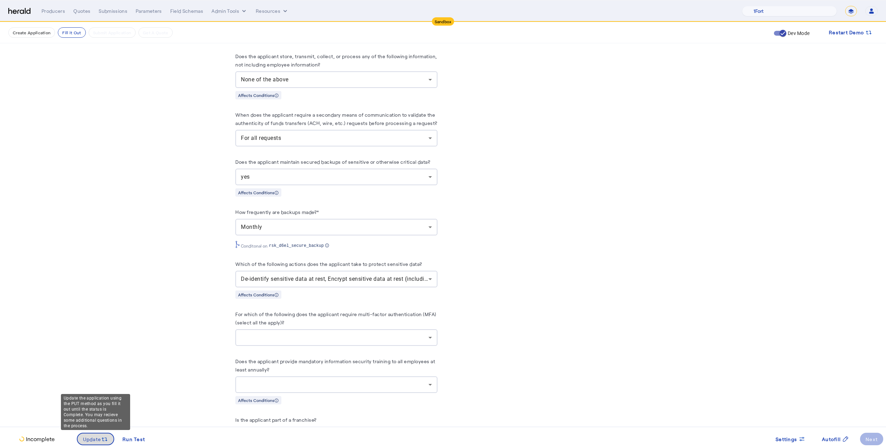
click at [96, 445] on span at bounding box center [96, 439] width 36 height 17
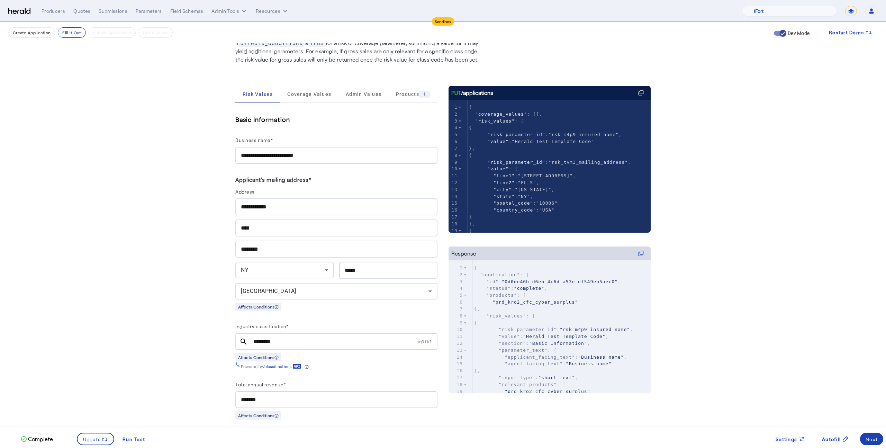
scroll to position [0, 0]
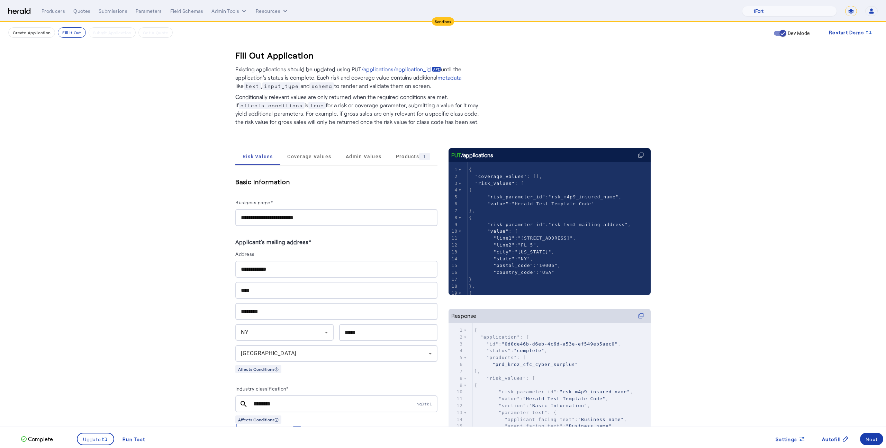
click at [870, 440] on div "Next" at bounding box center [872, 439] width 12 height 7
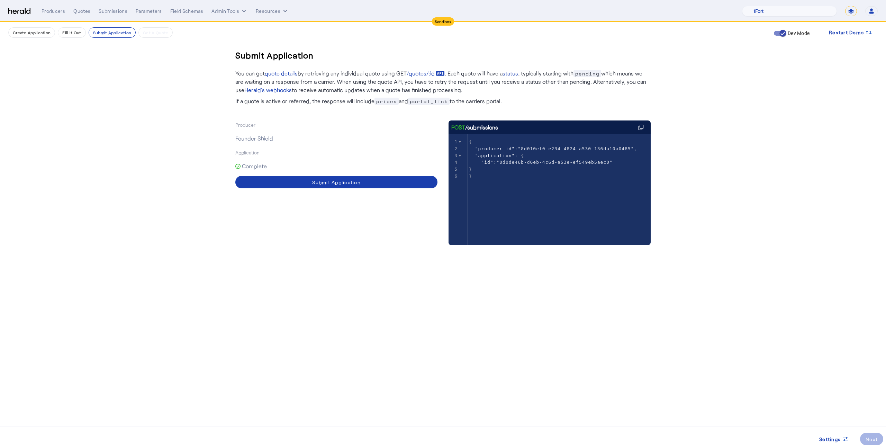
click at [375, 180] on span at bounding box center [336, 182] width 202 height 17
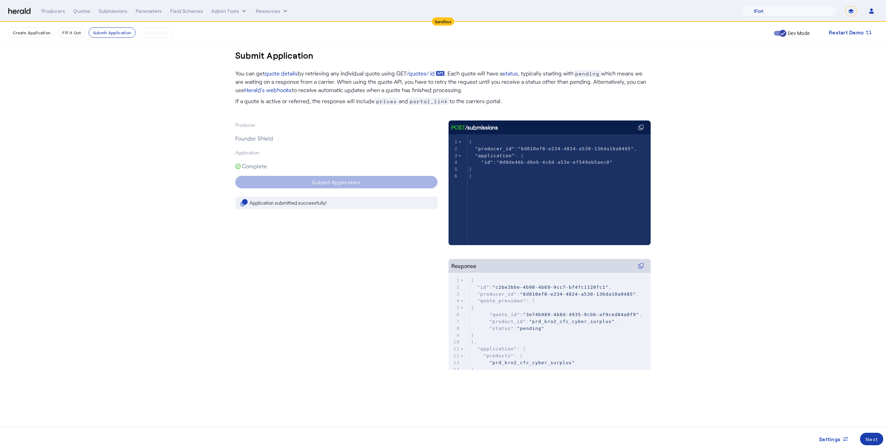
click at [879, 441] on span at bounding box center [871, 439] width 23 height 17
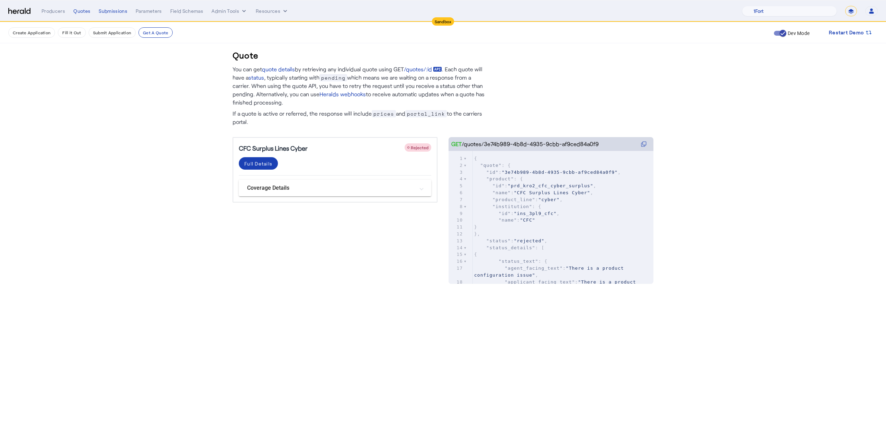
click at [418, 148] on span "Rejected" at bounding box center [420, 147] width 18 height 5
click at [258, 162] on div "Full Details" at bounding box center [258, 163] width 28 height 7
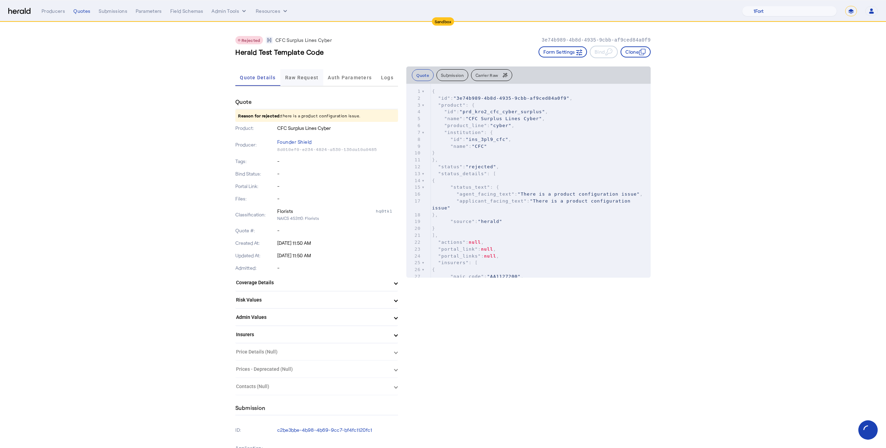
click at [318, 81] on div "Raw Request" at bounding box center [301, 77] width 43 height 17
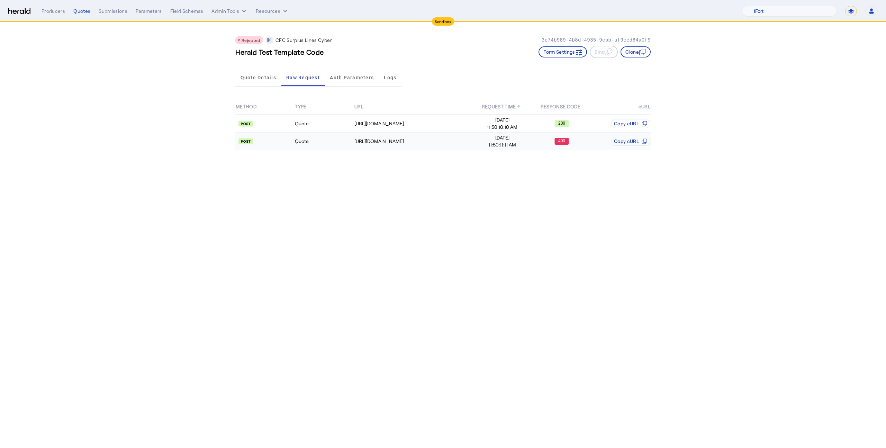
click at [550, 141] on div "400" at bounding box center [562, 141] width 59 height 7
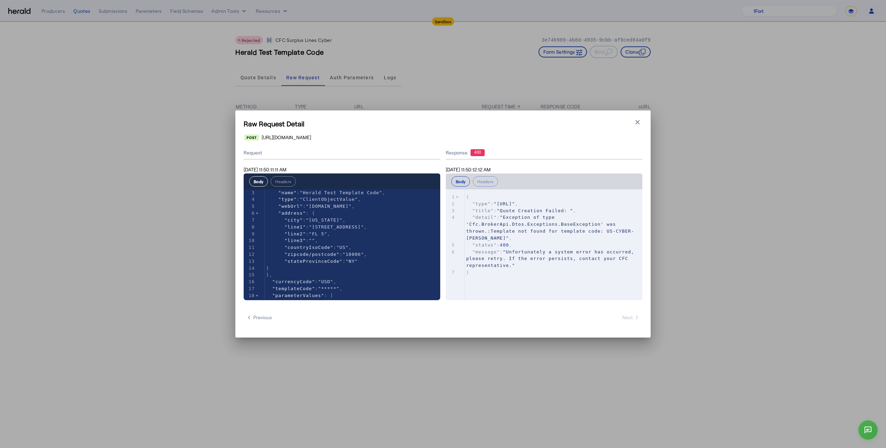
scroll to position [15, 0]
click at [638, 122] on icon "button" at bounding box center [638, 122] width 4 height 4
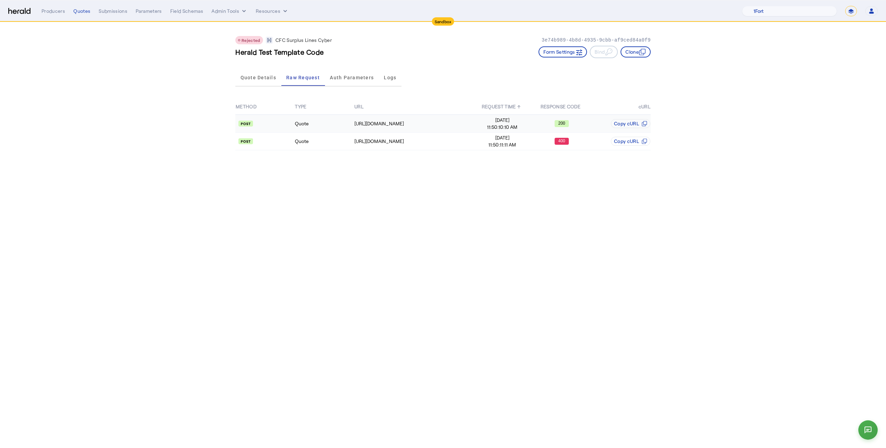
click at [574, 116] on td "200" at bounding box center [561, 124] width 59 height 18
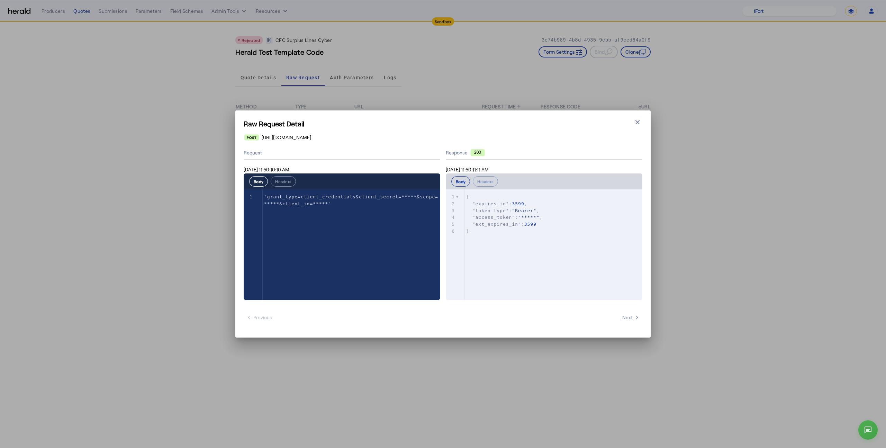
click at [645, 122] on div "Raw Request Detail Close modal https://login.microsoftonline.com/b0d469b2-1411-…" at bounding box center [442, 223] width 415 height 227
click at [635, 122] on icon "button" at bounding box center [637, 122] width 7 height 7
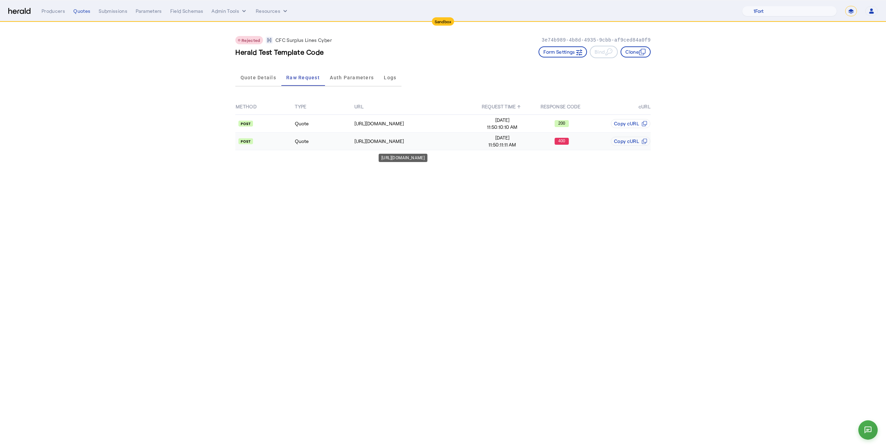
click at [434, 144] on div "[URL][DOMAIN_NAME]" at bounding box center [414, 141] width 118 height 7
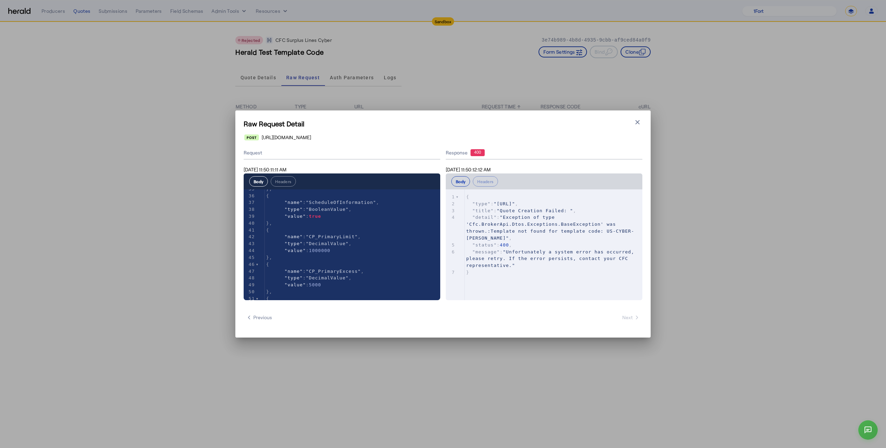
scroll to position [0, 0]
type textarea "**********"
drag, startPoint x: 490, startPoint y: 229, endPoint x: 495, endPoint y: 235, distance: 8.6
click at [495, 235] on pre ""detail" : "Exception of type 'Cfc.BrokerApi.Dtos.Exceptions.BaseException' was…" at bounding box center [554, 227] width 178 height 27
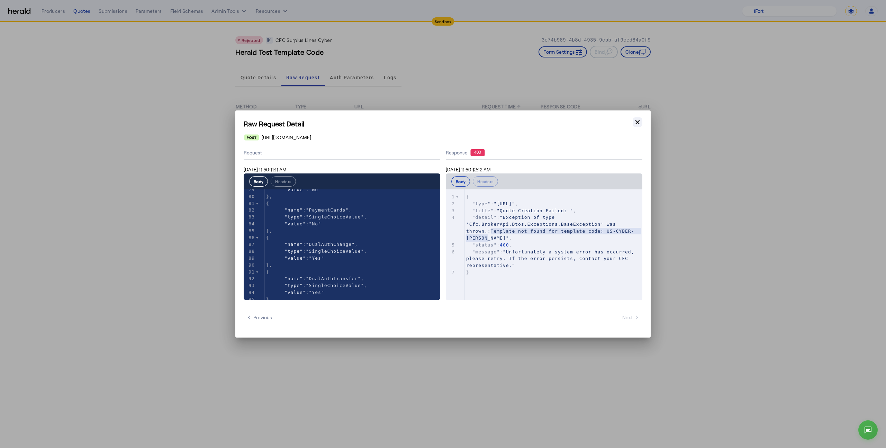
click at [640, 123] on icon "button" at bounding box center [637, 122] width 7 height 7
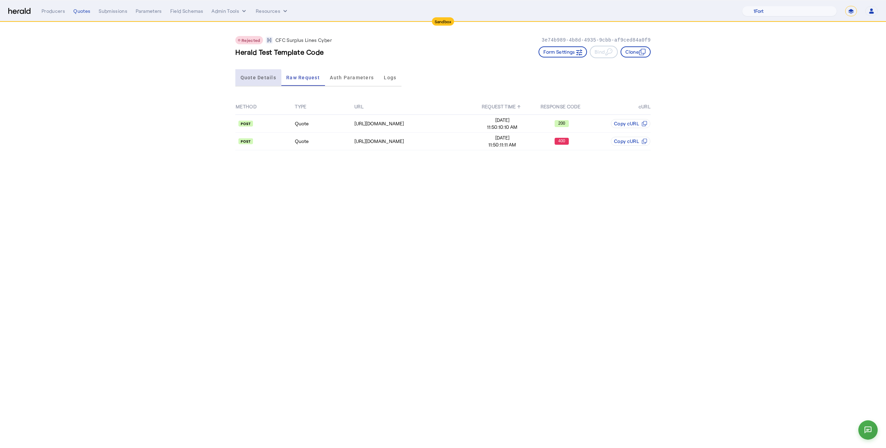
click at [249, 82] on span "Quote Details" at bounding box center [259, 77] width 36 height 17
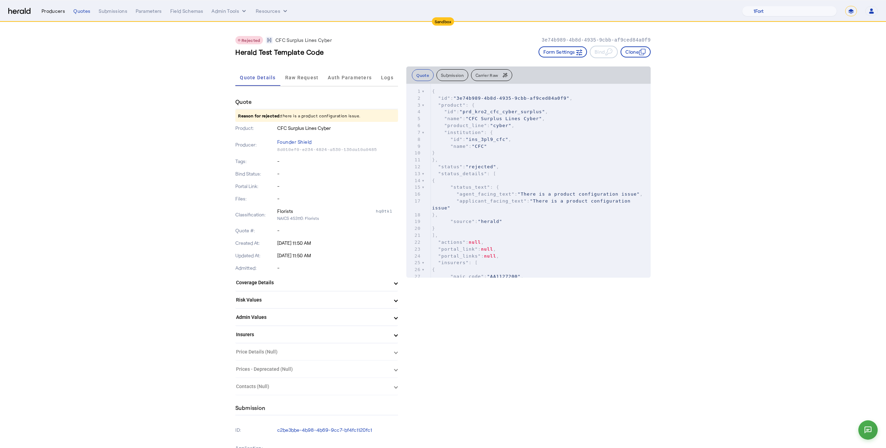
click at [58, 13] on div "Producers" at bounding box center [54, 11] width 24 height 7
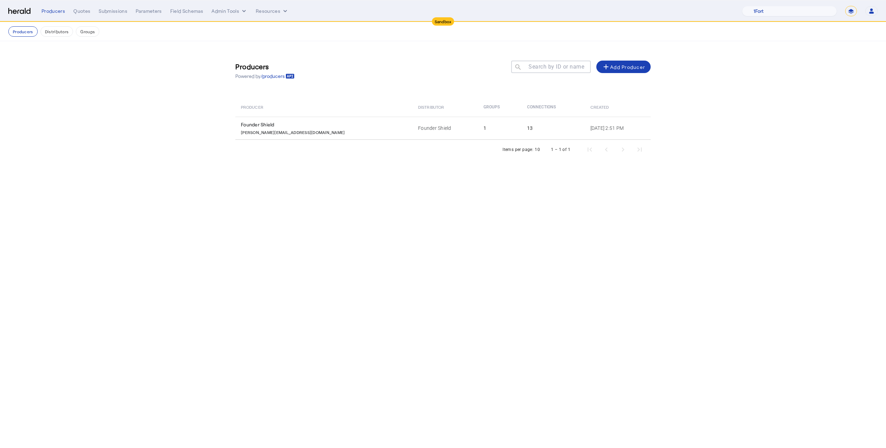
click at [413, 112] on th "Distributor" at bounding box center [445, 106] width 65 height 19
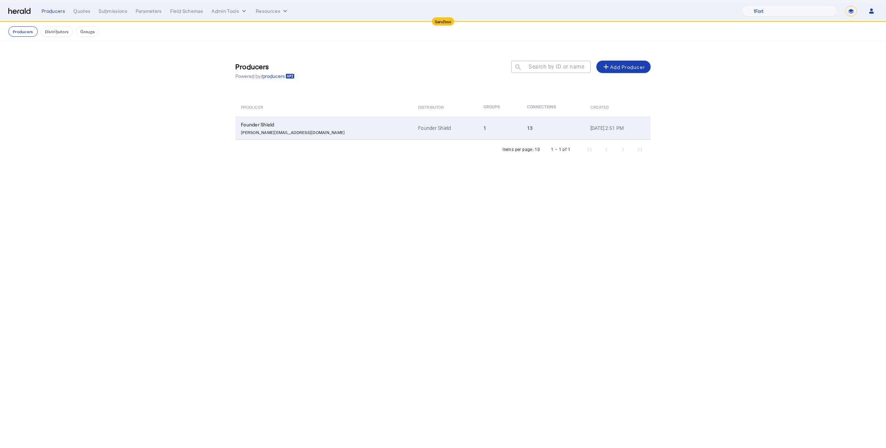
click at [413, 124] on td "Founder Shield" at bounding box center [445, 128] width 65 height 23
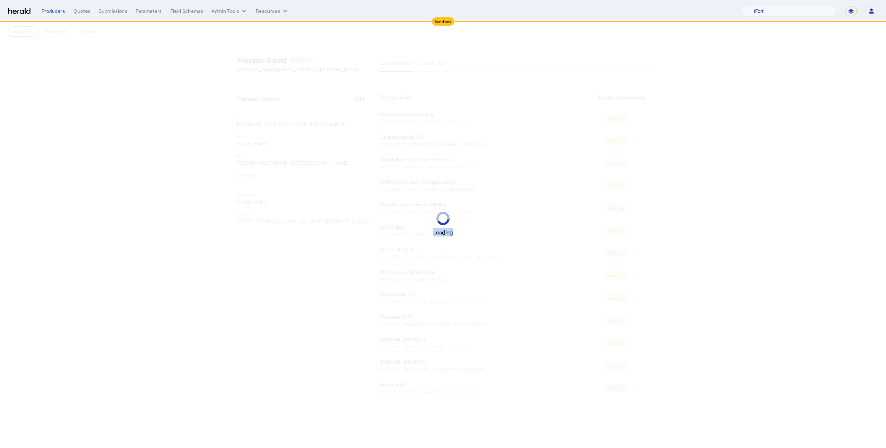
click at [391, 124] on div "Loading" at bounding box center [443, 224] width 886 height 448
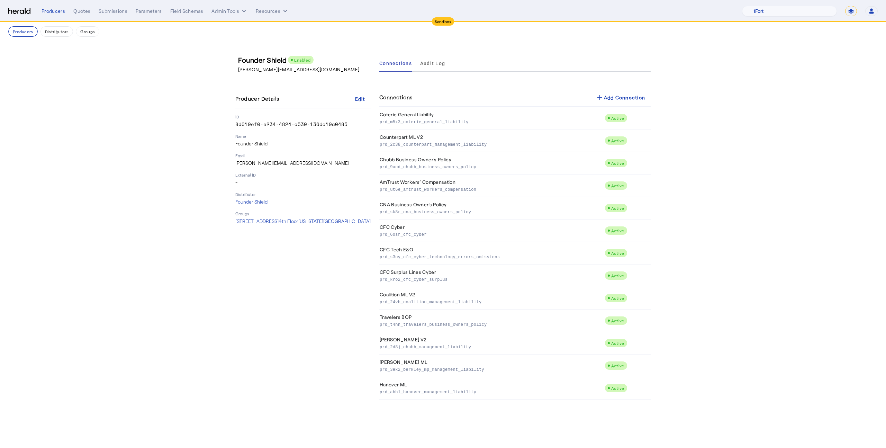
click at [71, 35] on div "Producers Distributors Groups" at bounding box center [443, 31] width 870 height 10
click at [55, 31] on button "Distributors" at bounding box center [57, 31] width 33 height 10
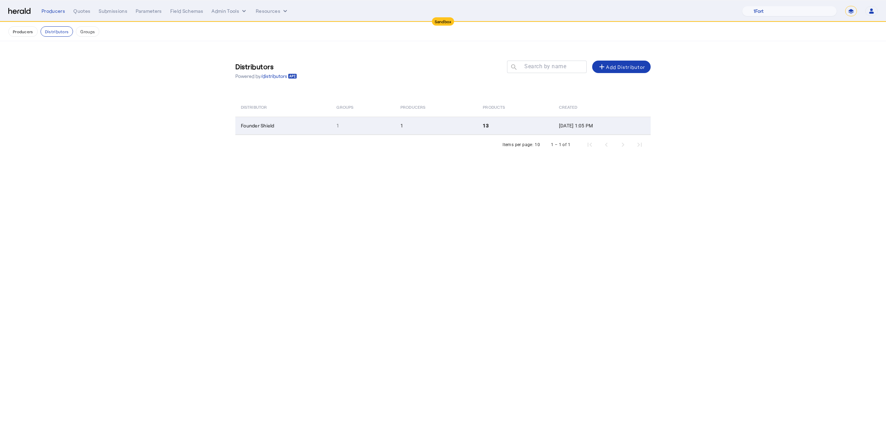
click at [446, 119] on td "1" at bounding box center [436, 126] width 82 height 18
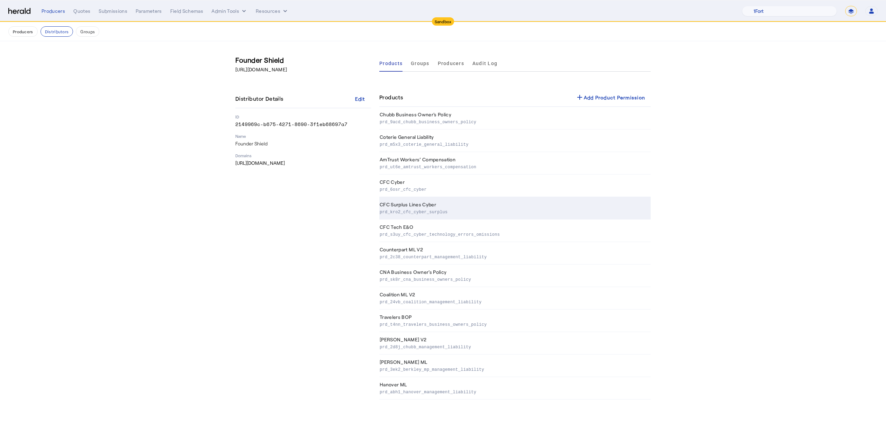
click at [449, 204] on td "CFC Surplus Lines Cyber prd_kro2_cfc_cyber_surplus" at bounding box center [514, 208] width 271 height 23
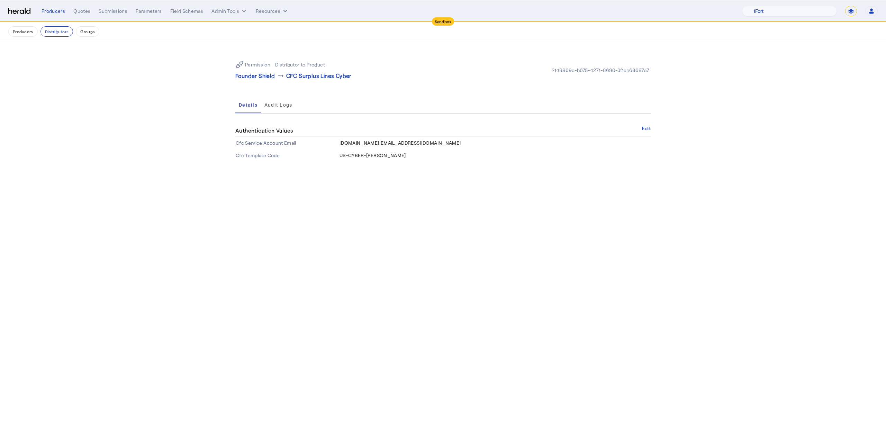
click at [251, 71] on div "Permission - Distributor to Product Founder Shield arrow_right_alt CFC Surplus …" at bounding box center [339, 70] width 208 height 19
click at [252, 74] on p "Founder Shield" at bounding box center [255, 76] width 40 height 8
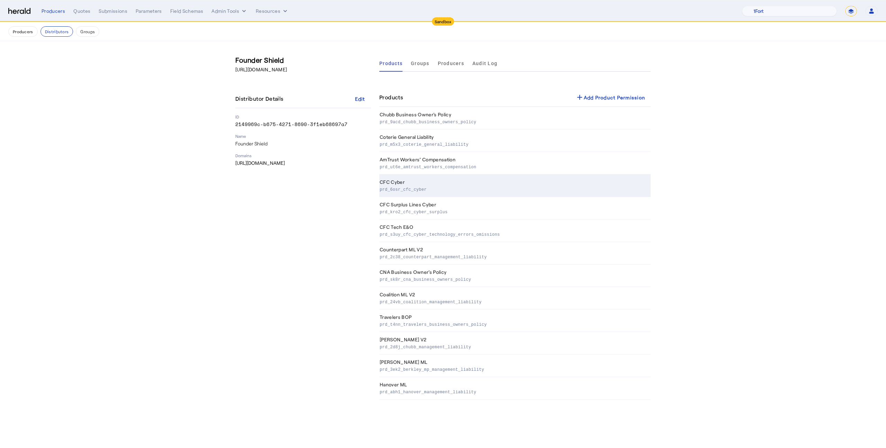
click at [399, 189] on p "prd_6osr_cfc_cyber" at bounding box center [514, 189] width 268 height 7
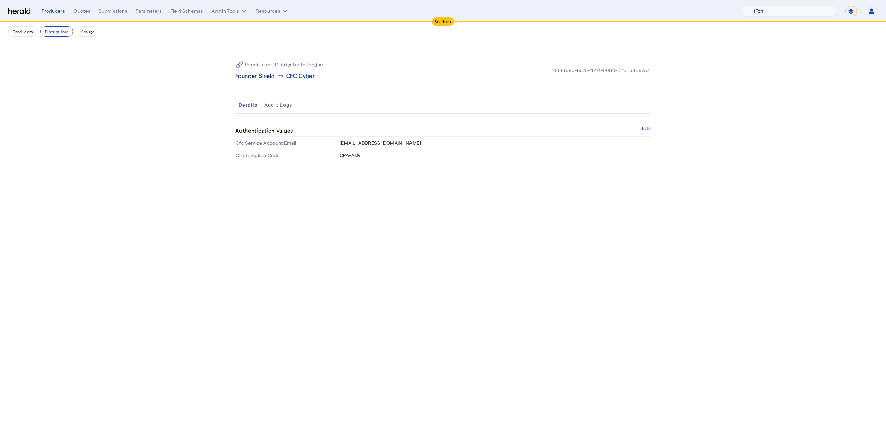
click at [261, 79] on p "Founder Shield" at bounding box center [255, 76] width 40 height 8
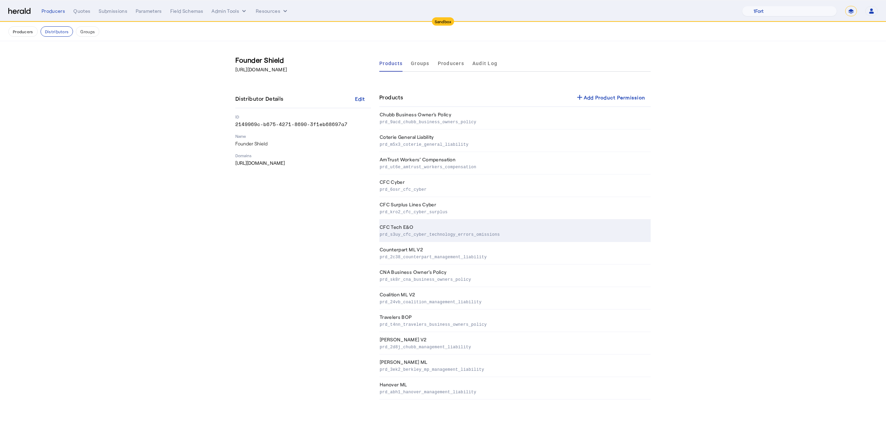
click at [425, 220] on td "CFC Tech E&O prd_s3uy_cfc_cyber_technology_errors_omissions" at bounding box center [514, 231] width 271 height 23
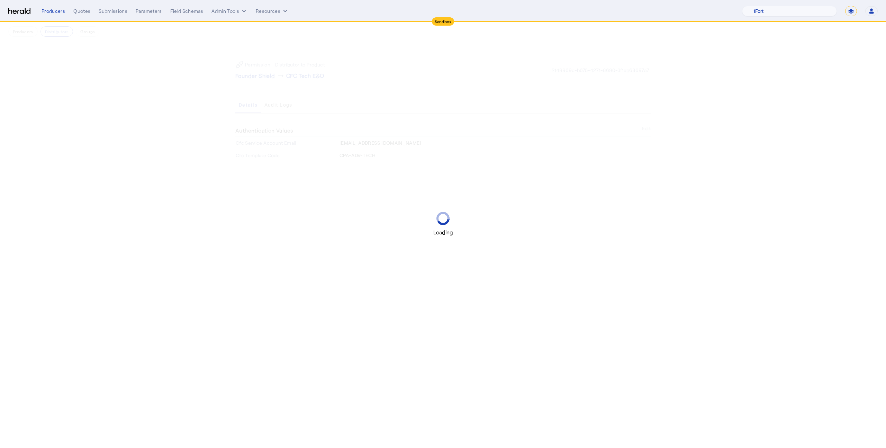
click at [67, 34] on div "Loading" at bounding box center [443, 224] width 886 height 448
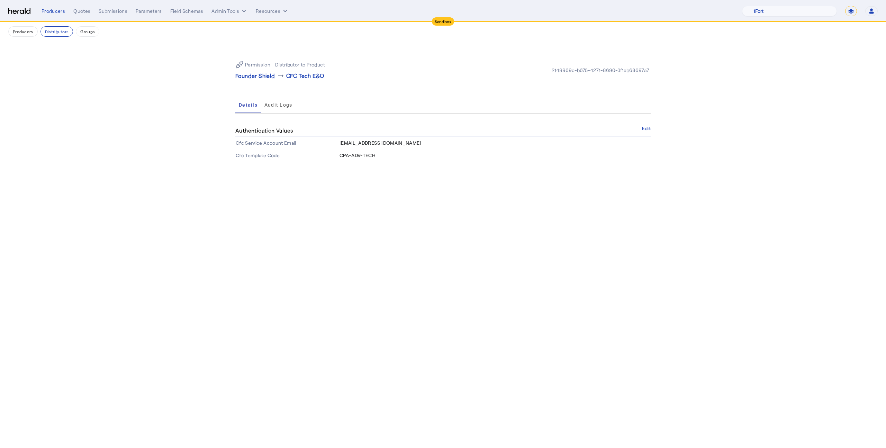
click at [67, 34] on button "Distributors" at bounding box center [57, 31] width 33 height 10
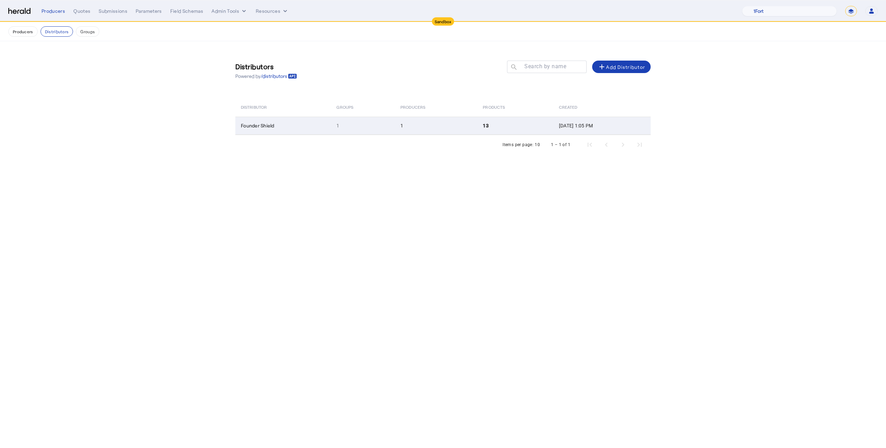
click at [412, 129] on td "1" at bounding box center [436, 126] width 82 height 18
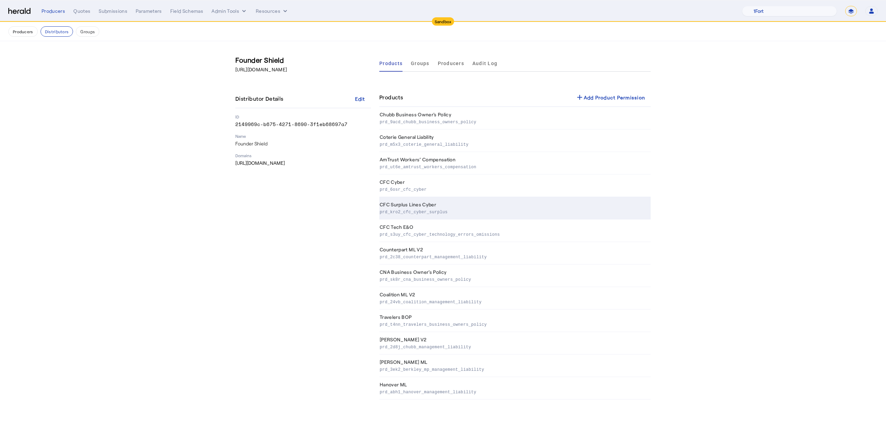
click at [435, 211] on p "prd_kro2_cfc_cyber_surplus" at bounding box center [514, 211] width 268 height 7
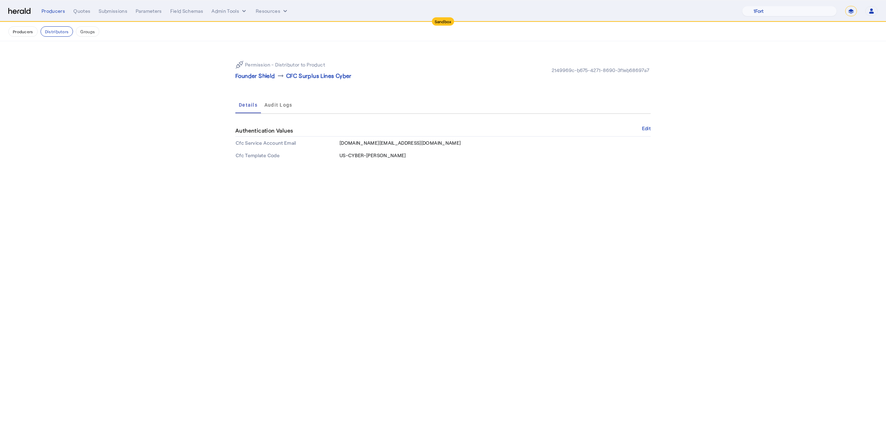
click at [647, 129] on button "Edit" at bounding box center [646, 128] width 9 height 4
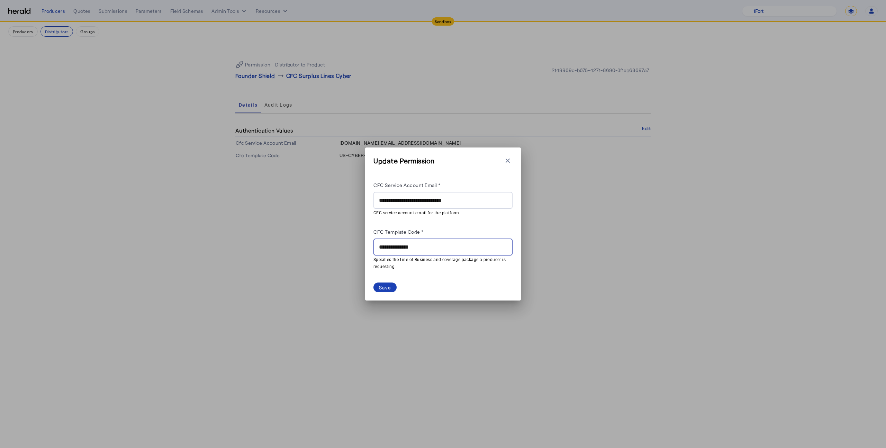
click at [410, 247] on input "**********" at bounding box center [443, 247] width 128 height 8
paste input "text"
type input "**********"
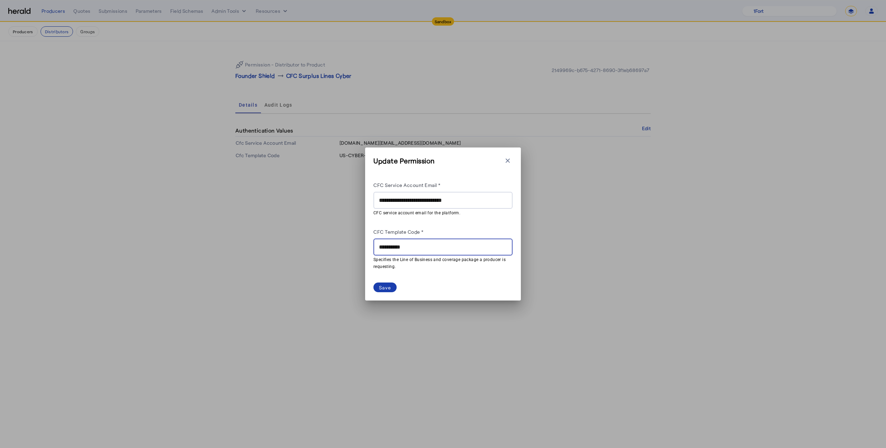
click at [381, 289] on div "Save" at bounding box center [385, 287] width 12 height 7
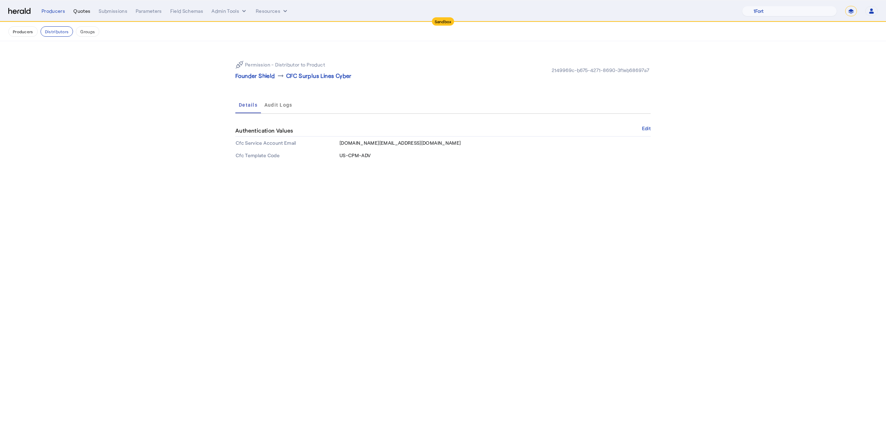
click at [80, 11] on div "Quotes" at bounding box center [81, 11] width 17 height 7
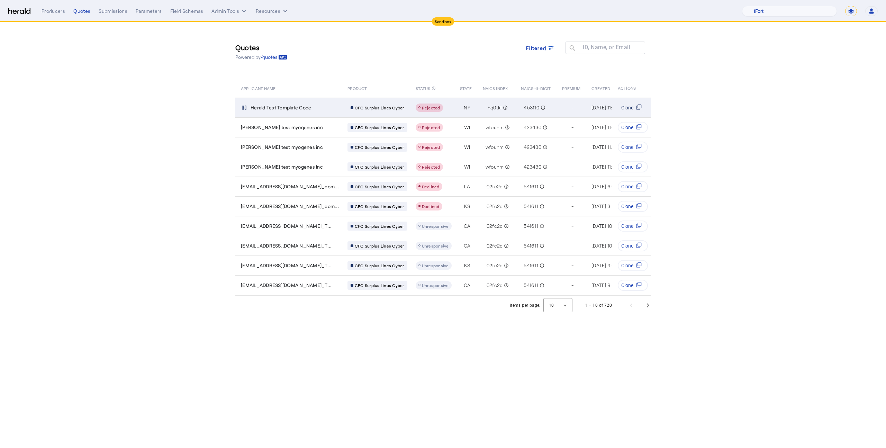
click at [628, 109] on span "Clone" at bounding box center [628, 107] width 12 height 7
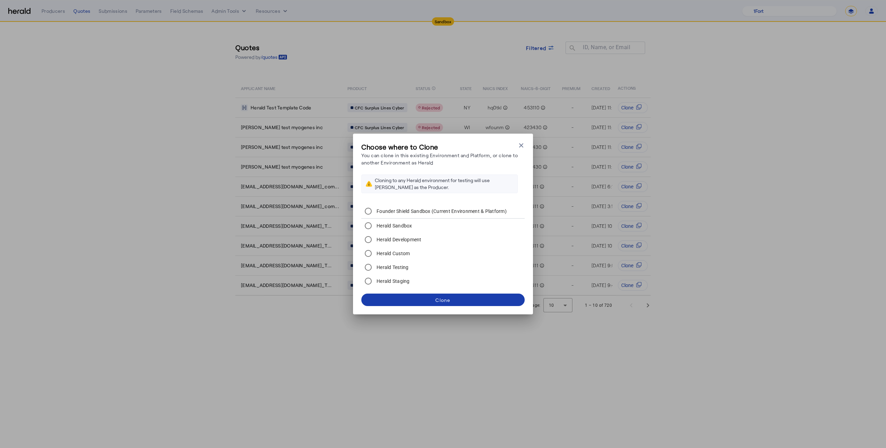
click at [410, 297] on span at bounding box center [442, 300] width 163 height 17
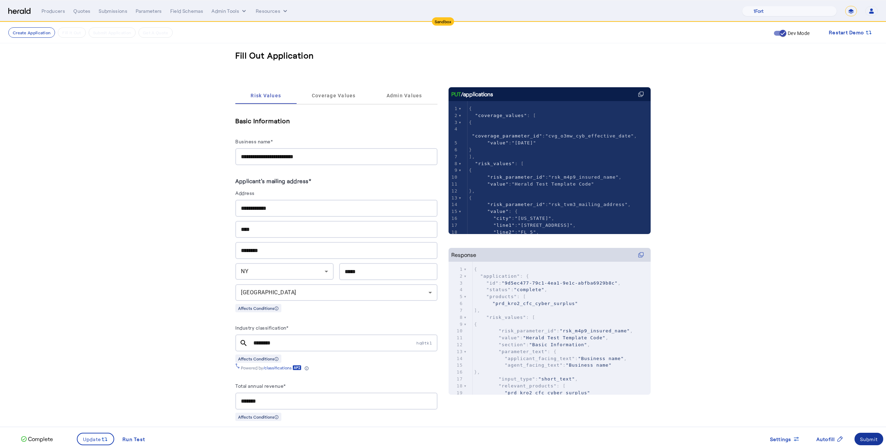
click at [865, 443] on span at bounding box center [869, 439] width 29 height 17
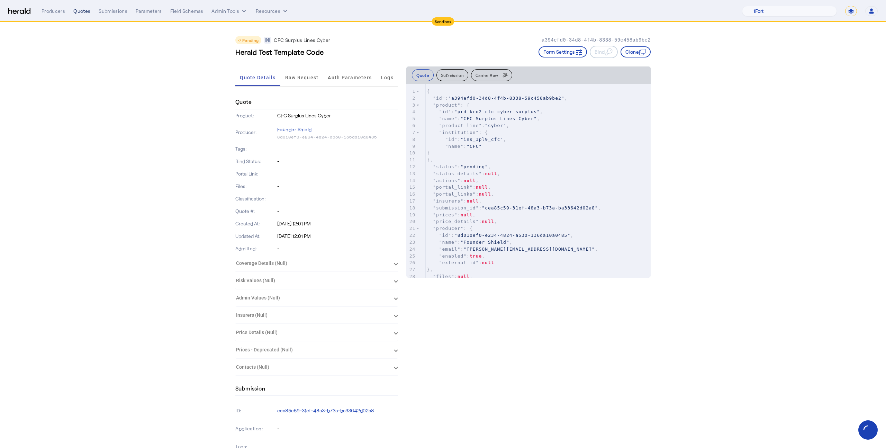
click at [82, 11] on div "Quotes" at bounding box center [81, 11] width 17 height 7
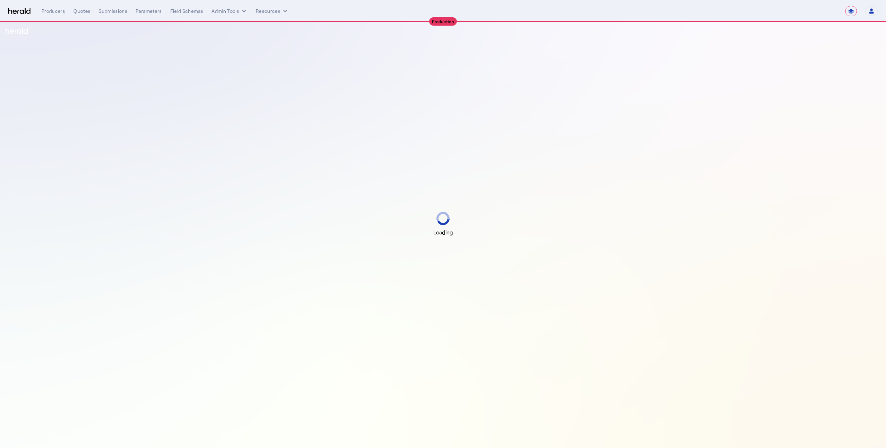
select select "**********"
select select "*******"
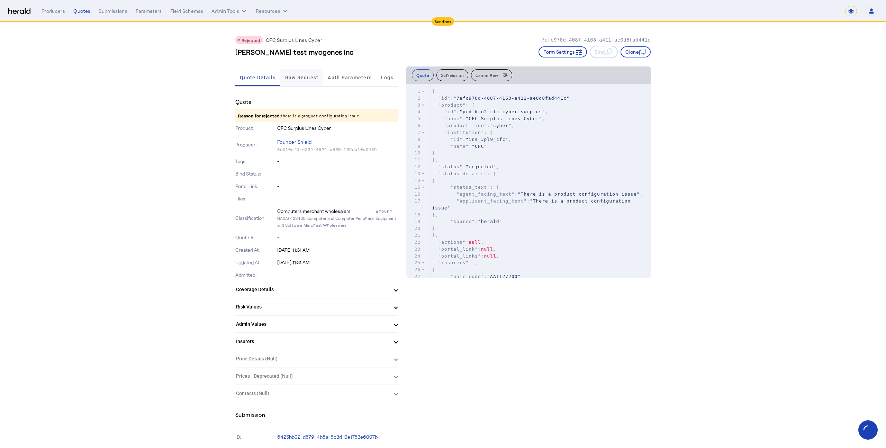
click at [308, 80] on span "Raw Request" at bounding box center [302, 77] width 34 height 17
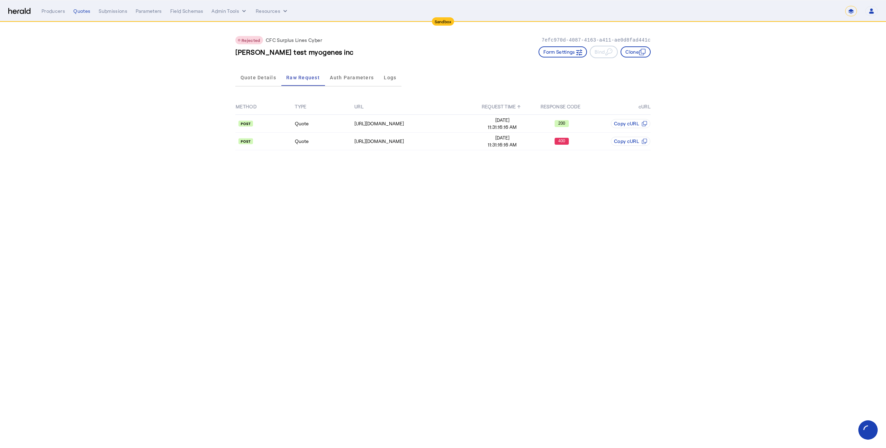
click at [521, 151] on div "METHOD TYPE URL REQUEST TIME ↑ RESPONSE CODE cURL Quote [URL][DOMAIN_NAME] [DAT…" at bounding box center [442, 124] width 415 height 71
click at [516, 143] on span "11:31:16:16 AM" at bounding box center [502, 144] width 59 height 7
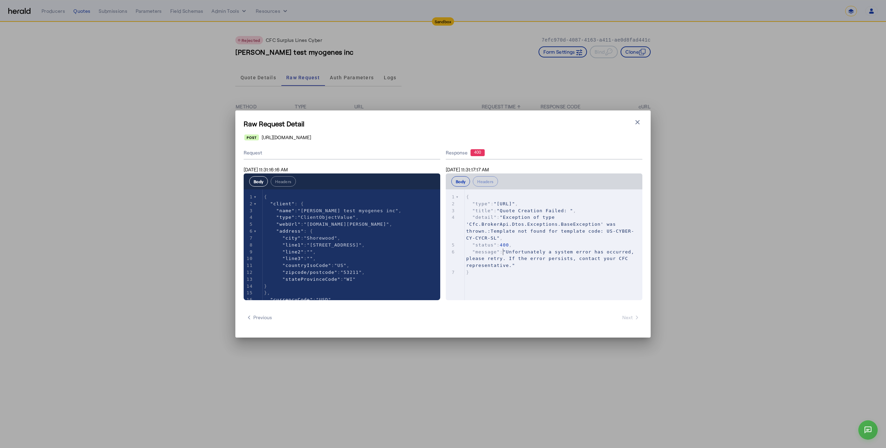
type textarea "**********"
drag, startPoint x: 503, startPoint y: 252, endPoint x: 516, endPoint y: 281, distance: 31.6
click at [516, 281] on div "x 1 { 2 "type" : "[URL]" , 3 "title" : "Quote Creation Failed: " , 4 "detail" :…" at bounding box center [553, 253] width 214 height 128
type textarea "**********"
drag, startPoint x: 502, startPoint y: 230, endPoint x: 502, endPoint y: 237, distance: 6.9
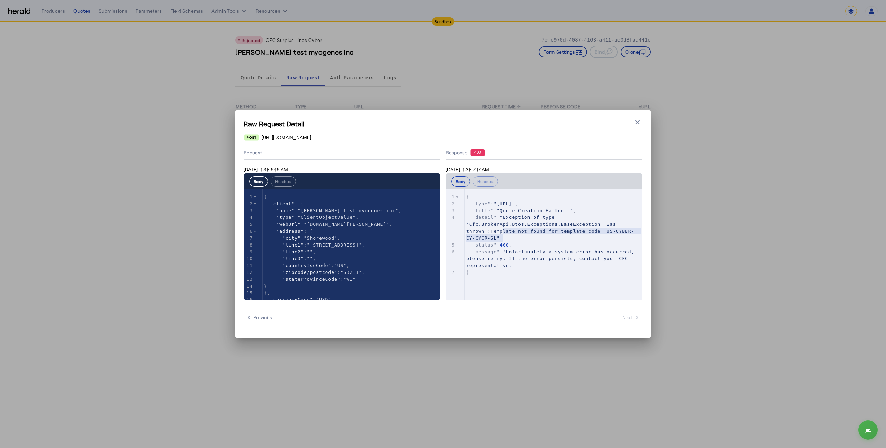
click at [502, 237] on span ""detail" : "Exception of type 'Cfc.BrokerApi.Dtos.Exceptions.BaseException' was…" at bounding box center [550, 228] width 168 height 26
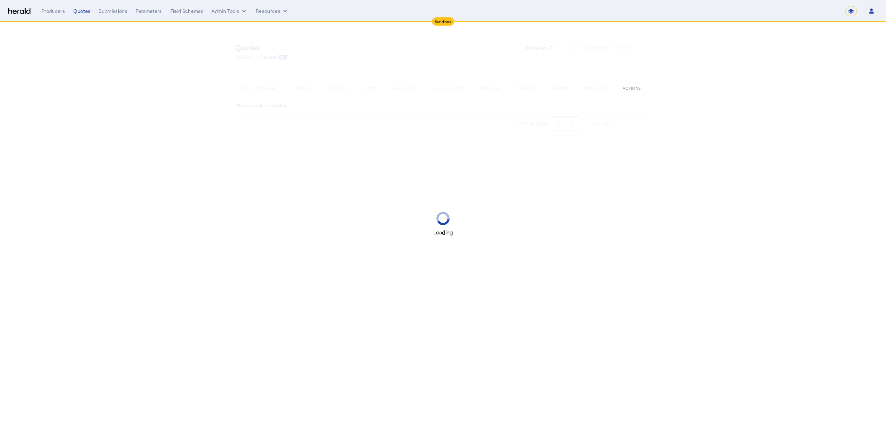
select select "*******"
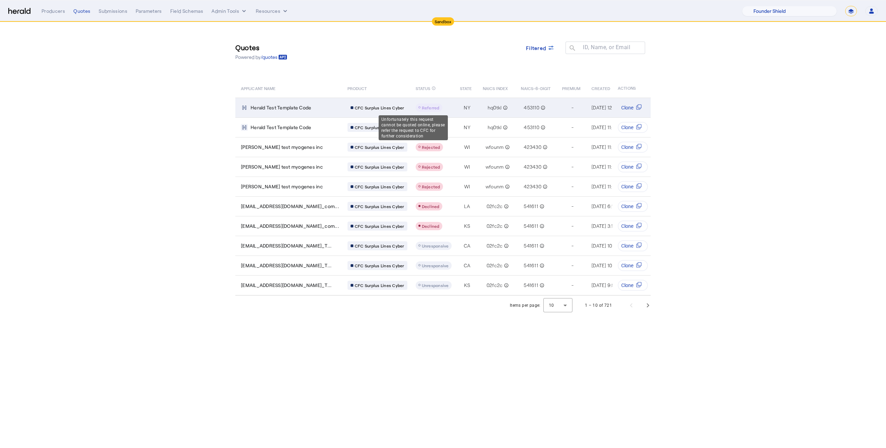
click at [422, 106] on span "Referred" at bounding box center [431, 107] width 18 height 5
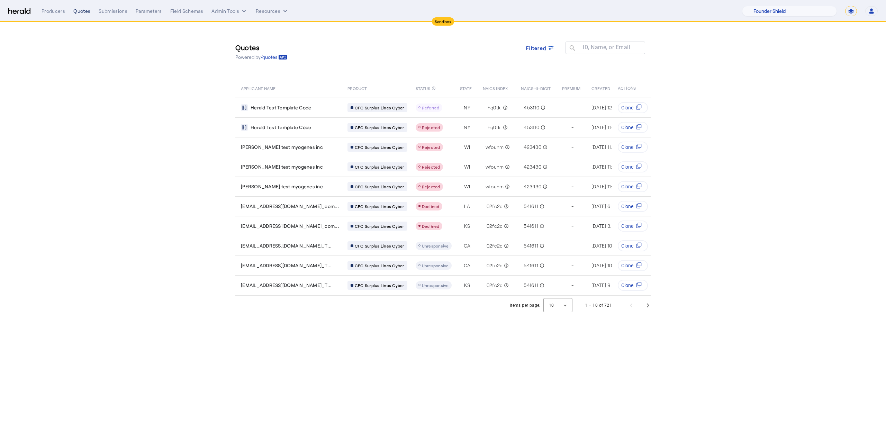
click at [86, 10] on div "Quotes" at bounding box center [81, 11] width 17 height 7
click at [51, 18] on nav "Sandbox Menu Producers Quotes Submissions Parameters Field Schemas Admin Tools …" at bounding box center [443, 10] width 886 height 21
click at [52, 12] on div "Producers" at bounding box center [54, 11] width 24 height 7
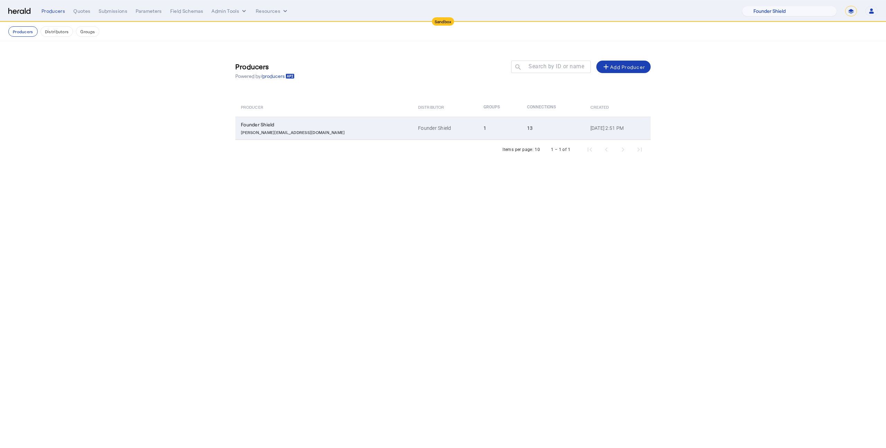
click at [413, 120] on td "Founder Shield" at bounding box center [445, 128] width 65 height 23
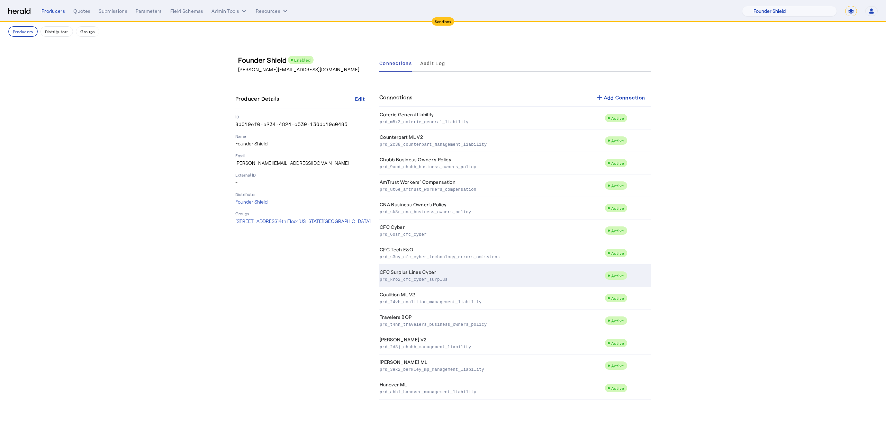
click at [480, 270] on td "CFC Surplus Lines Cyber prd_kro2_cfc_cyber_surplus" at bounding box center [491, 276] width 225 height 23
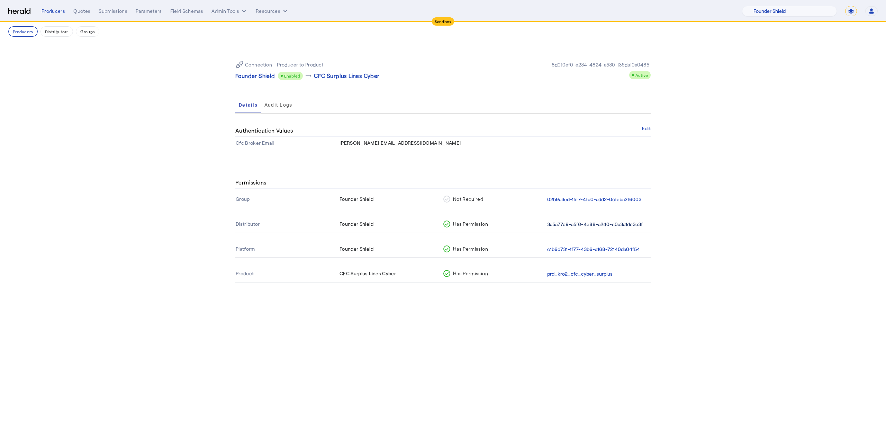
click at [589, 221] on button "3a5a77c9-a5f6-4e88-a240-e0a3a1dc3e3f" at bounding box center [595, 225] width 96 height 8
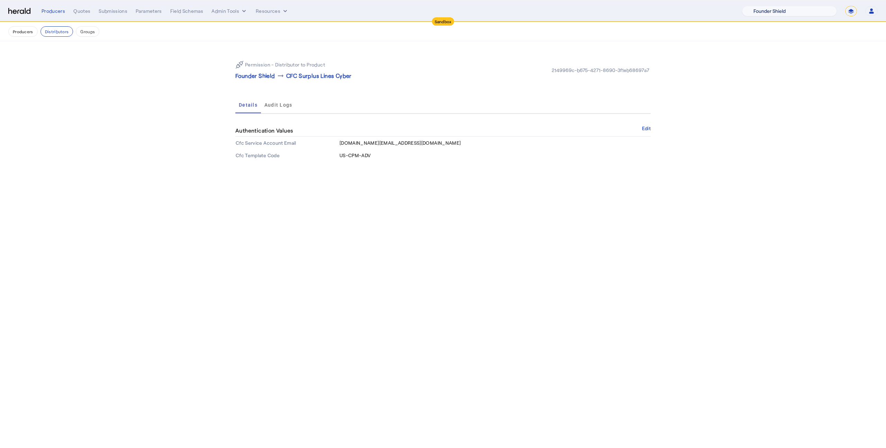
click at [785, 16] on select "1Fort Acrisure Acturis Affinity Advisors Affinity Risk Agentero AmWins Anzen Ao…" at bounding box center [789, 11] width 95 height 10
click at [759, 6] on select "1Fort Acrisure Acturis Affinity Advisors Affinity Risk Agentero AmWins Anzen Ao…" at bounding box center [789, 11] width 95 height 10
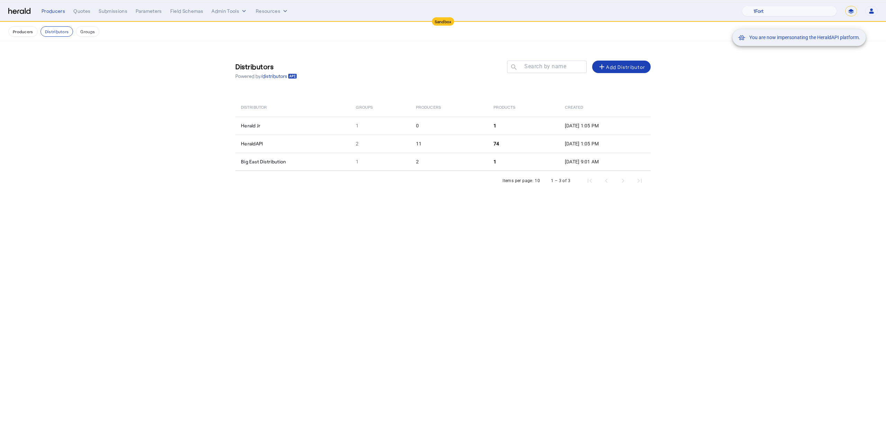
click at [304, 145] on div "You are now impersonating the HeraldAPI platform." at bounding box center [443, 224] width 886 height 448
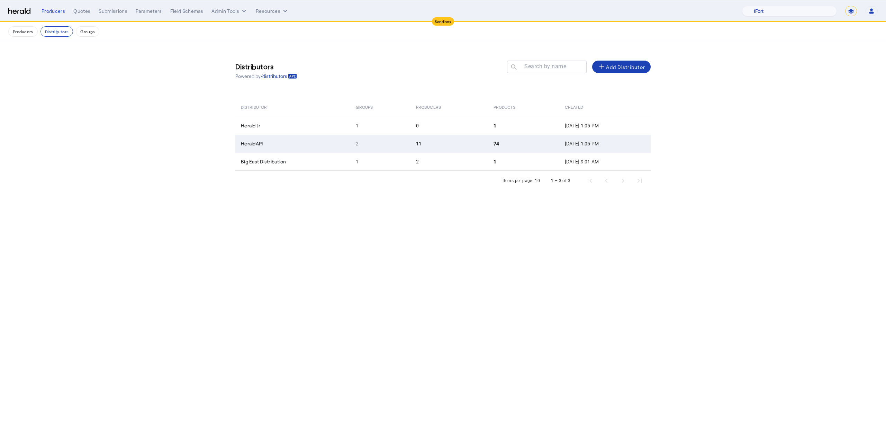
click at [319, 143] on td "HeraldAPI" at bounding box center [292, 144] width 115 height 18
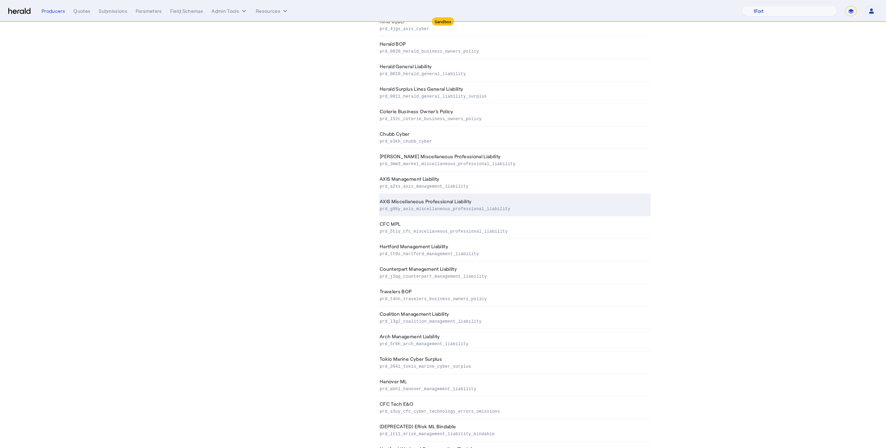
scroll to position [1338, 0]
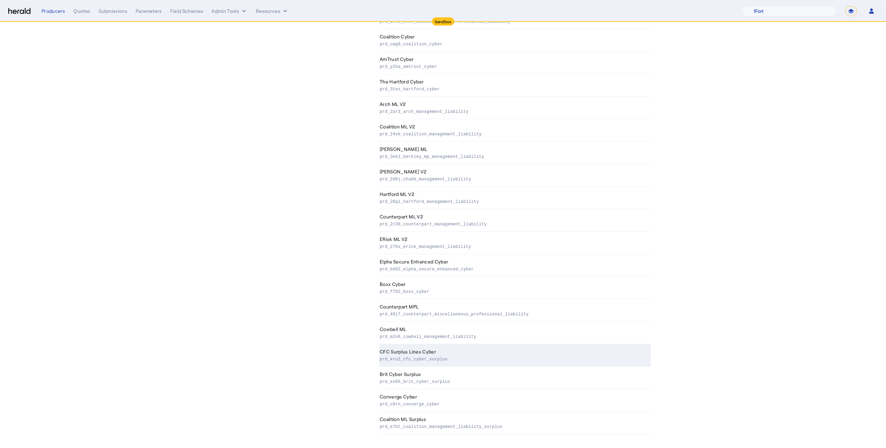
click at [413, 353] on td "CFC Surplus Lines Cyber prd_kro2_cfc_cyber_surplus" at bounding box center [514, 355] width 271 height 23
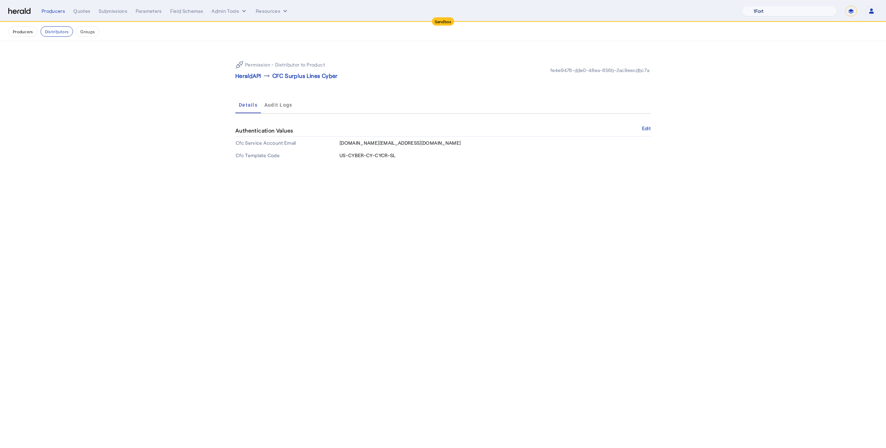
click at [821, 11] on select "1Fort Acrisure Acturis Affinity Advisors Affinity Risk Agentero AmWins Anzen Ao…" at bounding box center [789, 11] width 95 height 10
select select "pfm_z9k1_growthmill"
click at [759, 6] on select "1Fort Acrisure Acturis Affinity Advisors Affinity Risk Agentero AmWins Anzen Ao…" at bounding box center [789, 11] width 95 height 10
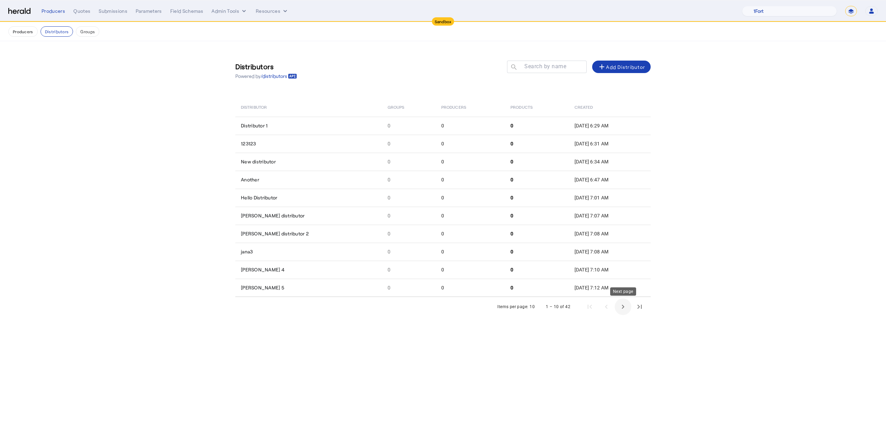
click at [618, 305] on span "Next page" at bounding box center [623, 306] width 17 height 17
click at [626, 307] on span "Next page" at bounding box center [623, 306] width 17 height 17
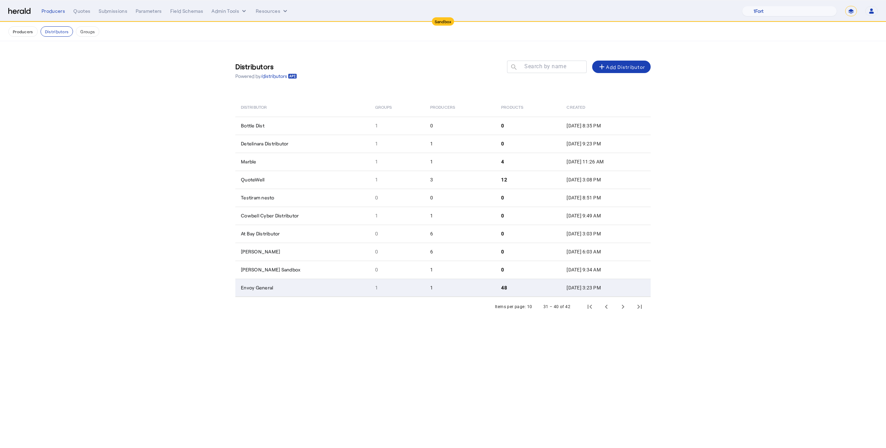
click at [561, 285] on td "[DATE] 3:23 PM" at bounding box center [606, 288] width 90 height 18
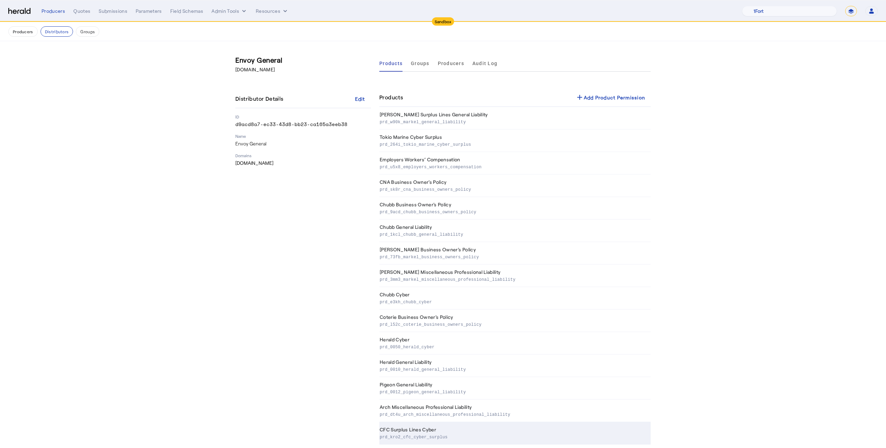
click at [464, 429] on td "CFC Surplus Lines Cyber prd_kro2_cfc_cyber_surplus" at bounding box center [514, 433] width 271 height 23
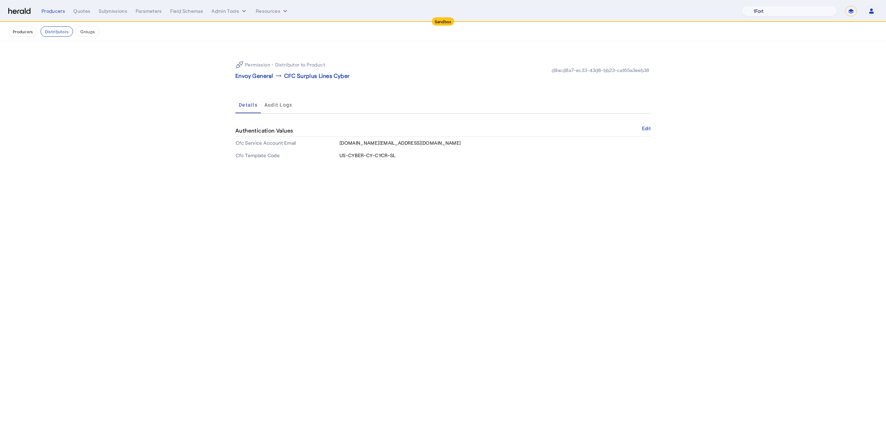
click at [788, 10] on select "1Fort Acrisure Acturis Affinity Advisors Affinity Risk Agentero AmWins Anzen Ao…" at bounding box center [789, 11] width 95 height 10
click at [59, 12] on div "Producers" at bounding box center [54, 11] width 24 height 7
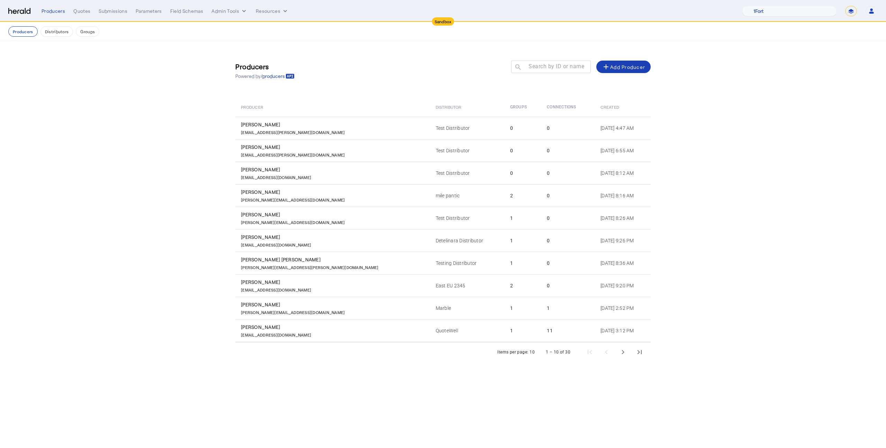
click at [848, 16] on nav "Sandbox Menu Producers Quotes Submissions Parameters Field Schemas Admin Tools …" at bounding box center [443, 10] width 886 height 21
click at [848, 15] on select "**********" at bounding box center [852, 11] width 12 height 10
select select "**********"
click at [846, 6] on select "**********" at bounding box center [852, 11] width 12 height 10
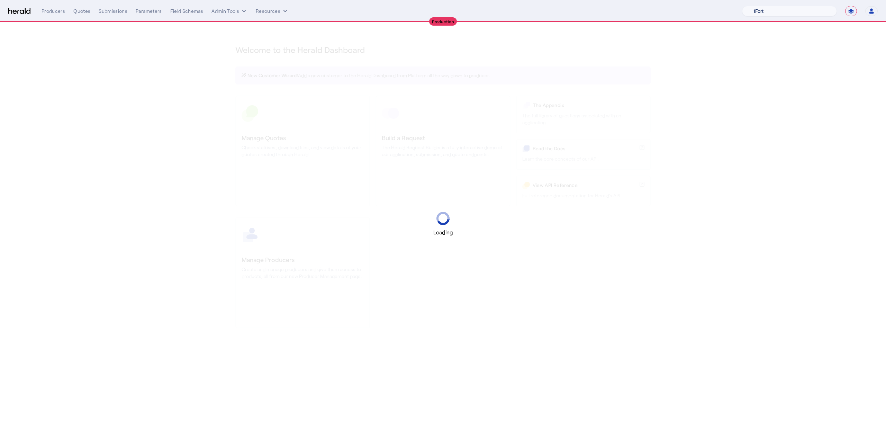
click at [794, 9] on select "1Fort Acrisure Acturis Affinity Advisors Affinity Risk Agentero AmWins Anzen Ao…" at bounding box center [789, 11] width 95 height 10
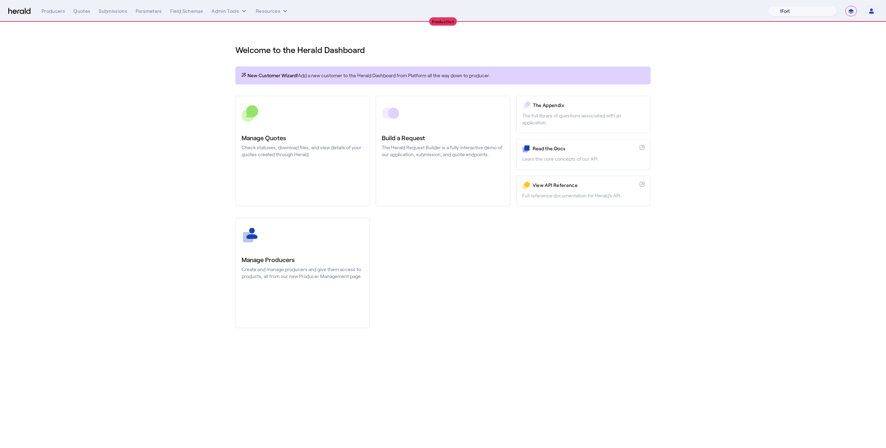
select select "pfm_1vyo_affinityrisk"
click at [769, 6] on select "1Fort Affinity Risk [PERSON_NAME] [PERSON_NAME] CRC Campus Coverage Citadel Fif…" at bounding box center [803, 11] width 69 height 10
click at [296, 235] on div "You are now impersonating the Affinity Risk platform." at bounding box center [443, 224] width 886 height 448
click at [296, 235] on div at bounding box center [303, 234] width 122 height 17
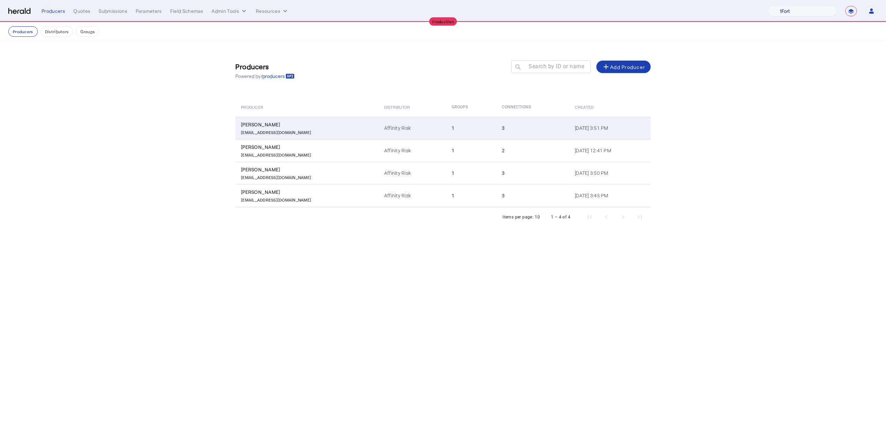
click at [337, 130] on div "[EMAIL_ADDRESS][DOMAIN_NAME]" at bounding box center [308, 131] width 135 height 7
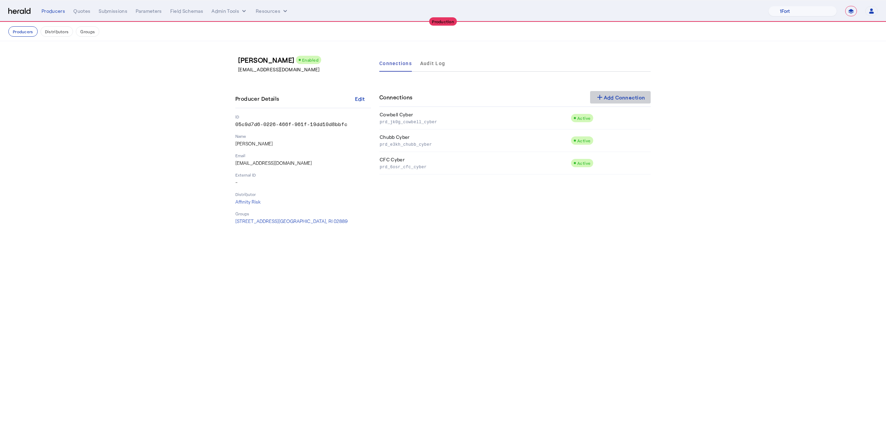
click at [625, 95] on div "add Add Connection" at bounding box center [621, 97] width 50 height 8
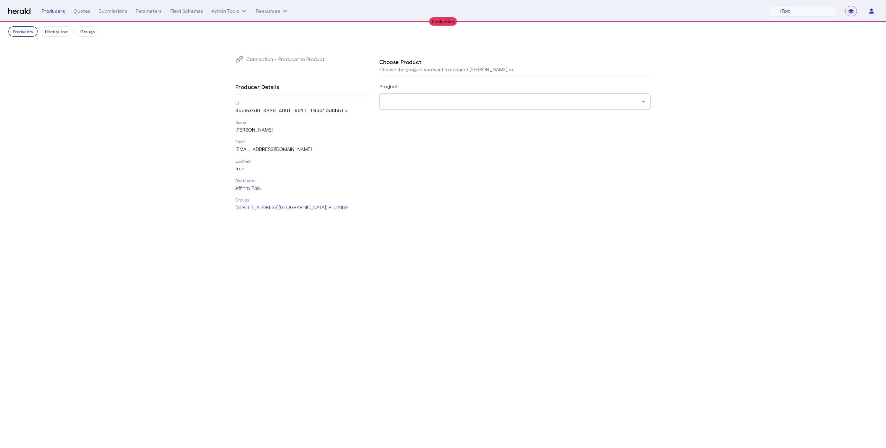
click at [499, 99] on div at bounding box center [513, 101] width 257 height 8
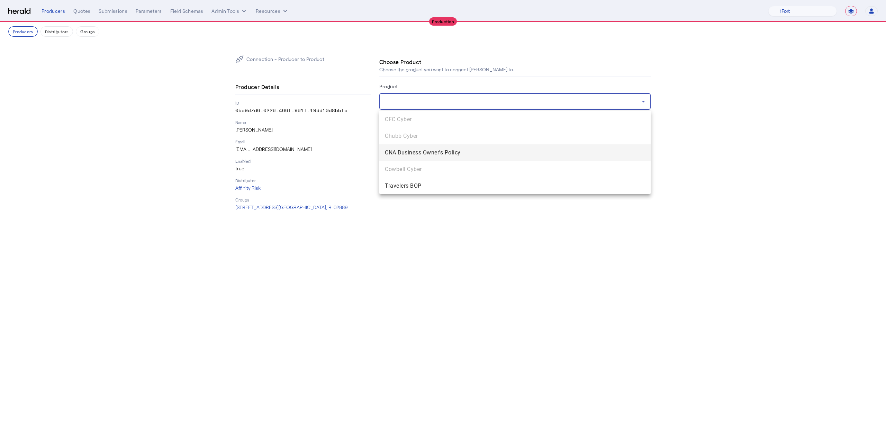
click at [485, 149] on span "CNA Business Owner's Policy" at bounding box center [515, 153] width 260 height 8
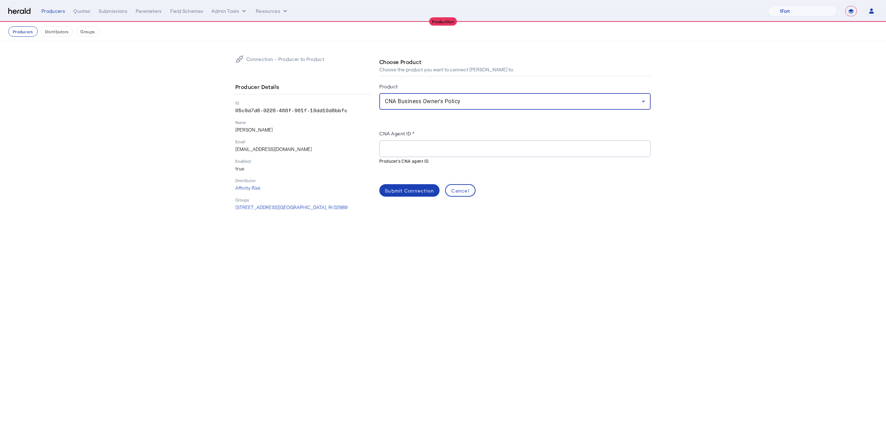
click at [412, 151] on input "CNA Agent ID *" at bounding box center [515, 149] width 260 height 8
paste input "**********"
type input "**********"
click at [422, 190] on div "Submit Connection" at bounding box center [409, 190] width 49 height 7
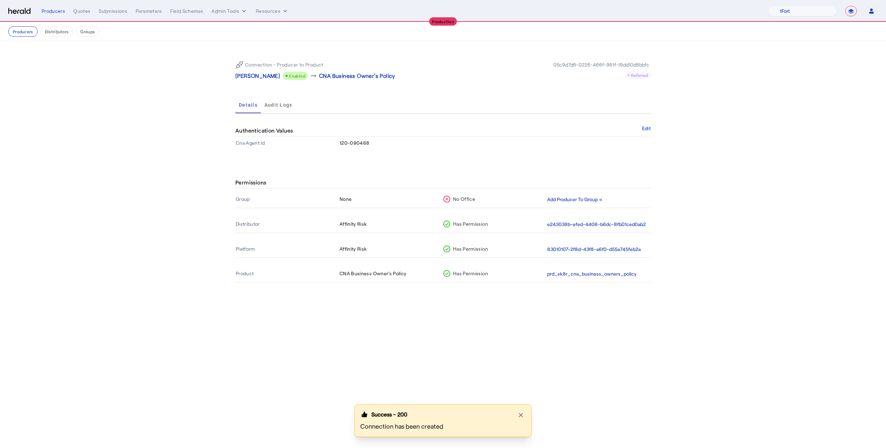
click at [577, 204] on th "Add Producer To Group →" at bounding box center [599, 199] width 104 height 16
click at [575, 199] on button "Add Producer To Group →" at bounding box center [574, 200] width 55 height 8
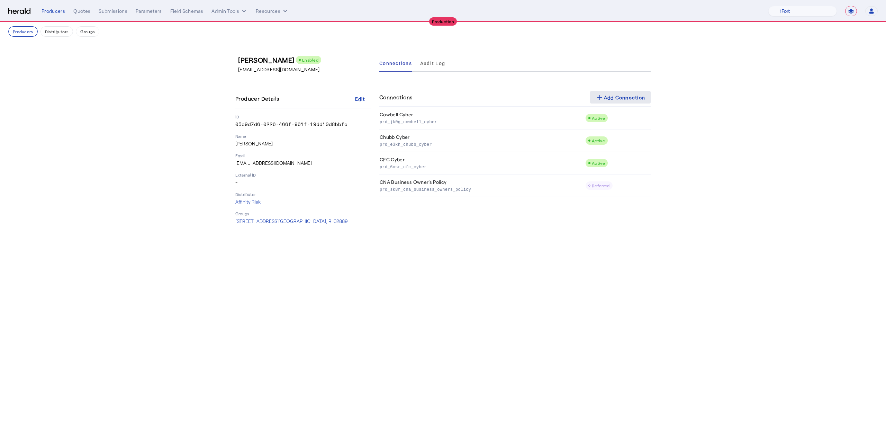
click at [608, 100] on div "add Add Connection" at bounding box center [621, 97] width 50 height 8
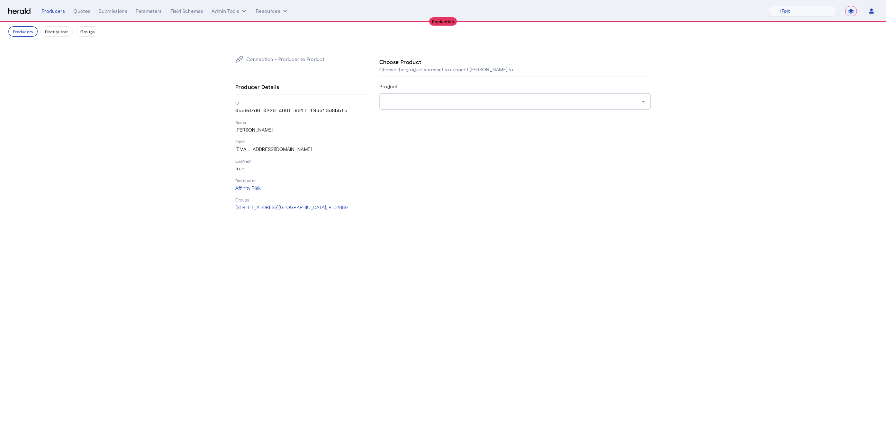
click at [483, 107] on div at bounding box center [515, 101] width 260 height 17
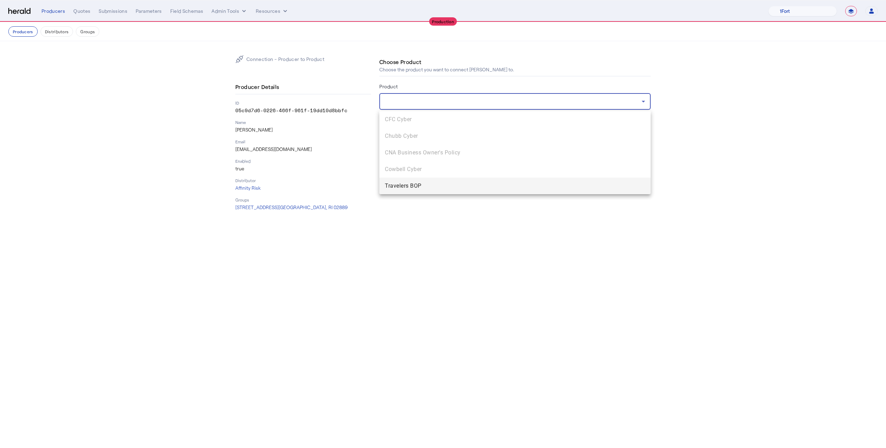
click at [359, 186] on div at bounding box center [443, 224] width 886 height 448
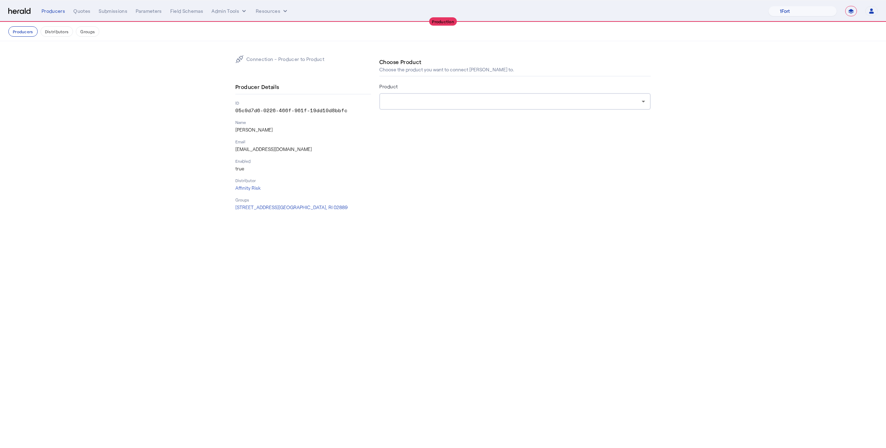
click at [35, 37] on nav "Producers Distributors Groups" at bounding box center [443, 31] width 886 height 19
click at [30, 34] on button "Producers" at bounding box center [22, 31] width 29 height 10
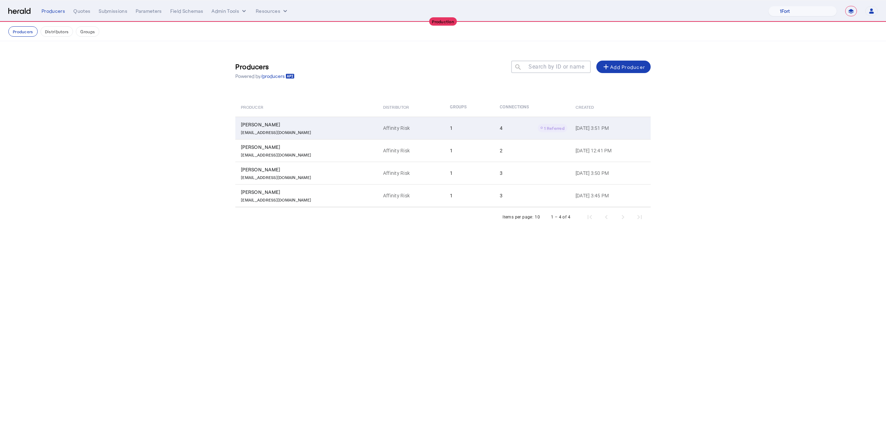
click at [378, 120] on td "Affinity Risk" at bounding box center [411, 128] width 67 height 23
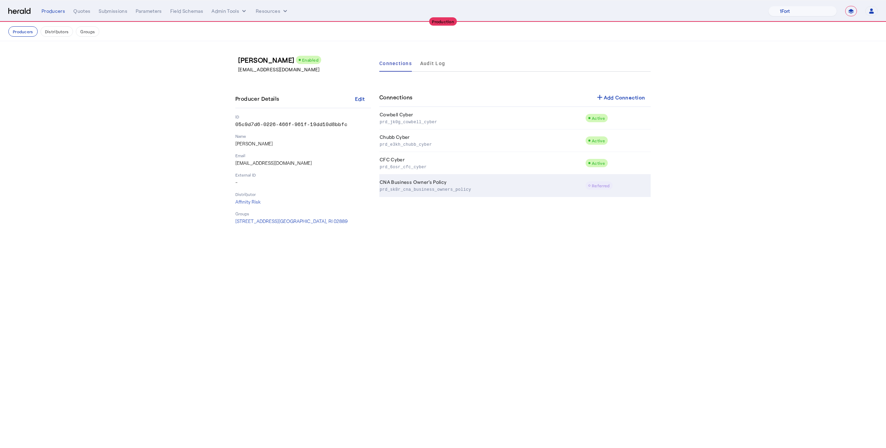
click at [554, 190] on p "prd_sk8r_cna_business_owners_policy" at bounding box center [481, 189] width 203 height 7
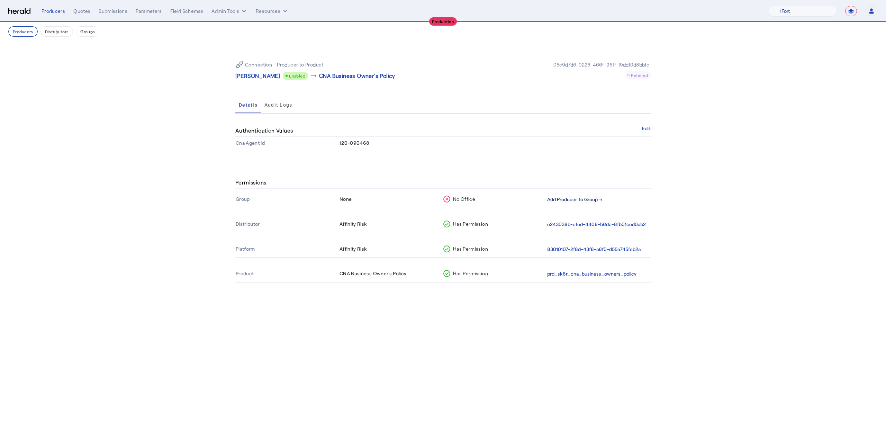
click at [571, 201] on button "Add Producer To Group →" at bounding box center [574, 200] width 55 height 8
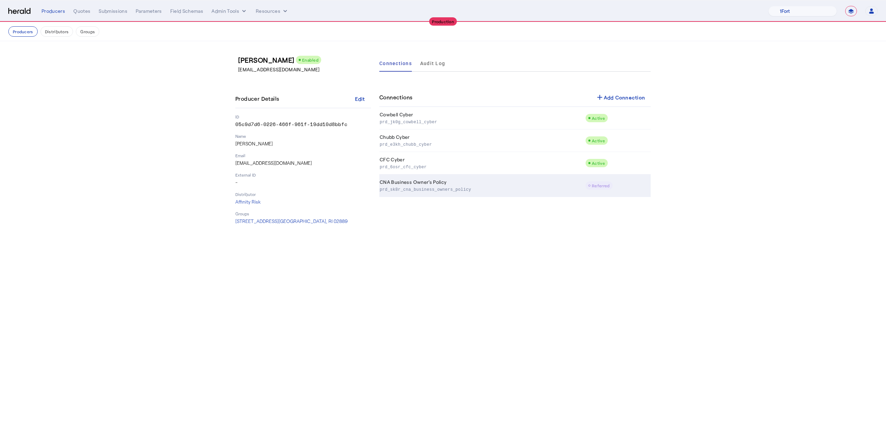
click at [576, 191] on p "prd_sk8r_cna_business_owners_policy" at bounding box center [481, 189] width 203 height 7
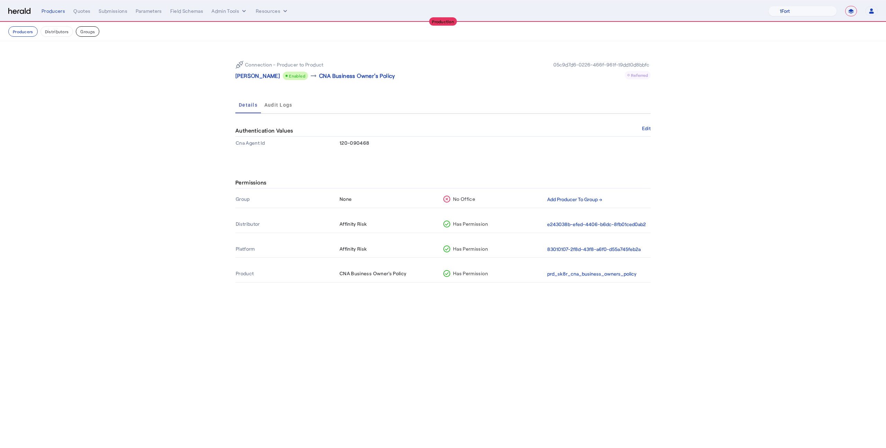
click at [87, 31] on button "Groups" at bounding box center [88, 31] width 24 height 10
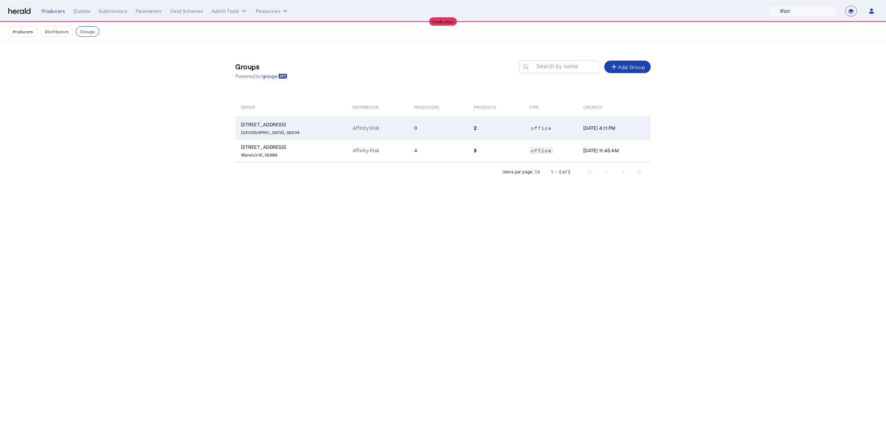
click at [409, 134] on td "0" at bounding box center [439, 128] width 60 height 23
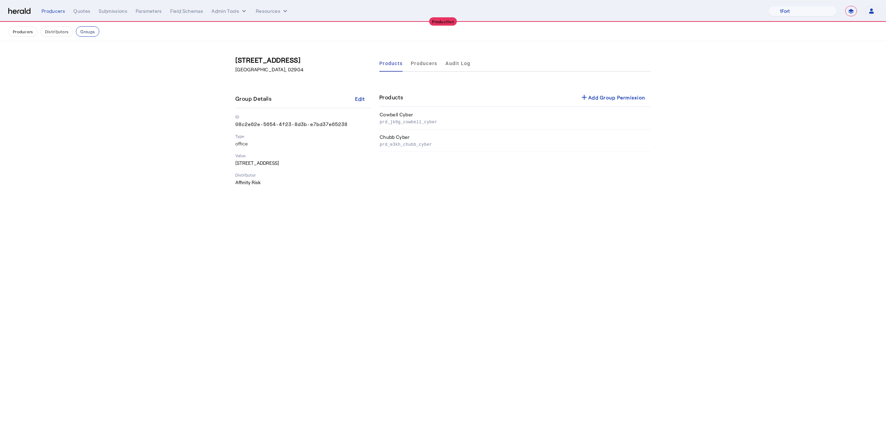
click at [91, 35] on button "Groups" at bounding box center [88, 31] width 24 height 10
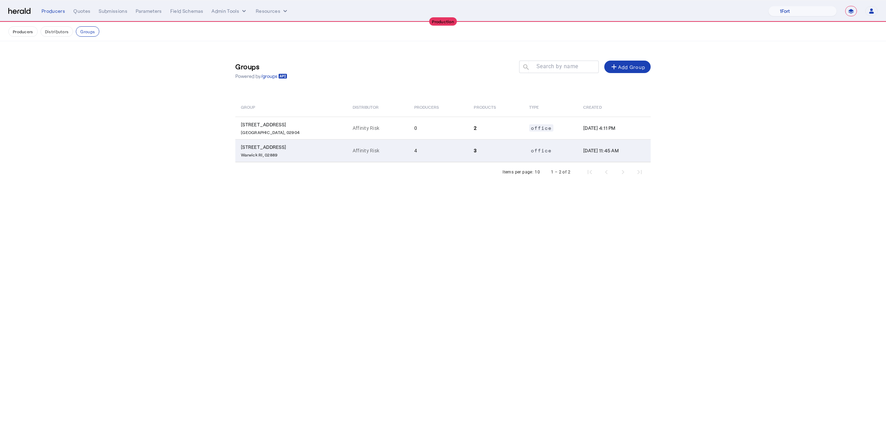
click at [347, 150] on td "Affinity Risk" at bounding box center [378, 150] width 62 height 23
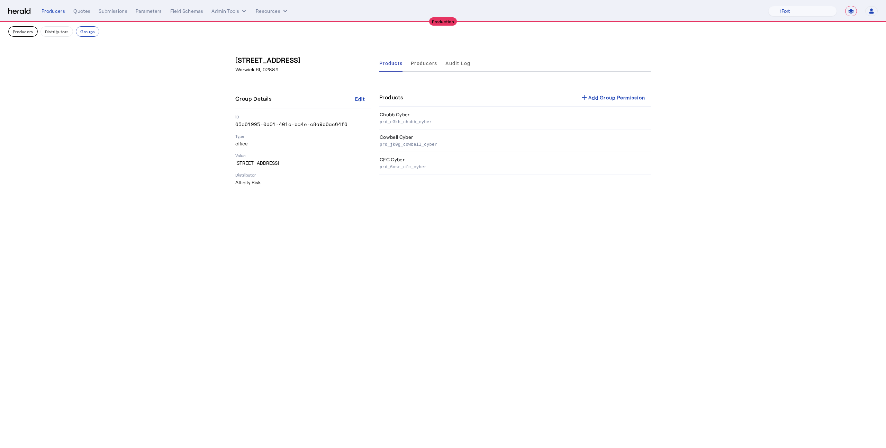
click at [29, 34] on button "Producers" at bounding box center [22, 31] width 29 height 10
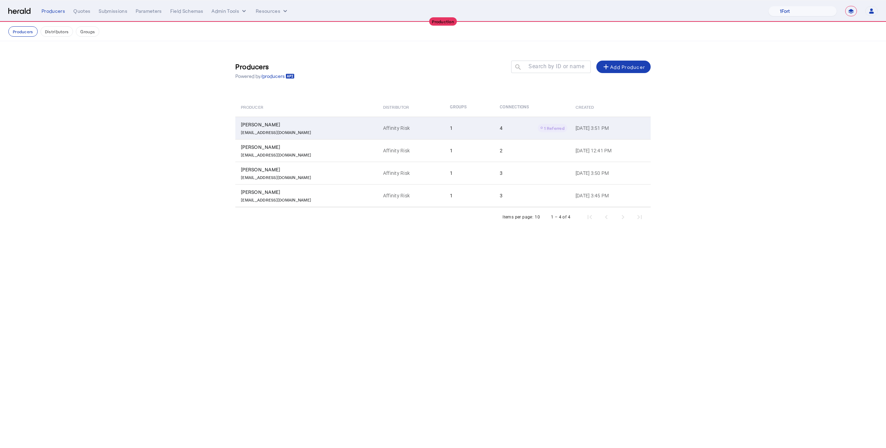
click at [295, 134] on div "mrandall@affinityrisk.com" at bounding box center [308, 131] width 134 height 7
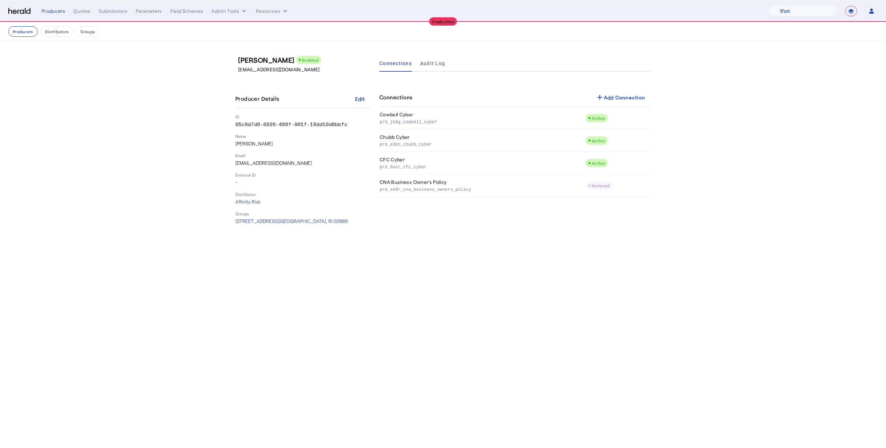
click at [75, 23] on nav "Producers Distributors Groups" at bounding box center [443, 31] width 886 height 19
click at [86, 31] on button "Groups" at bounding box center [88, 31] width 24 height 10
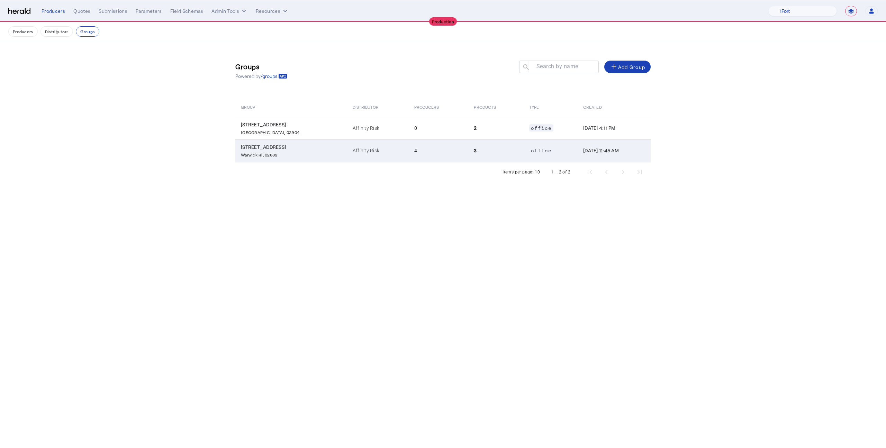
click at [409, 158] on td "4" at bounding box center [439, 150] width 60 height 23
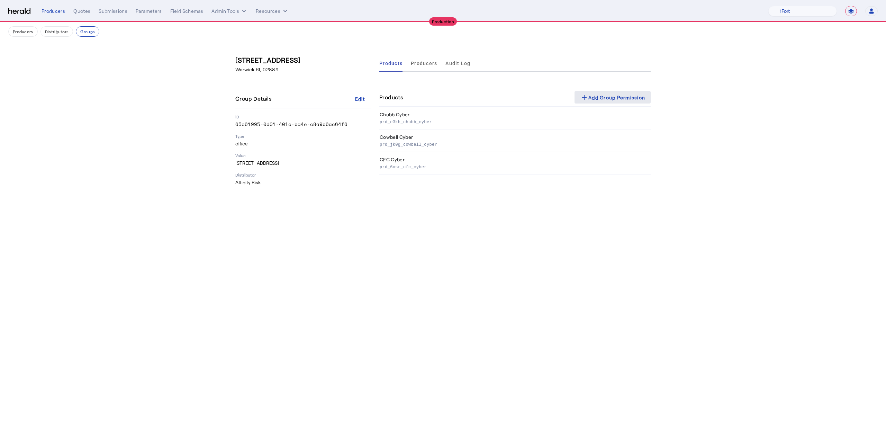
click at [617, 102] on span at bounding box center [613, 97] width 76 height 17
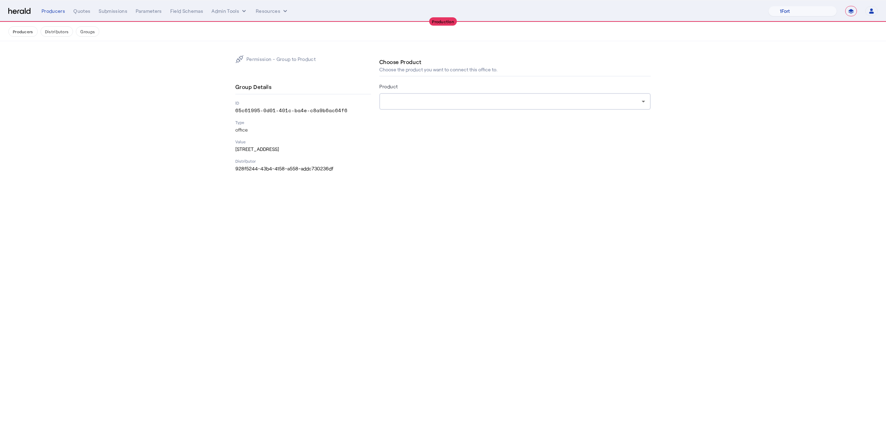
click at [532, 119] on div at bounding box center [514, 123] width 271 height 11
click at [532, 114] on form "Product" at bounding box center [514, 105] width 271 height 47
click at [529, 106] on div at bounding box center [515, 101] width 260 height 17
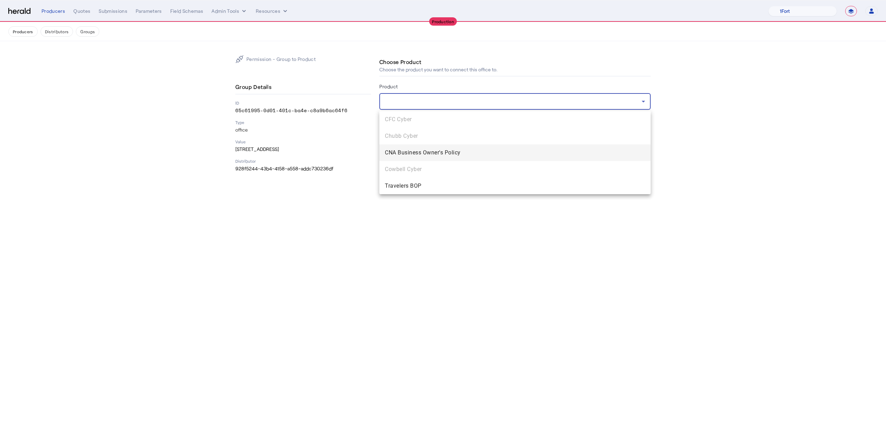
click at [496, 156] on span "CNA Business Owner's Policy" at bounding box center [515, 153] width 260 height 8
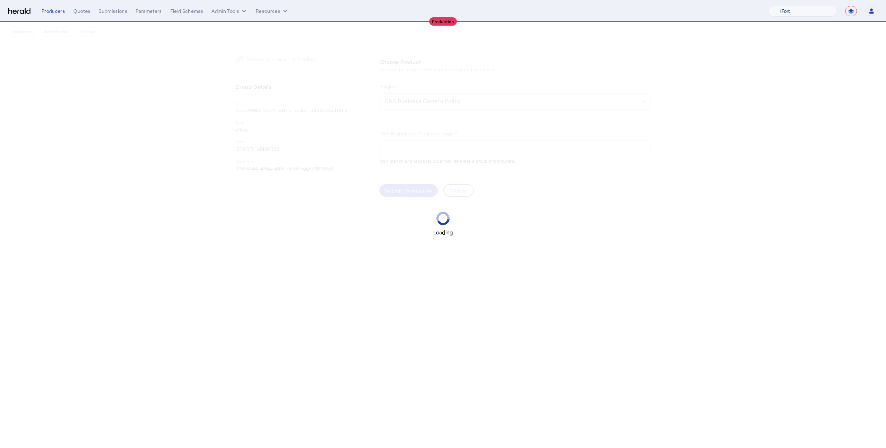
click at [522, 136] on div "Loading" at bounding box center [443, 224] width 886 height 448
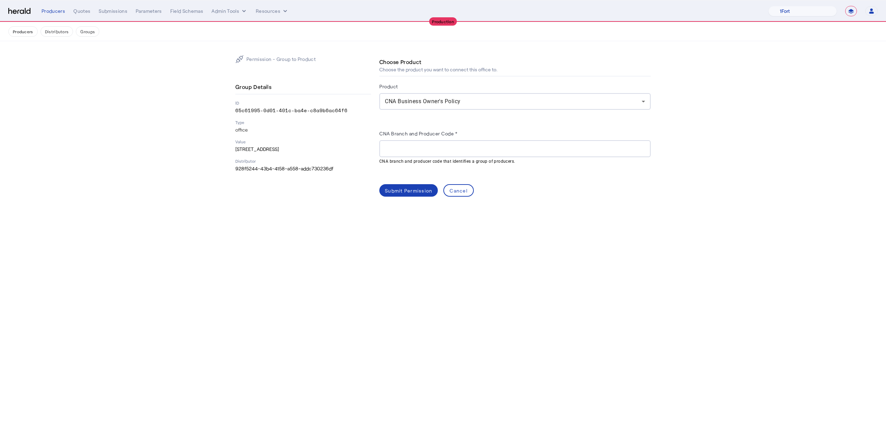
click at [487, 148] on input "CNA Branch and Producer Code *" at bounding box center [515, 149] width 260 height 8
paste input "**********"
type input "**********"
click at [408, 191] on div "Submit Permission" at bounding box center [408, 190] width 47 height 7
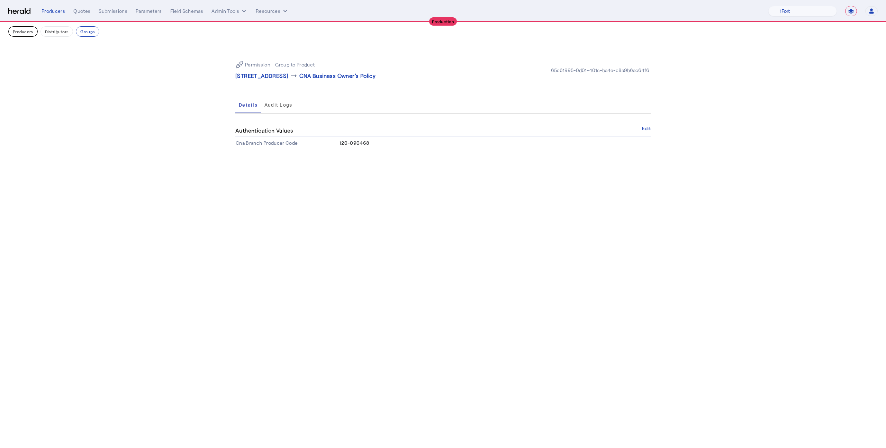
click at [34, 34] on button "Producers" at bounding box center [22, 31] width 29 height 10
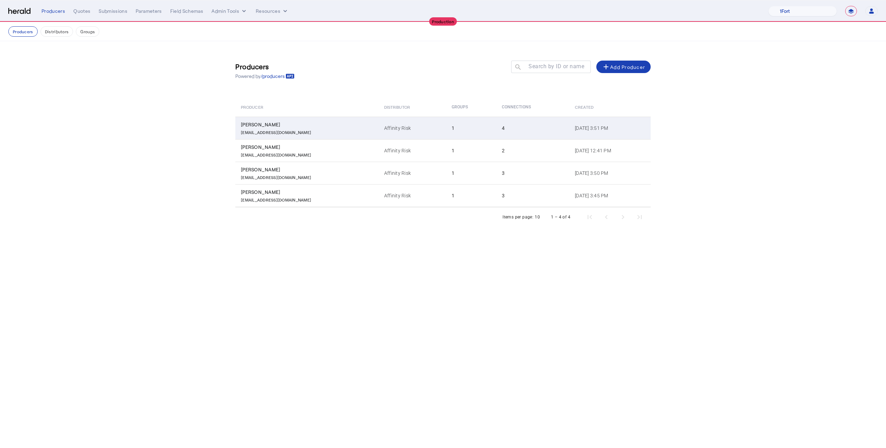
click at [313, 130] on div "mrandall@affinityrisk.com" at bounding box center [308, 131] width 135 height 7
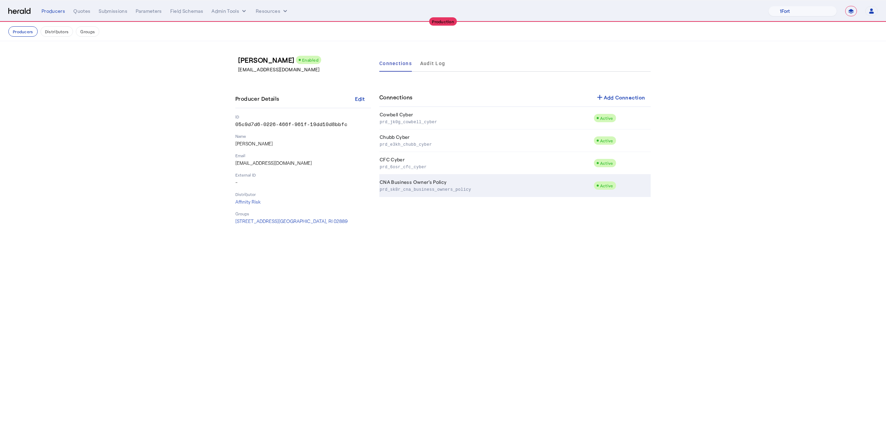
click at [412, 191] on p "prd_sk8r_cna_business_owners_policy" at bounding box center [485, 189] width 211 height 7
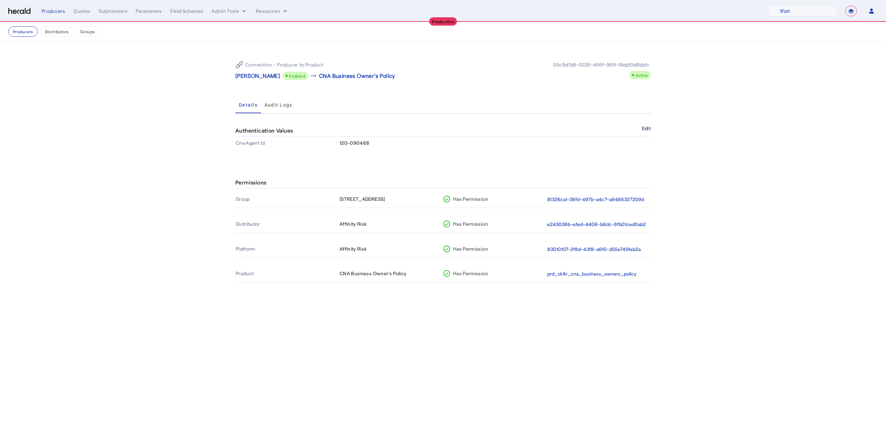
click at [643, 126] on button "Edit" at bounding box center [646, 128] width 9 height 4
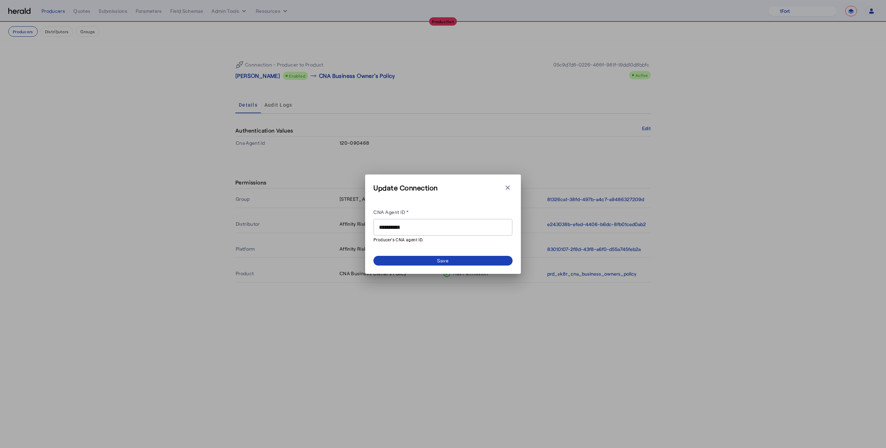
click at [414, 223] on input "**********" at bounding box center [443, 227] width 128 height 8
paste input "text"
type input "********"
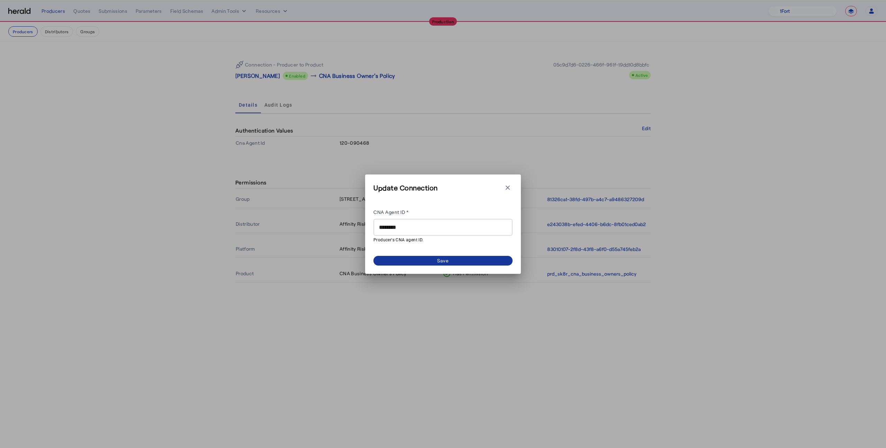
click at [417, 257] on span at bounding box center [443, 261] width 139 height 10
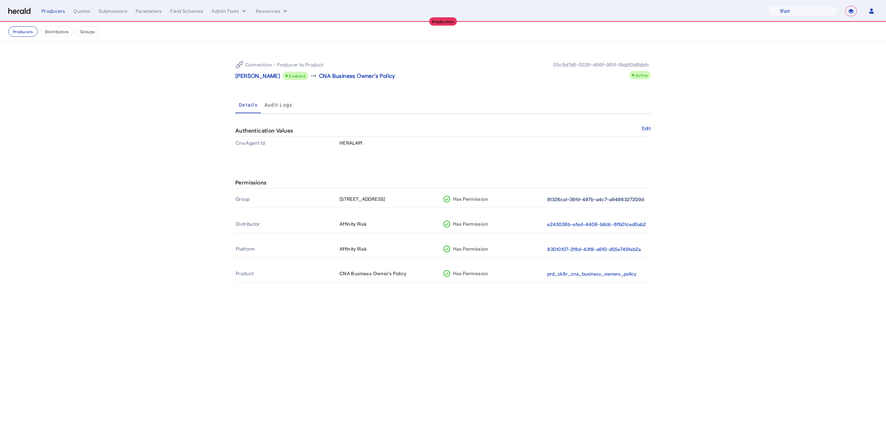
click at [578, 200] on button "81326ca1-38fd-497b-a4c7-a9486327209d" at bounding box center [595, 200] width 97 height 8
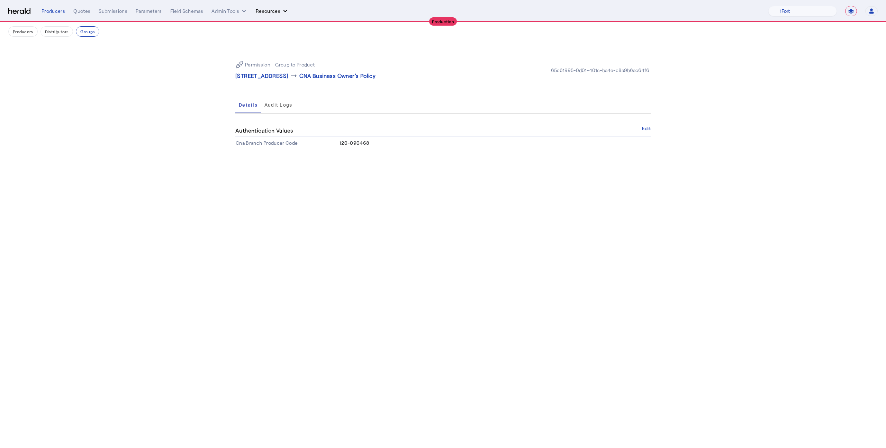
click at [265, 10] on button "Resources" at bounding box center [272, 11] width 33 height 7
click at [269, 22] on span "Herald Request Builder" at bounding box center [290, 25] width 59 height 7
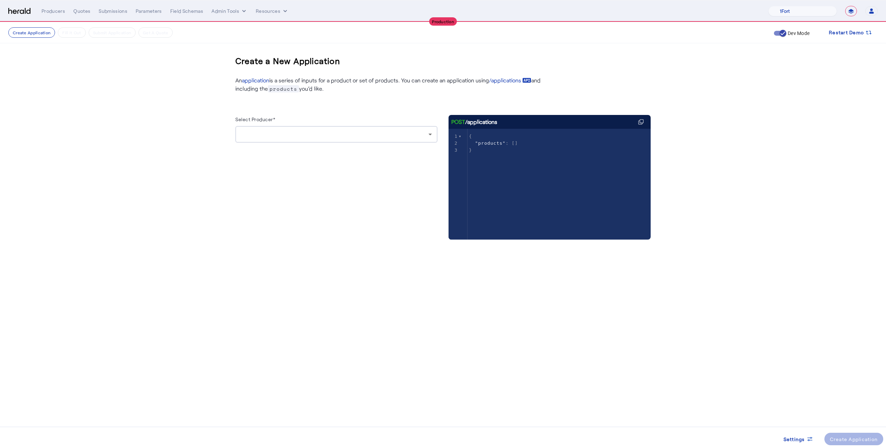
click at [383, 126] on div at bounding box center [336, 134] width 191 height 17
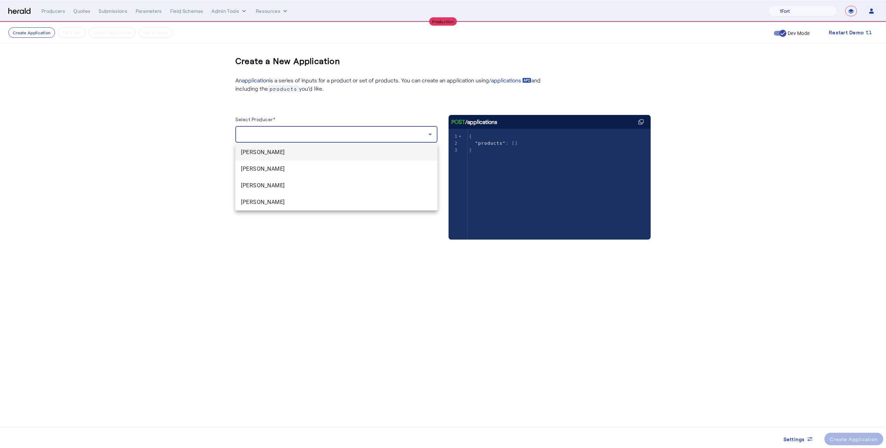
click at [362, 154] on span "Melissa Randall" at bounding box center [336, 152] width 191 height 8
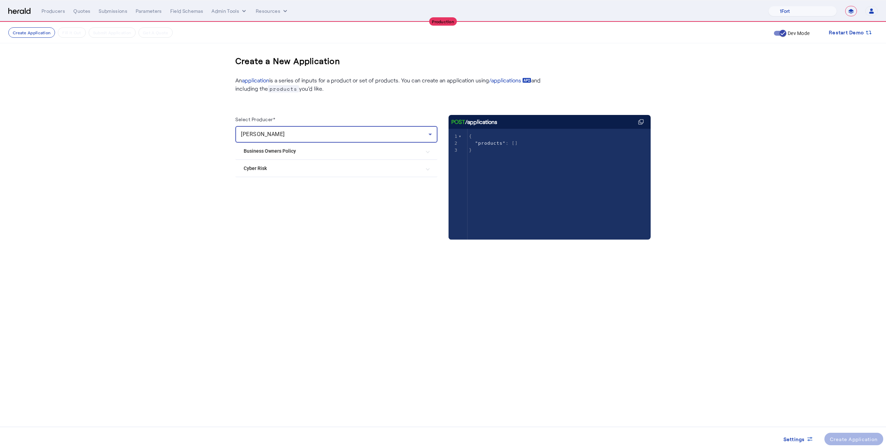
click at [349, 144] on mat-expansion-panel-header "Business Owners Policy" at bounding box center [336, 151] width 202 height 17
click at [291, 177] on div "CNA Business Owner's Policy" at bounding box center [284, 172] width 80 height 14
click at [292, 171] on label "CNA Business Owner's Policy" at bounding box center [291, 171] width 66 height 7
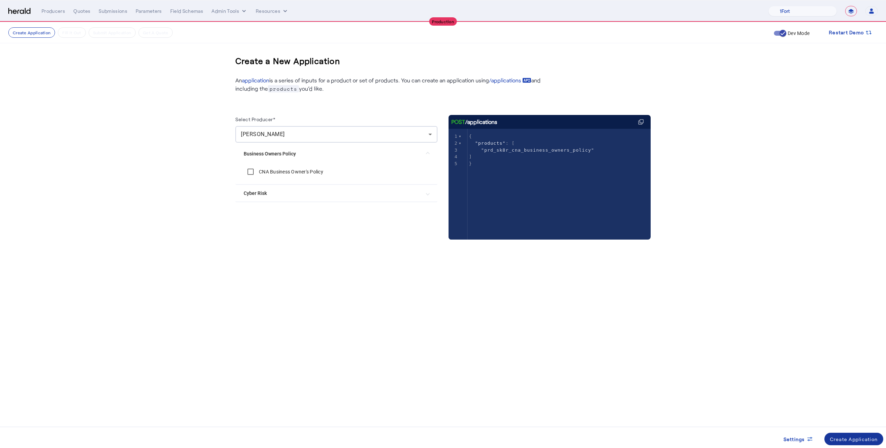
click at [839, 437] on div "Create Application" at bounding box center [854, 439] width 48 height 7
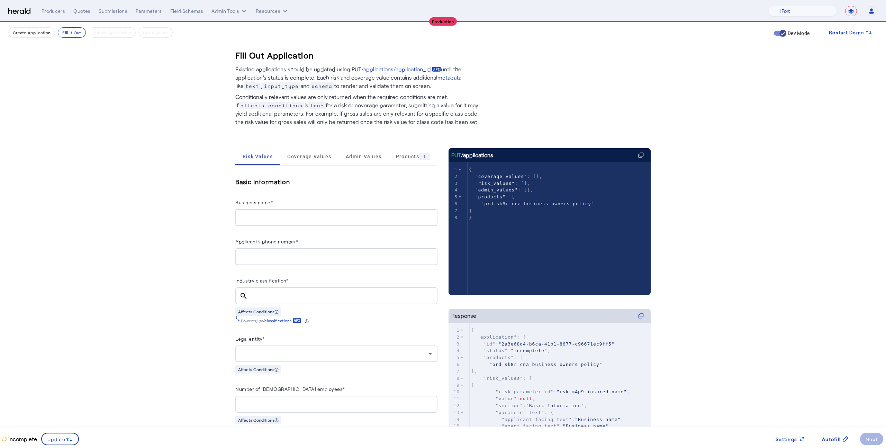
click at [300, 220] on input "Business name*" at bounding box center [336, 218] width 191 height 8
type input "**********"
click at [291, 253] on input "Applicant's phone number*" at bounding box center [336, 257] width 191 height 8
type input "**********"
click at [270, 299] on input "Industry classification*" at bounding box center [342, 296] width 179 height 8
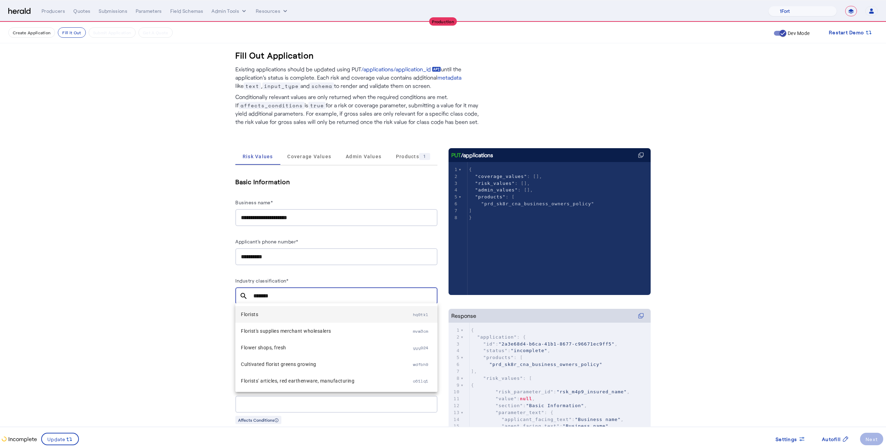
type input "*******"
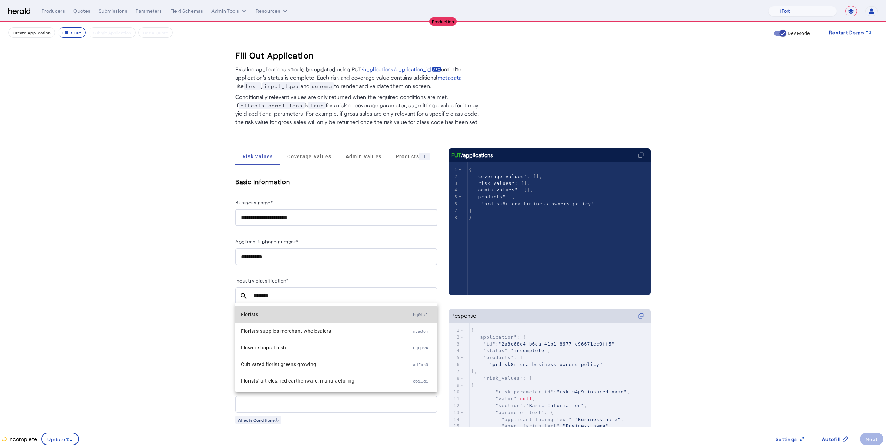
click at [289, 312] on span "Florists" at bounding box center [327, 314] width 172 height 8
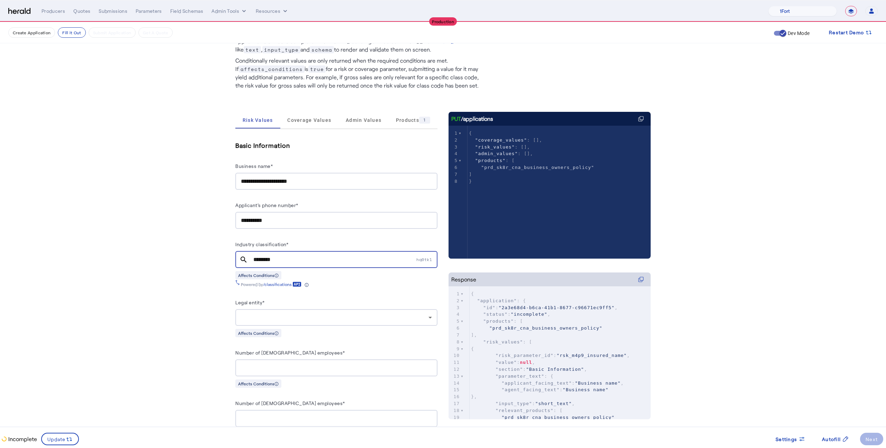
scroll to position [39, 0]
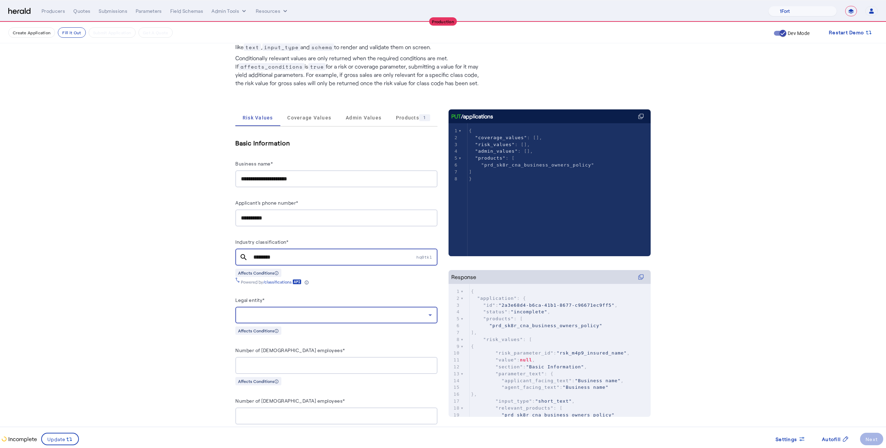
click at [289, 312] on div at bounding box center [335, 315] width 188 height 8
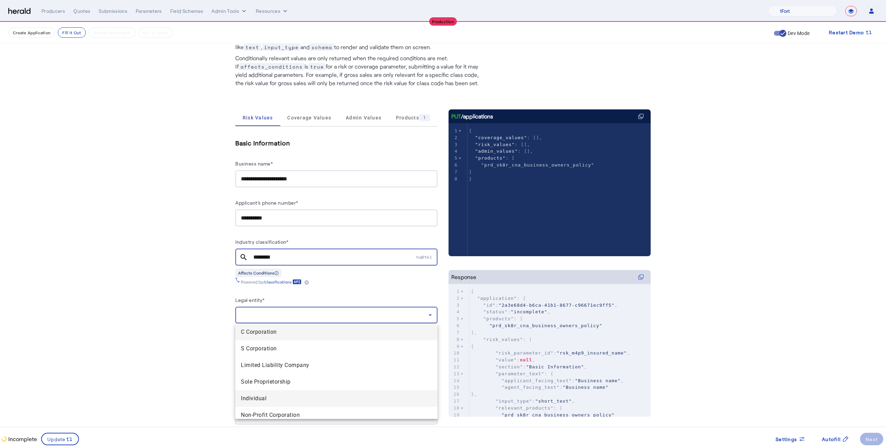
click at [276, 392] on mat-option "Individual" at bounding box center [336, 398] width 202 height 17
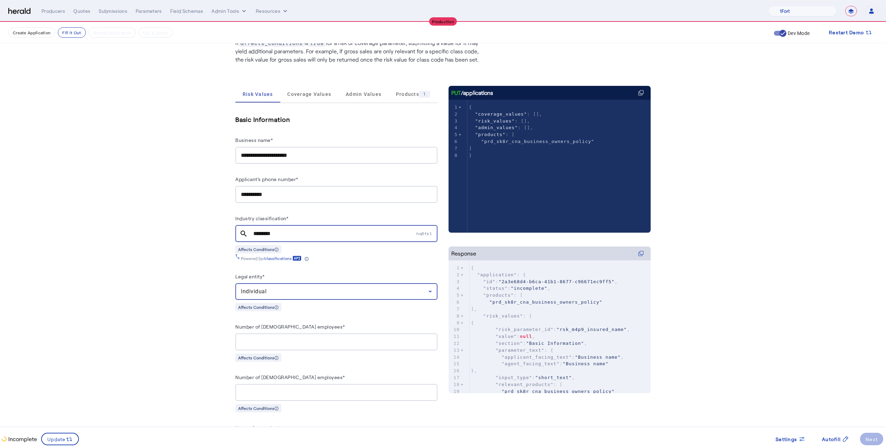
scroll to position [63, 0]
click at [316, 333] on div at bounding box center [336, 341] width 191 height 17
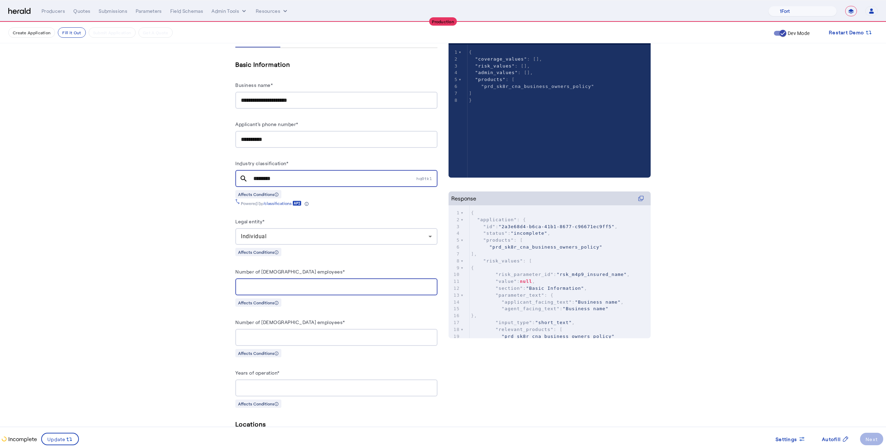
scroll to position [118, 0]
type input "**"
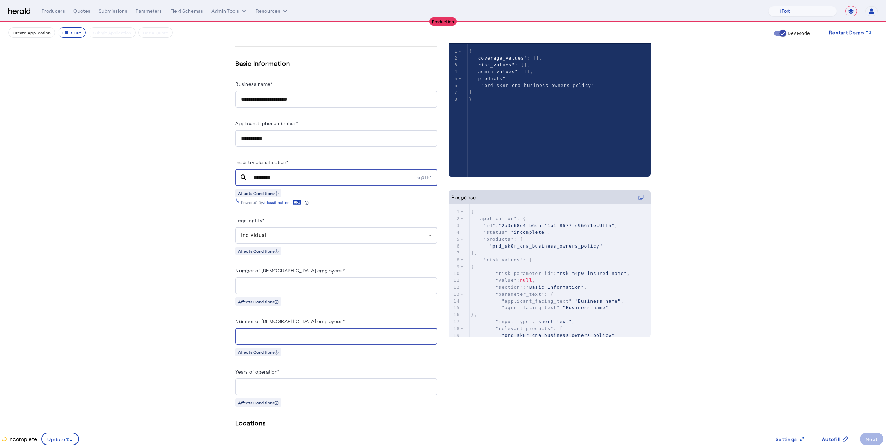
click at [316, 334] on input "Number of part-time employees*" at bounding box center [336, 336] width 191 height 8
type input "*"
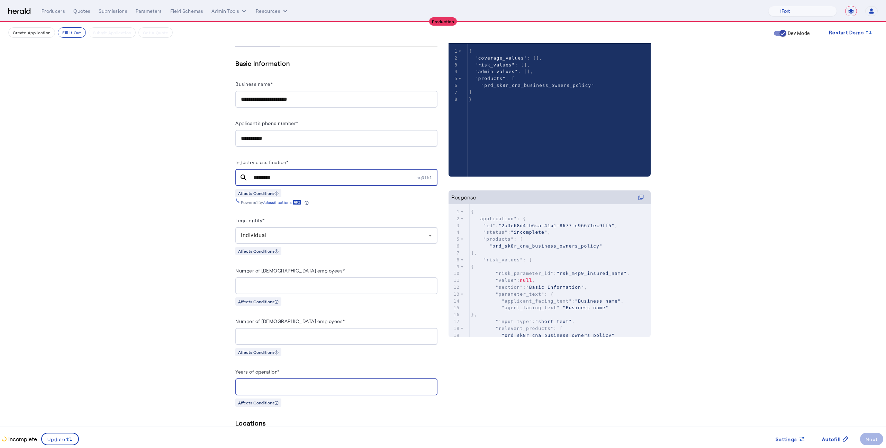
type input "*"
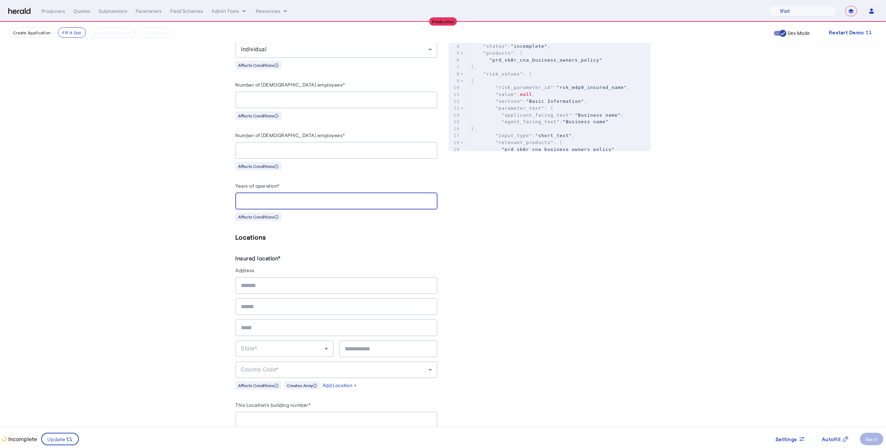
scroll to position [346, 0]
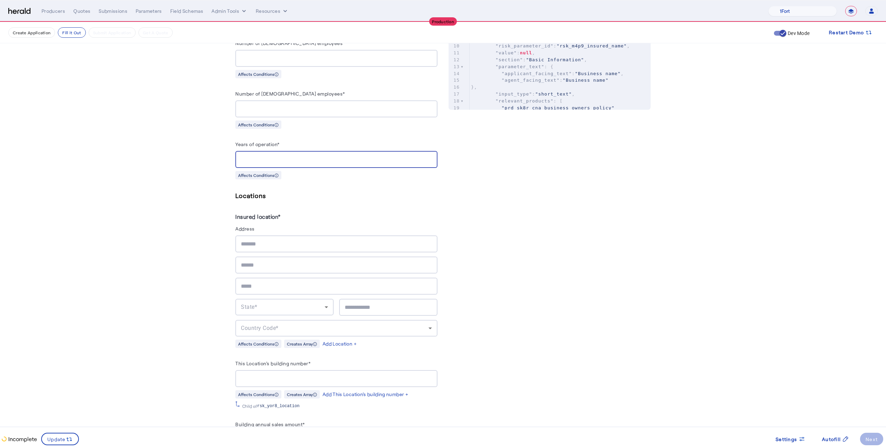
type input "**"
click at [323, 241] on input "text" at bounding box center [336, 244] width 191 height 8
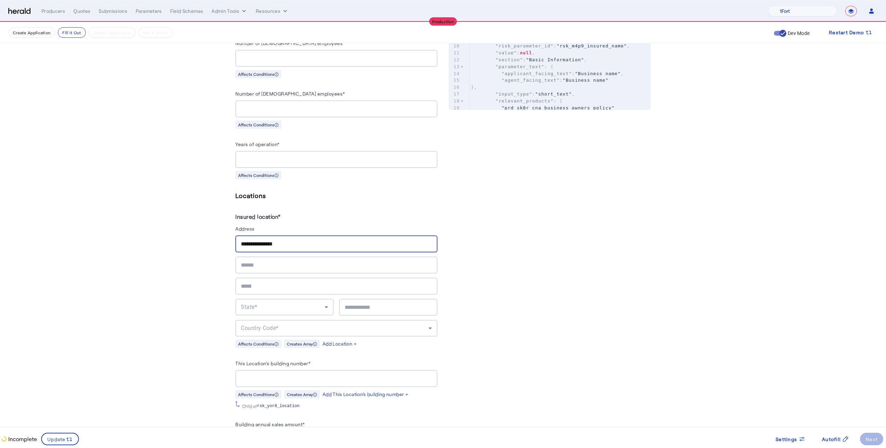
type input "**********"
type input "*********"
type input "*****"
click at [337, 326] on div "Country Code*" at bounding box center [335, 328] width 188 height 8
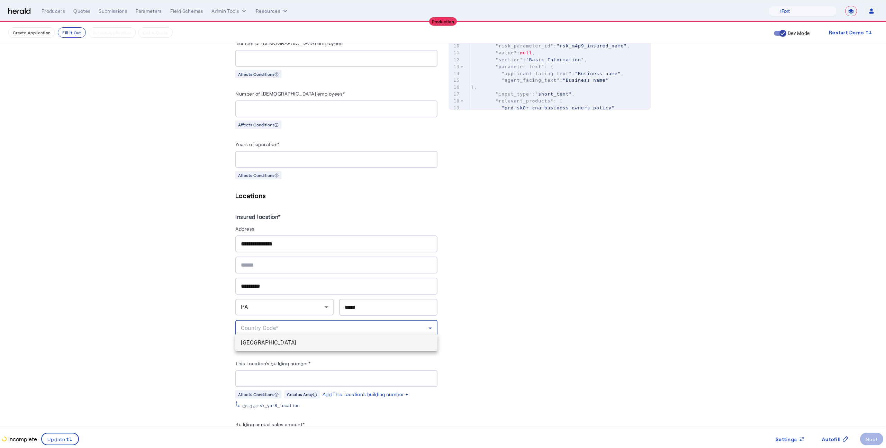
click at [334, 343] on span "[GEOGRAPHIC_DATA]" at bounding box center [336, 343] width 191 height 8
click at [177, 367] on fill-application-step "**********" at bounding box center [443, 264] width 886 height 1177
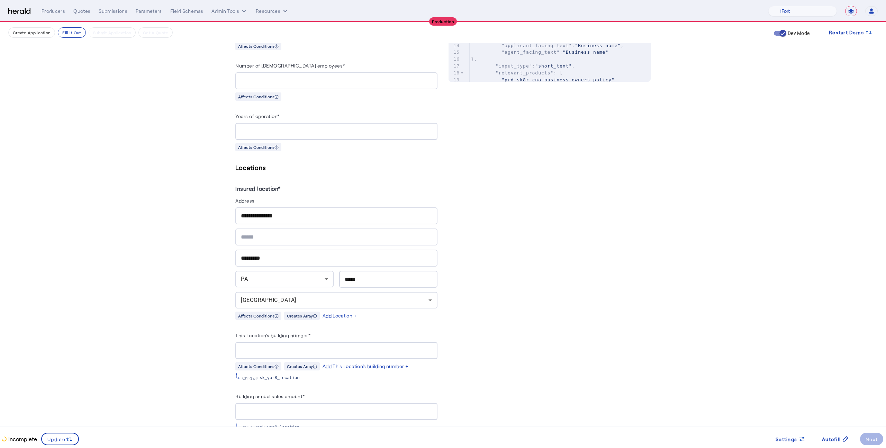
scroll to position [375, 0]
click at [325, 347] on input "This Location's building number*" at bounding box center [336, 350] width 191 height 8
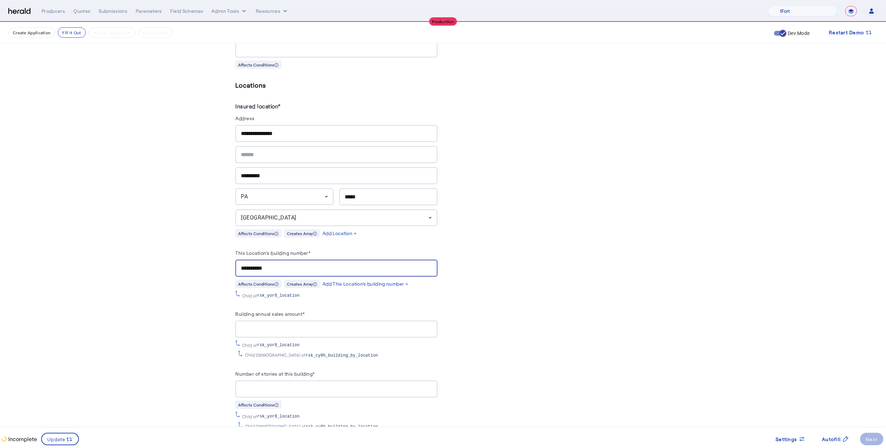
scroll to position [457, 0]
type input "**********"
click at [399, 325] on input "Building annual sales amount*" at bounding box center [336, 329] width 191 height 8
type input "**********"
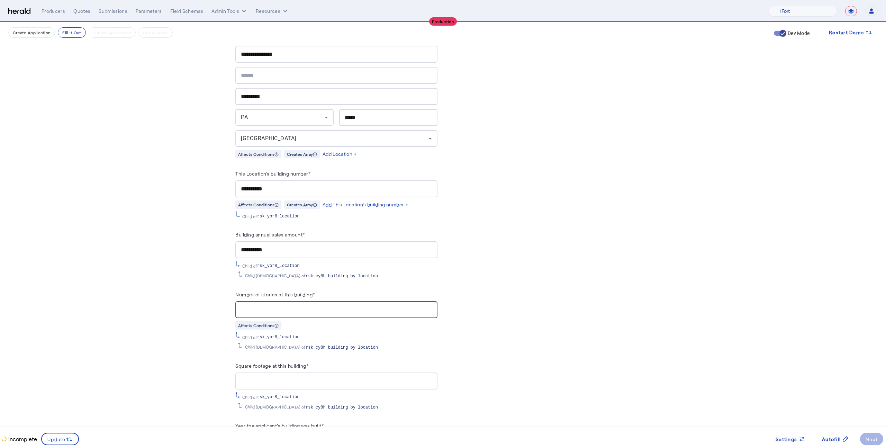
scroll to position [535, 0]
type input "*"
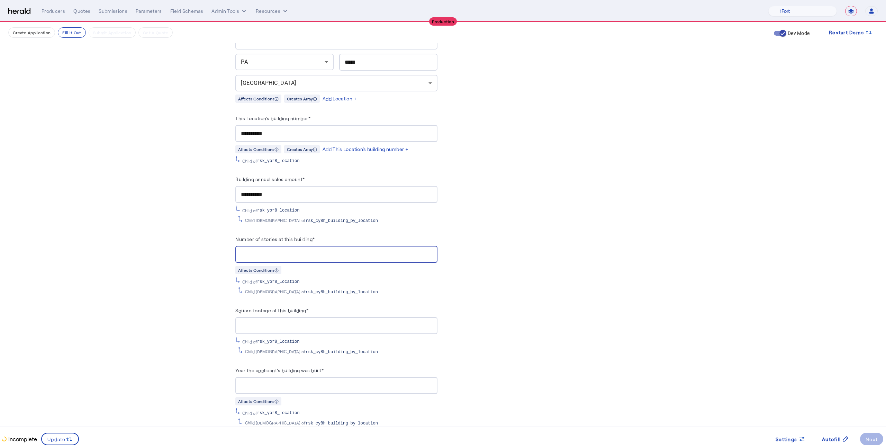
scroll to position [598, 0]
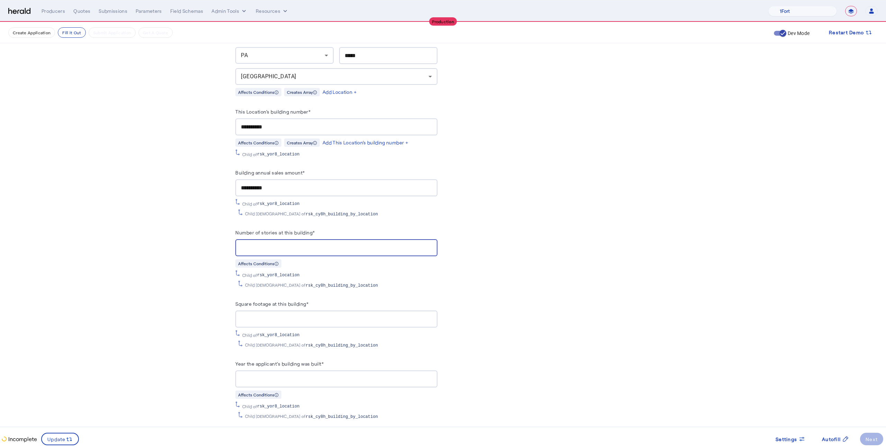
type input "*"
click at [297, 315] on input "Square footage at this building*" at bounding box center [336, 319] width 191 height 8
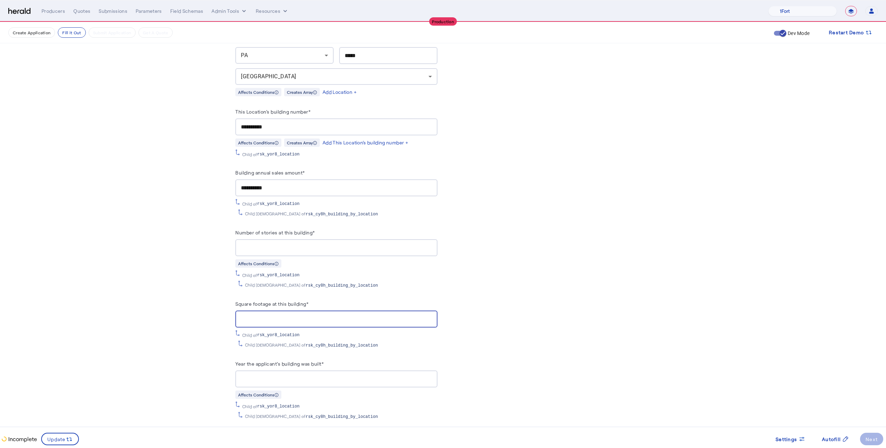
type input "****"
click at [277, 375] on input "Year the applicant's building was built*" at bounding box center [336, 379] width 191 height 8
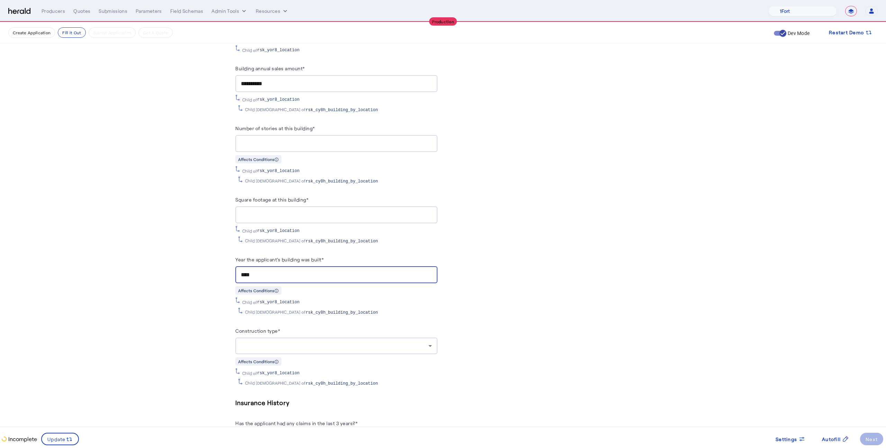
scroll to position [745, 0]
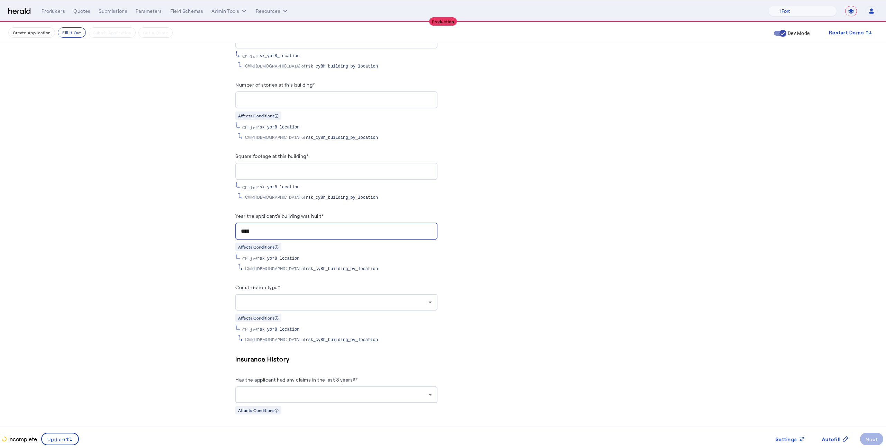
type input "****"
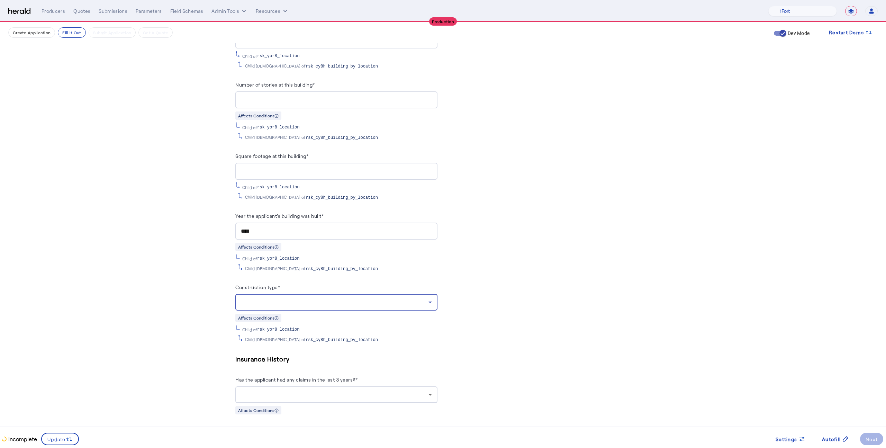
click at [281, 298] on div at bounding box center [335, 302] width 188 height 8
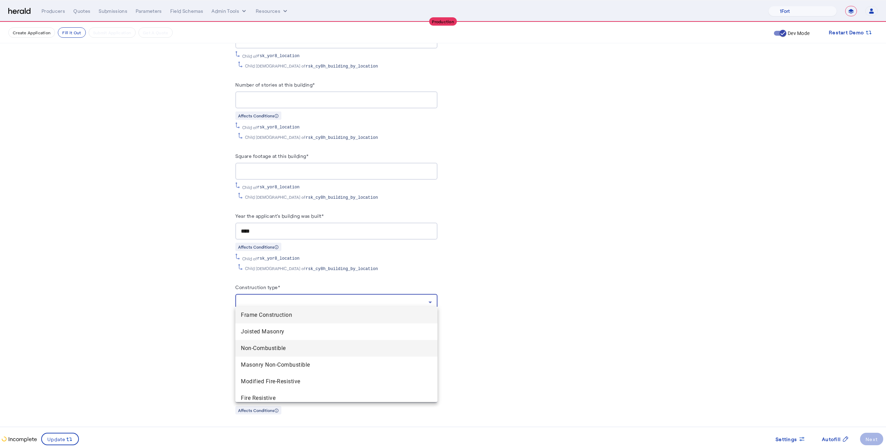
scroll to position [5, 0]
click at [276, 393] on span "Fire Resistive" at bounding box center [336, 394] width 191 height 8
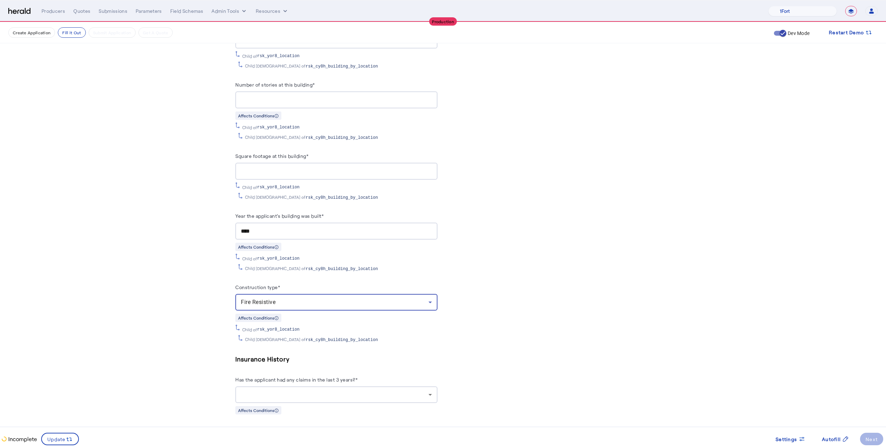
click at [280, 391] on div at bounding box center [335, 395] width 188 height 8
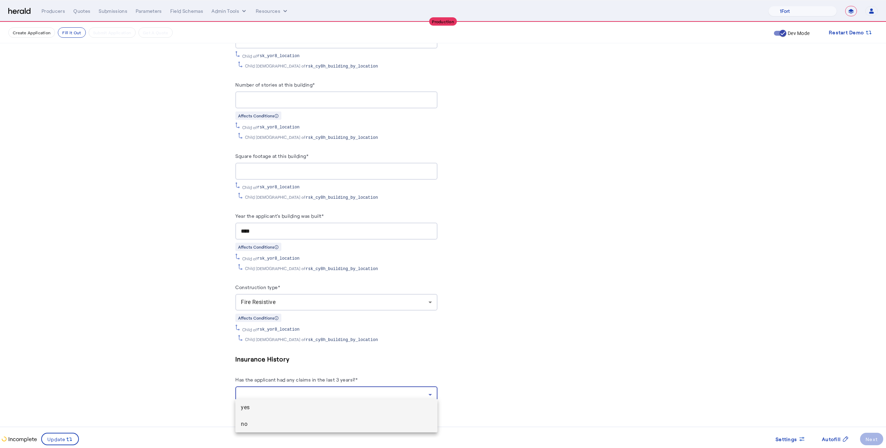
click at [269, 427] on span "no" at bounding box center [336, 424] width 191 height 8
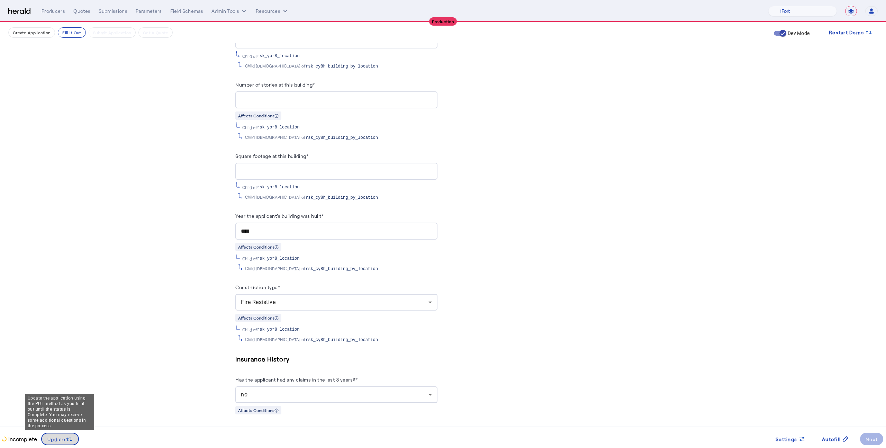
click at [73, 440] on span at bounding box center [60, 439] width 36 height 17
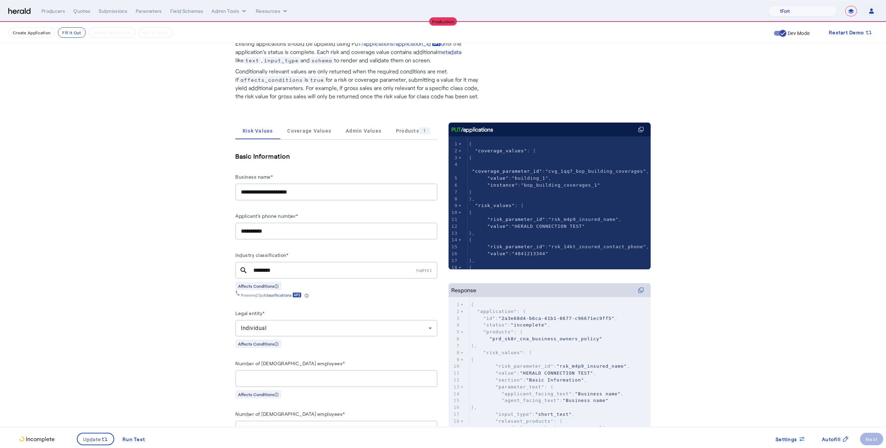
scroll to position [0, 0]
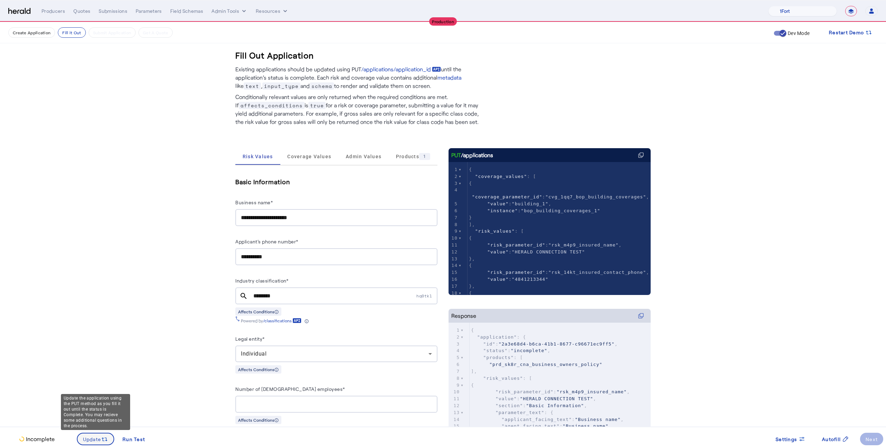
click at [79, 442] on span at bounding box center [96, 439] width 36 height 17
click at [323, 154] on span "Coverage Values" at bounding box center [309, 156] width 44 height 5
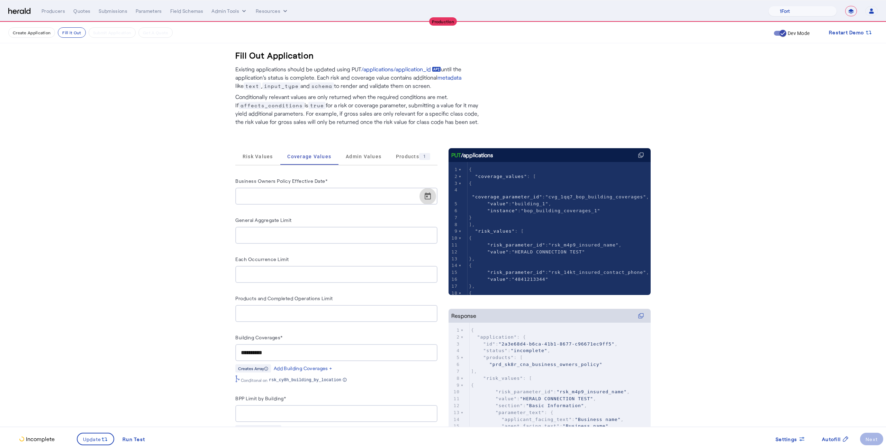
click at [423, 197] on span "Open calendar" at bounding box center [428, 196] width 17 height 17
click at [257, 294] on span "15" at bounding box center [259, 289] width 12 height 12
type input "**********"
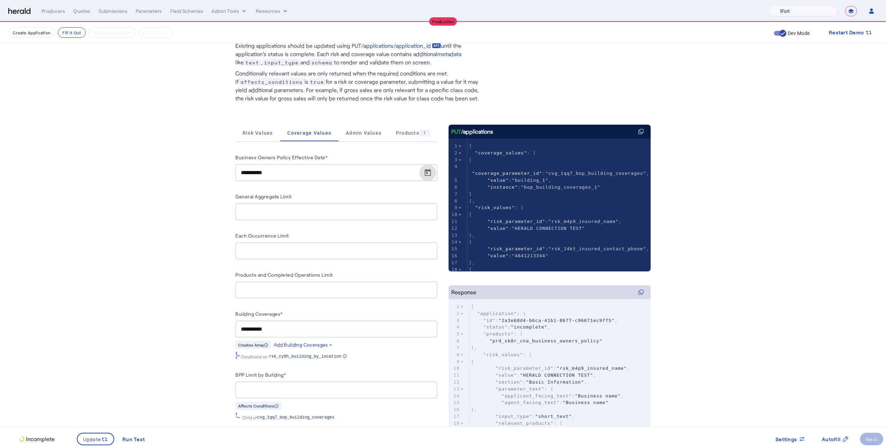
scroll to position [24, 0]
click at [302, 387] on input "BPP Limit by Building*" at bounding box center [336, 390] width 191 height 8
type input "*"
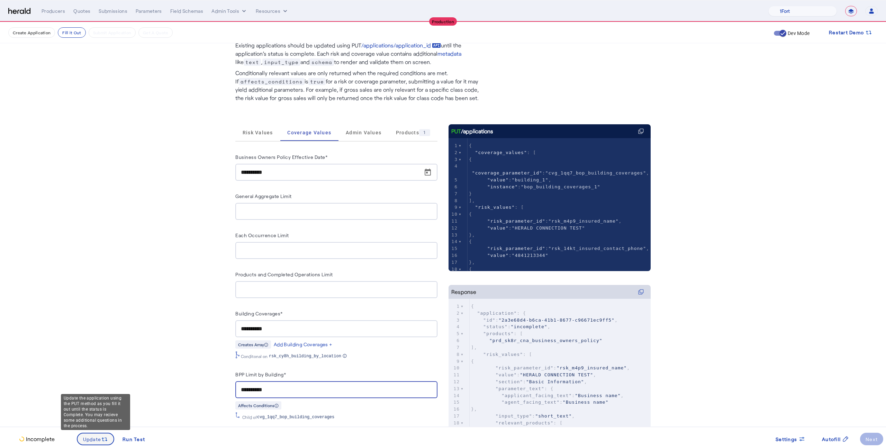
type input "**********"
click at [100, 436] on span "Update" at bounding box center [92, 439] width 18 height 7
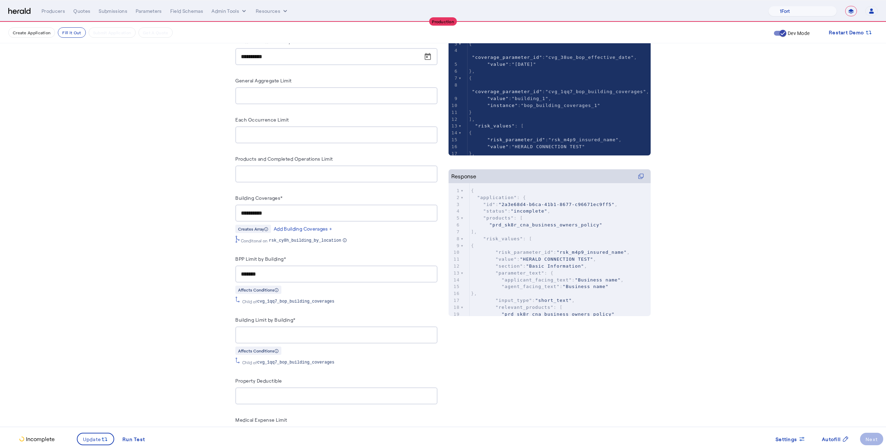
scroll to position [171, 0]
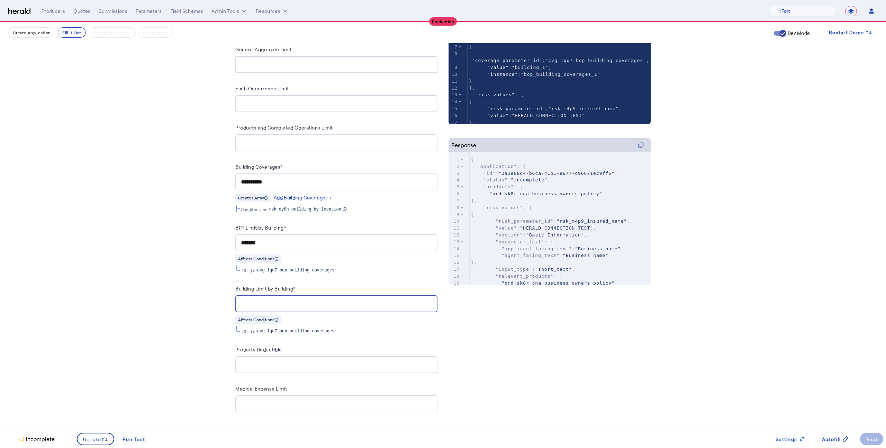
click at [319, 303] on input "Building Limit by Building*" at bounding box center [336, 304] width 191 height 8
type input "**********"
click at [108, 437] on span at bounding box center [96, 439] width 36 height 17
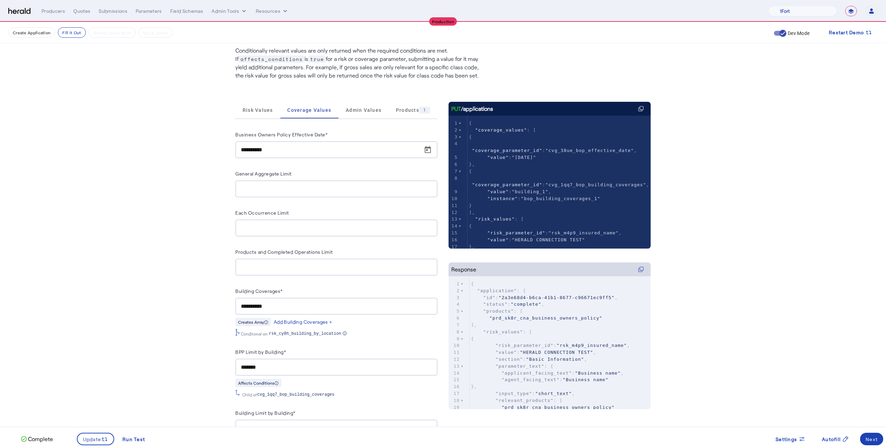
scroll to position [45, 0]
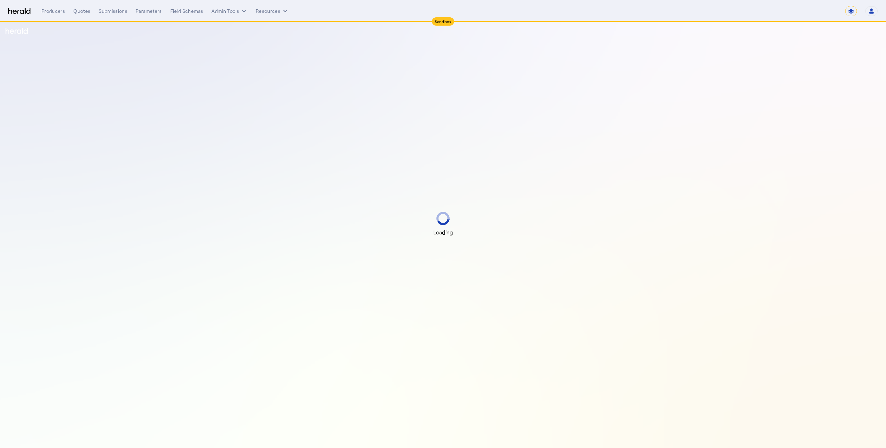
select select "*******"
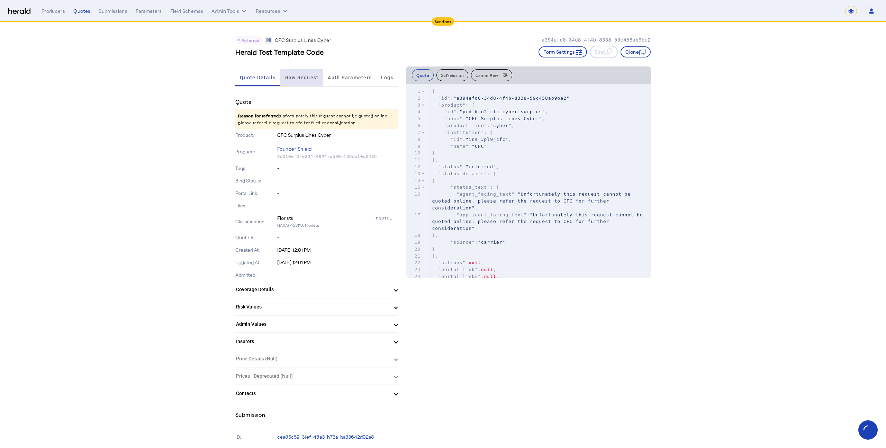
click at [318, 83] on span "Raw Request" at bounding box center [302, 77] width 34 height 17
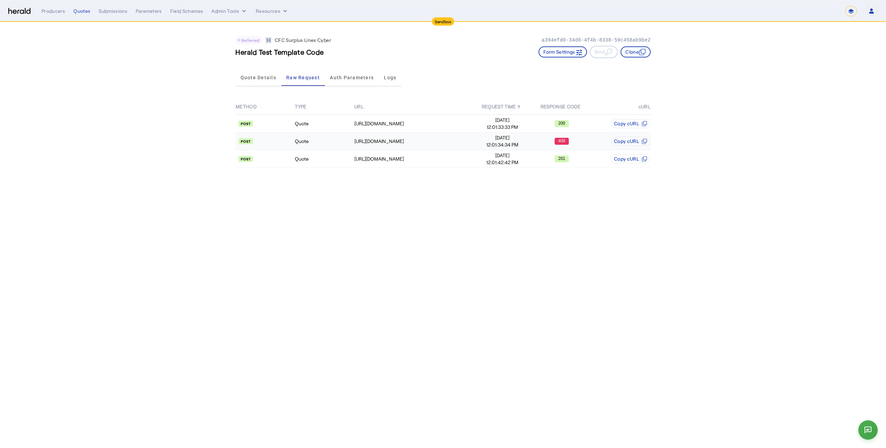
click at [555, 147] on td "409" at bounding box center [561, 142] width 59 height 18
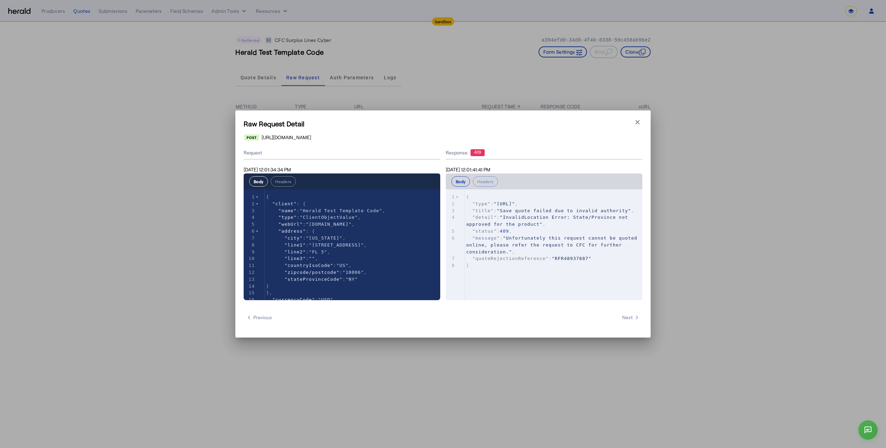
click at [643, 121] on div "Raw Request Detail Close modal [URL][DOMAIN_NAME] Request [DATE] 12:01:34:34 PM…" at bounding box center [442, 223] width 415 height 227
click at [636, 122] on icon "button" at bounding box center [637, 122] width 7 height 7
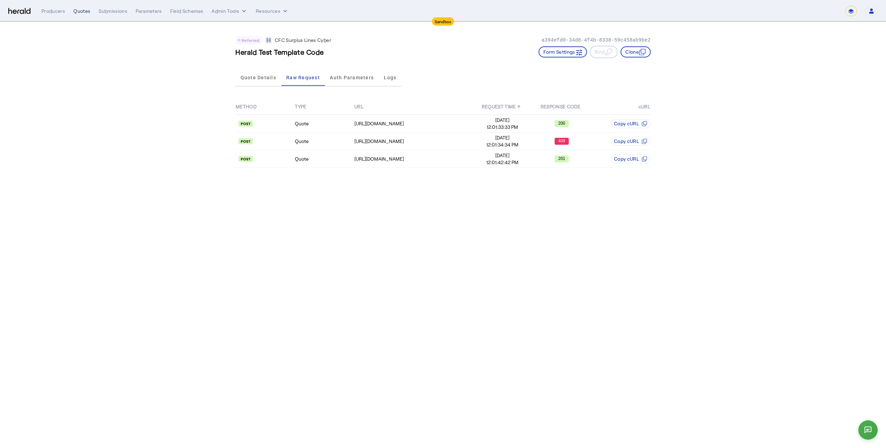
click at [76, 10] on div "Quotes" at bounding box center [81, 11] width 17 height 7
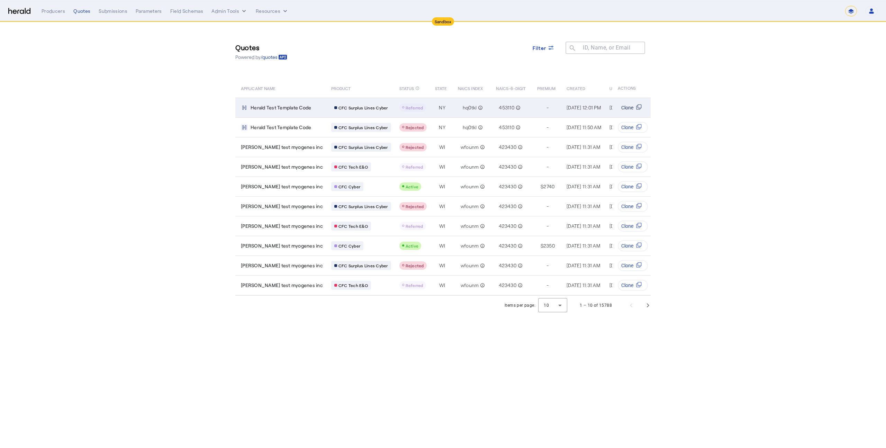
click at [628, 112] on button "Clone" at bounding box center [633, 107] width 30 height 11
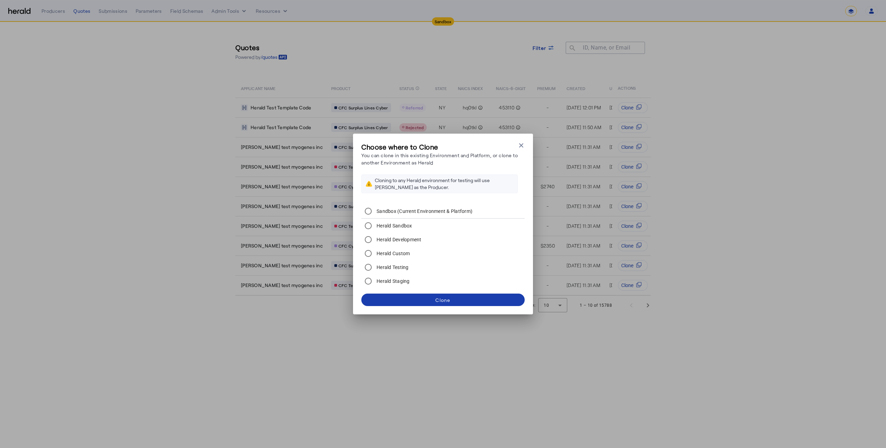
click at [402, 296] on span at bounding box center [442, 300] width 163 height 17
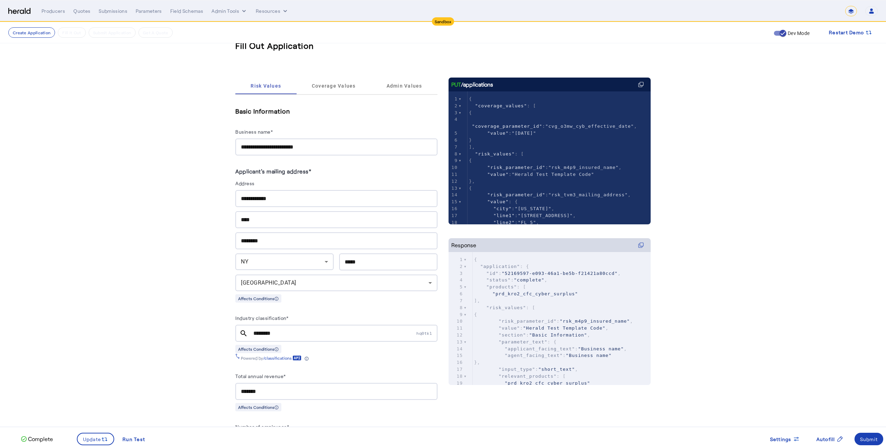
scroll to position [9, 0]
click at [285, 199] on input "**********" at bounding box center [336, 199] width 191 height 8
type input "**********"
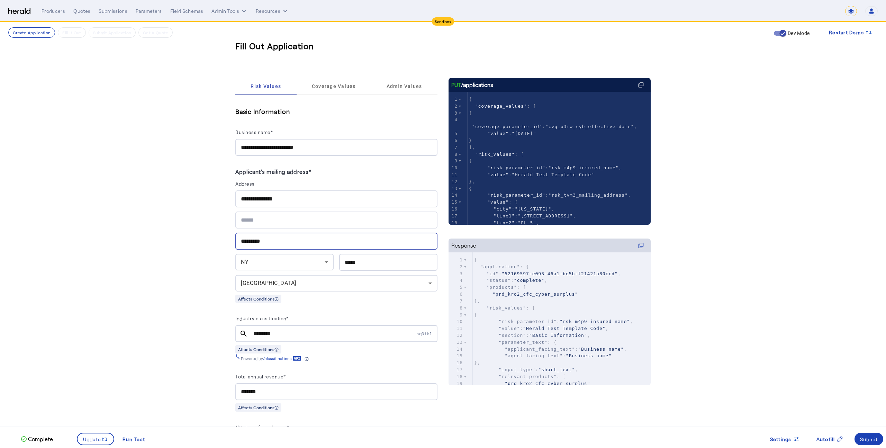
type input "*********"
type input "*****"
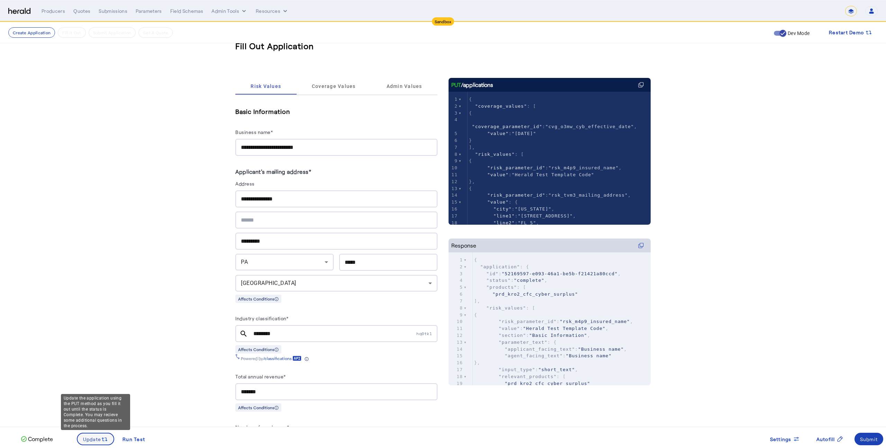
click at [96, 437] on span "Update" at bounding box center [92, 439] width 18 height 7
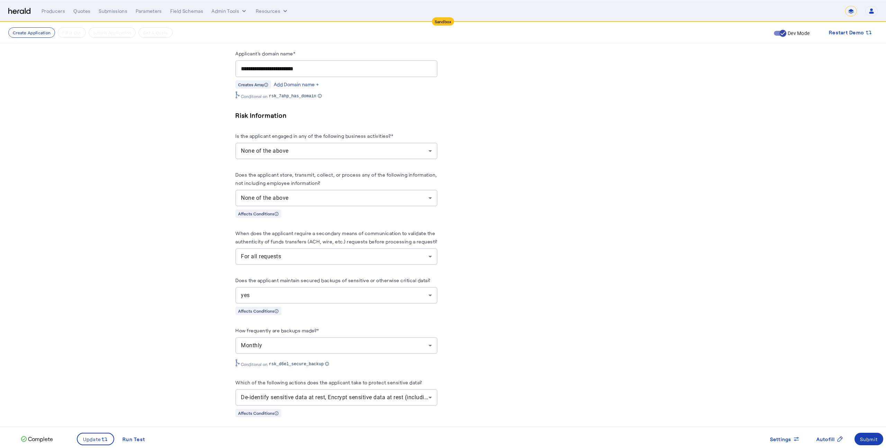
scroll to position [498, 0]
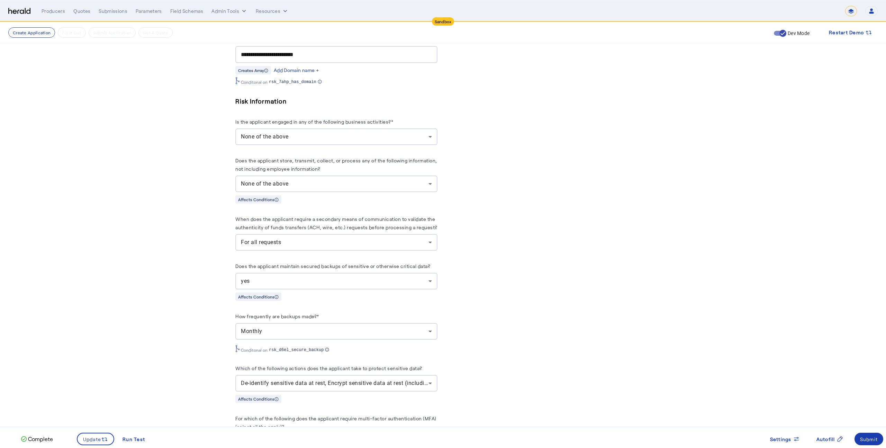
click at [872, 439] on div "Submit" at bounding box center [869, 439] width 18 height 7
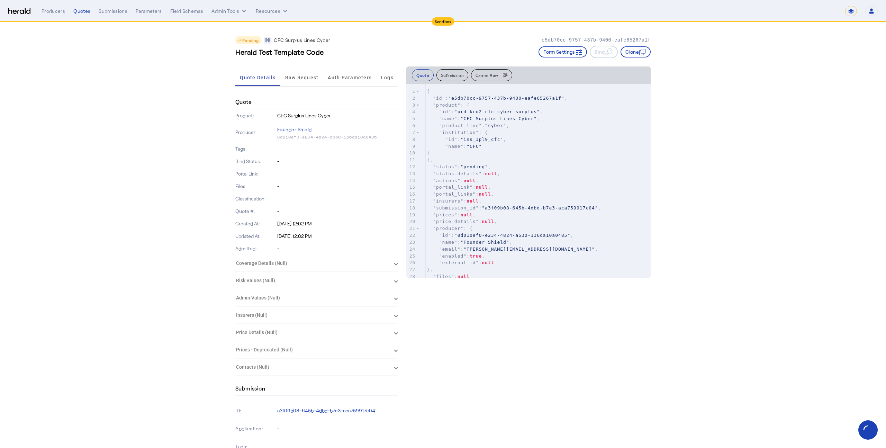
click at [92, 15] on div "**********" at bounding box center [460, 11] width 837 height 10
click at [86, 14] on div "Quotes" at bounding box center [81, 11] width 17 height 7
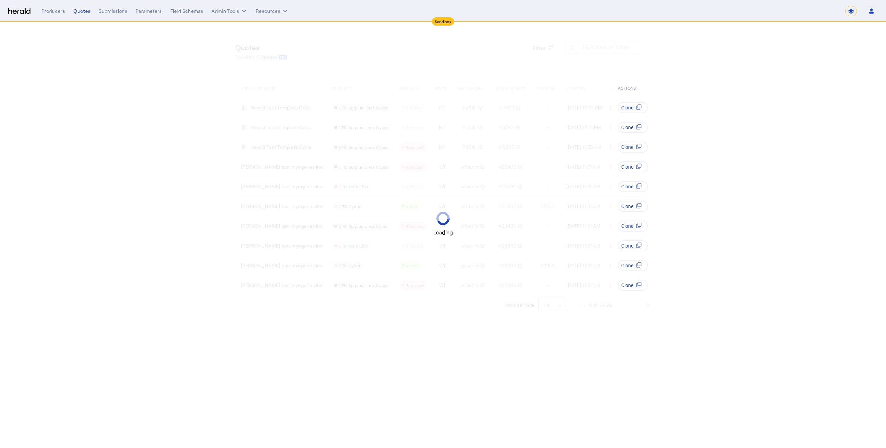
select select "*******"
select select "pfm_lx2v_founder_shield"
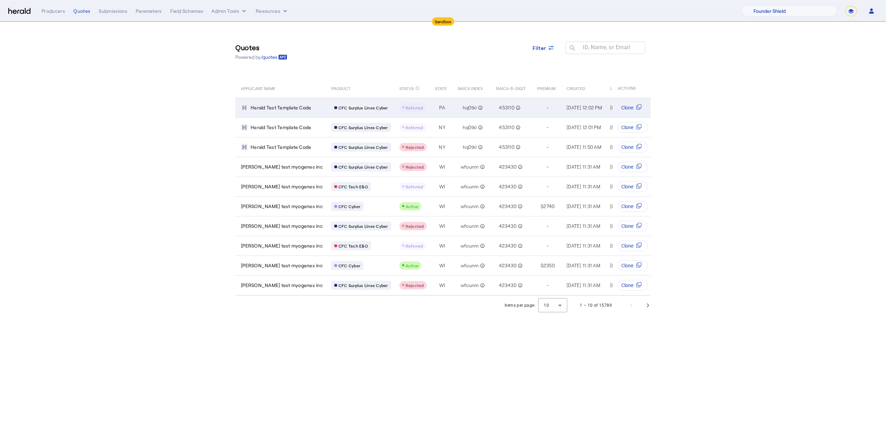
click at [406, 109] on span "Referred" at bounding box center [415, 107] width 18 height 5
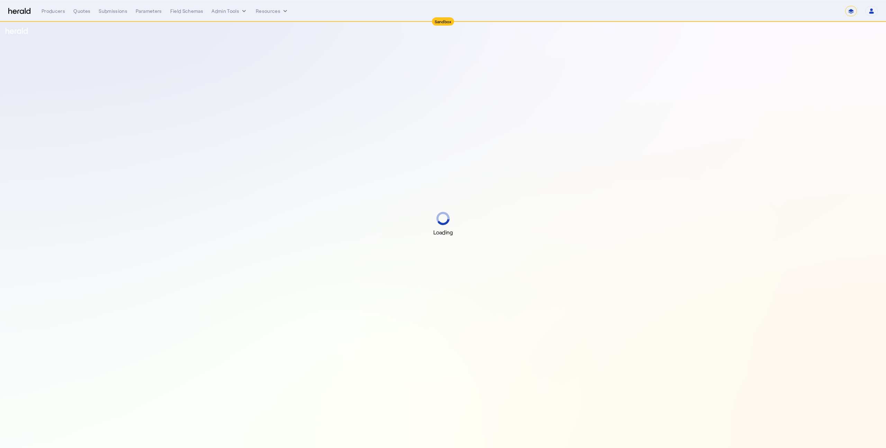
select select "*******"
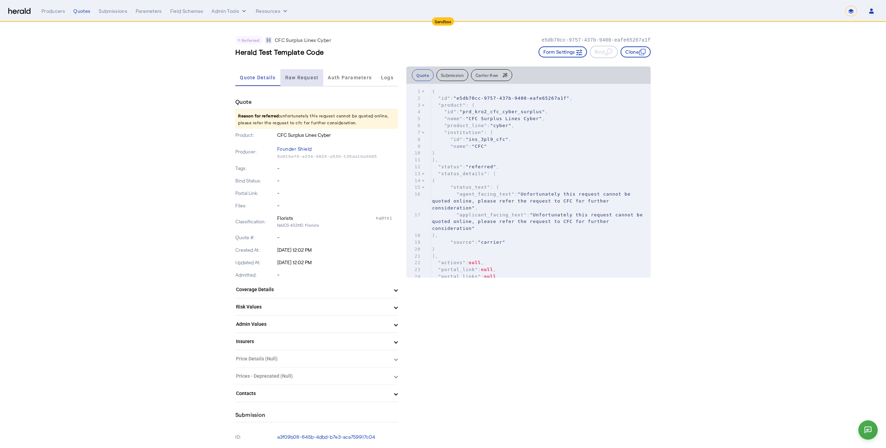
click at [288, 69] on span "Raw Request" at bounding box center [302, 77] width 34 height 17
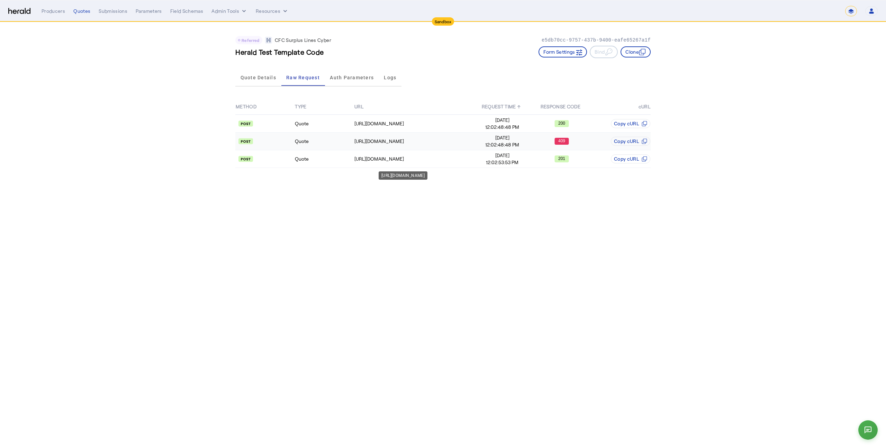
click at [465, 138] on div "[URL][DOMAIN_NAME]" at bounding box center [414, 141] width 118 height 7
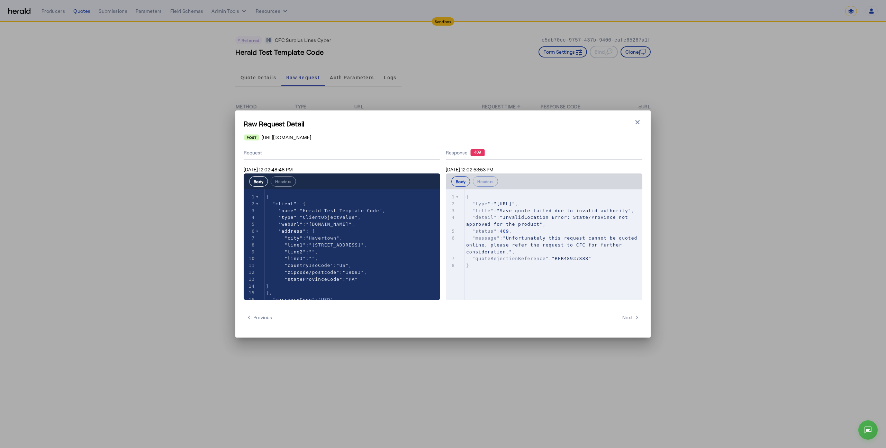
type textarea "**********"
drag, startPoint x: 500, startPoint y: 209, endPoint x: 500, endPoint y: 223, distance: 13.5
click at [500, 223] on div "1 { 2 "type" : "[URL]" , 3 "title" : "Save quote failed due to invalid authorit…" at bounding box center [554, 231] width 178 height 75
click at [640, 124] on icon "button" at bounding box center [637, 122] width 7 height 7
